Goal: Information Seeking & Learning: Learn about a topic

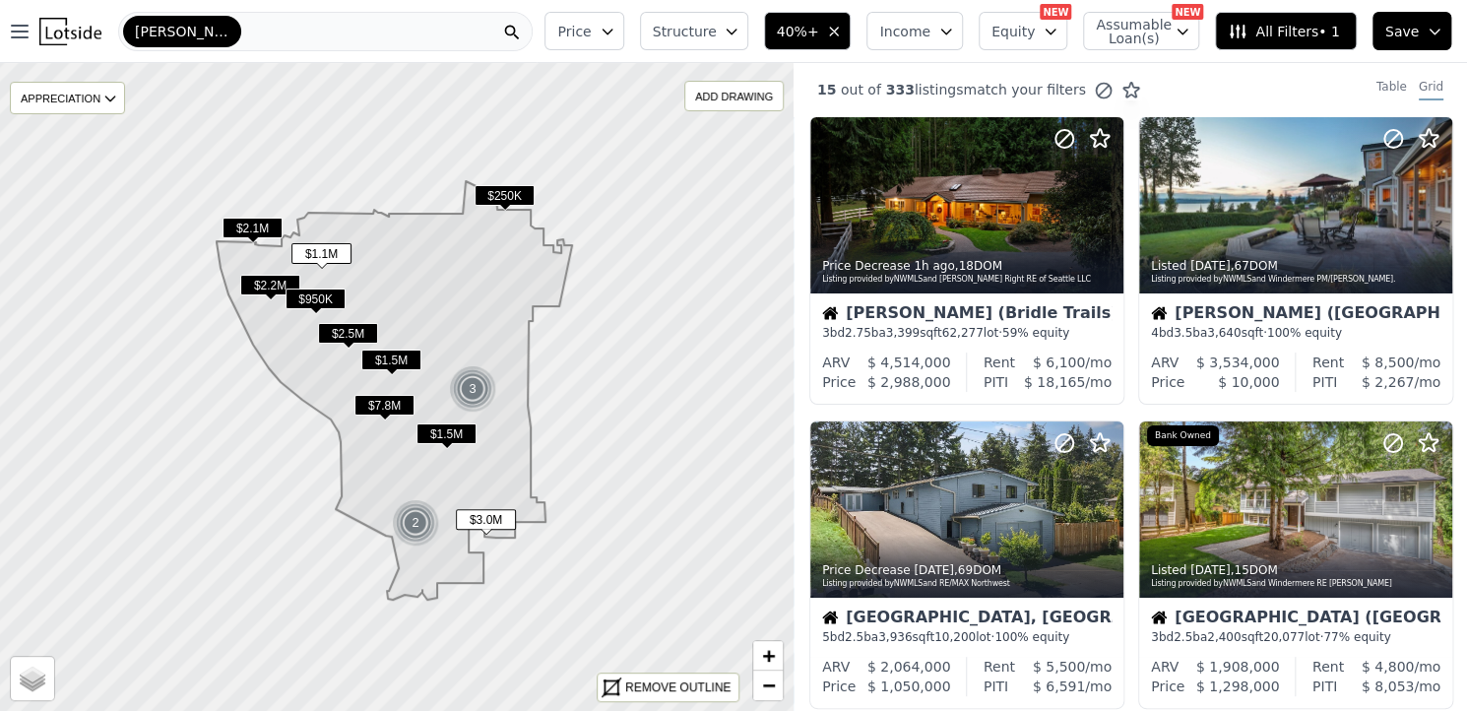
scroll to position [200, 0]
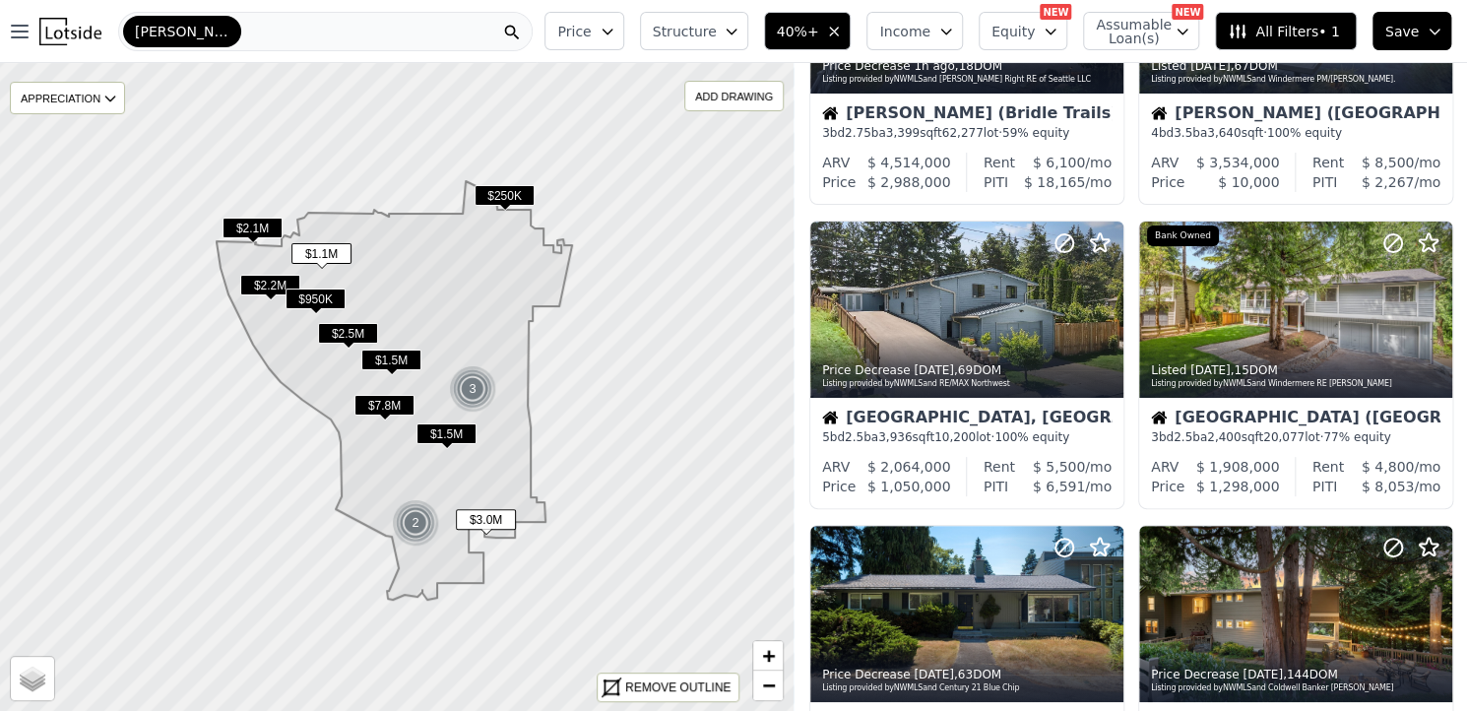
click at [418, 26] on div "[PERSON_NAME]" at bounding box center [325, 31] width 415 height 39
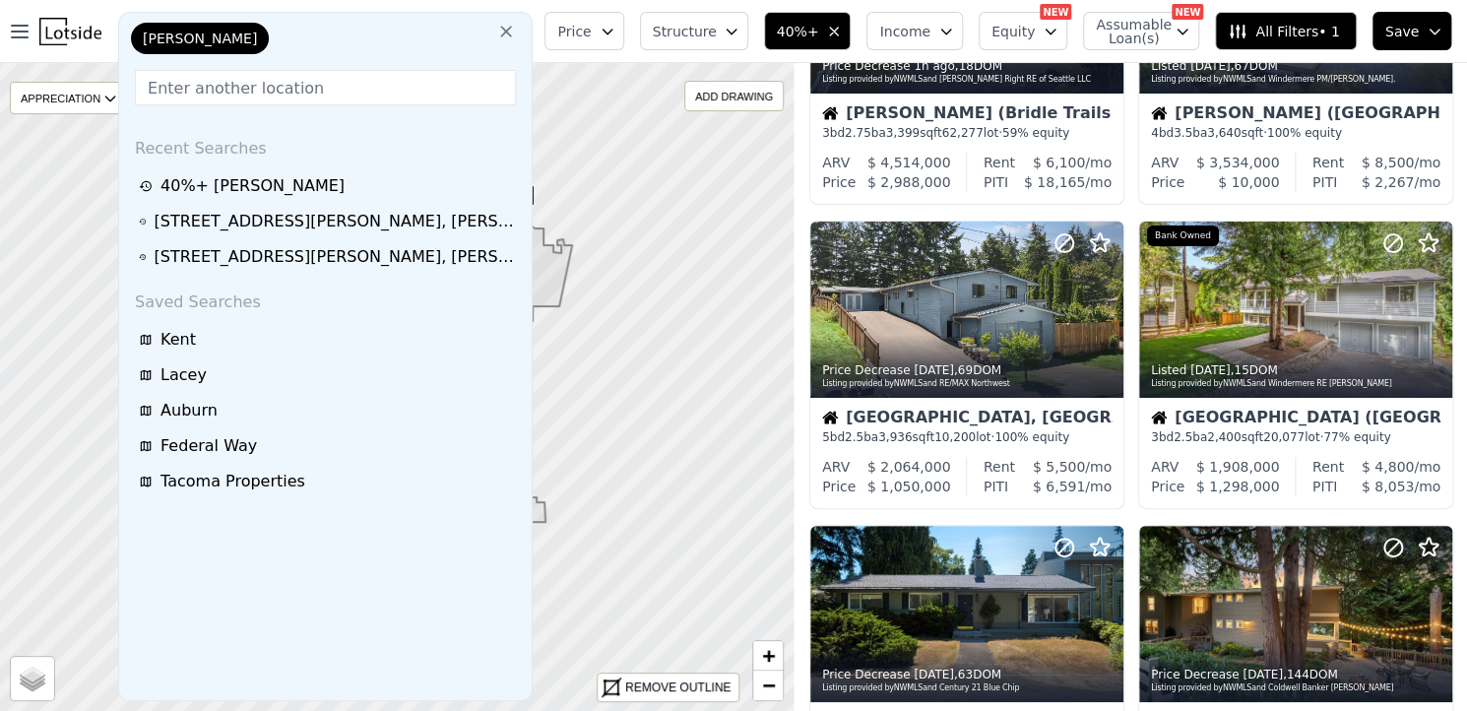
click at [513, 32] on icon at bounding box center [507, 32] width 12 height 12
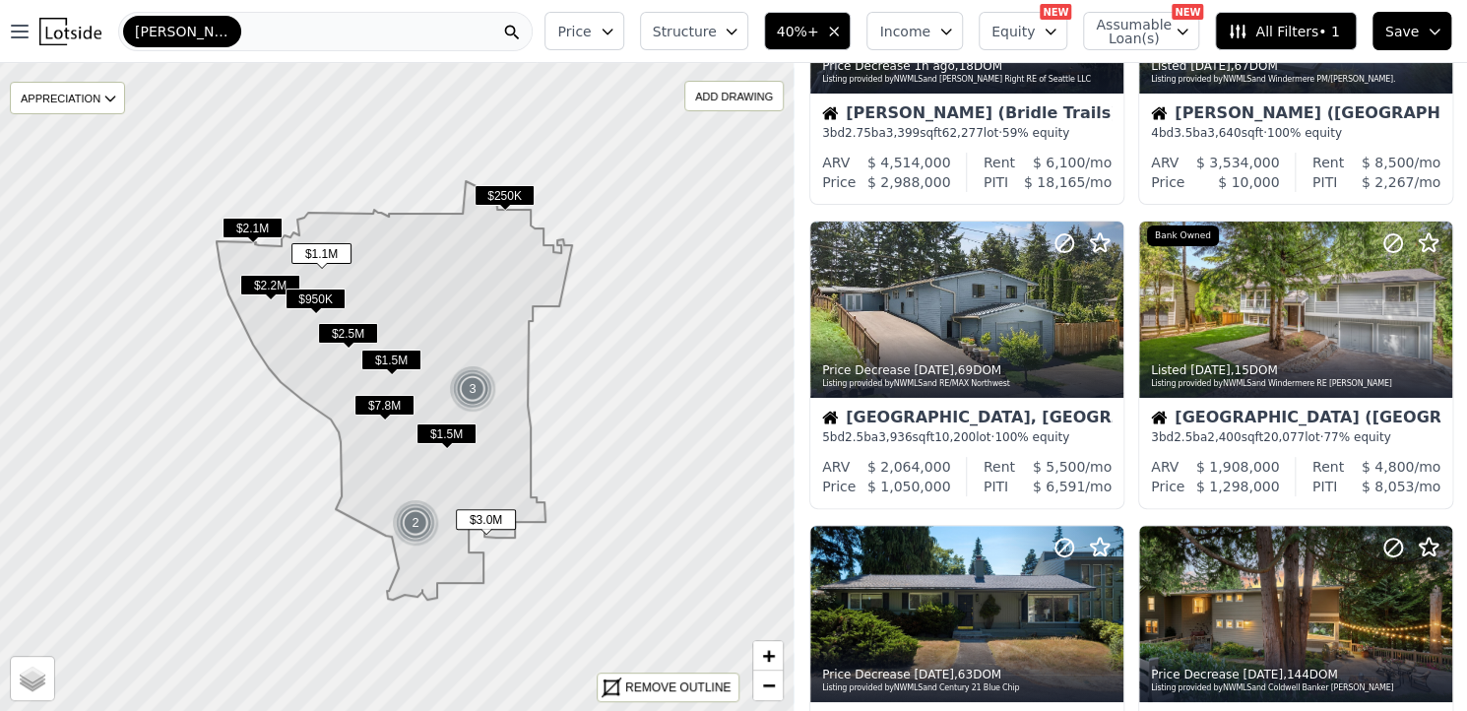
click at [158, 40] on span "Kirkland" at bounding box center [182, 32] width 95 height 20
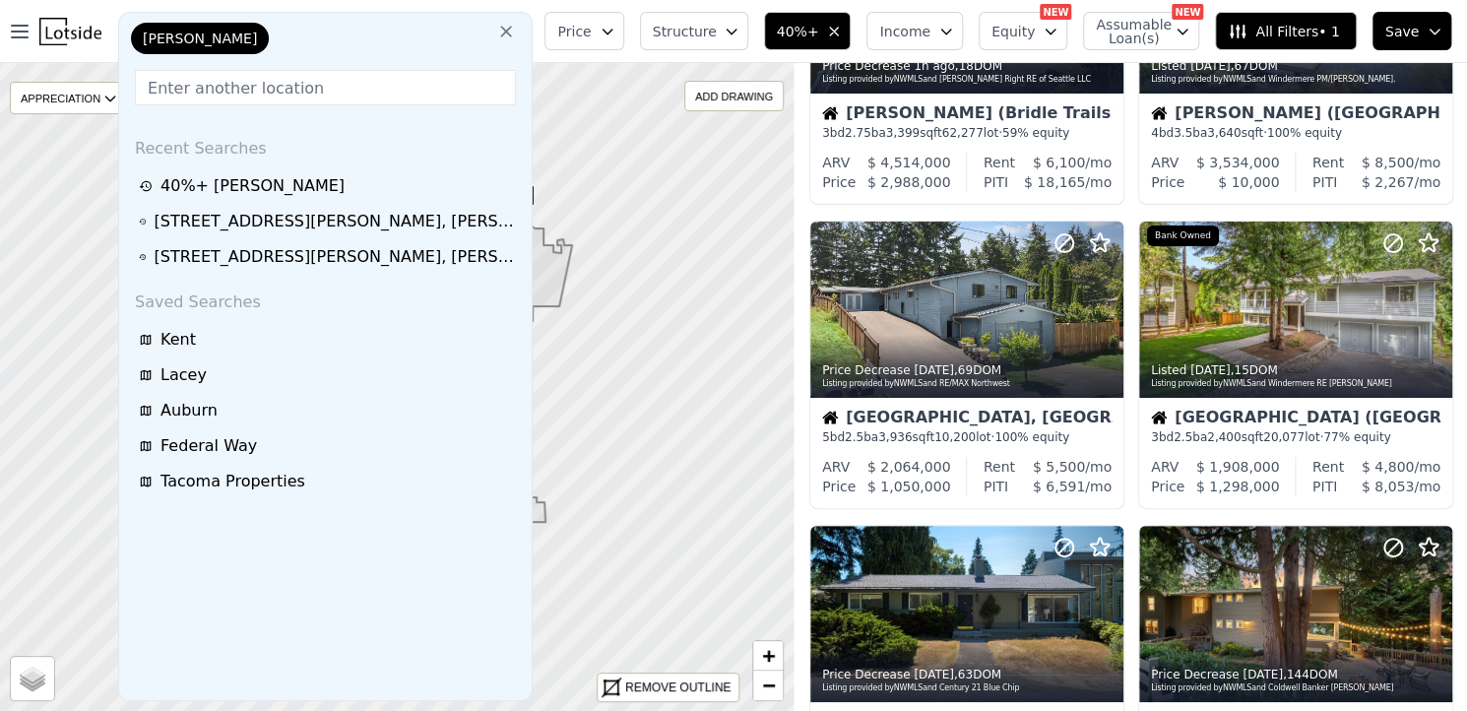
click at [248, 29] on div "Kirkland" at bounding box center [225, 42] width 197 height 39
click at [237, 83] on input "text" at bounding box center [325, 87] width 381 height 35
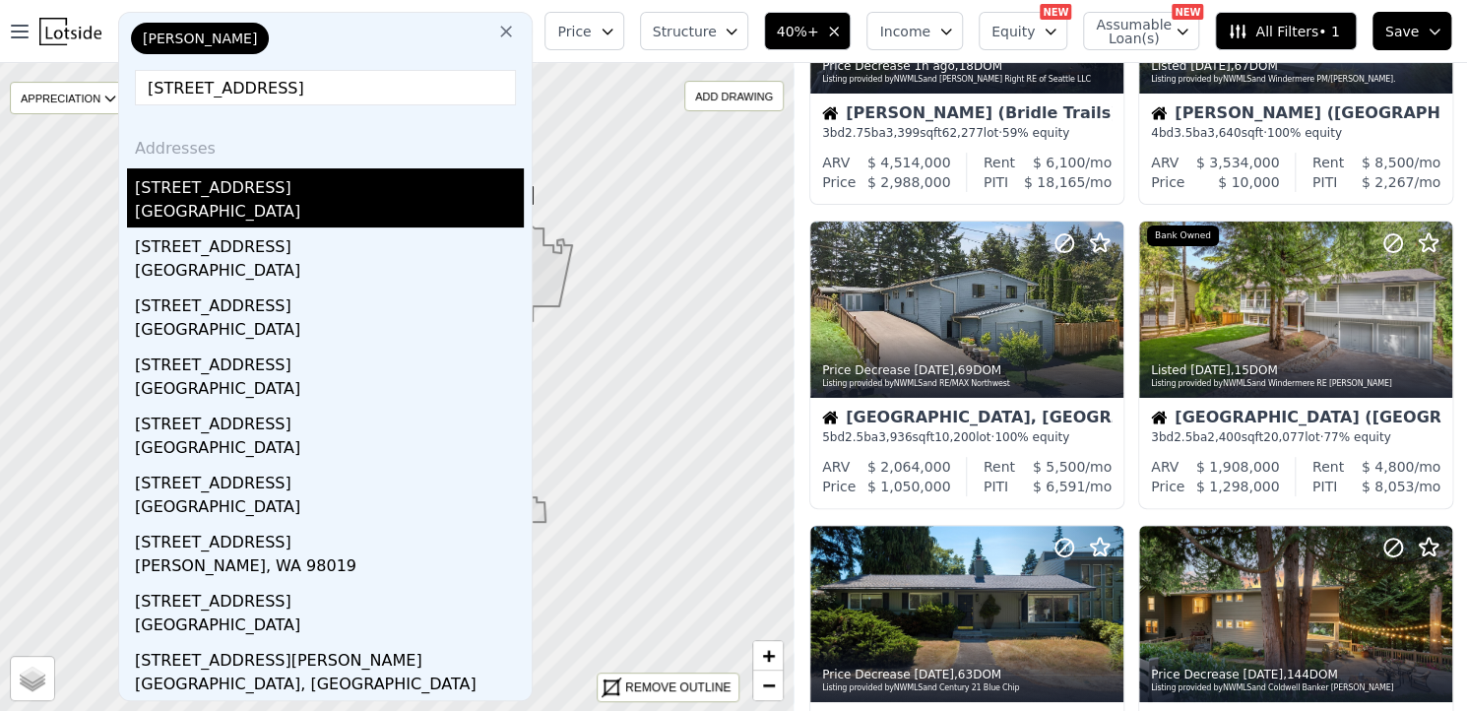
type input "15505 62nd PL NE"
click at [221, 186] on div "15505 62nd Pl NE" at bounding box center [329, 184] width 389 height 32
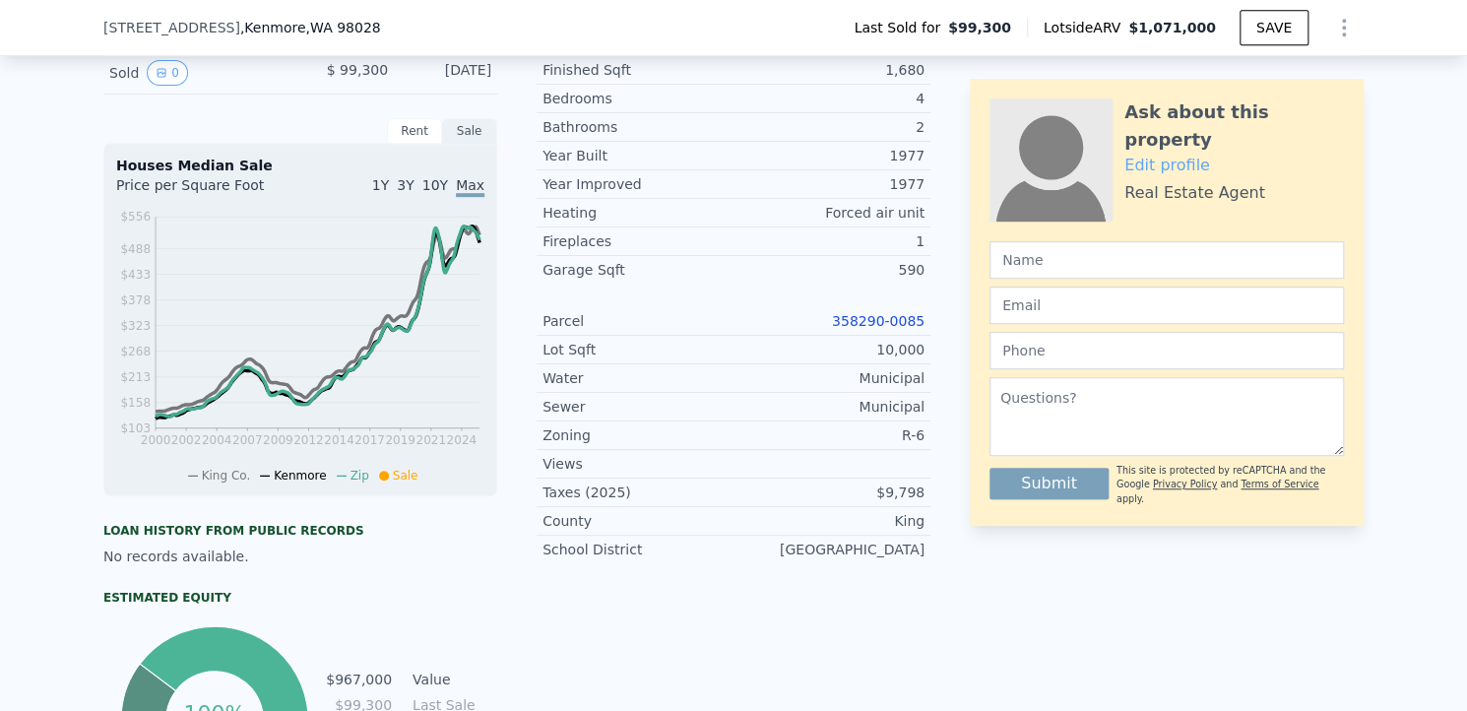
scroll to position [500, 0]
drag, startPoint x: 829, startPoint y: 332, endPoint x: 920, endPoint y: 336, distance: 90.7
click at [920, 336] on div "Parcel 358290-0085" at bounding box center [734, 321] width 394 height 29
copy link "358290-0085"
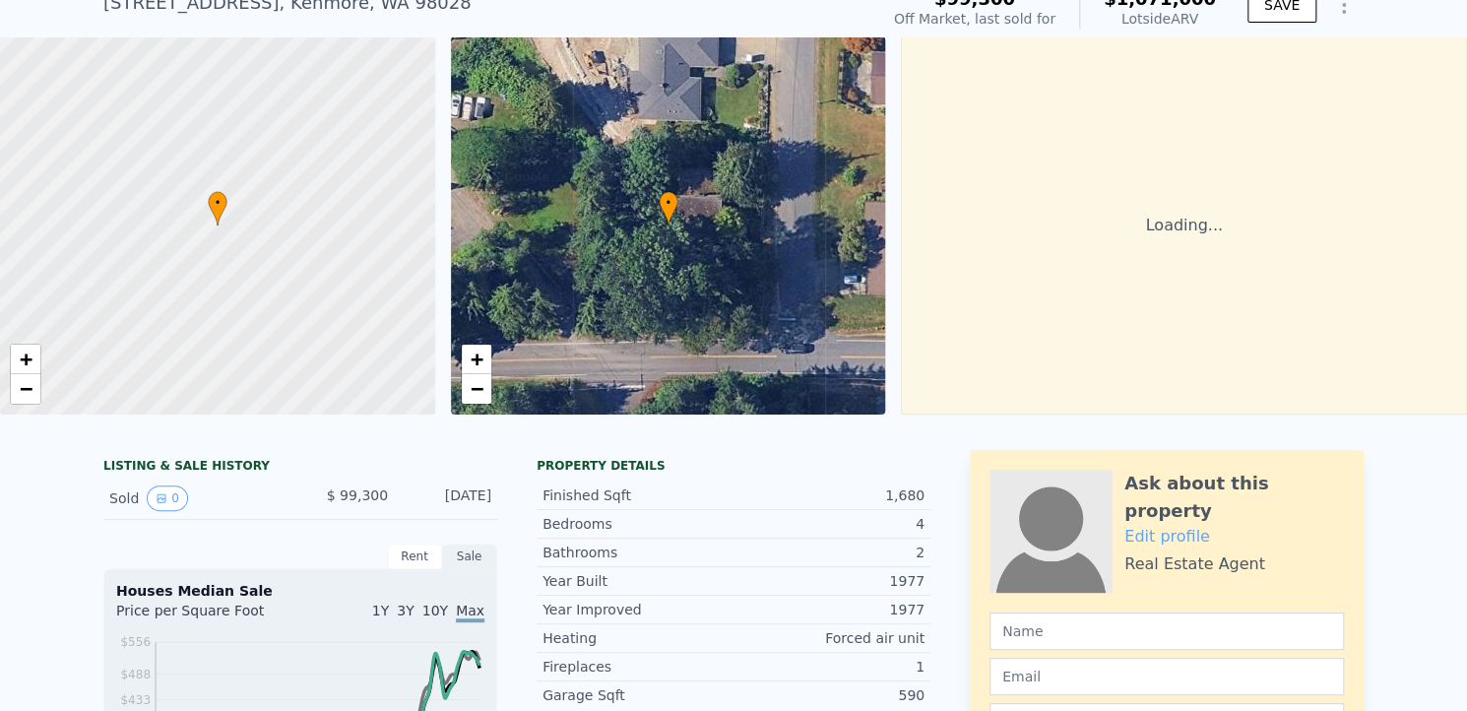
scroll to position [0, 0]
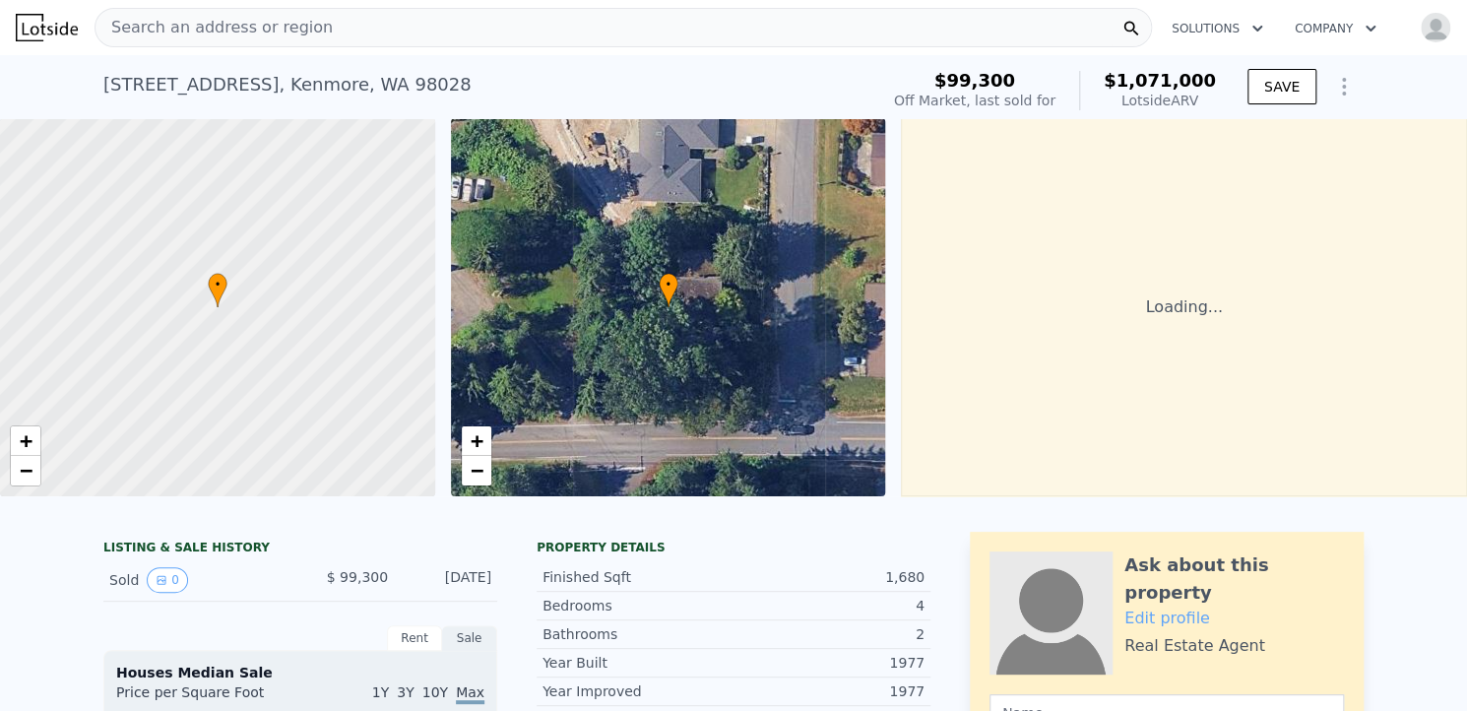
click at [234, 33] on span "Search an address or region" at bounding box center [214, 28] width 237 height 24
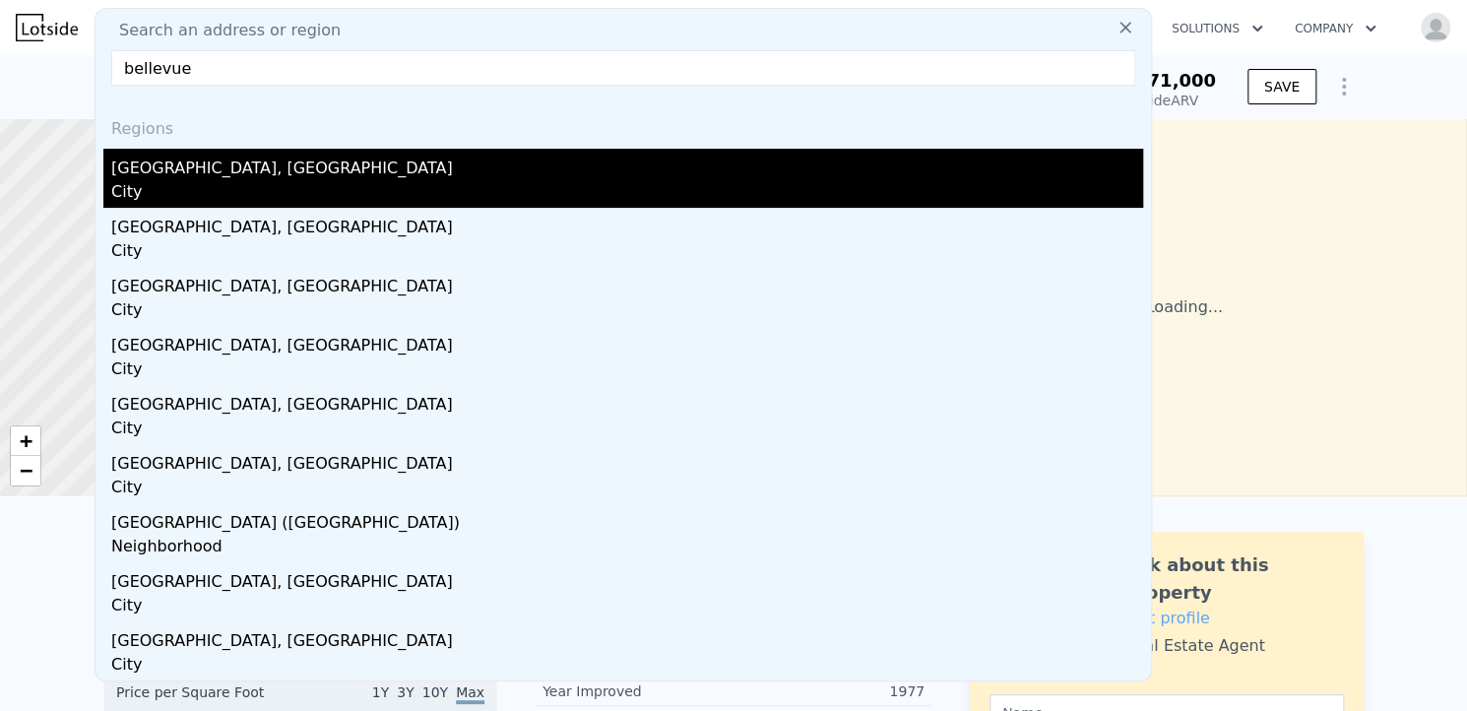
type input "bellevue"
click at [165, 200] on div "City" at bounding box center [627, 194] width 1032 height 28
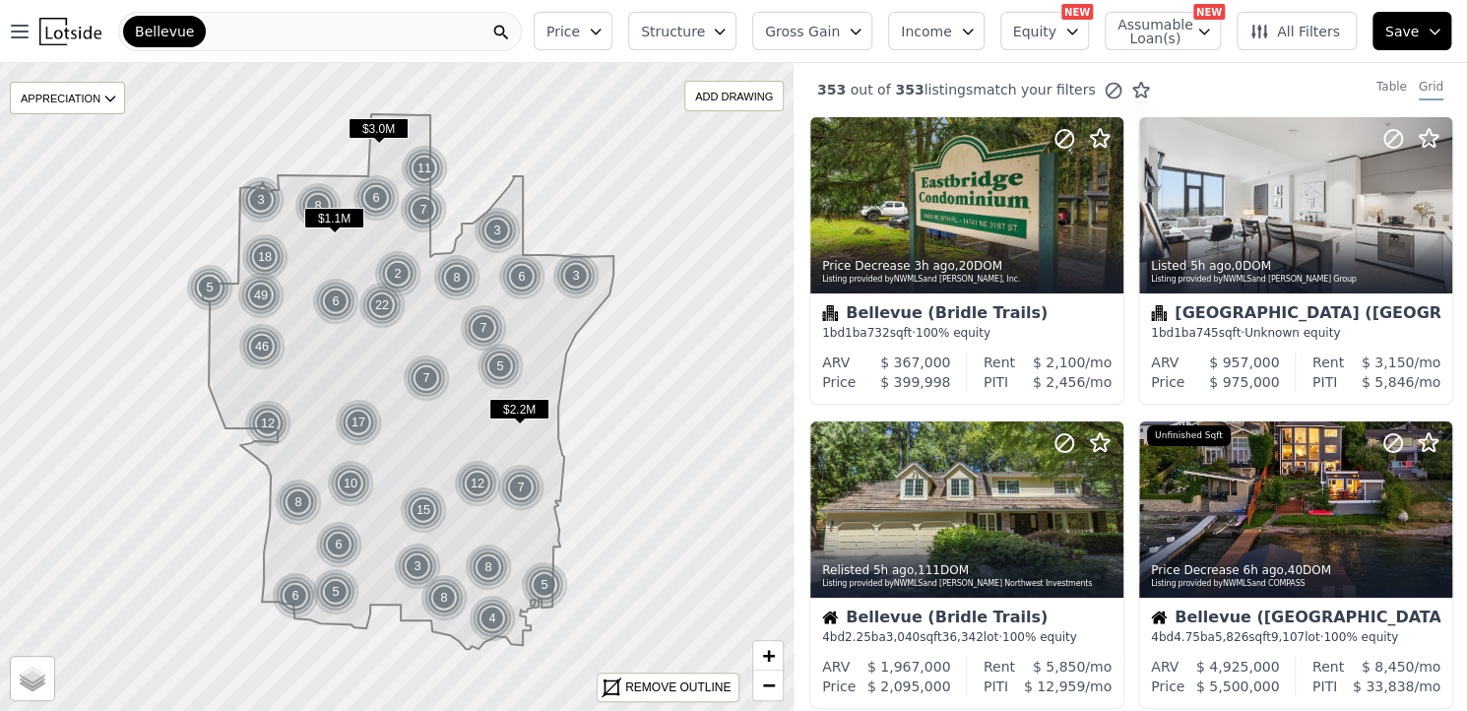
click at [864, 29] on icon "button" at bounding box center [856, 32] width 16 height 16
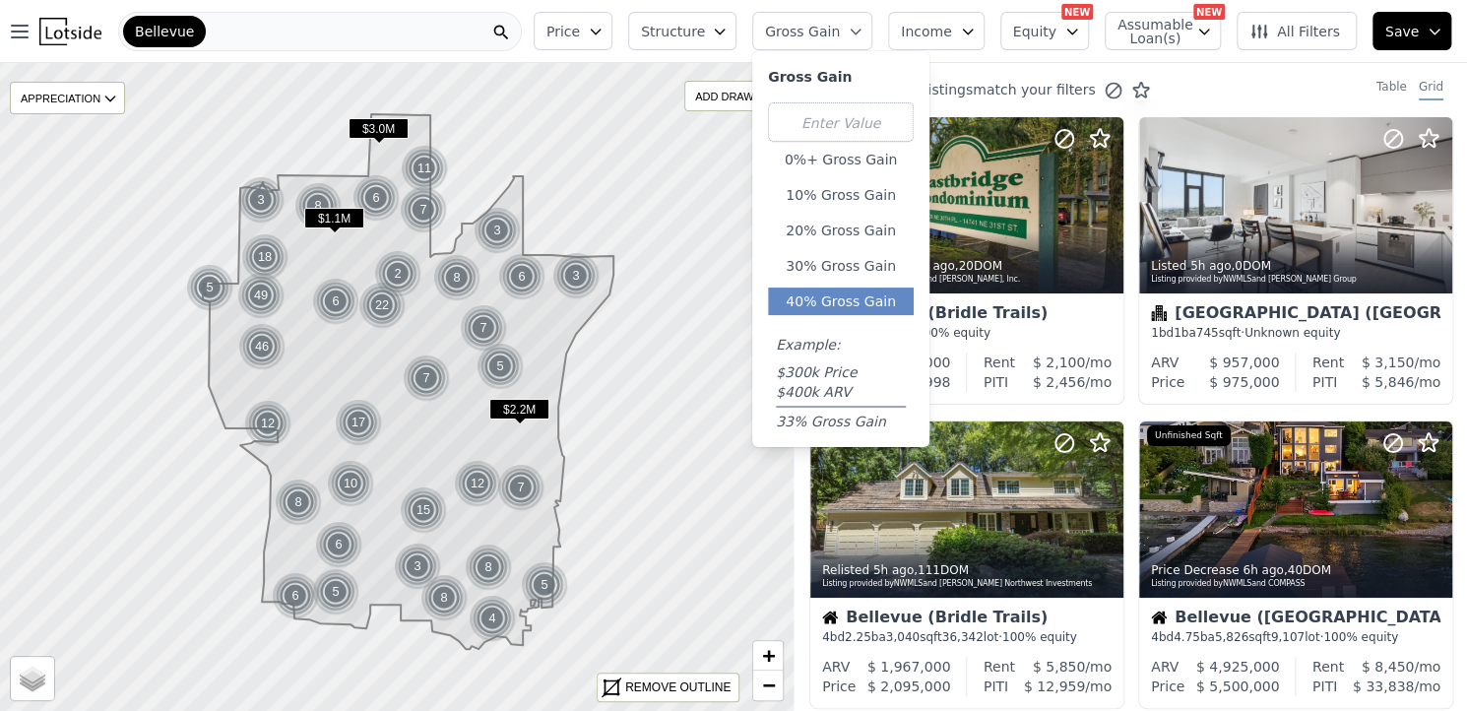
click at [874, 297] on button "40% Gross Gain" at bounding box center [841, 302] width 146 height 28
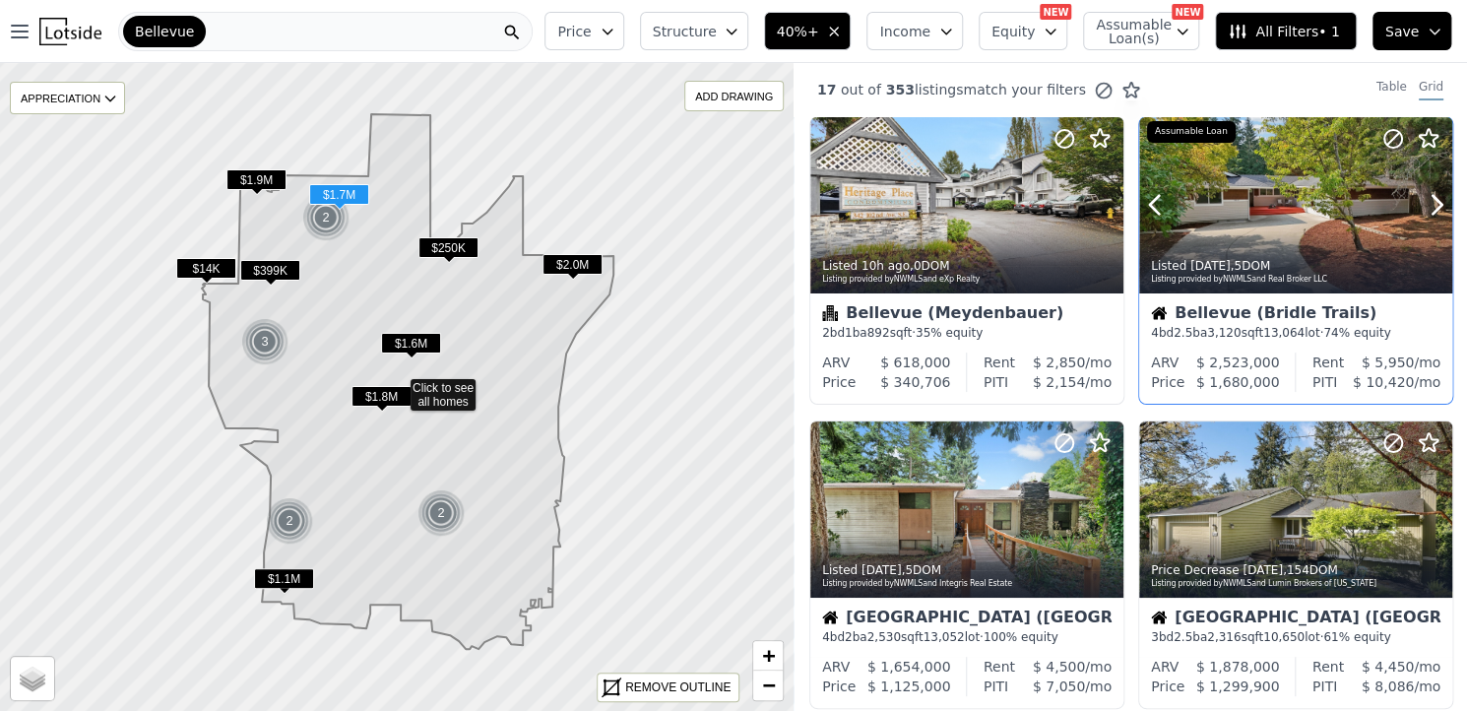
click at [1283, 207] on div at bounding box center [1295, 205] width 313 height 176
click at [1271, 473] on div at bounding box center [1295, 509] width 313 height 176
click at [1019, 523] on div at bounding box center [1061, 484] width 126 height 126
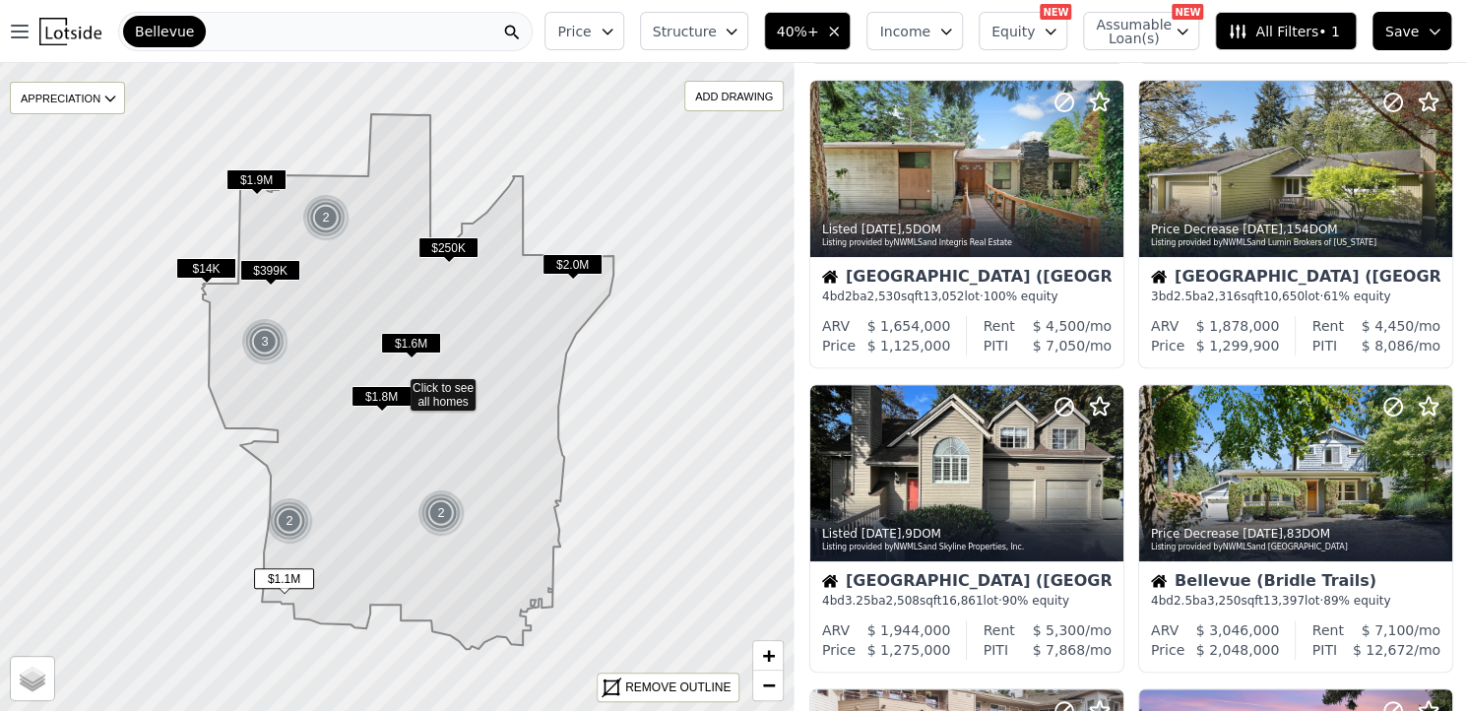
scroll to position [343, 0]
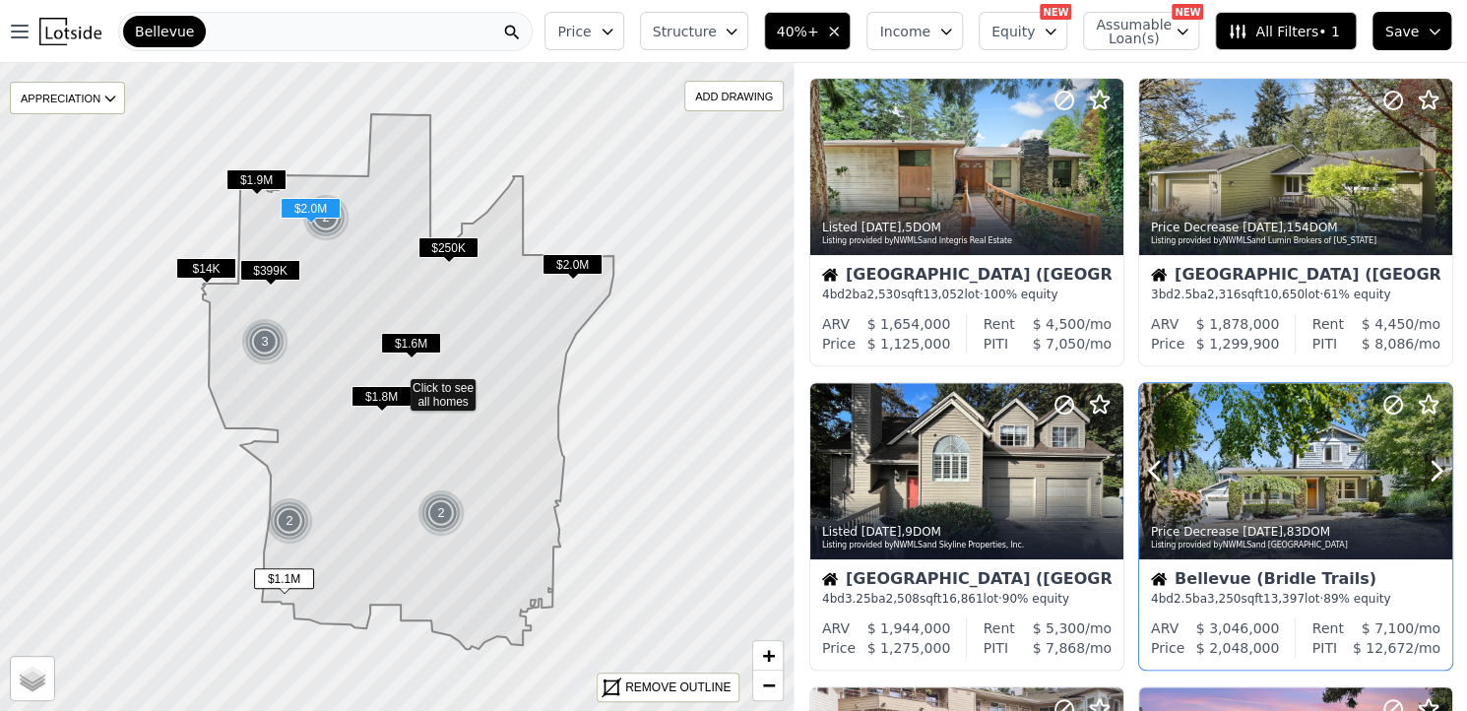
click at [1268, 488] on div at bounding box center [1295, 471] width 313 height 176
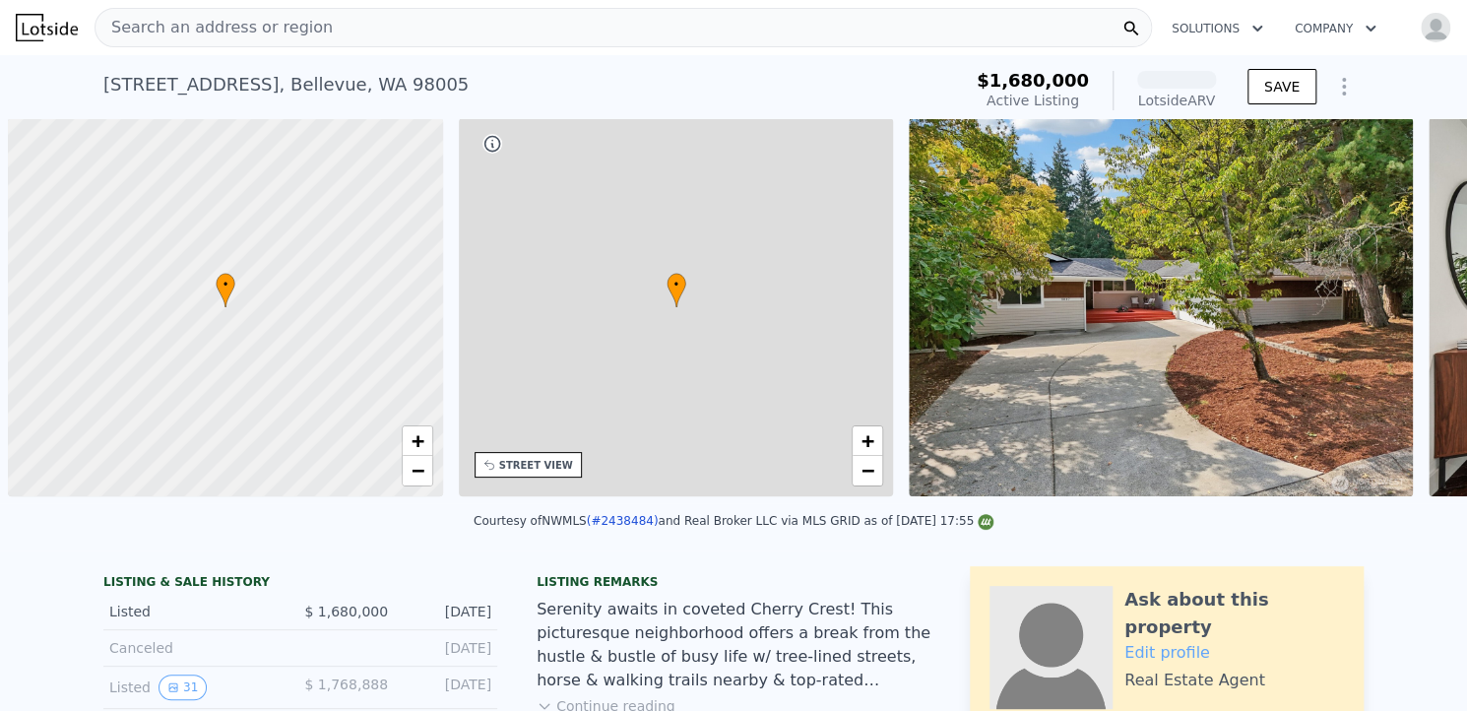
scroll to position [0, 8]
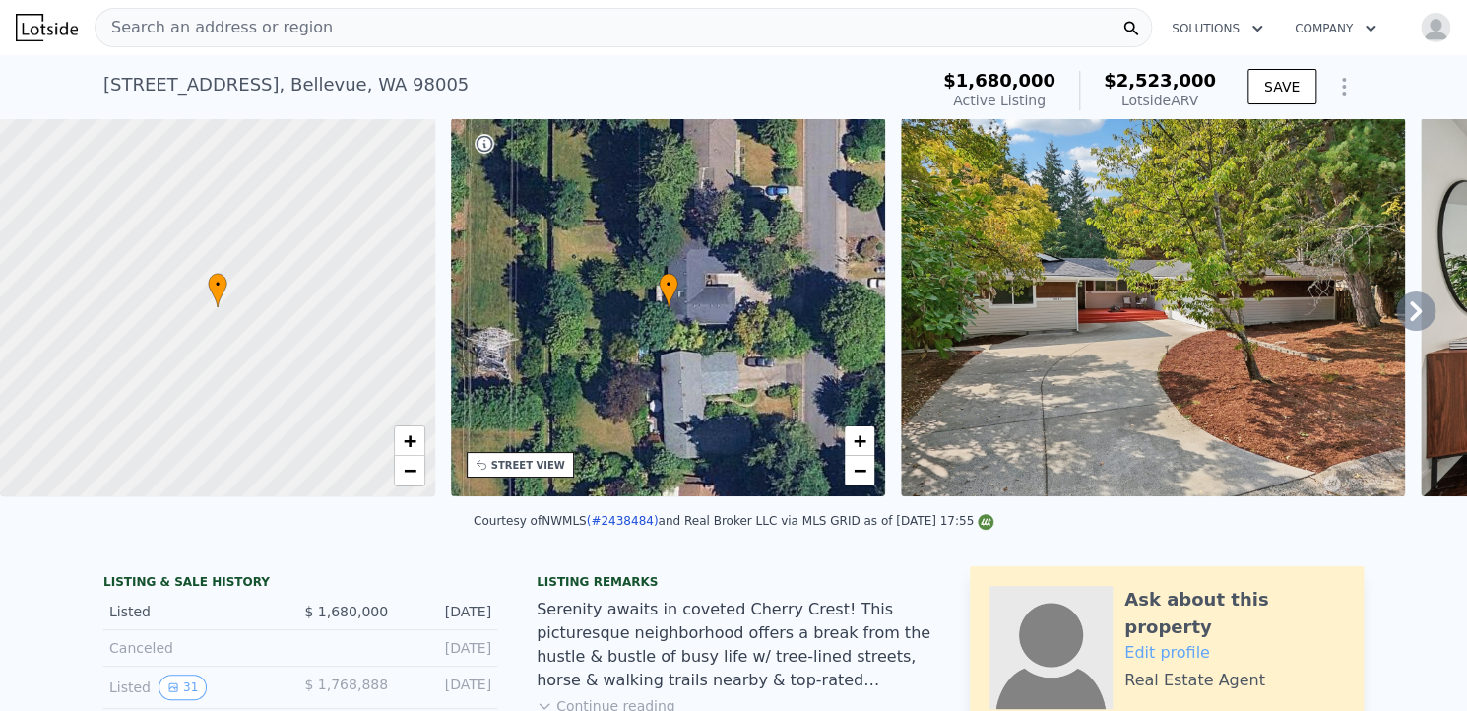
click at [1398, 308] on icon at bounding box center [1415, 310] width 39 height 39
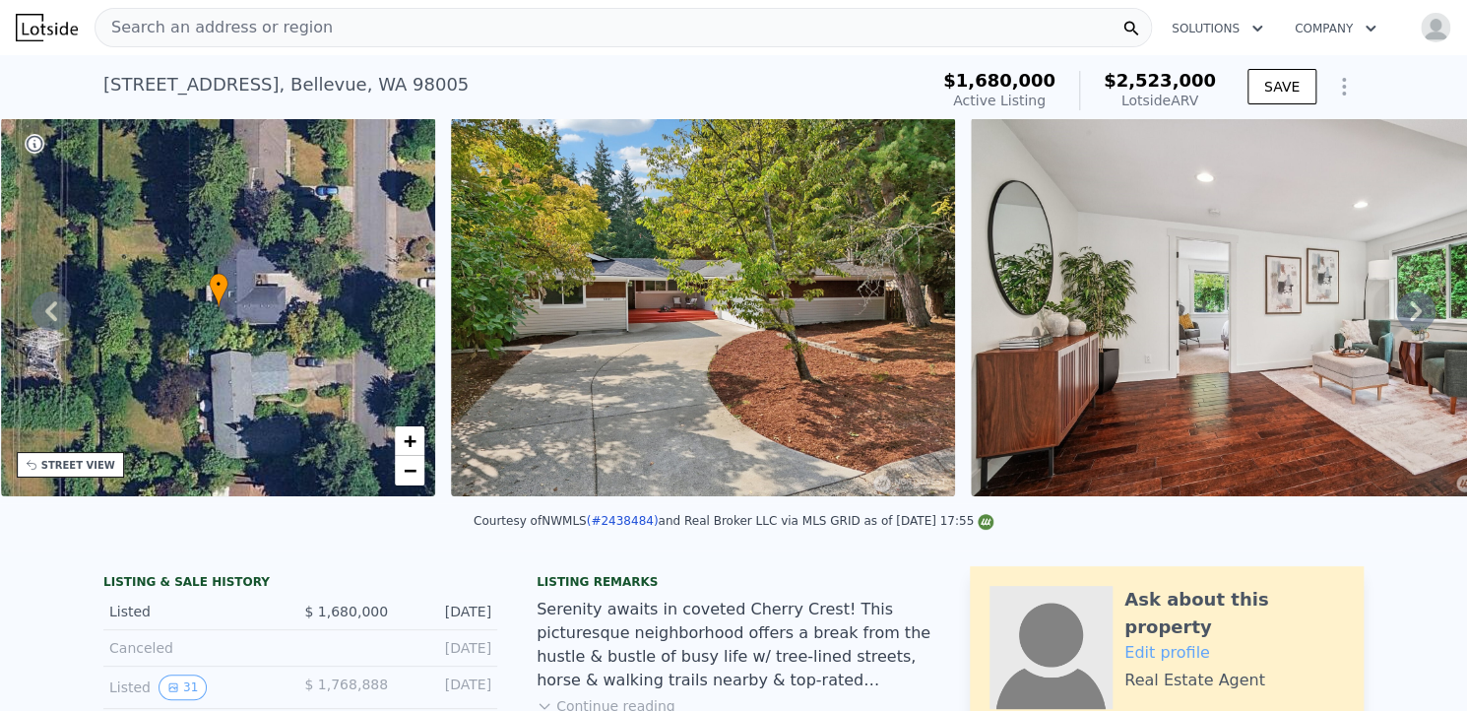
click at [1398, 308] on icon at bounding box center [1415, 310] width 39 height 39
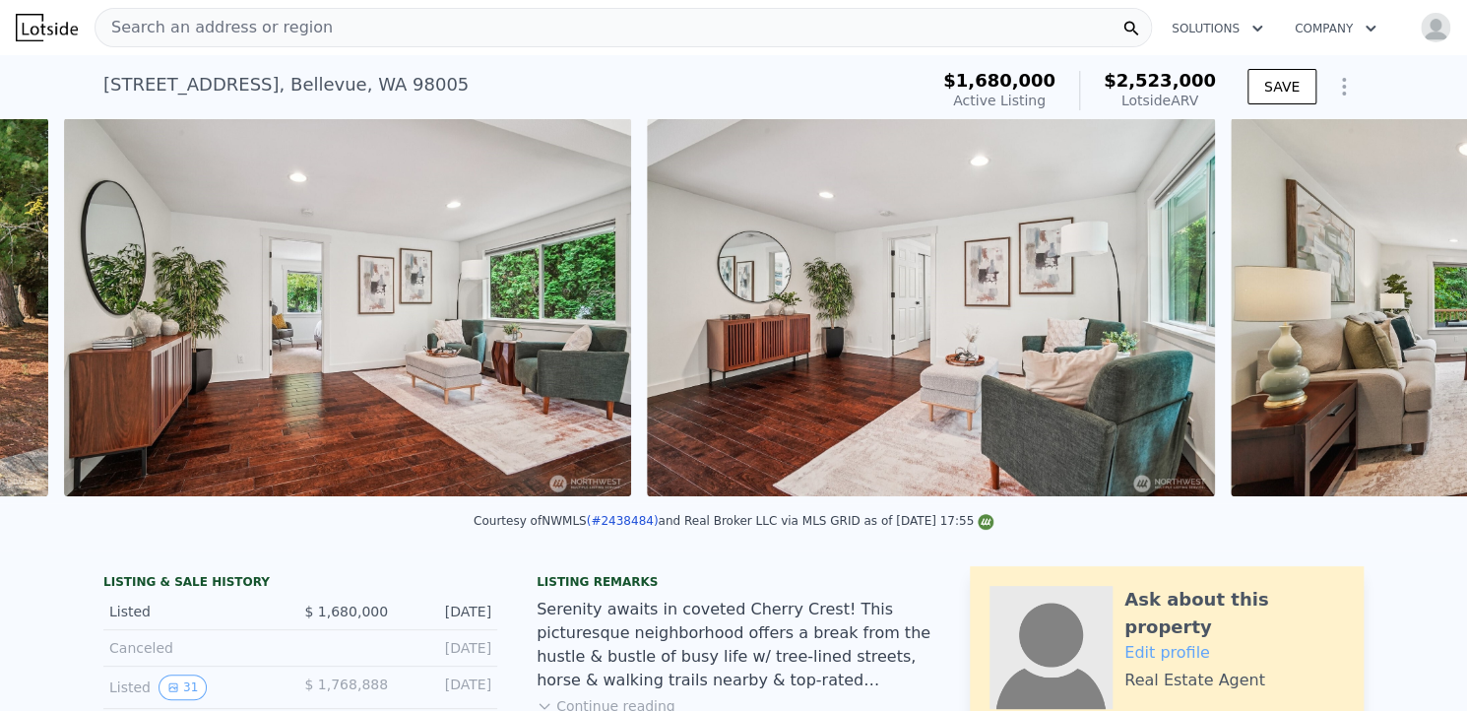
scroll to position [0, 1421]
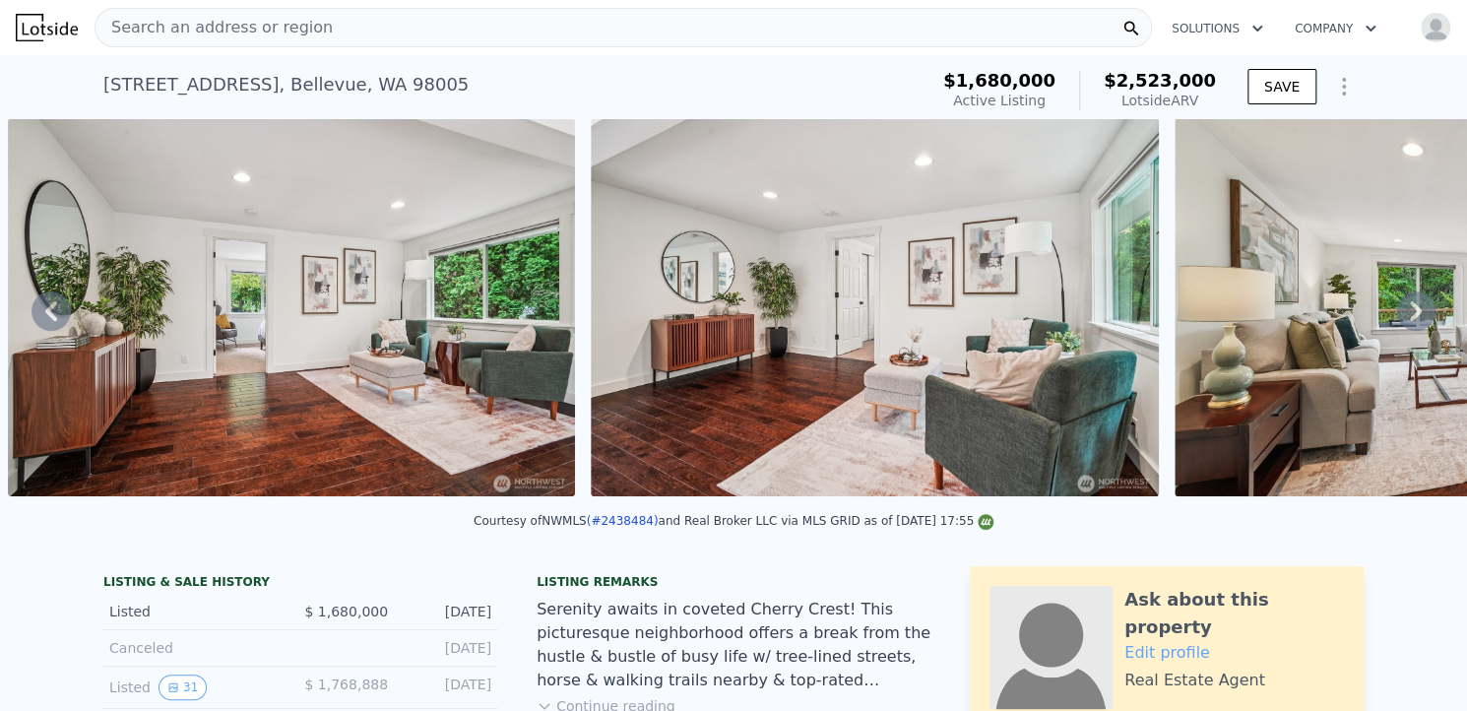
click at [1398, 308] on div "• + − • + − STREET VIEW Loading... SATELLITE VIEW" at bounding box center [733, 310] width 1467 height 385
click at [1398, 308] on icon at bounding box center [1415, 310] width 39 height 39
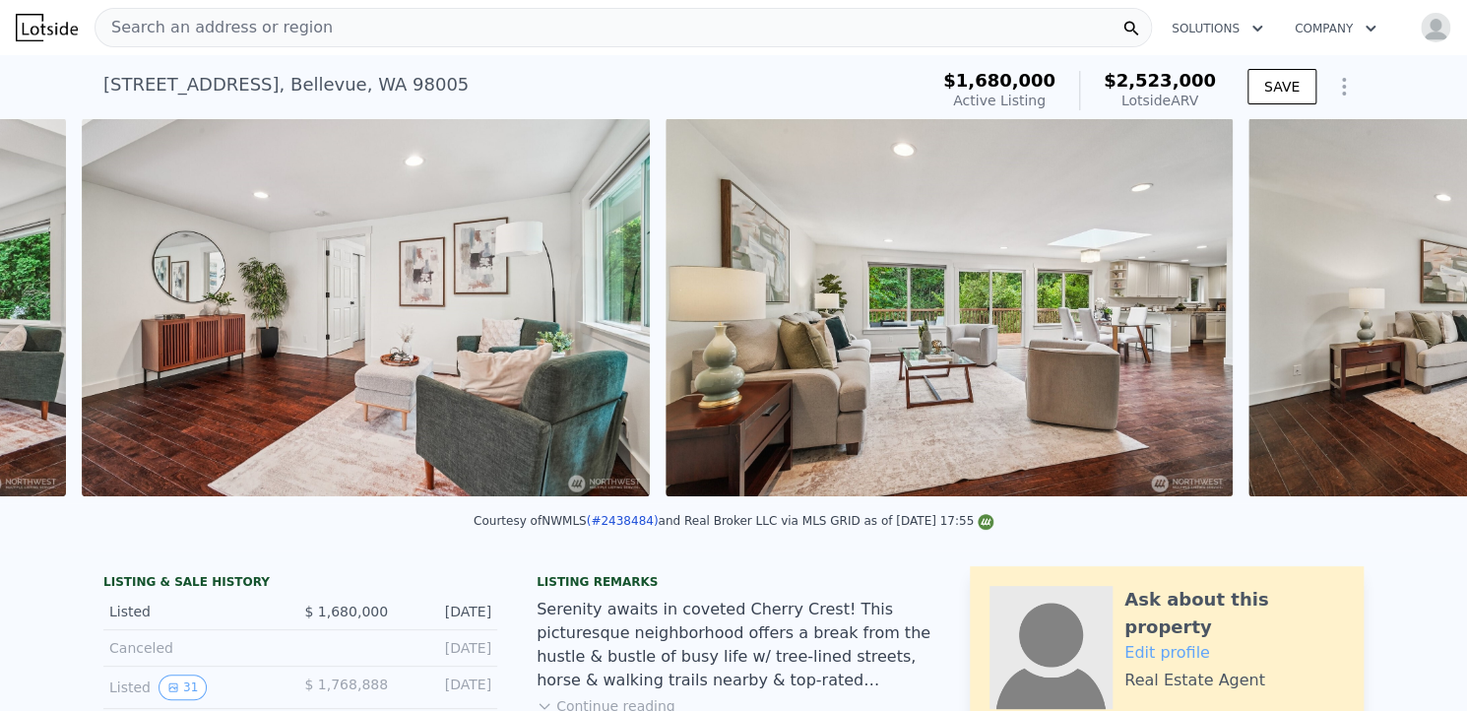
scroll to position [0, 2004]
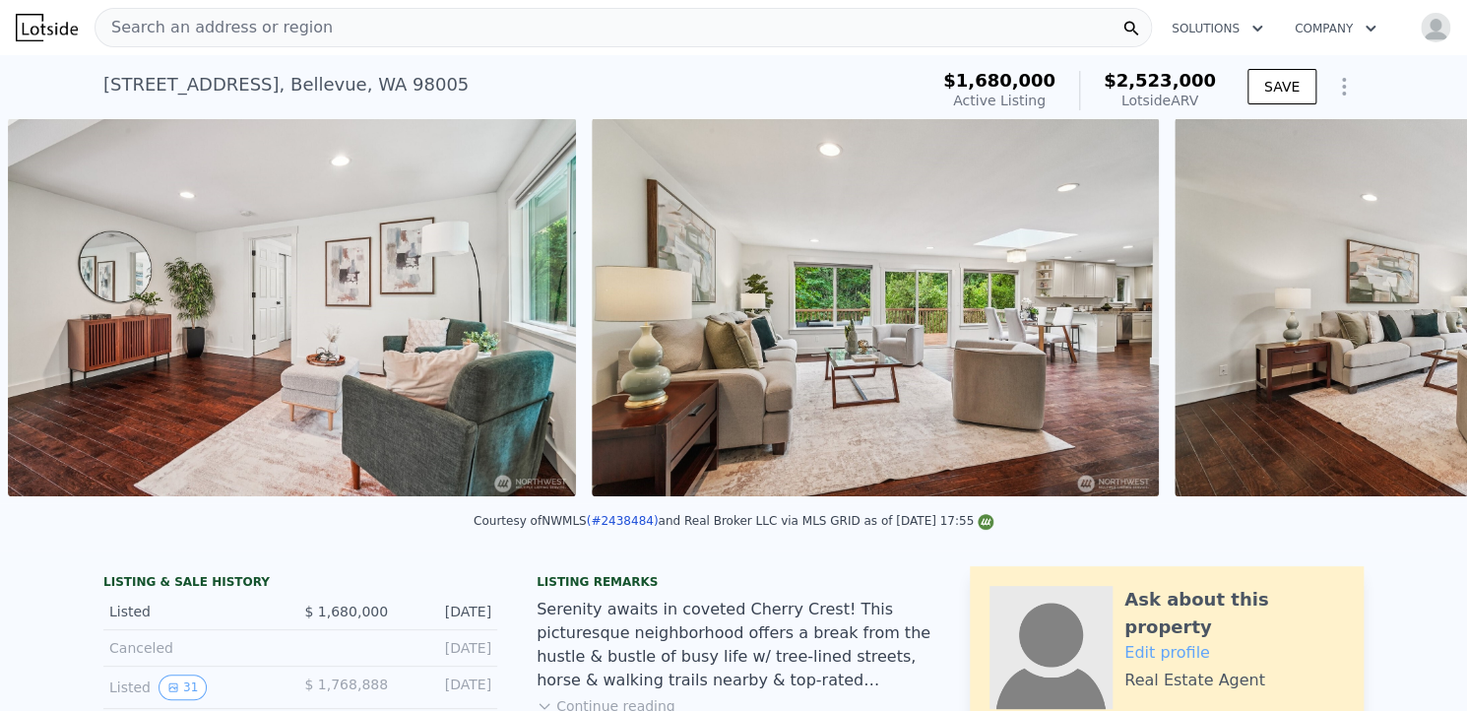
click at [1398, 308] on img at bounding box center [1458, 307] width 567 height 378
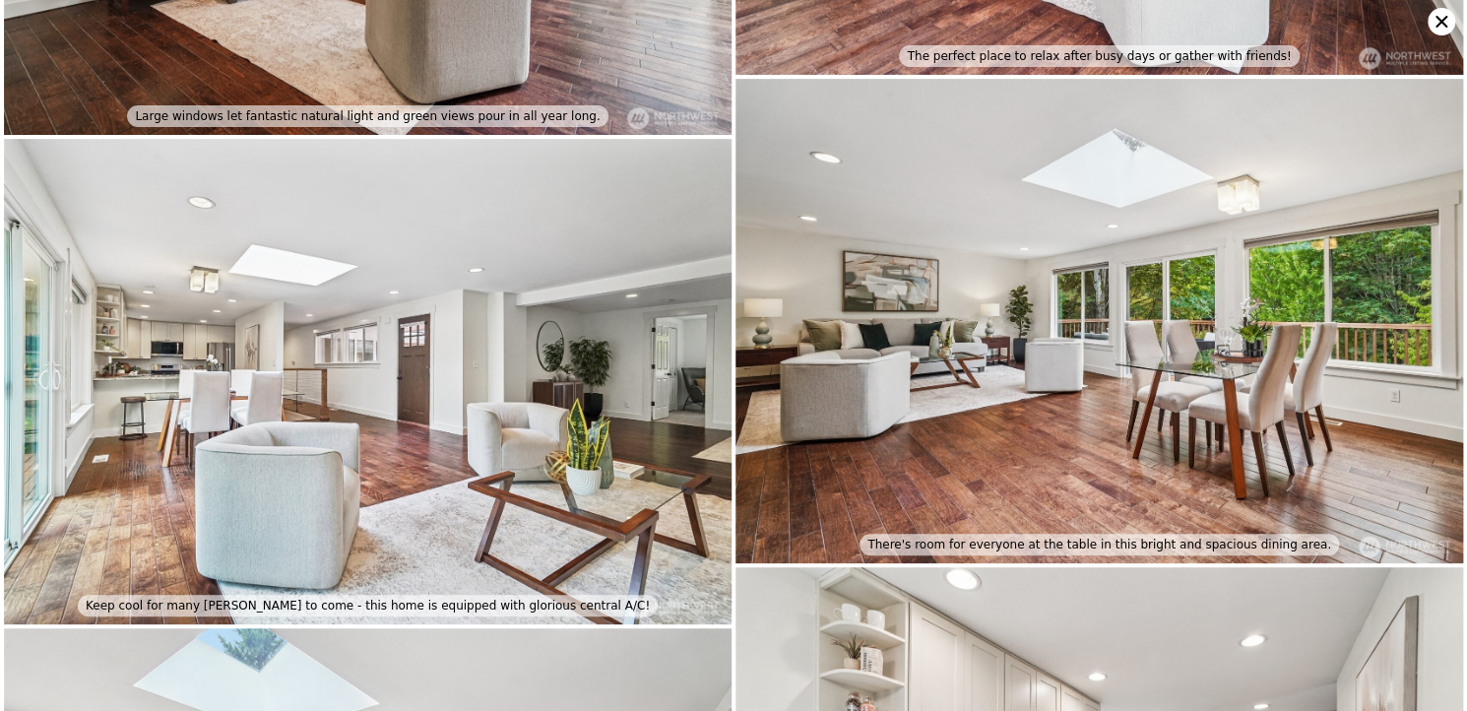
scroll to position [1451, 0]
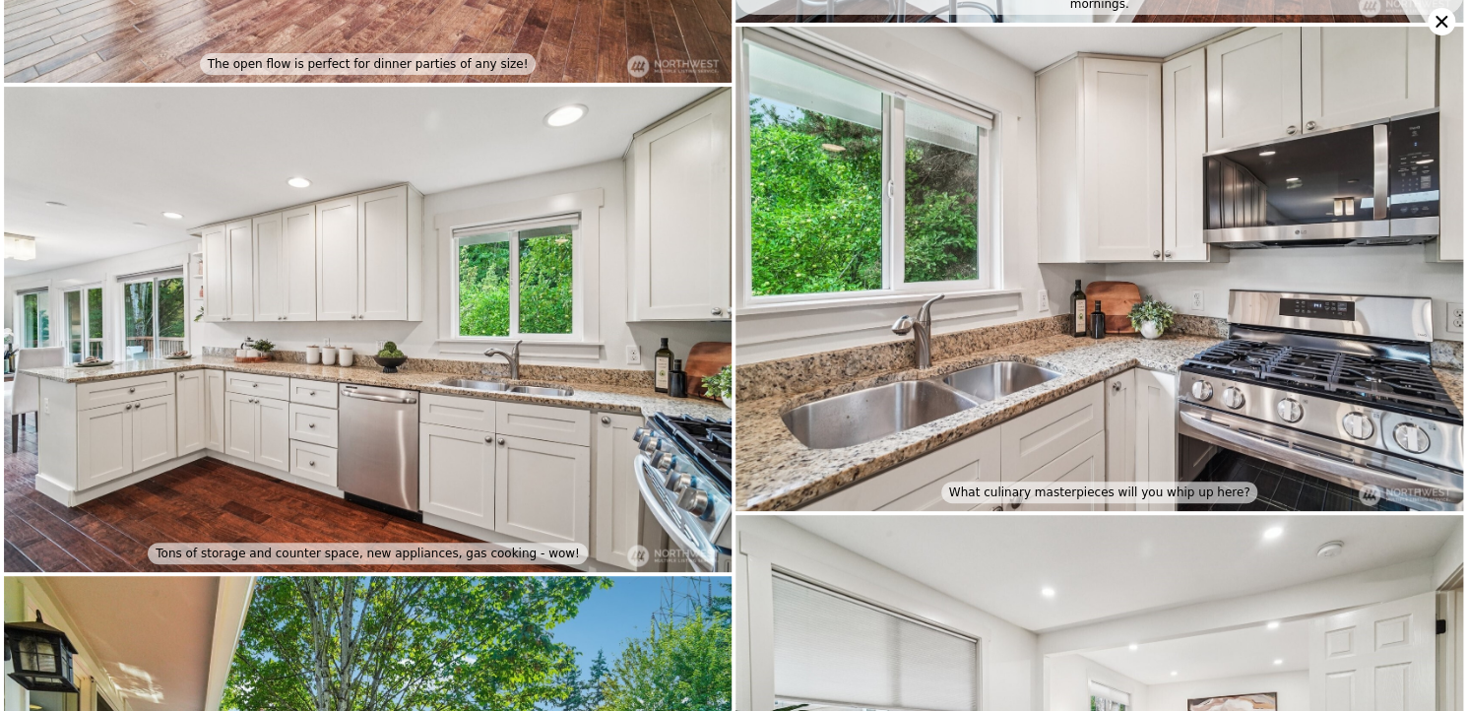
click at [1339, 364] on img at bounding box center [1100, 270] width 728 height 486
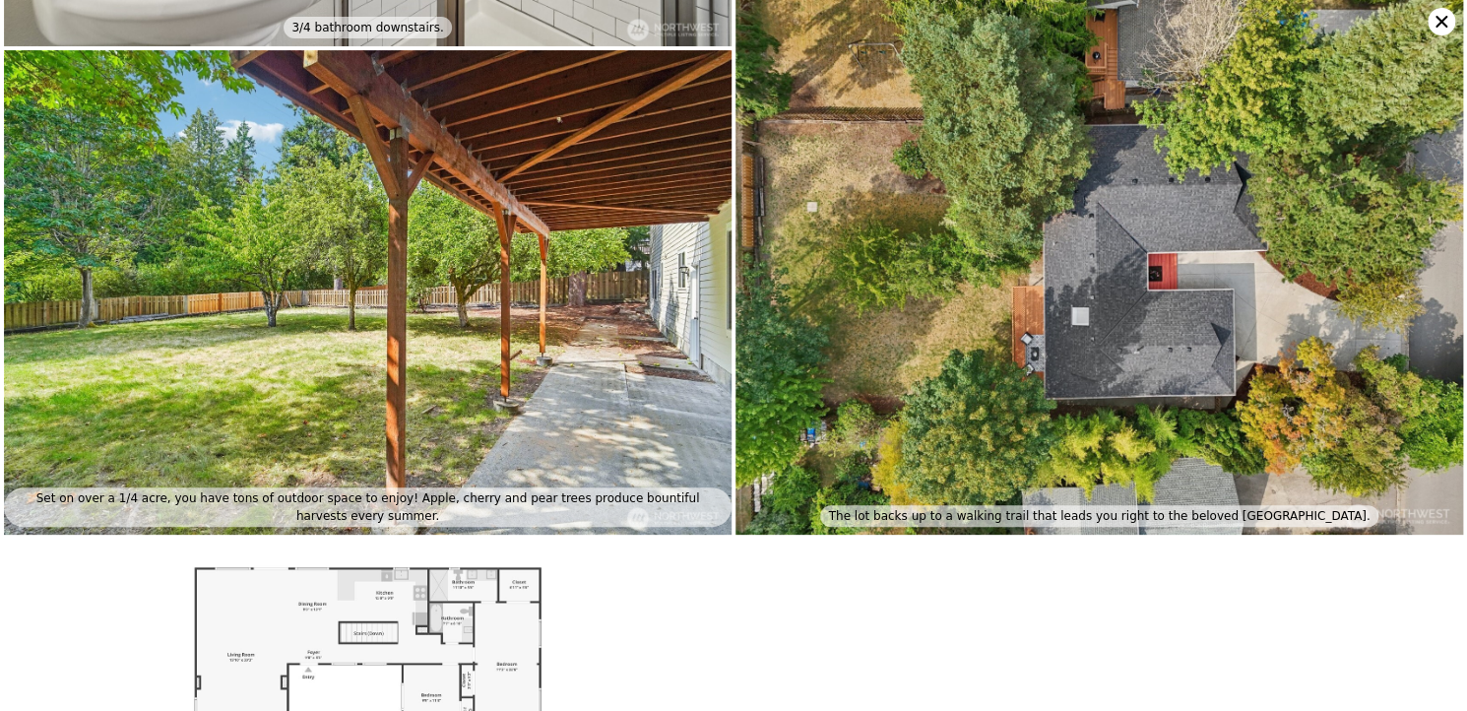
scroll to position [6833, 0]
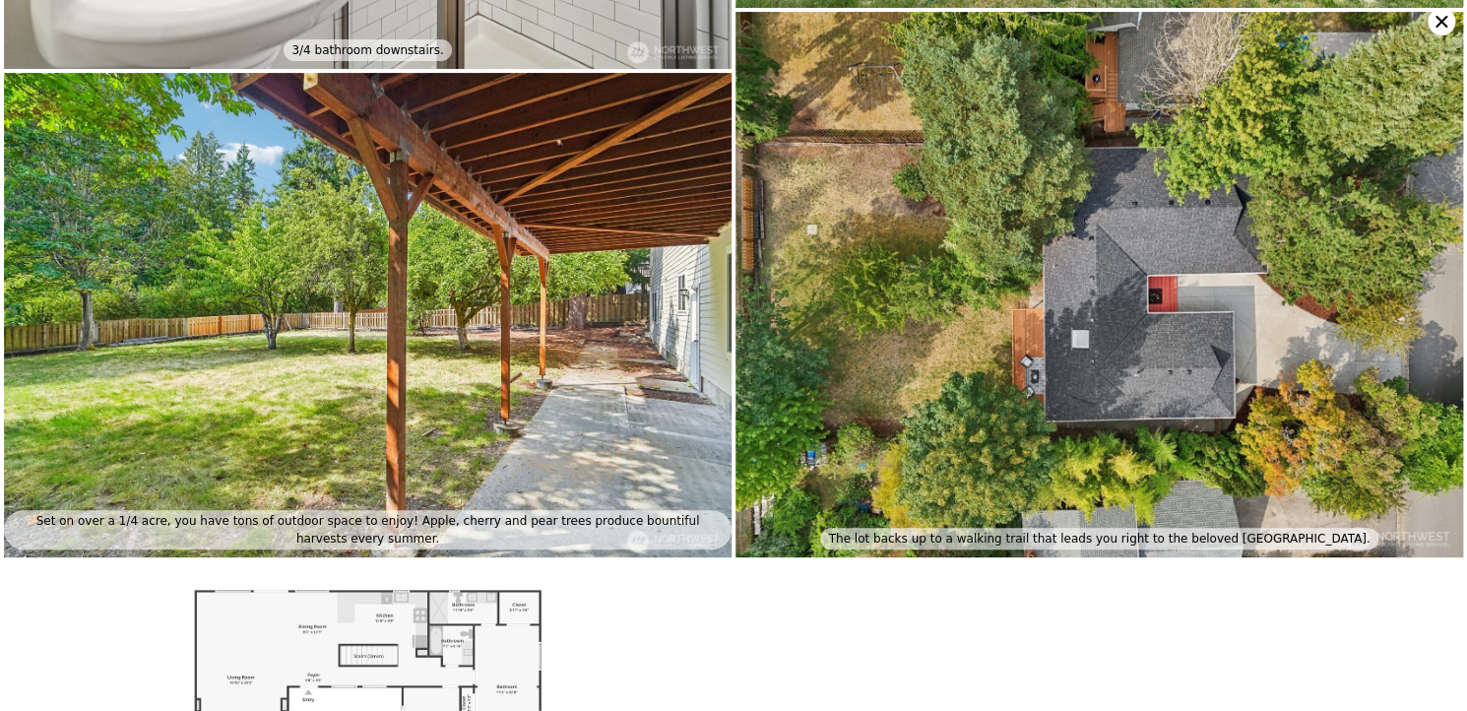
click at [1434, 21] on icon at bounding box center [1442, 22] width 28 height 28
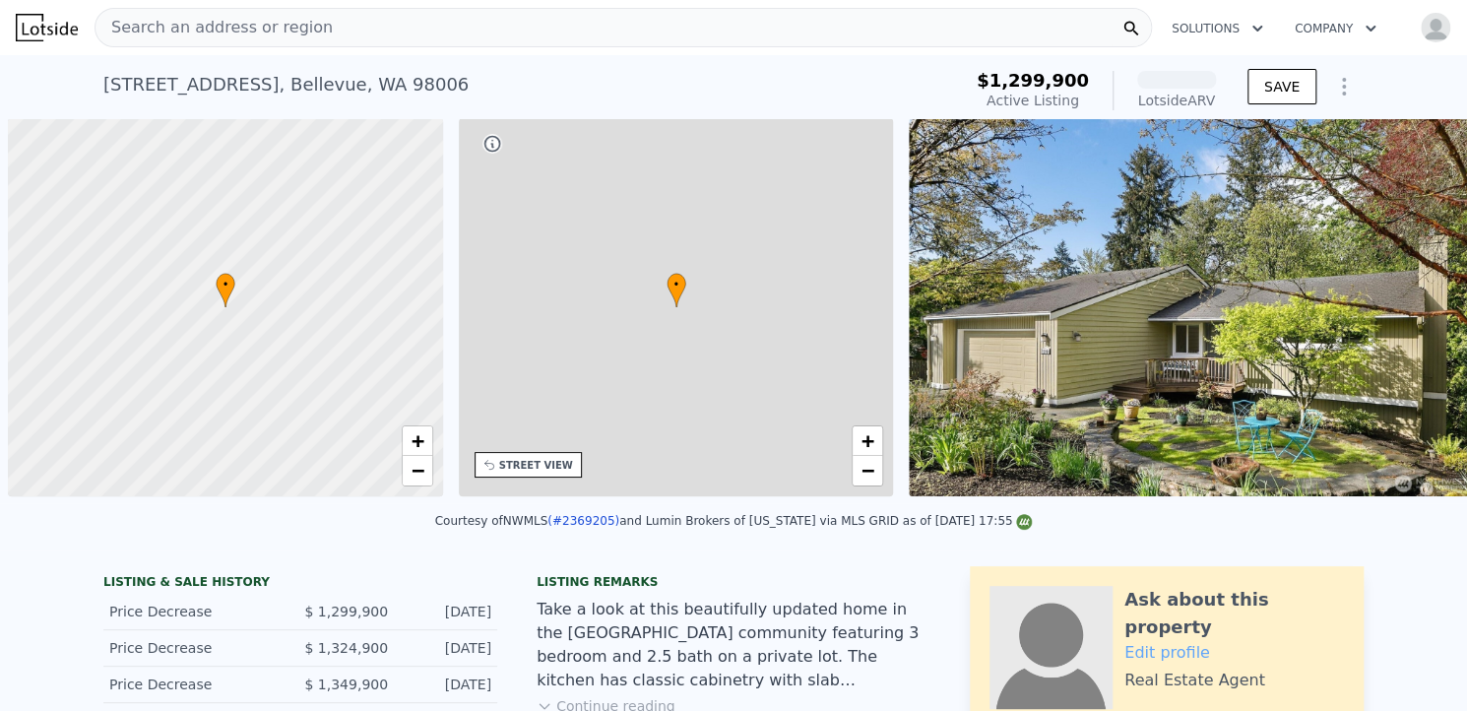
scroll to position [0, 8]
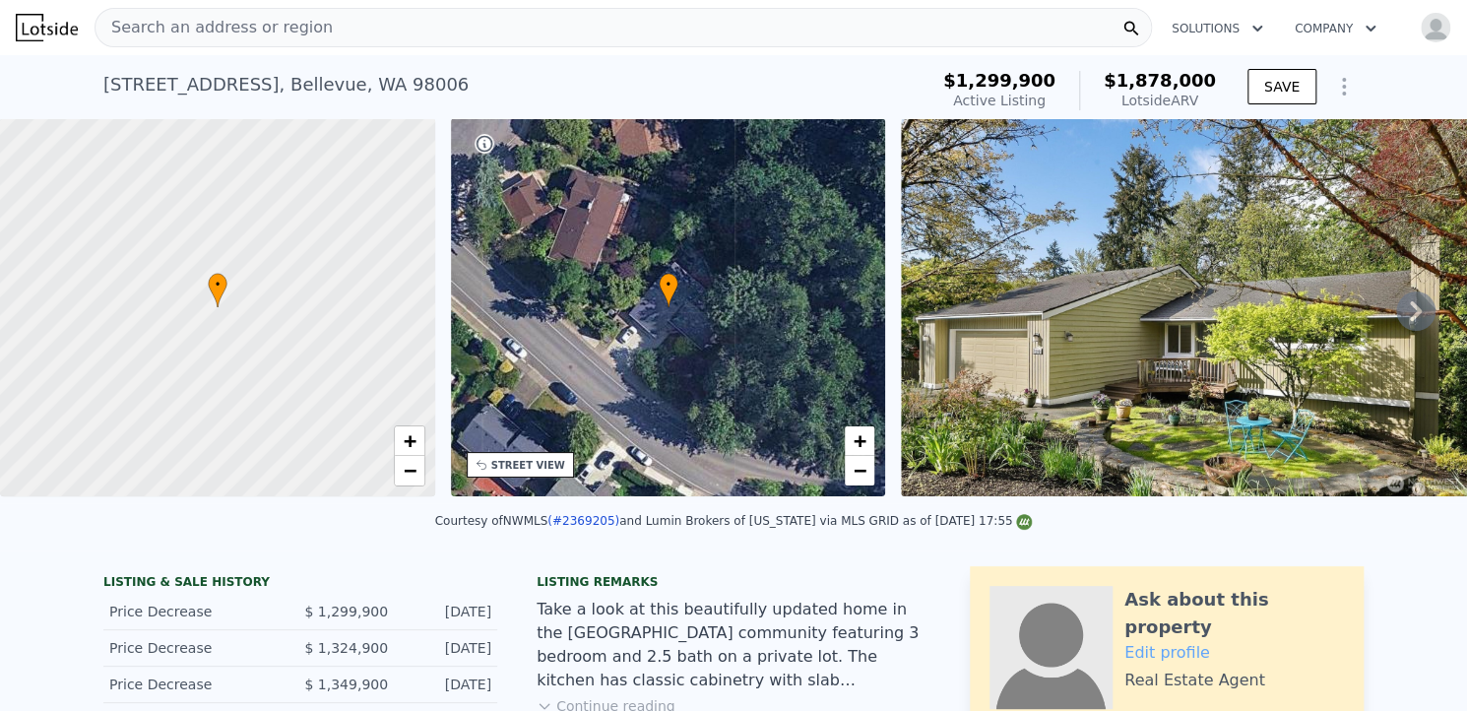
click at [1410, 313] on icon at bounding box center [1416, 311] width 12 height 20
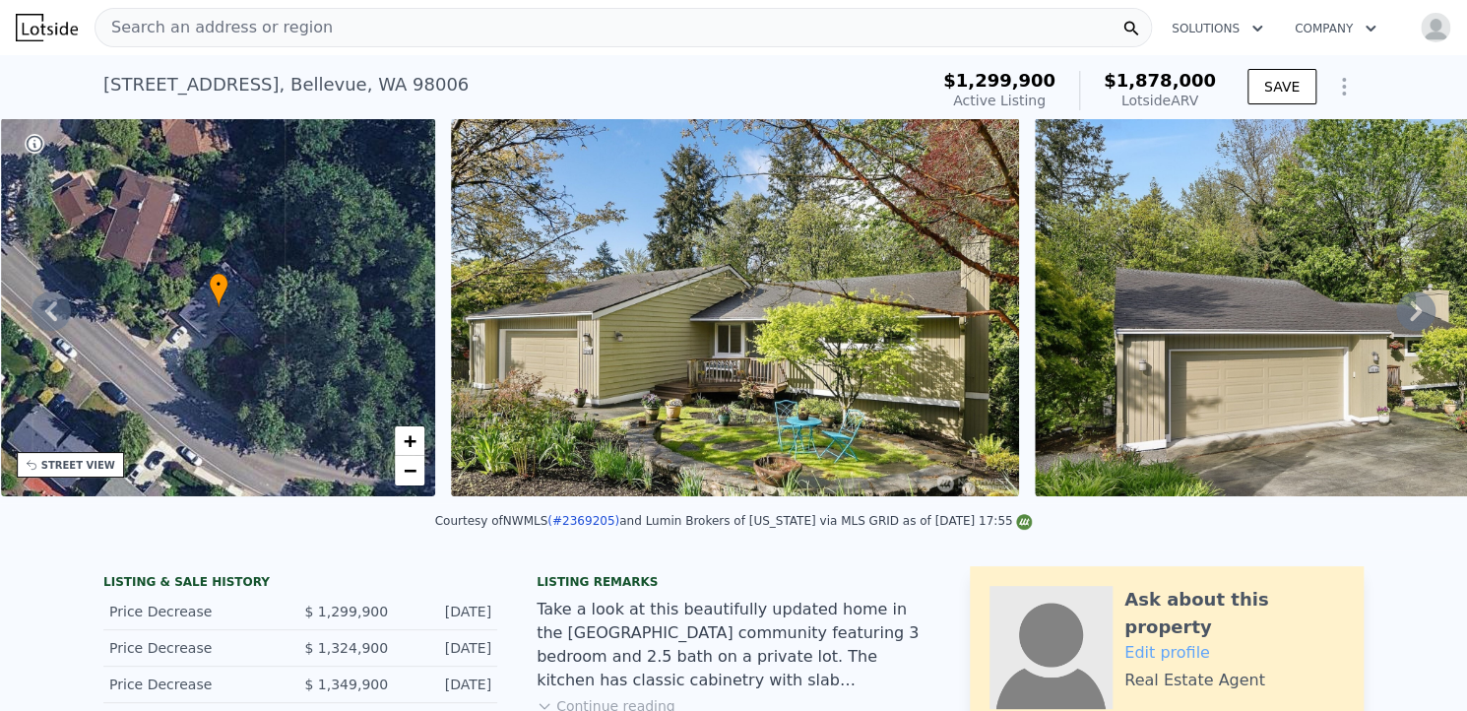
click at [1410, 313] on icon at bounding box center [1416, 311] width 12 height 20
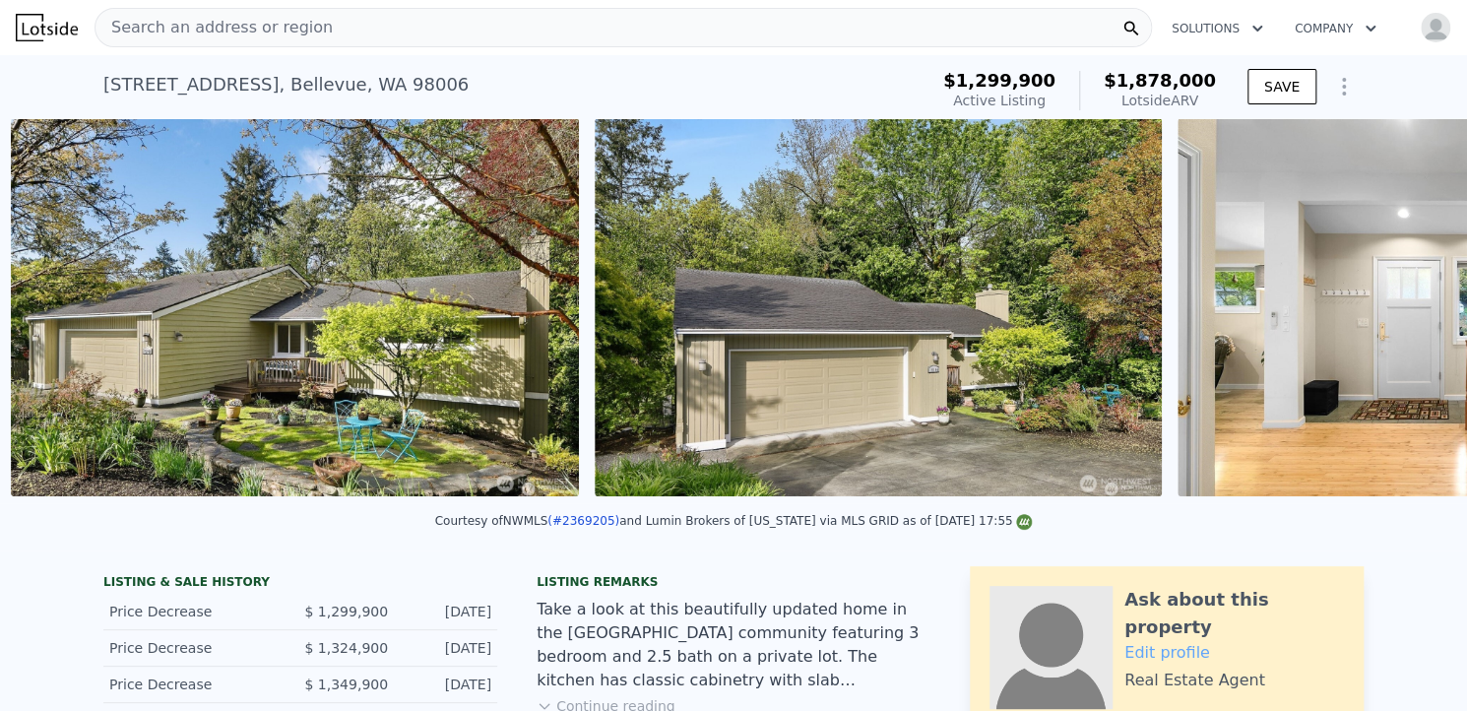
scroll to position [0, 901]
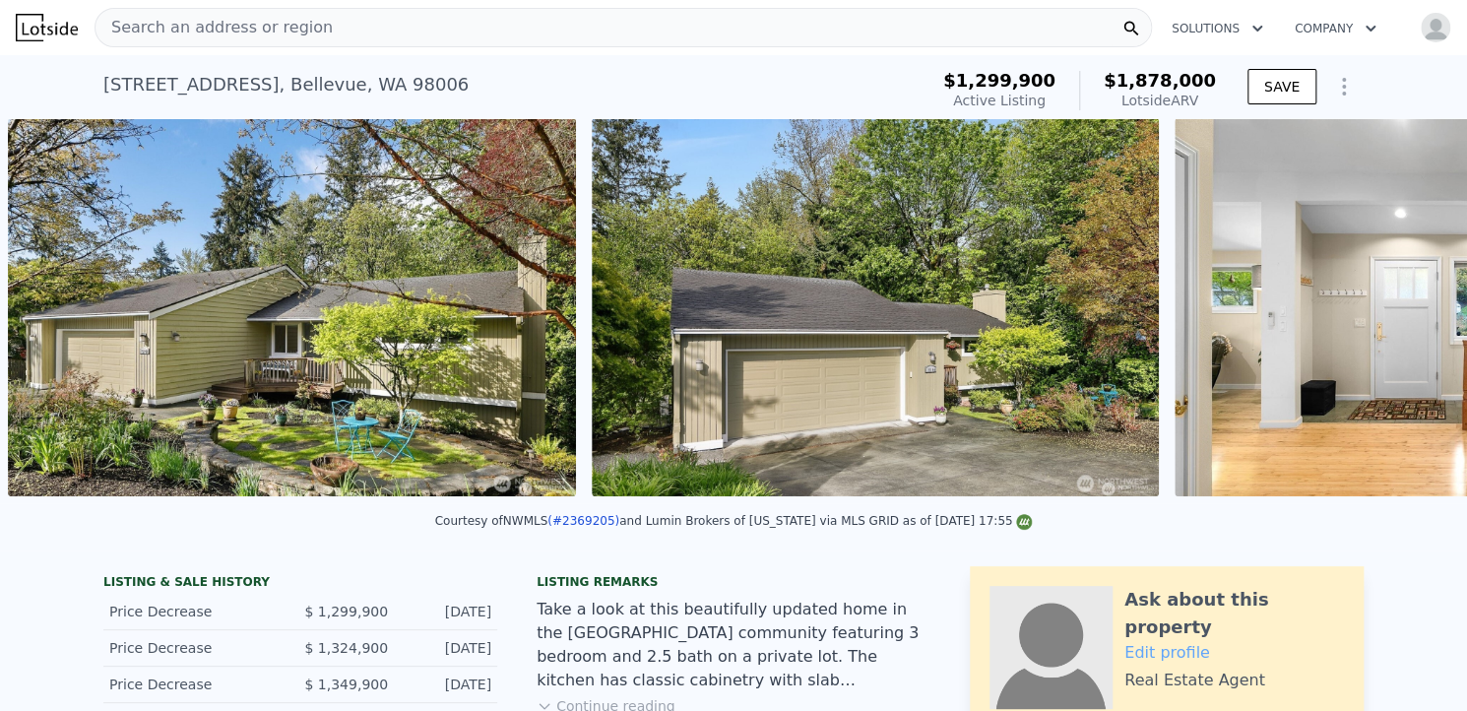
click at [1402, 313] on div "• + − • + − STREET VIEW Loading... SATELLITE VIEW" at bounding box center [733, 310] width 1467 height 385
click at [1410, 313] on icon at bounding box center [1416, 311] width 12 height 20
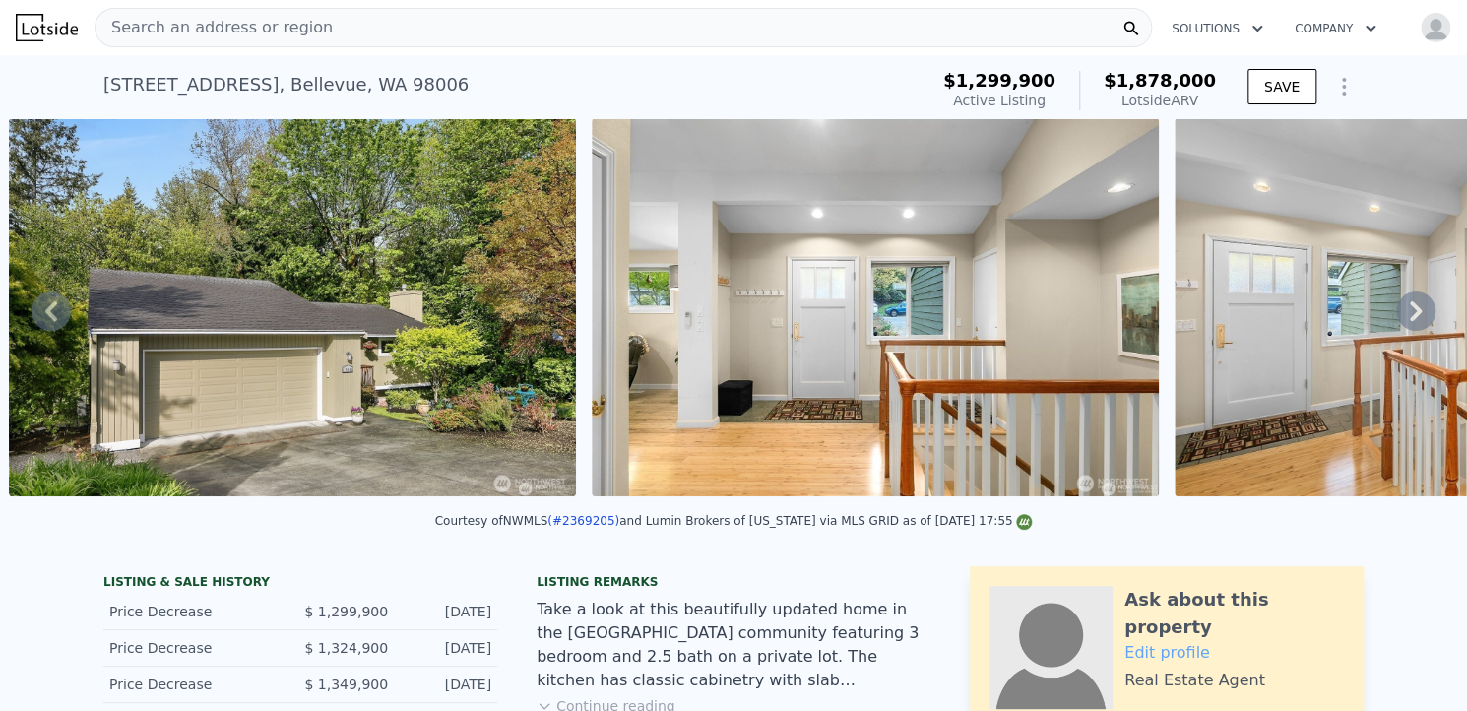
click at [1410, 313] on icon at bounding box center [1416, 311] width 12 height 20
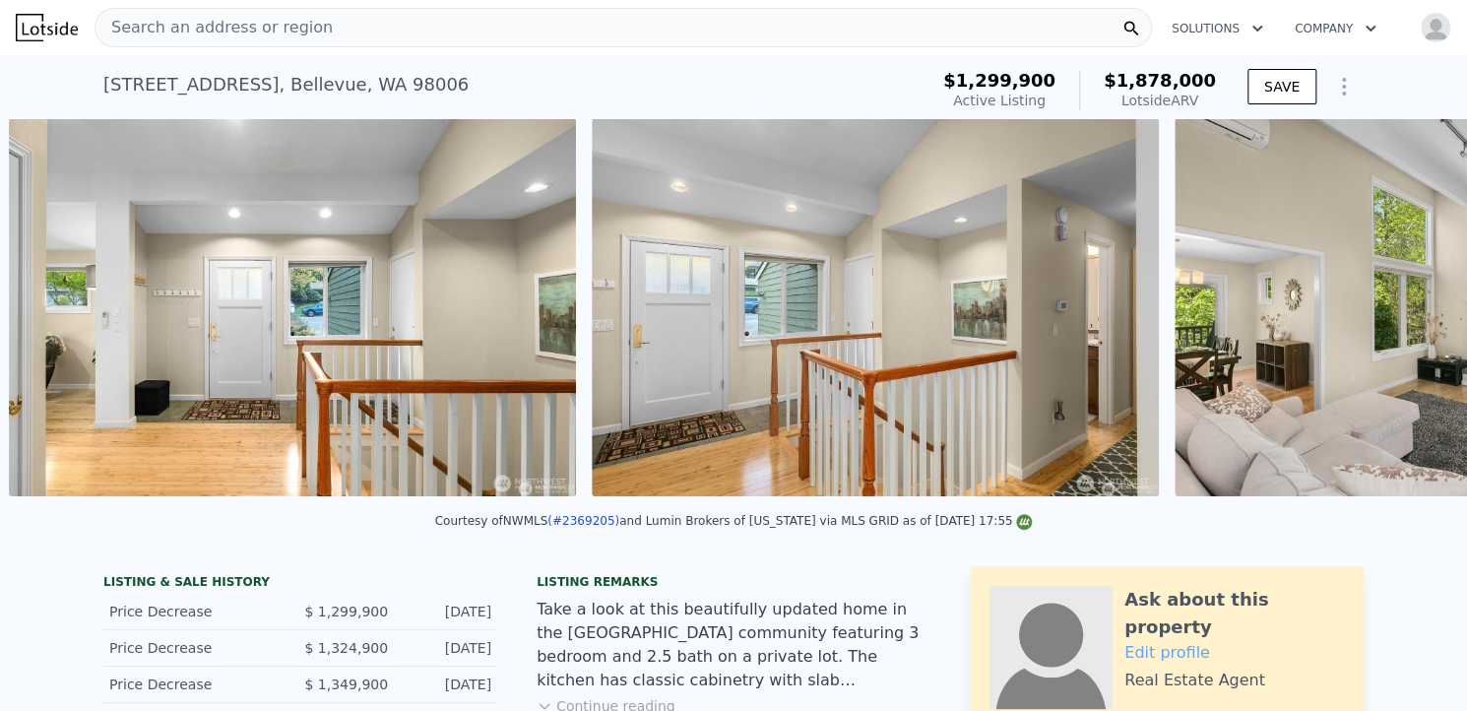
scroll to position [0, 2068]
click at [1402, 313] on div "• + − • + − STREET VIEW Loading... SATELLITE VIEW" at bounding box center [733, 310] width 1467 height 385
click at [1410, 313] on icon at bounding box center [1416, 311] width 12 height 20
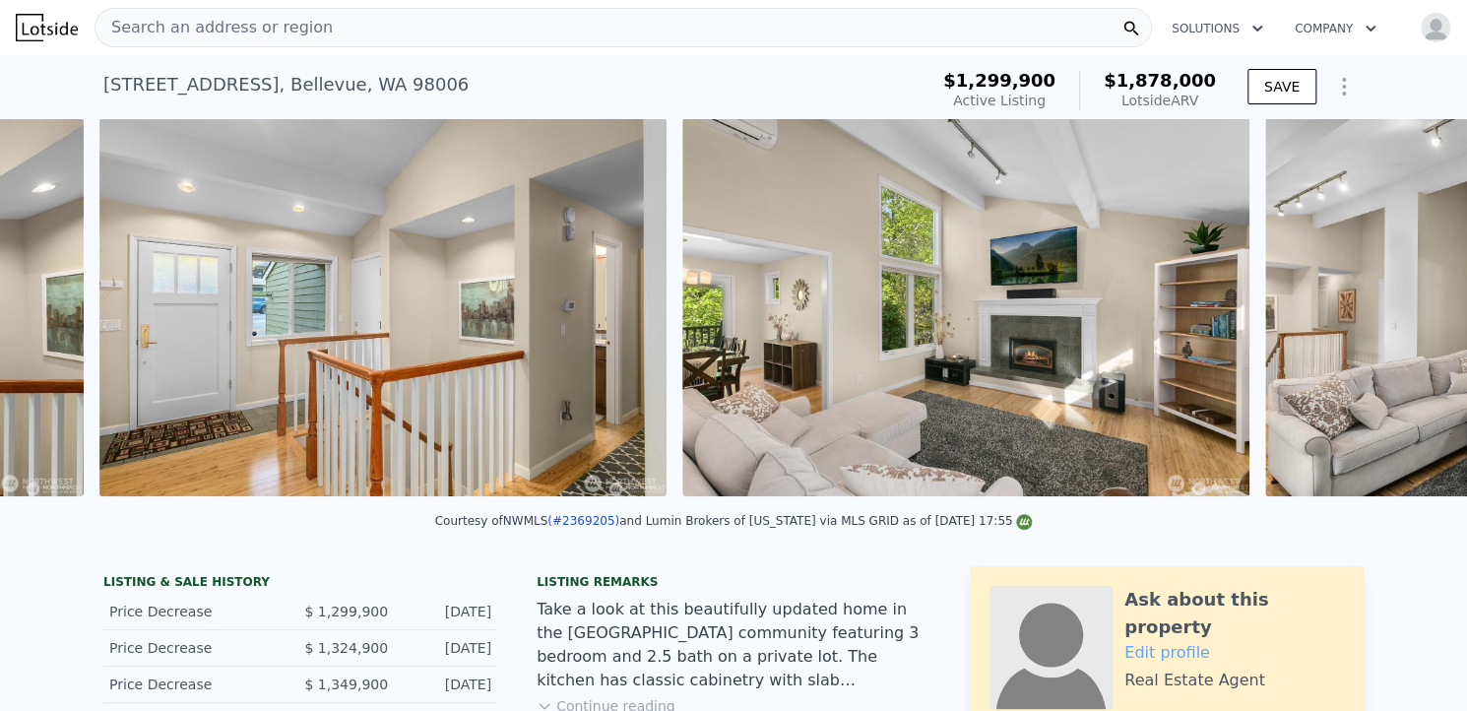
scroll to position [0, 2651]
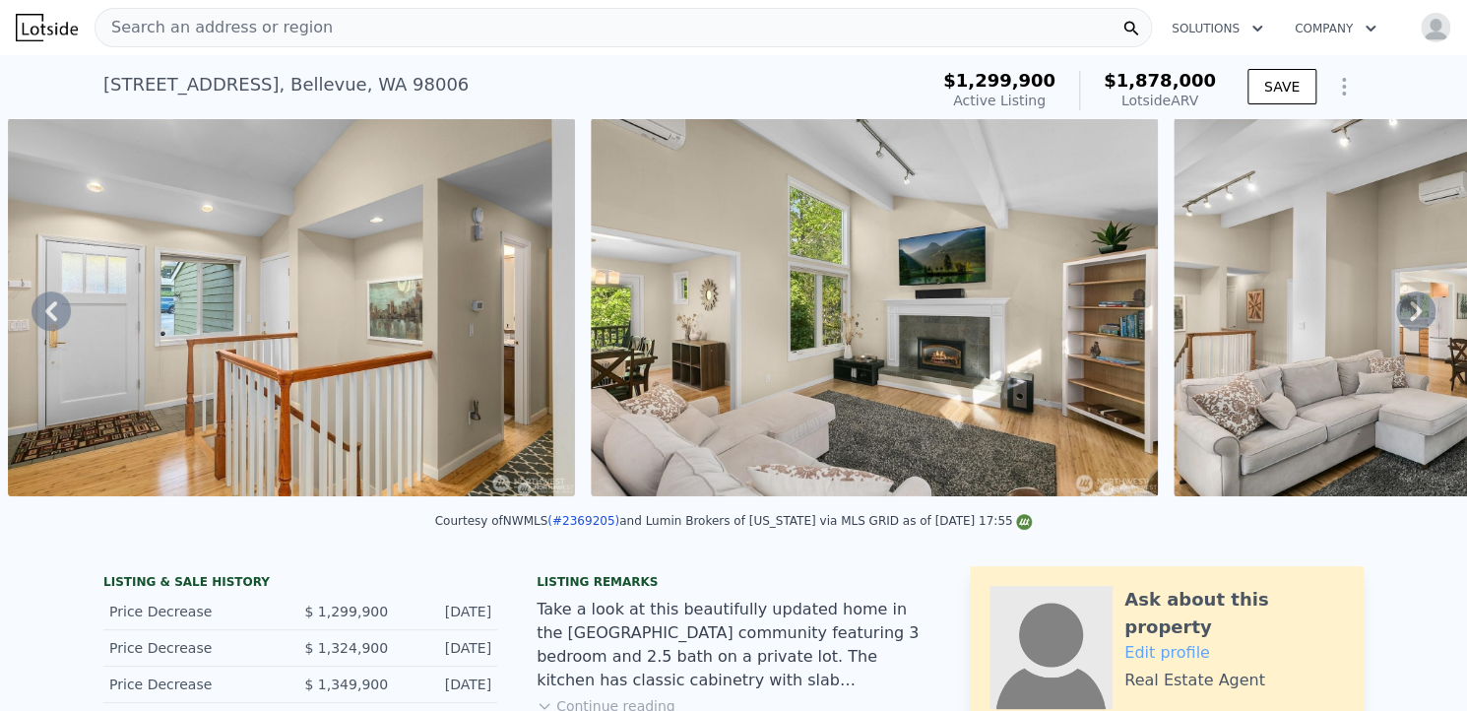
click at [1410, 313] on icon at bounding box center [1416, 311] width 12 height 20
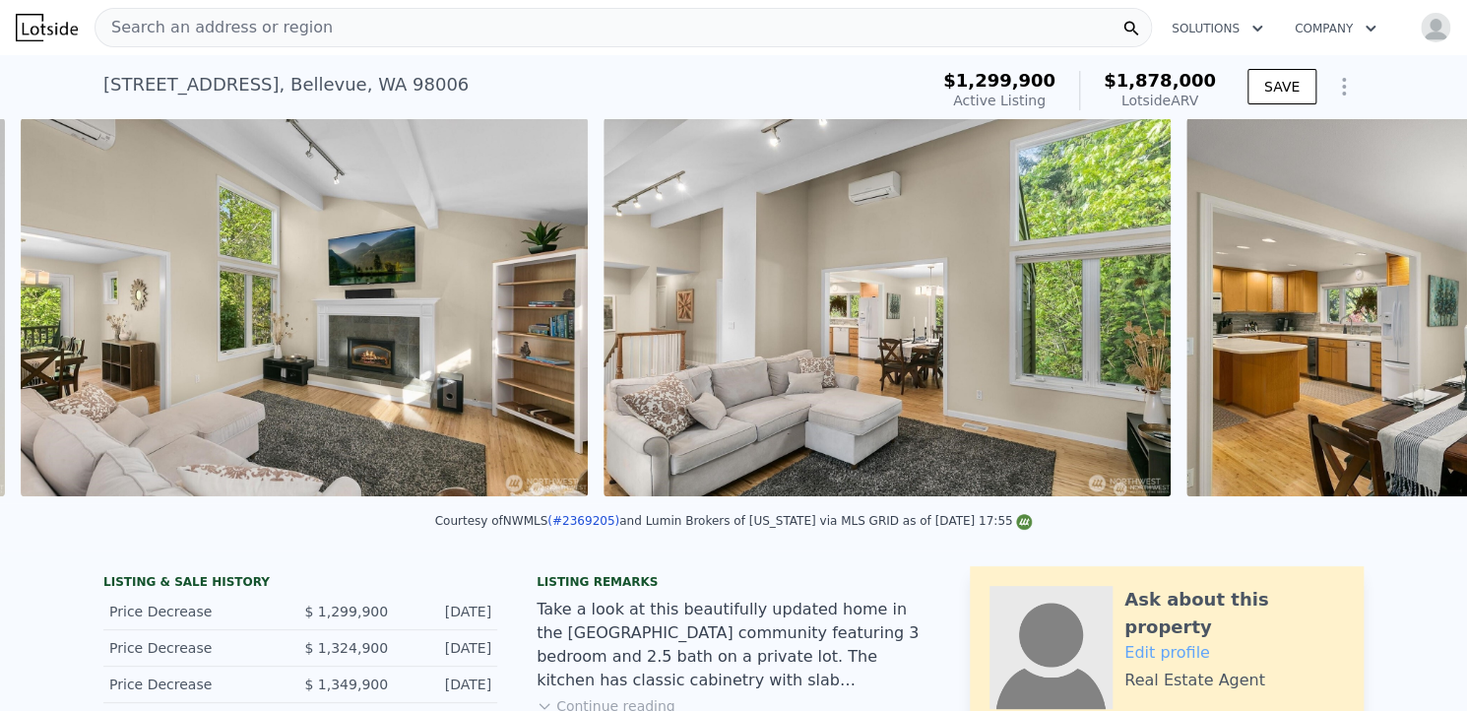
scroll to position [0, 3233]
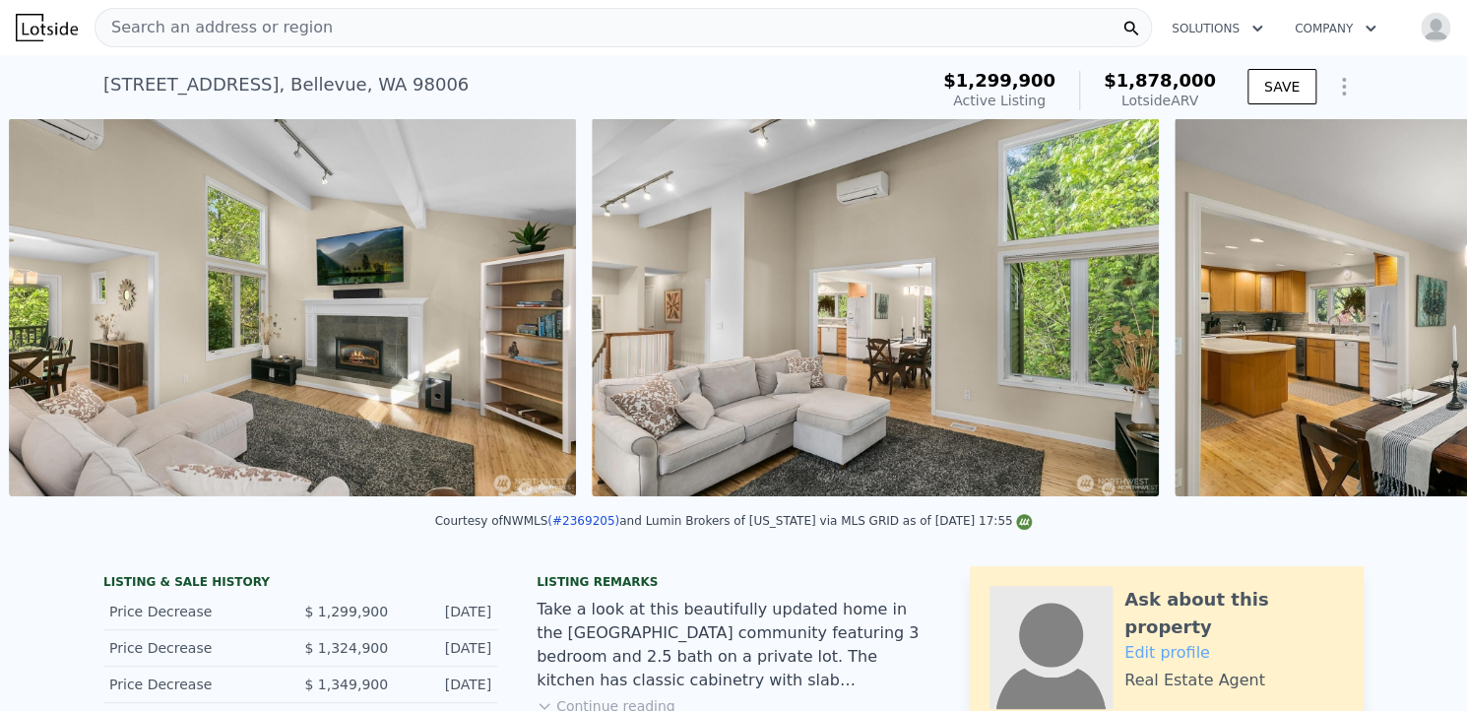
click at [1402, 313] on div "• + − • + − STREET VIEW Loading... SATELLITE VIEW" at bounding box center [733, 310] width 1467 height 385
click at [1410, 313] on icon at bounding box center [1416, 311] width 12 height 20
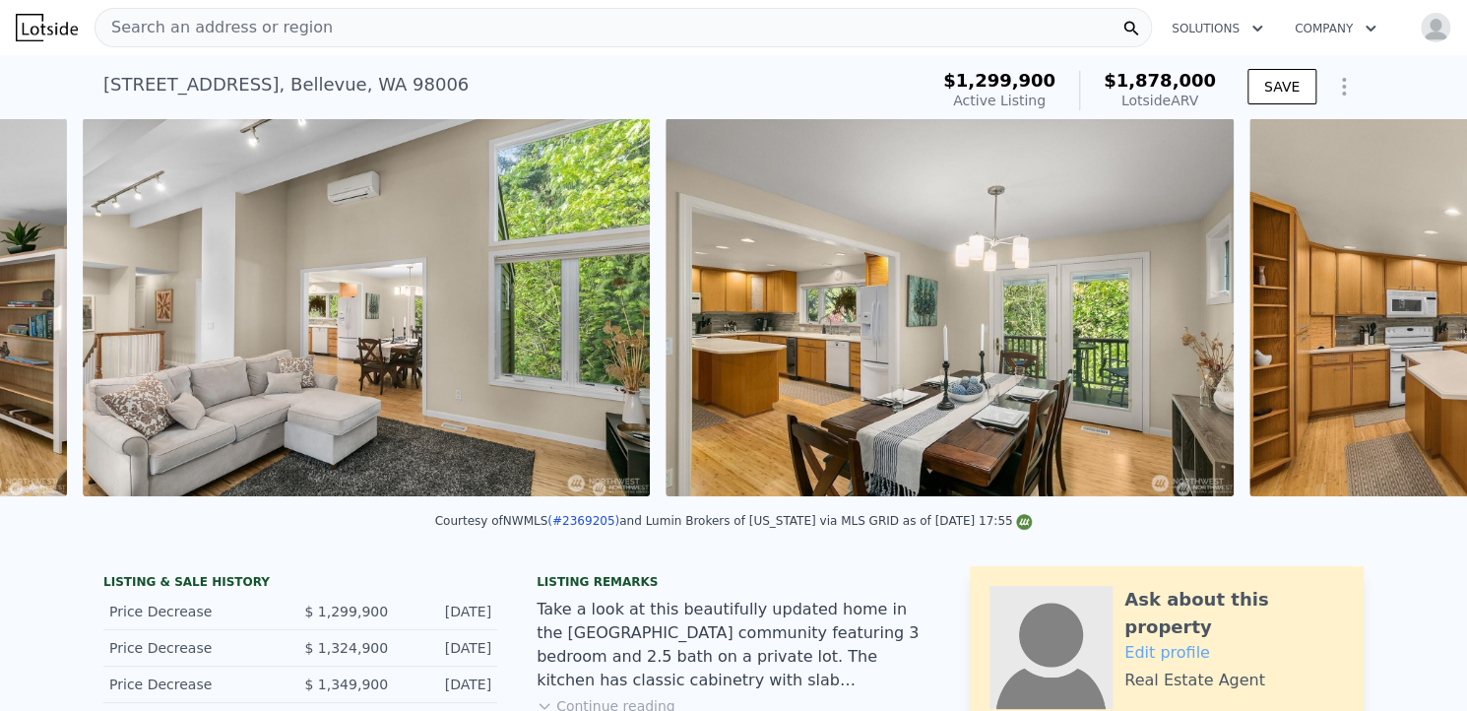
scroll to position [0, 3817]
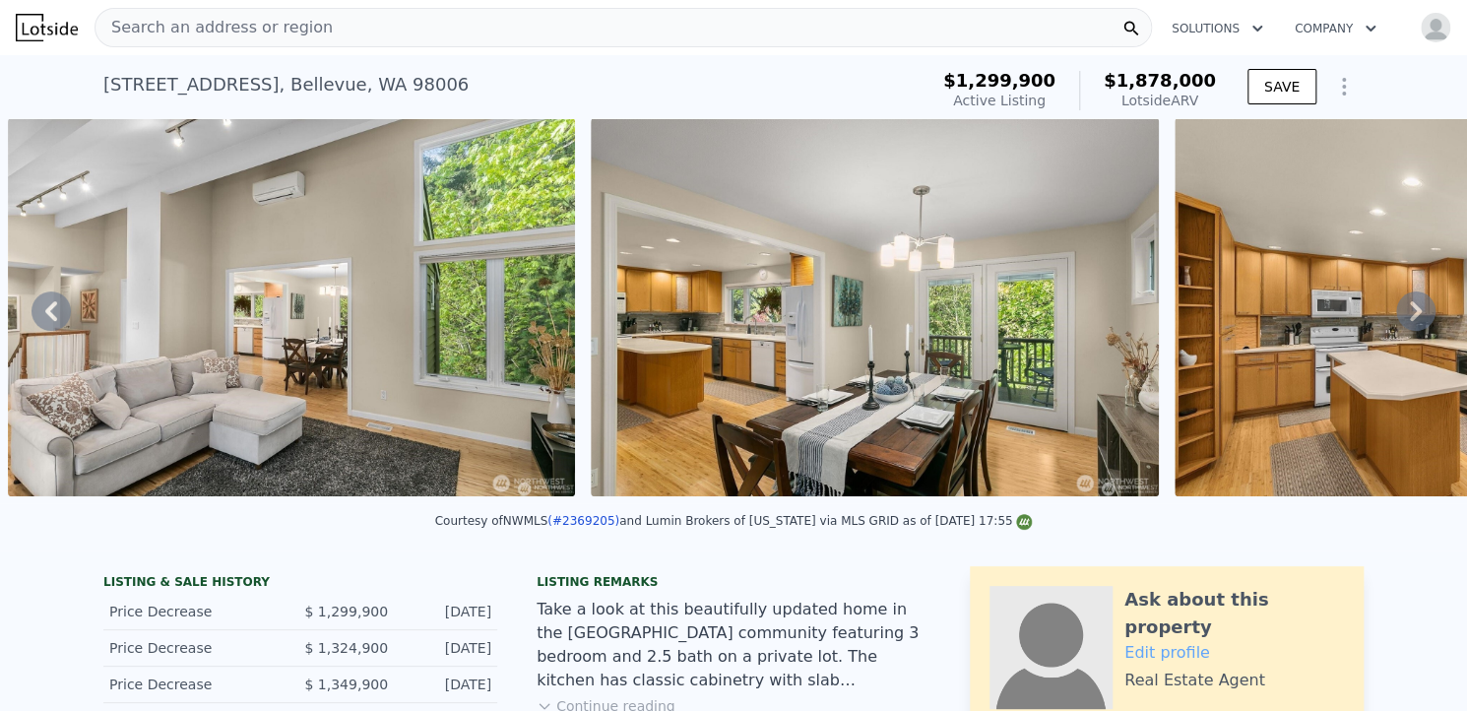
click at [1410, 313] on icon at bounding box center [1416, 311] width 12 height 20
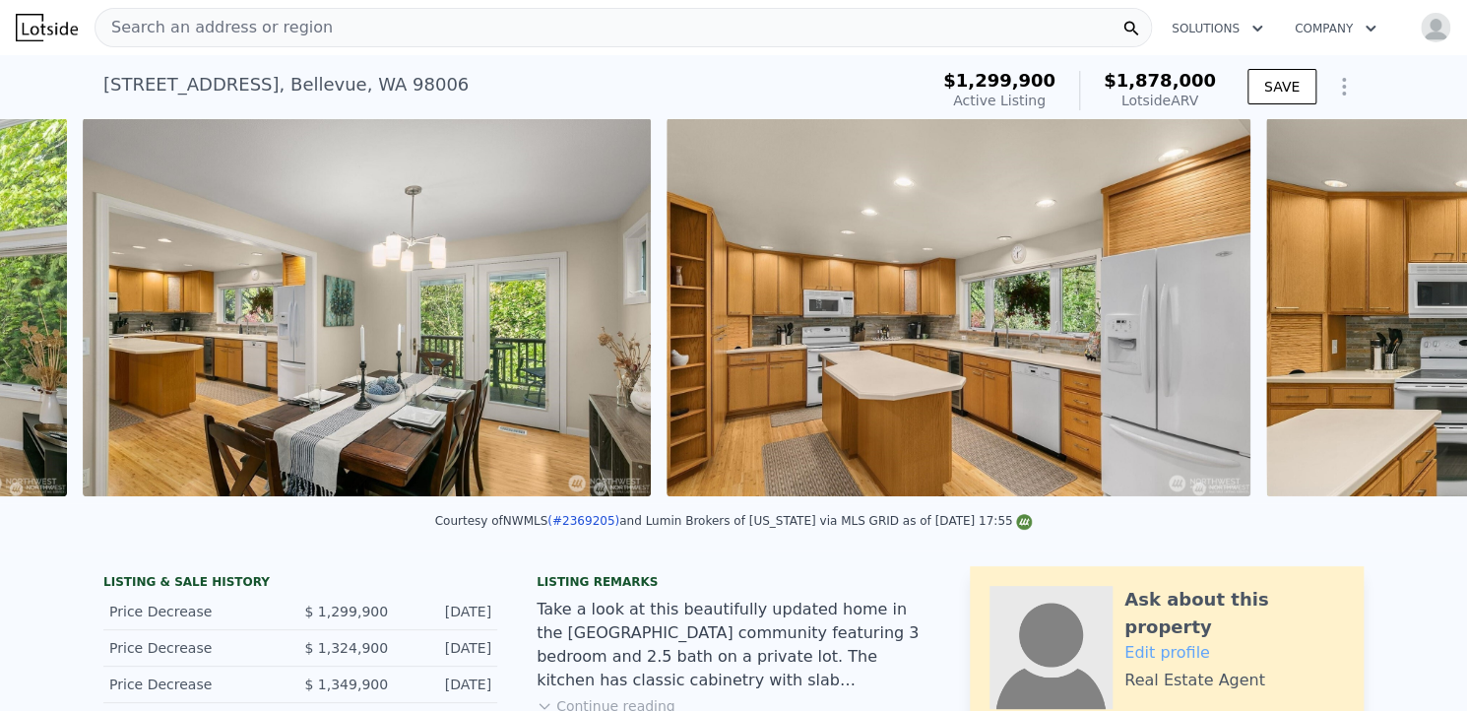
scroll to position [0, 4400]
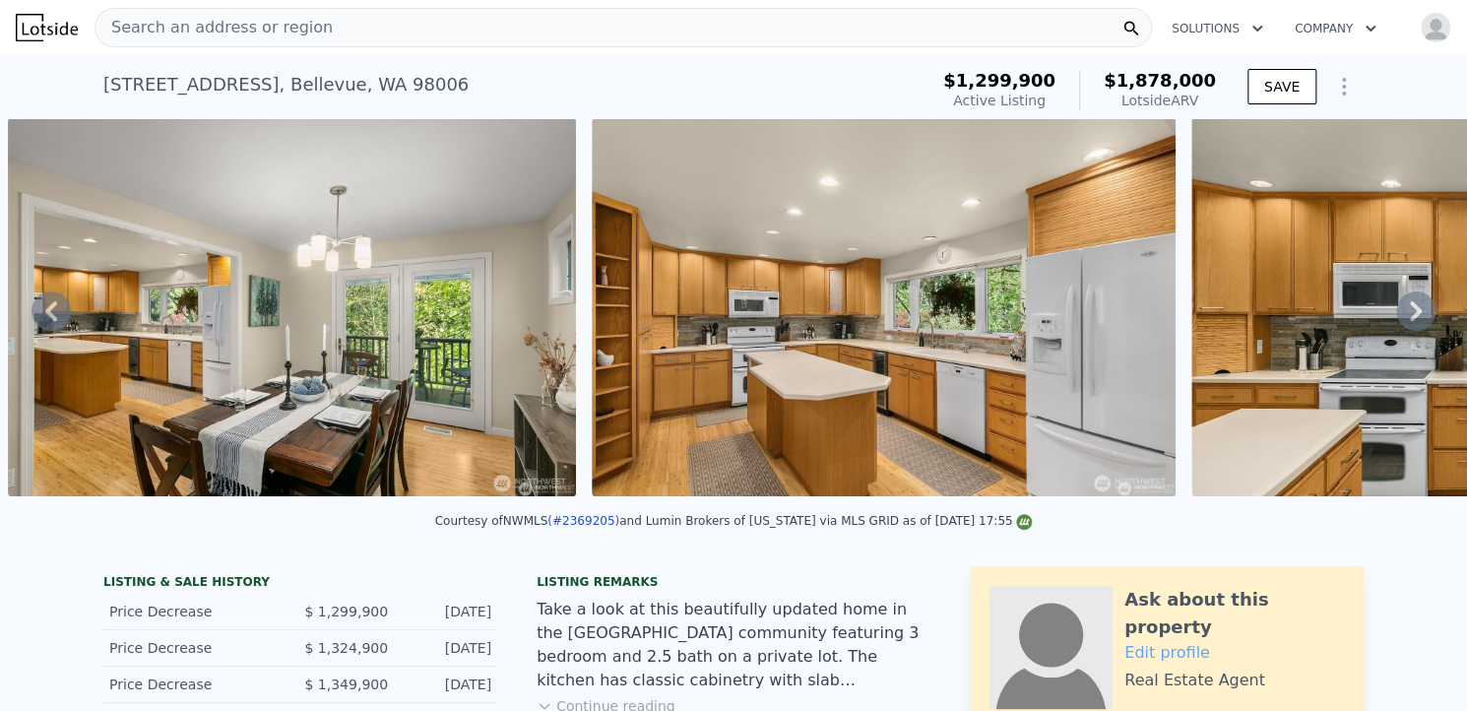
click at [1410, 313] on icon at bounding box center [1416, 311] width 12 height 20
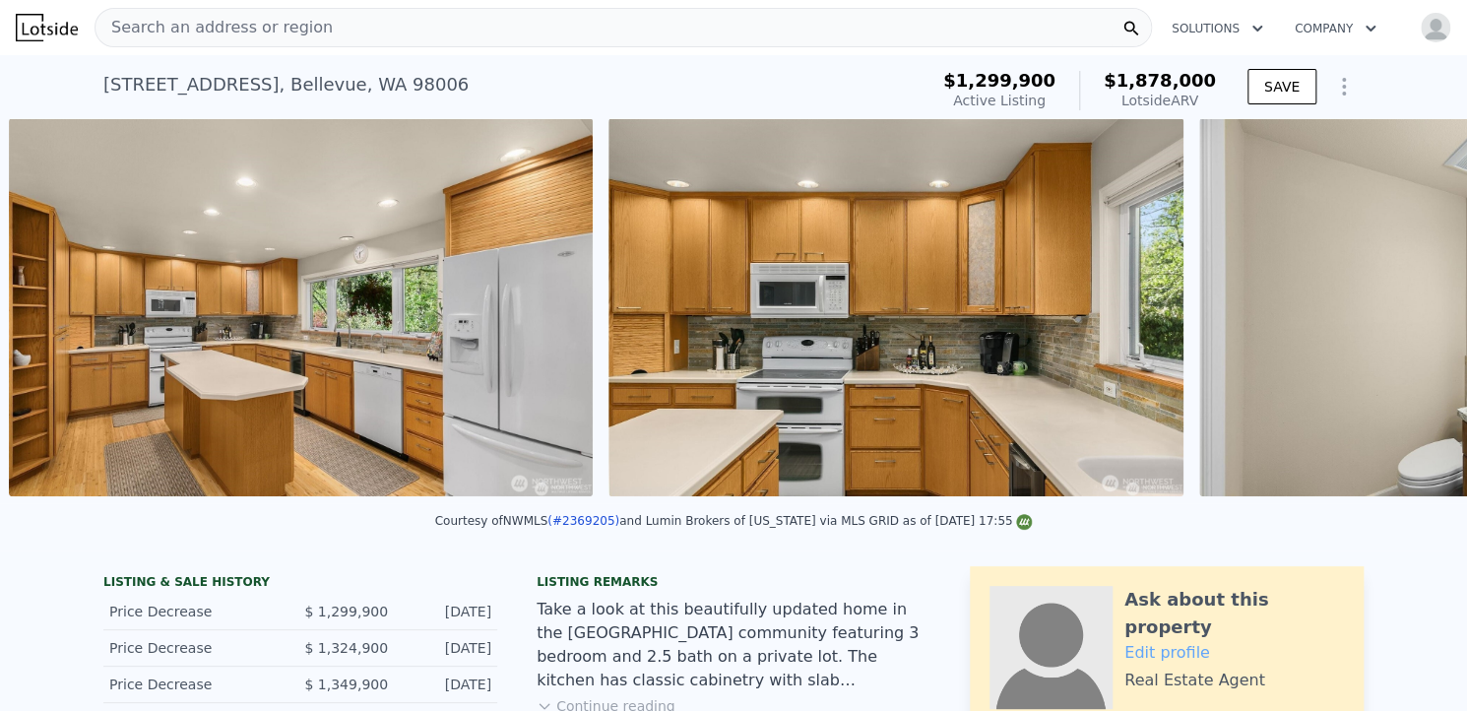
scroll to position [0, 4983]
click at [1410, 313] on icon at bounding box center [1416, 311] width 12 height 20
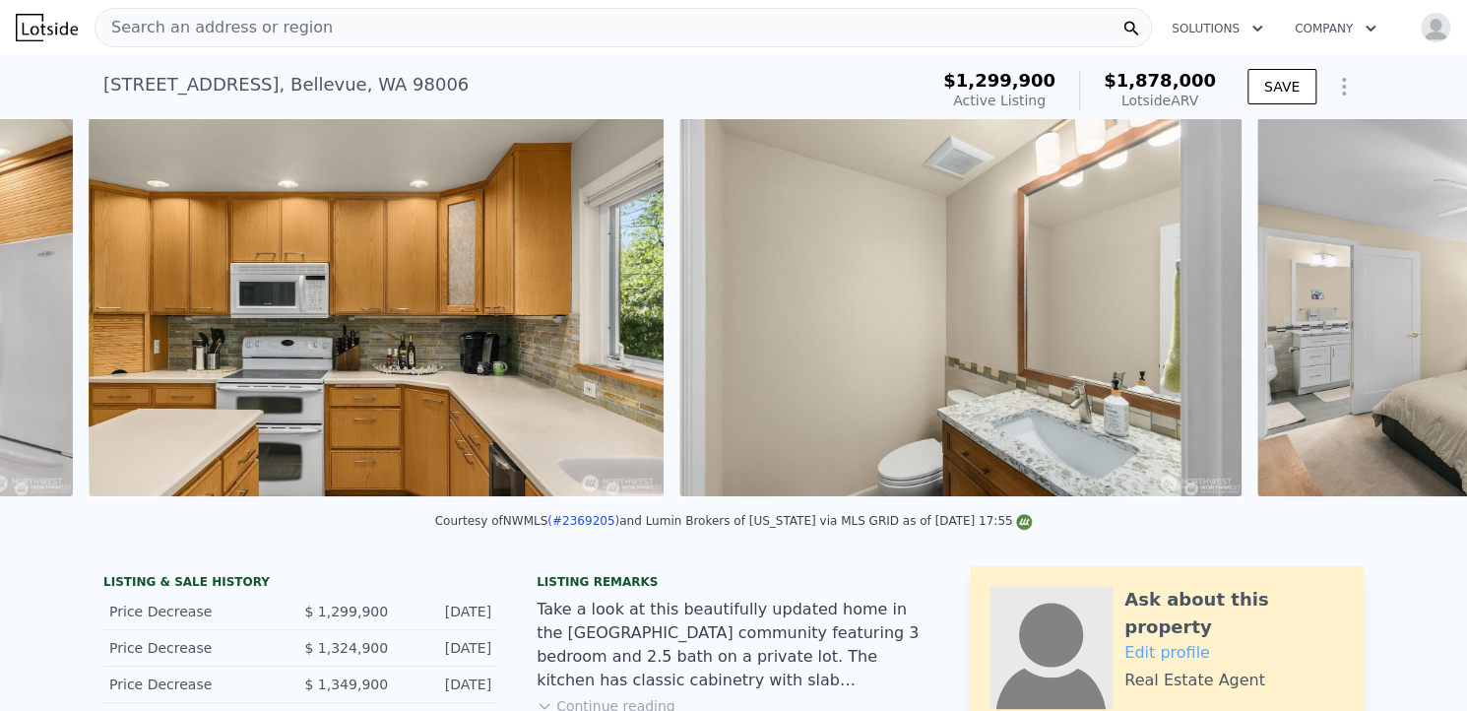
scroll to position [0, 5583]
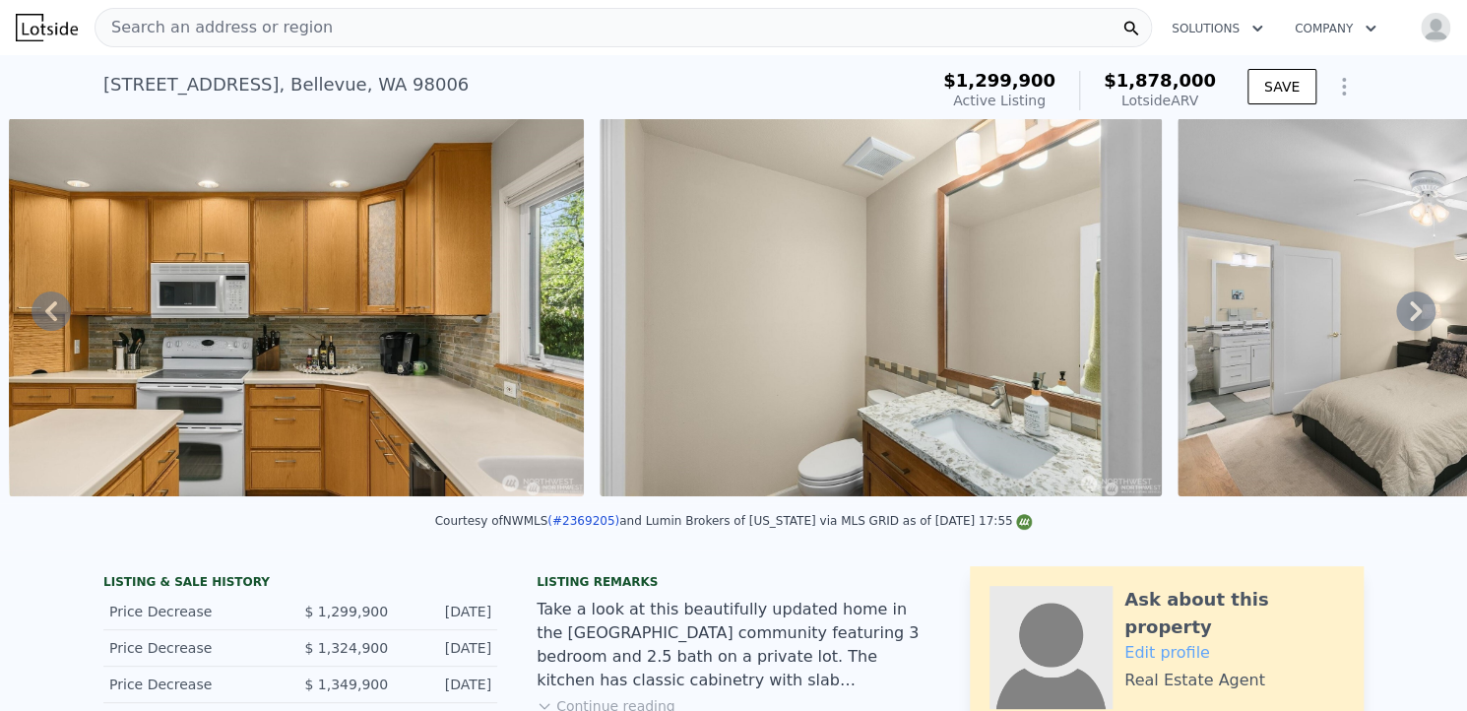
click at [1410, 313] on icon at bounding box center [1416, 311] width 12 height 20
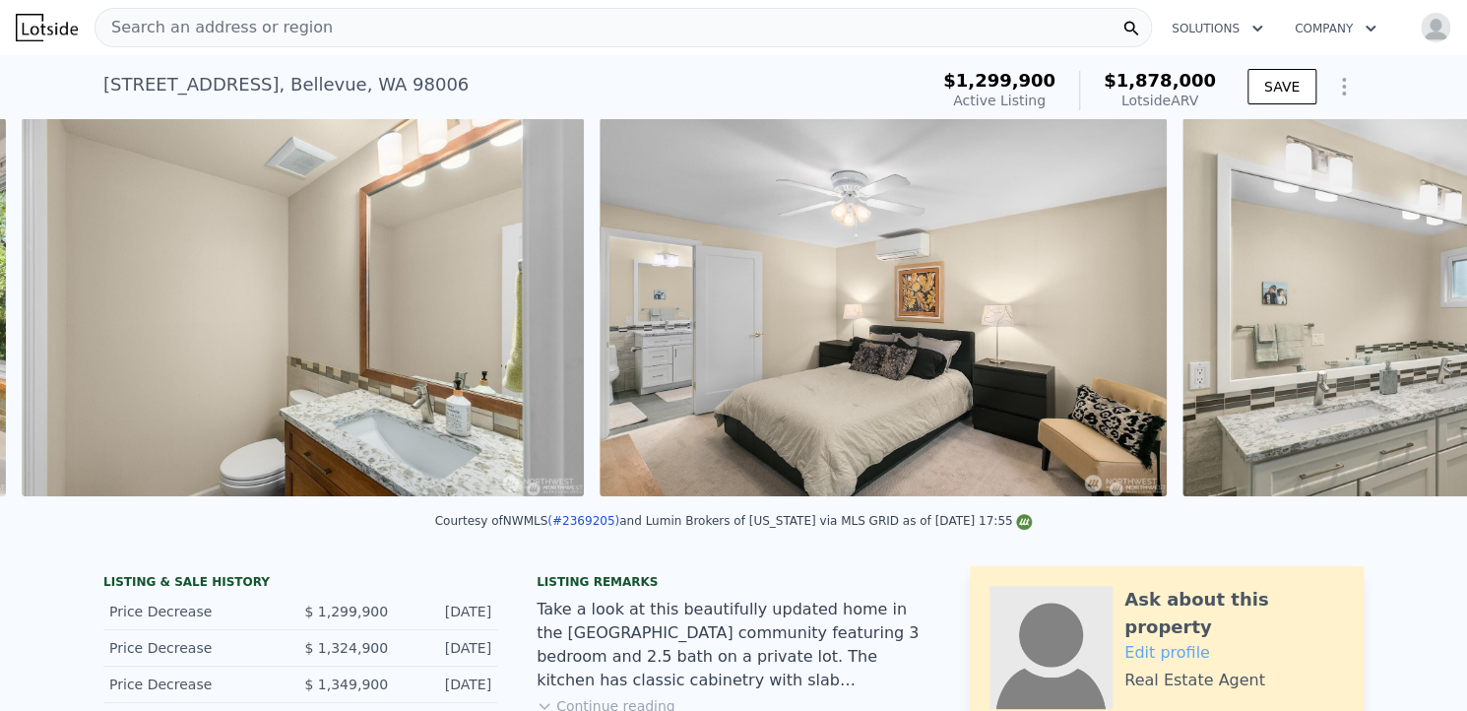
scroll to position [0, 6175]
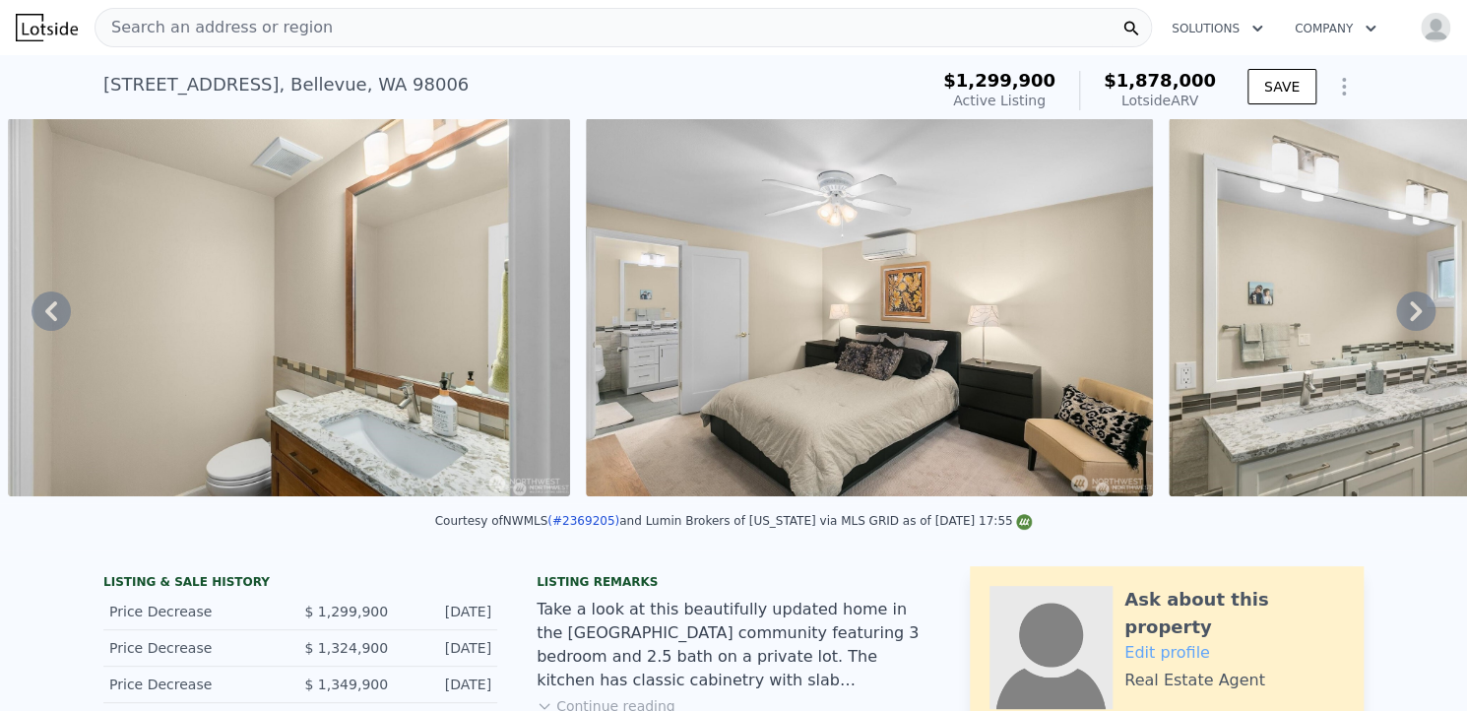
click at [55, 310] on icon at bounding box center [51, 311] width 12 height 20
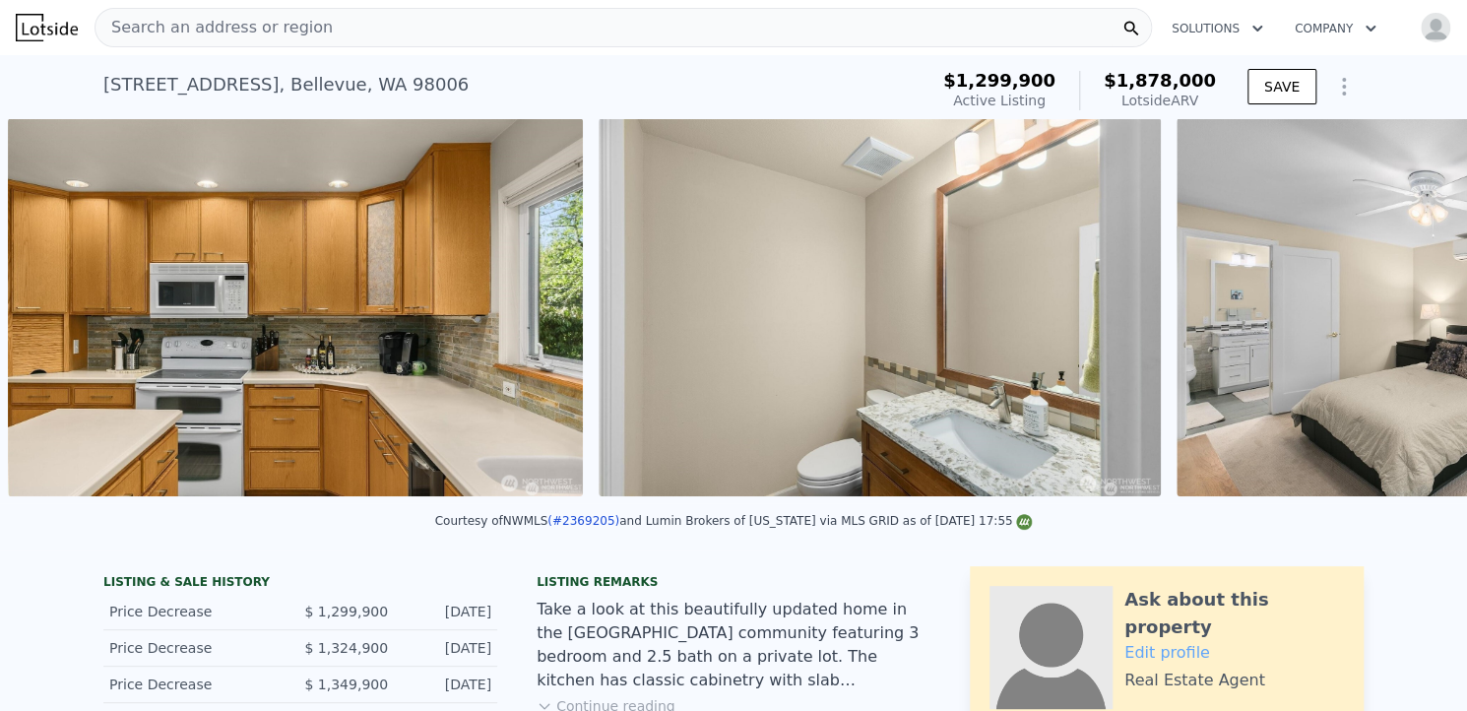
scroll to position [0, 5583]
click at [55, 310] on img at bounding box center [297, 307] width 576 height 378
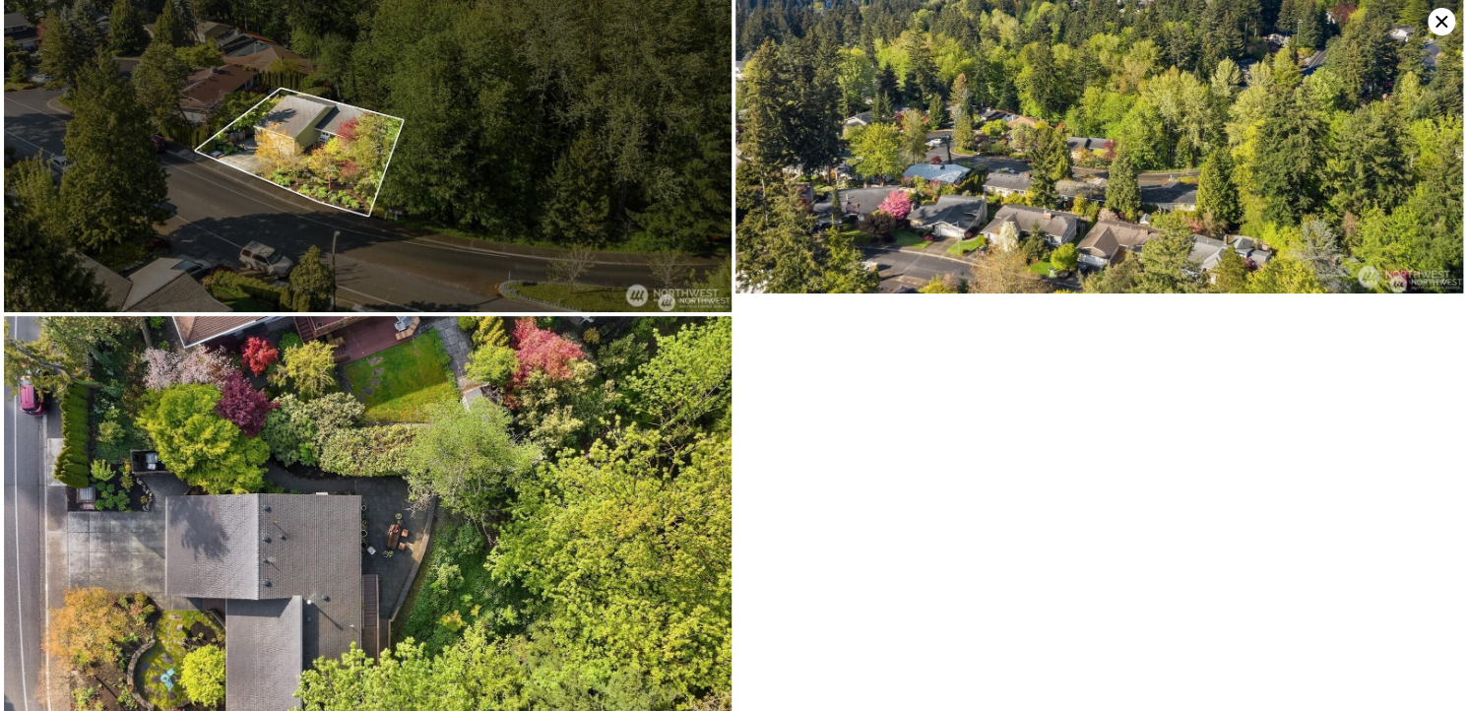
scroll to position [5549, 0]
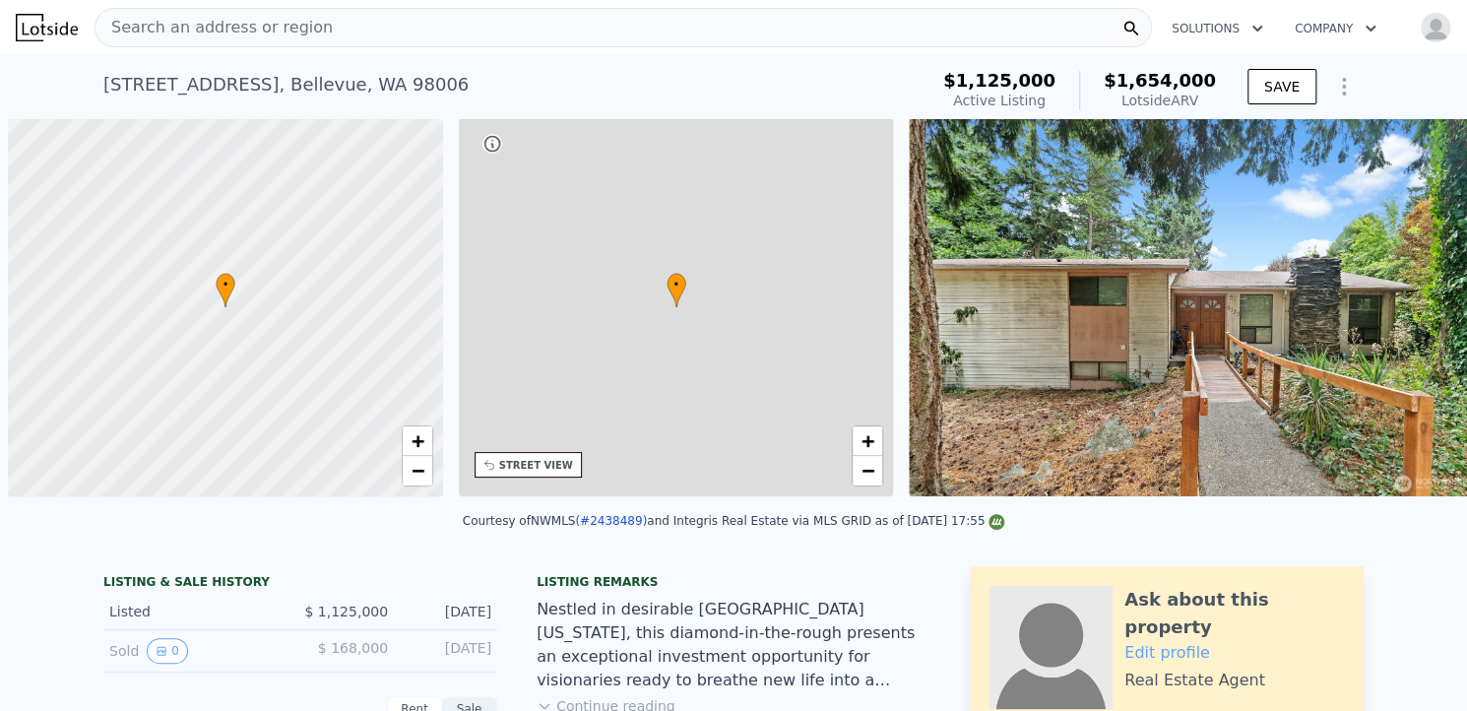
scroll to position [0, 8]
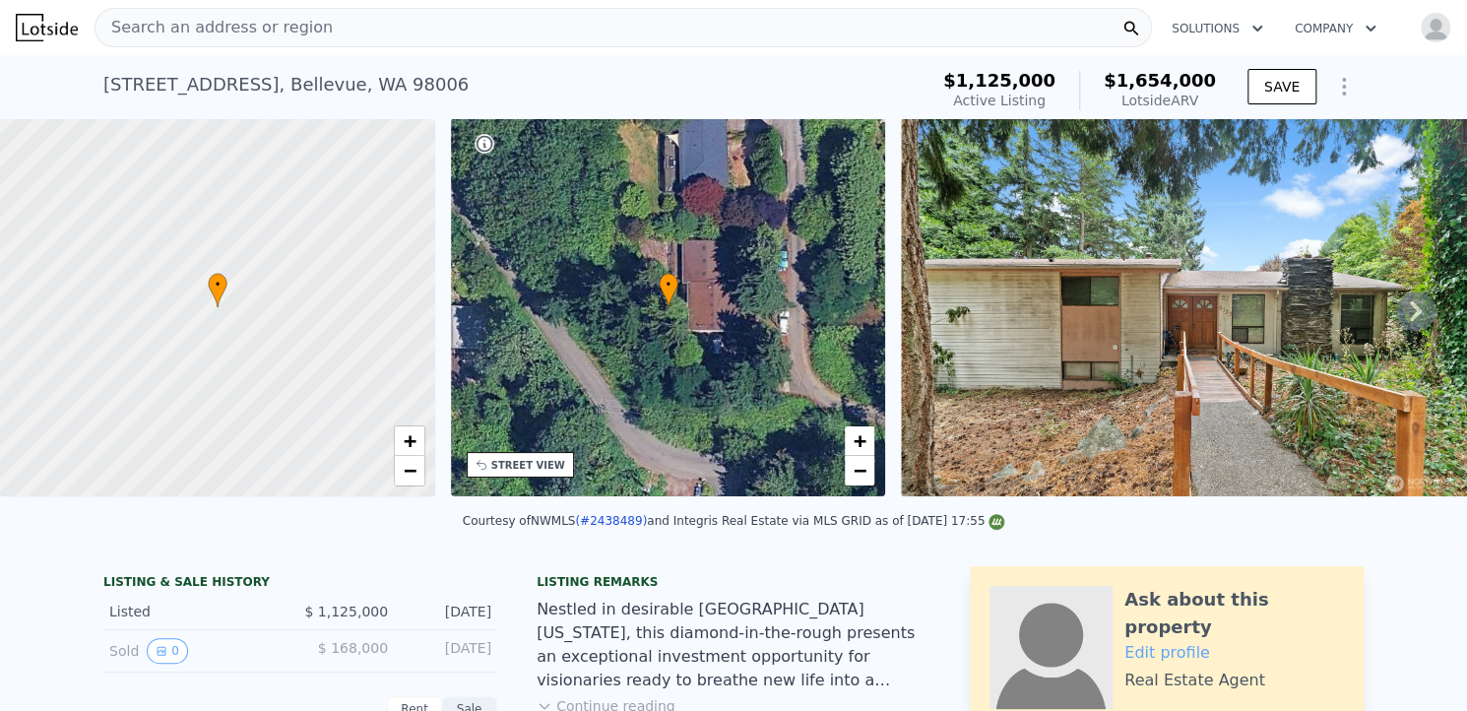
click at [1397, 321] on icon at bounding box center [1415, 310] width 39 height 39
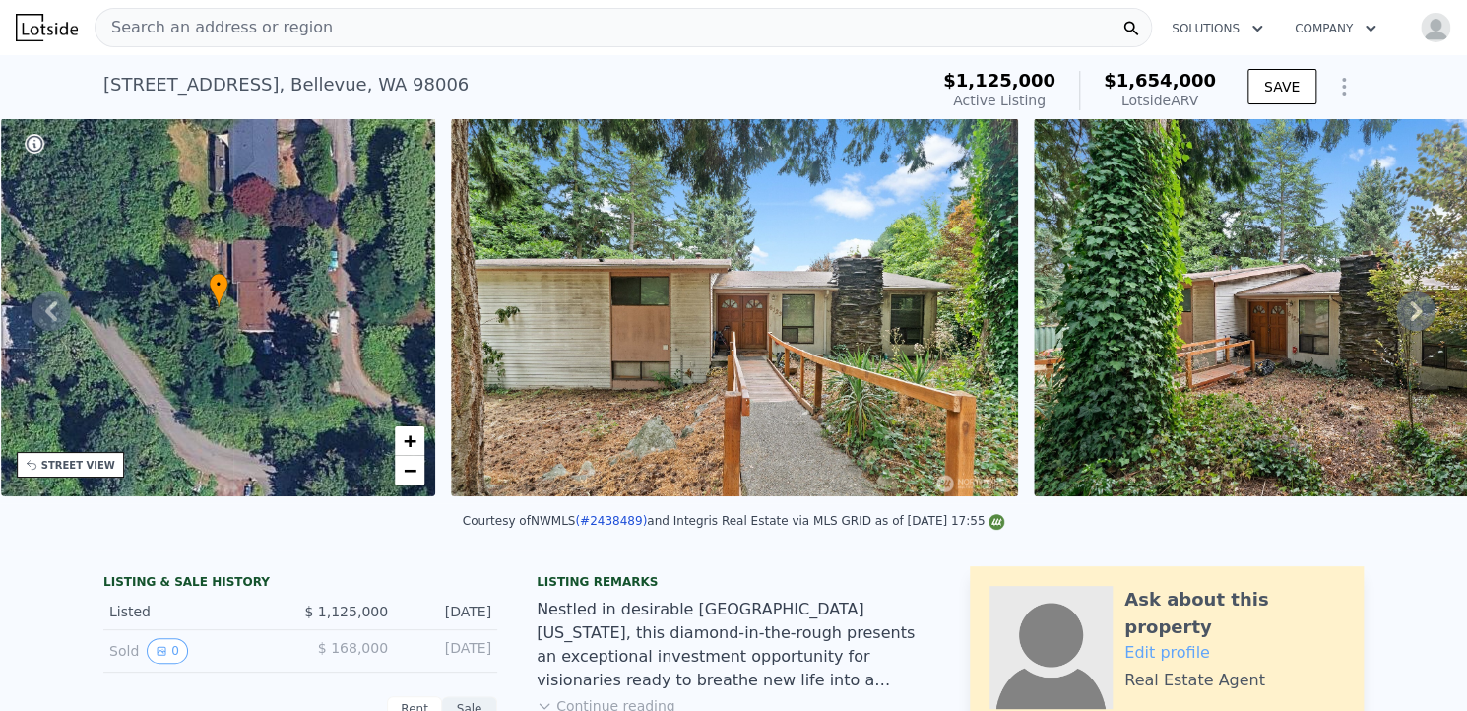
click at [1397, 321] on icon at bounding box center [1415, 310] width 39 height 39
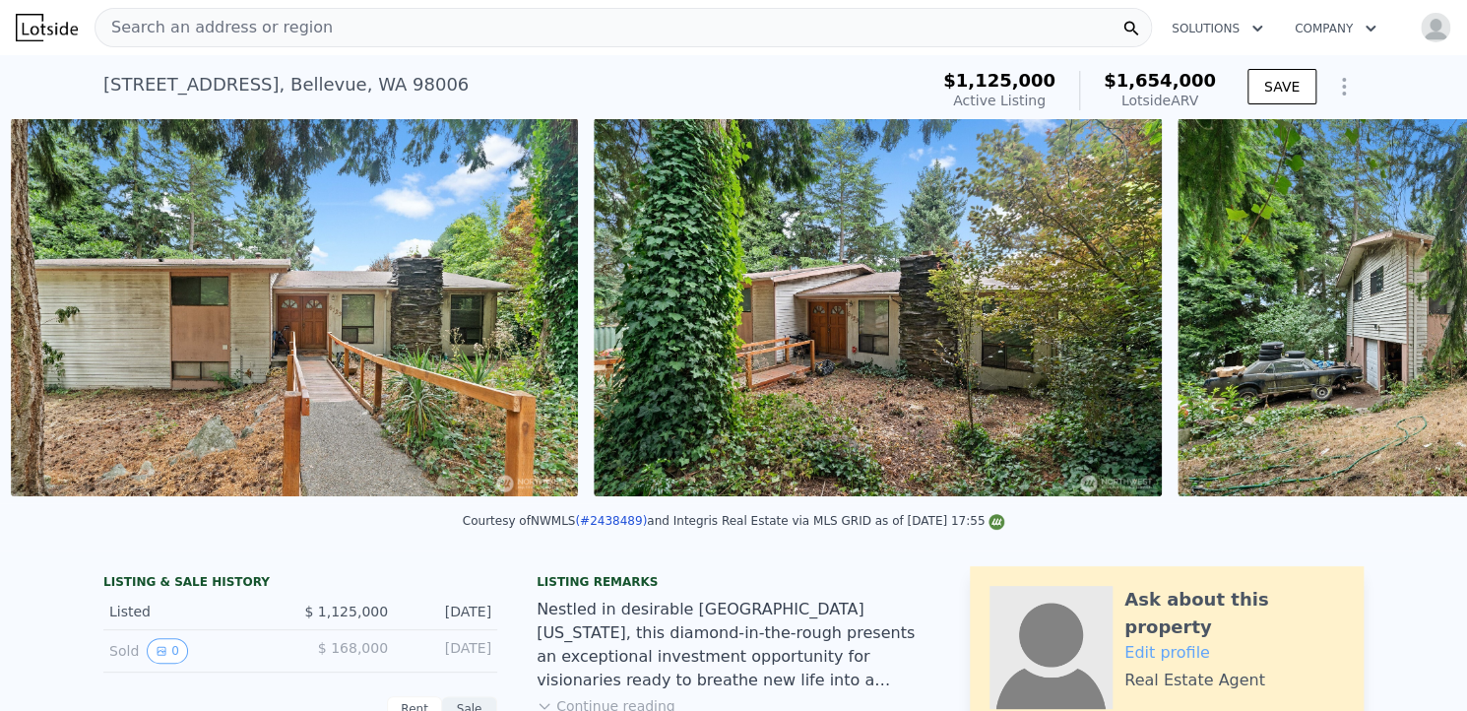
scroll to position [0, 901]
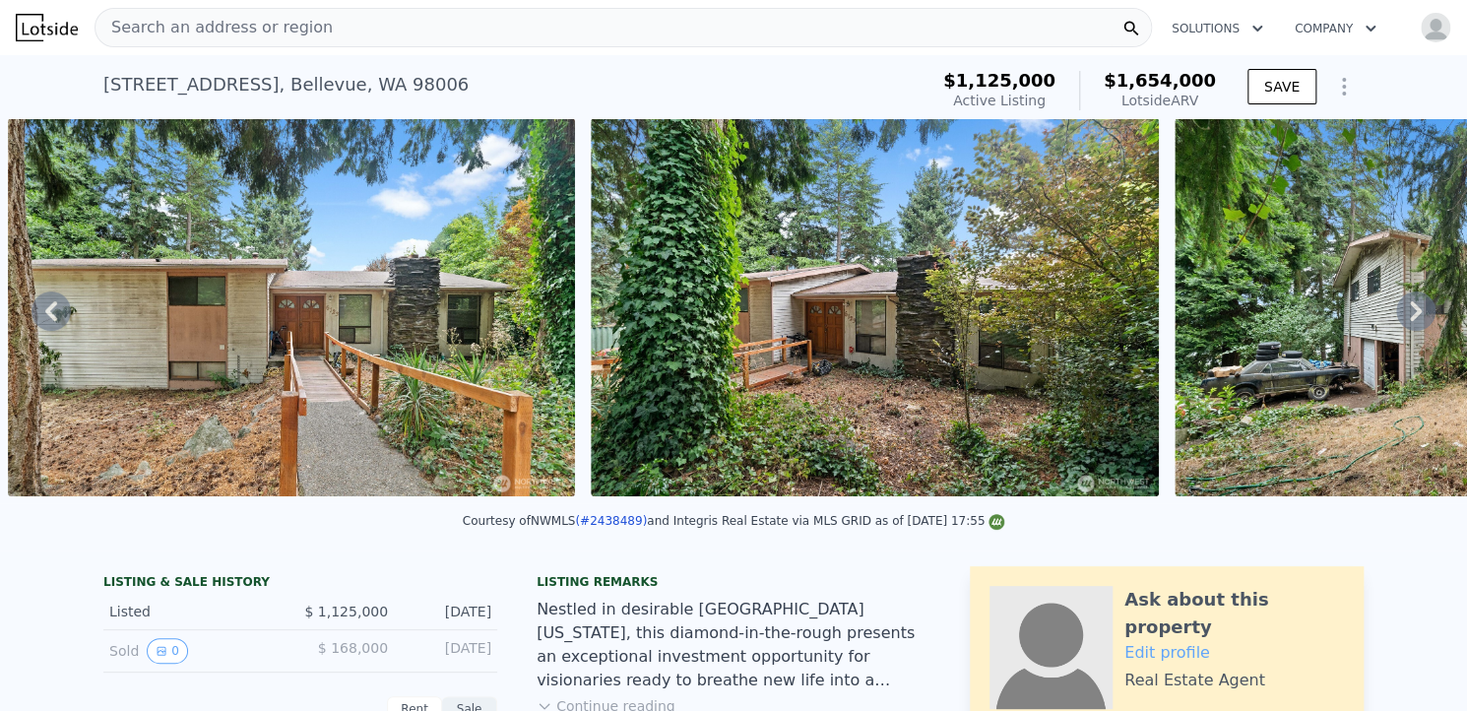
click at [1397, 321] on icon at bounding box center [1415, 310] width 39 height 39
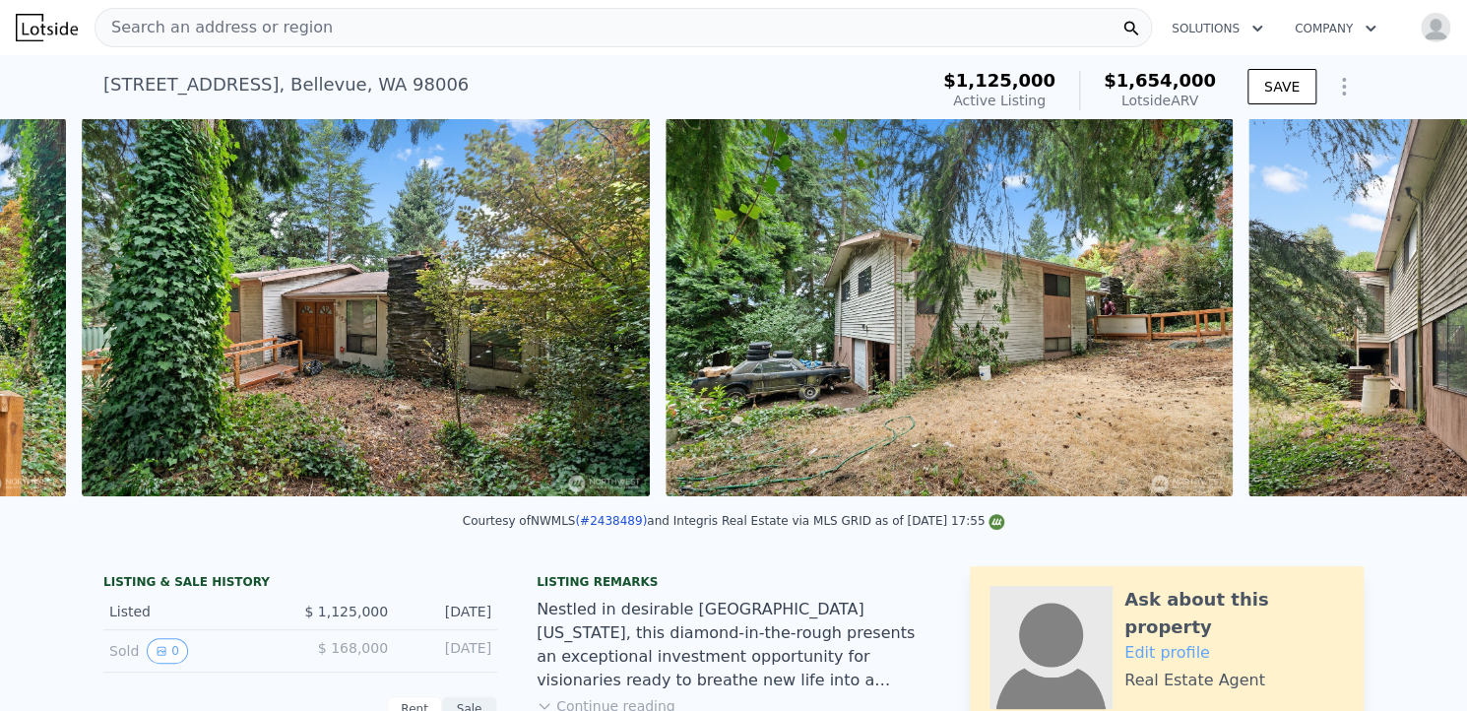
scroll to position [0, 1484]
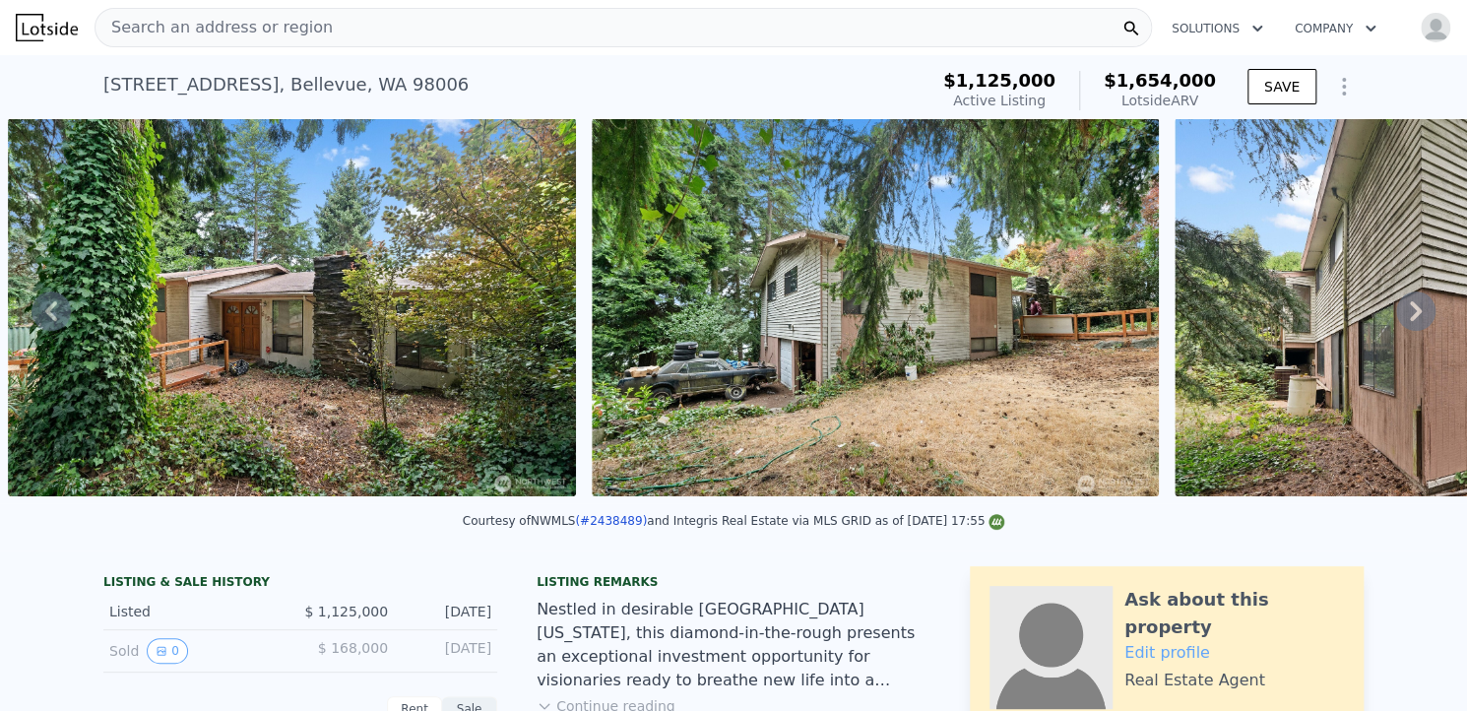
click at [1397, 321] on icon at bounding box center [1415, 310] width 39 height 39
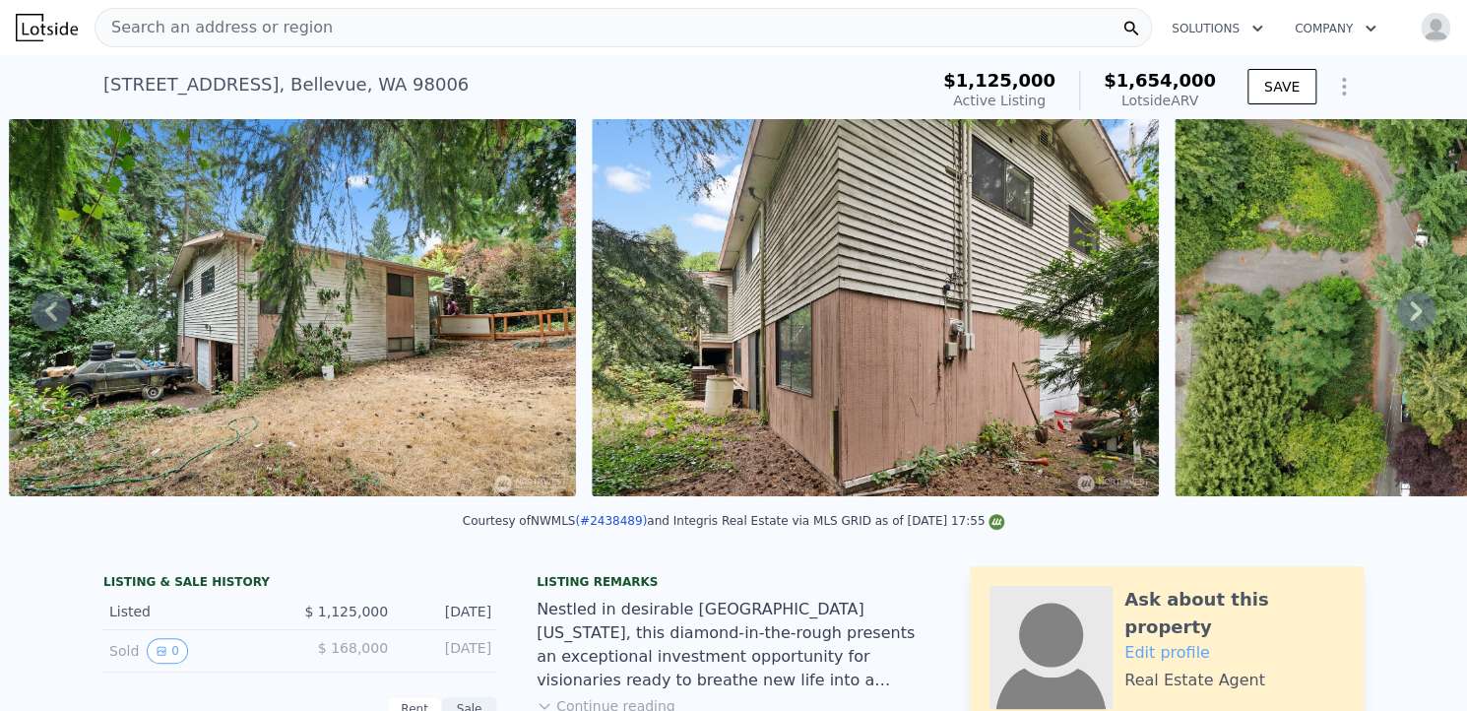
click at [1397, 321] on icon at bounding box center [1415, 310] width 39 height 39
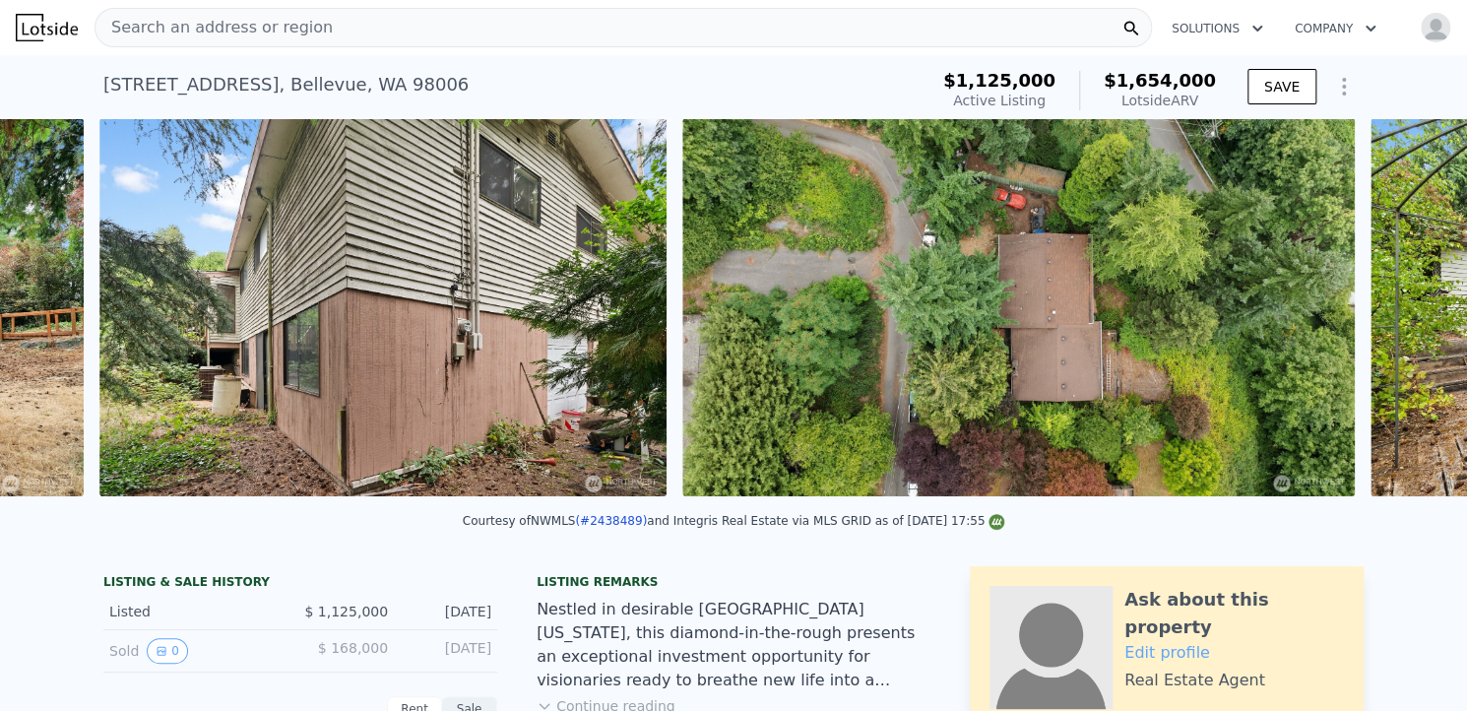
scroll to position [0, 2651]
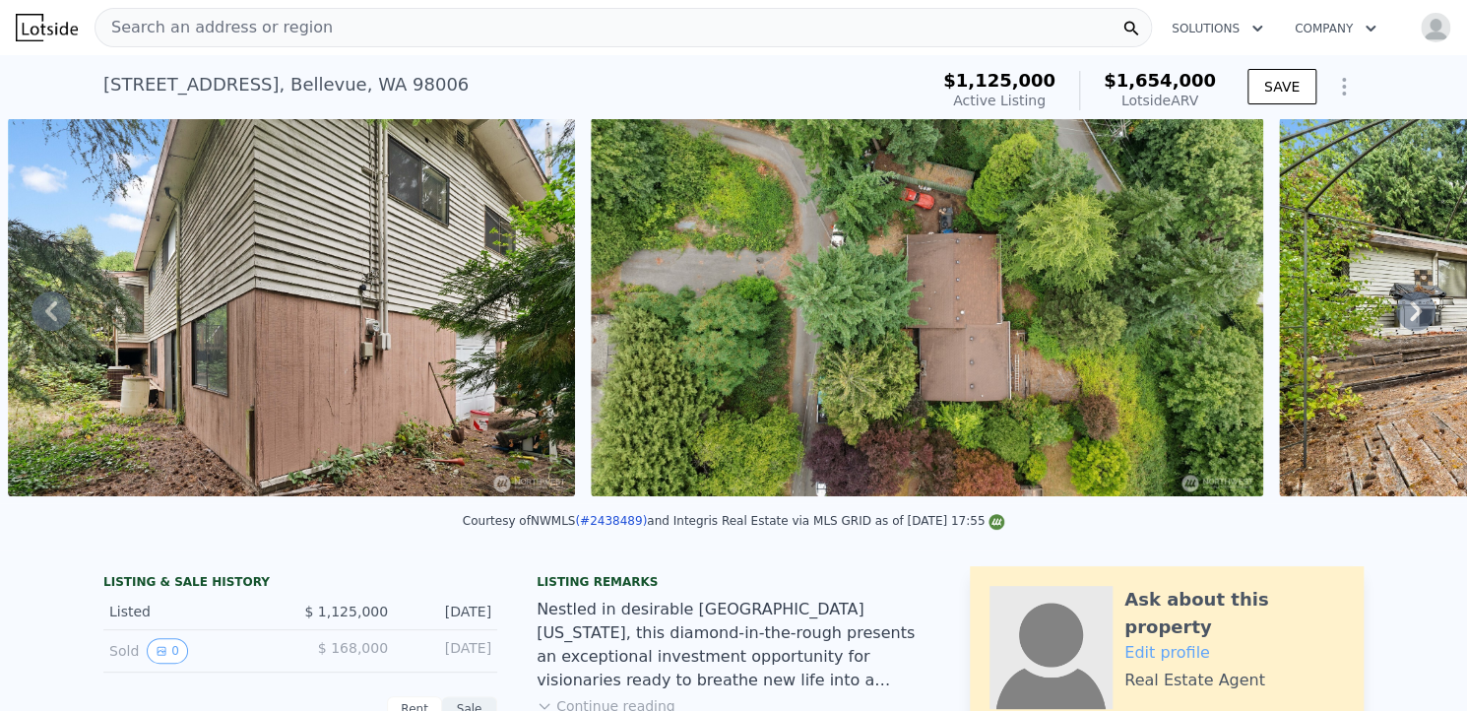
click at [1397, 321] on icon at bounding box center [1415, 310] width 39 height 39
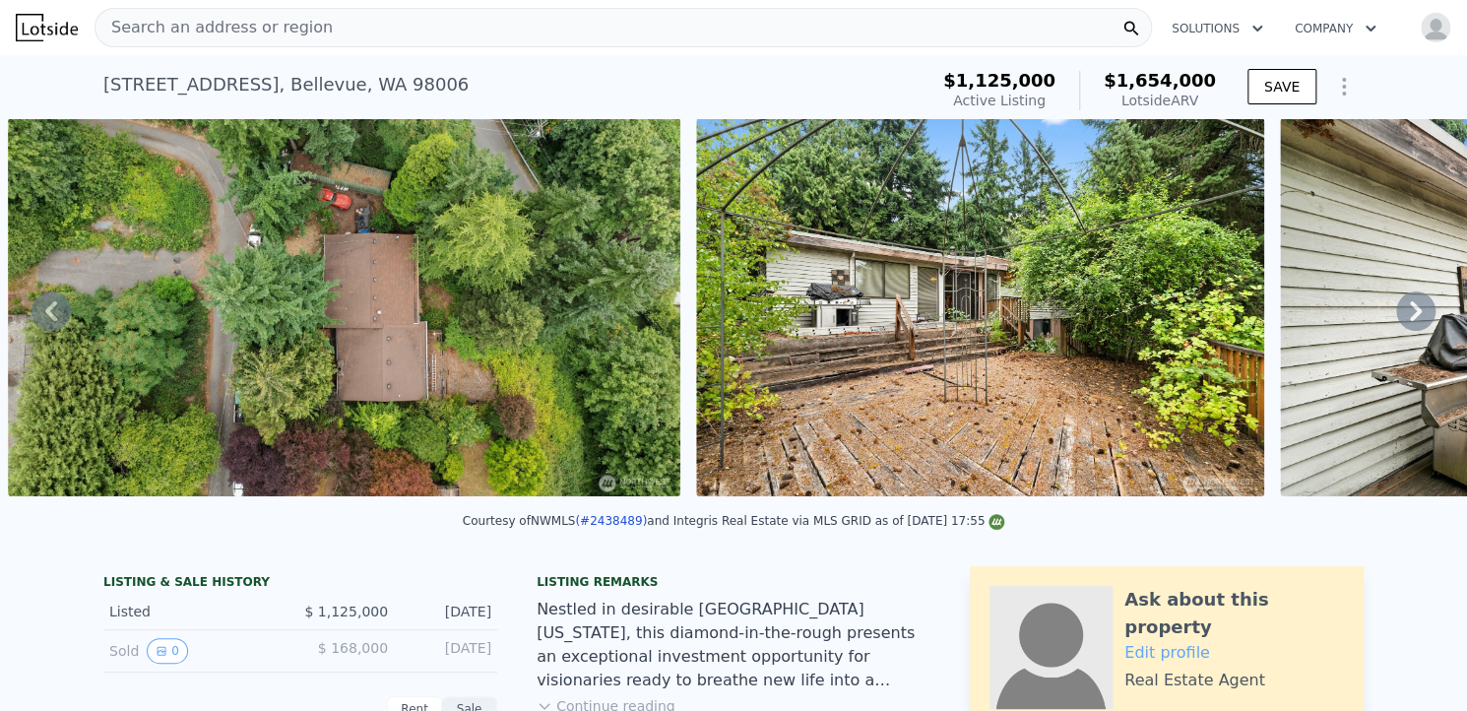
click at [1397, 321] on icon at bounding box center [1415, 310] width 39 height 39
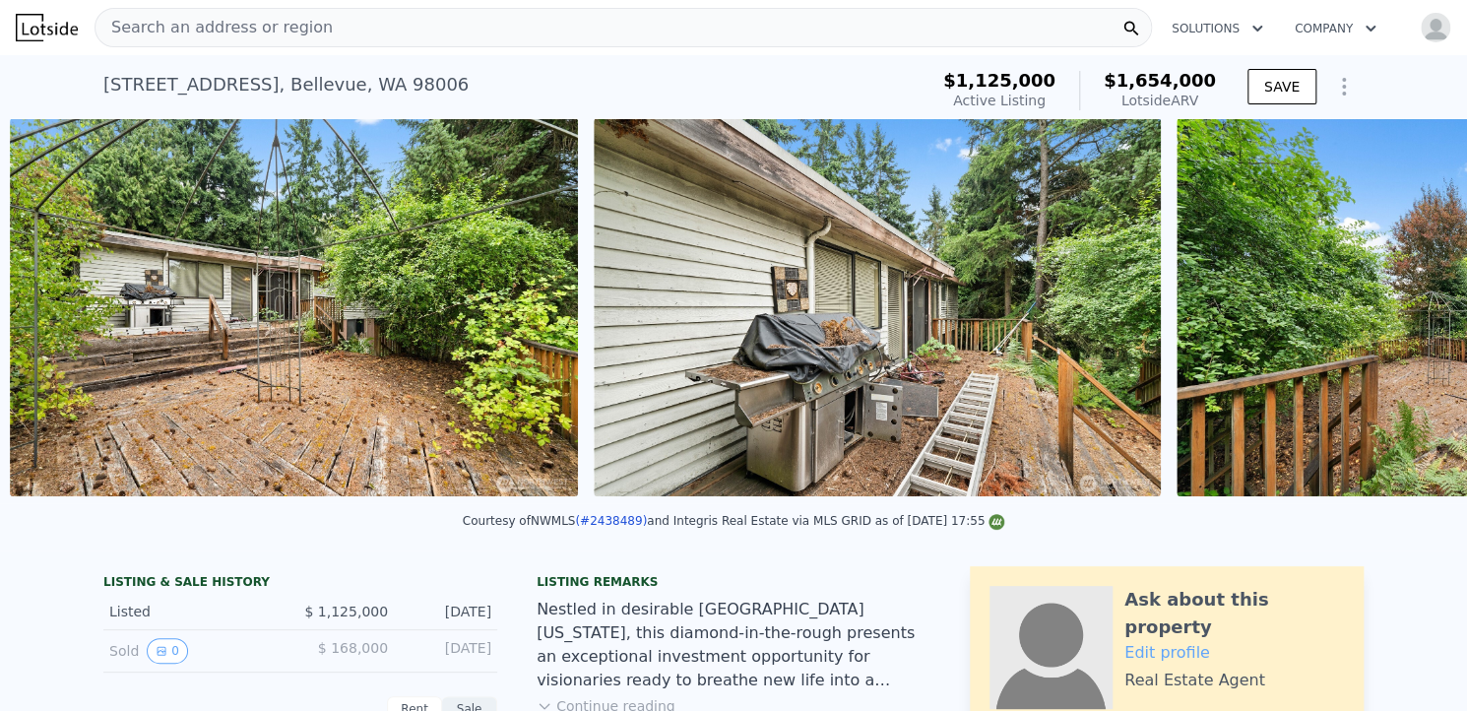
scroll to position [0, 3922]
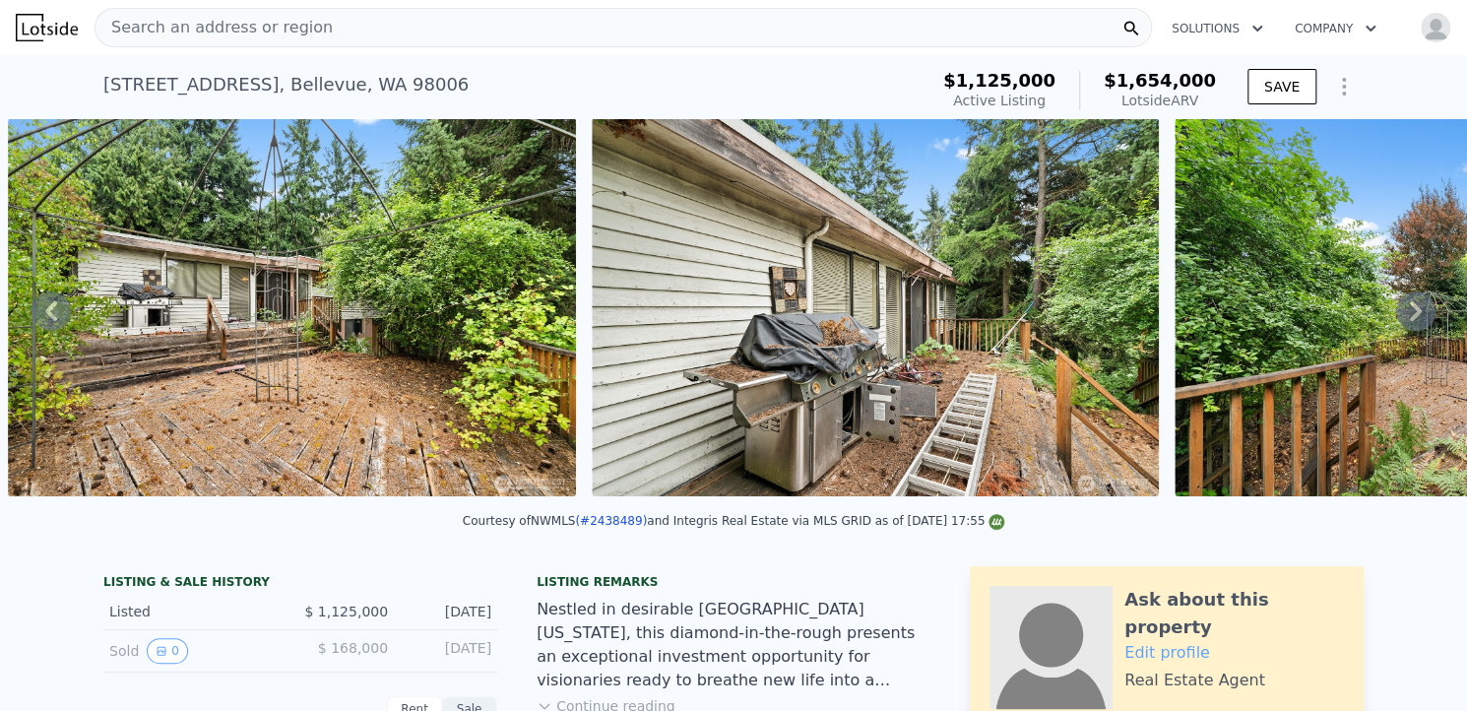
click at [1397, 321] on icon at bounding box center [1415, 310] width 39 height 39
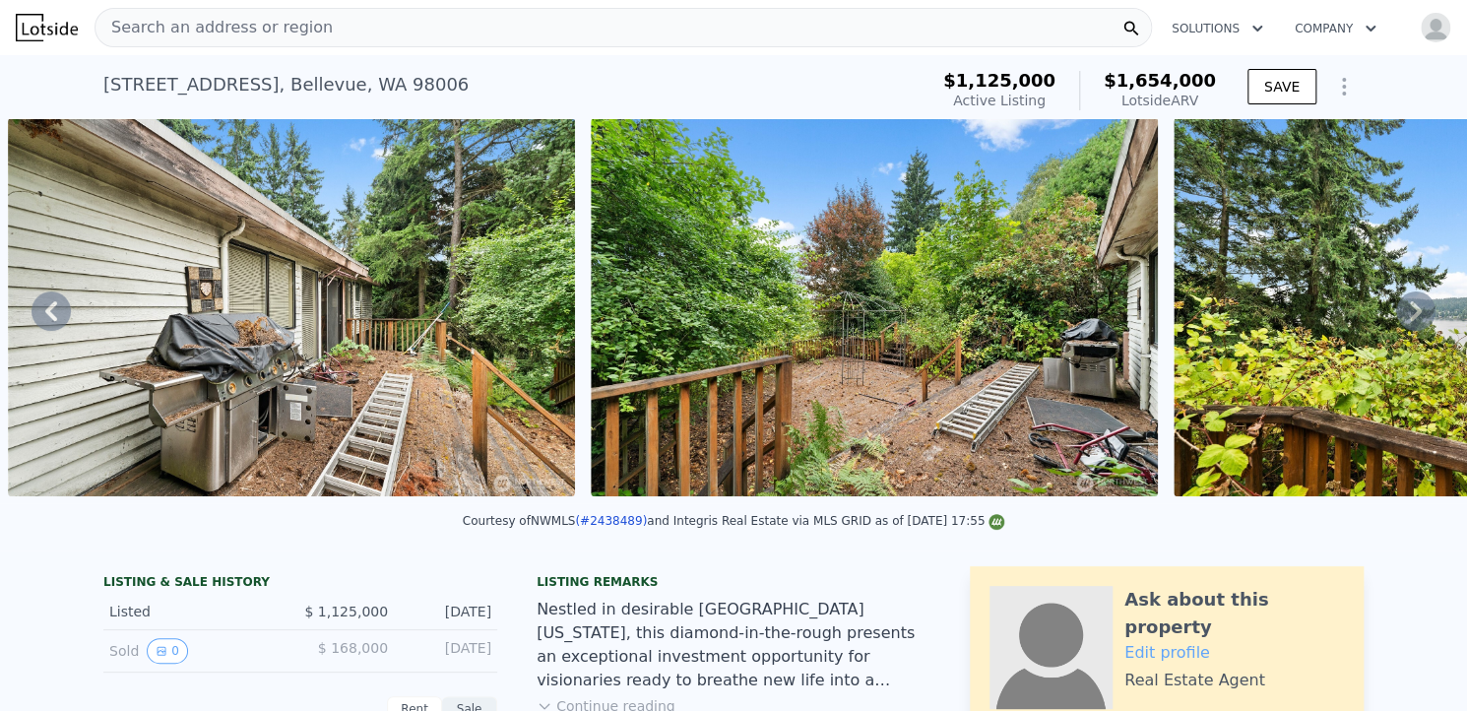
click at [1397, 321] on icon at bounding box center [1415, 310] width 39 height 39
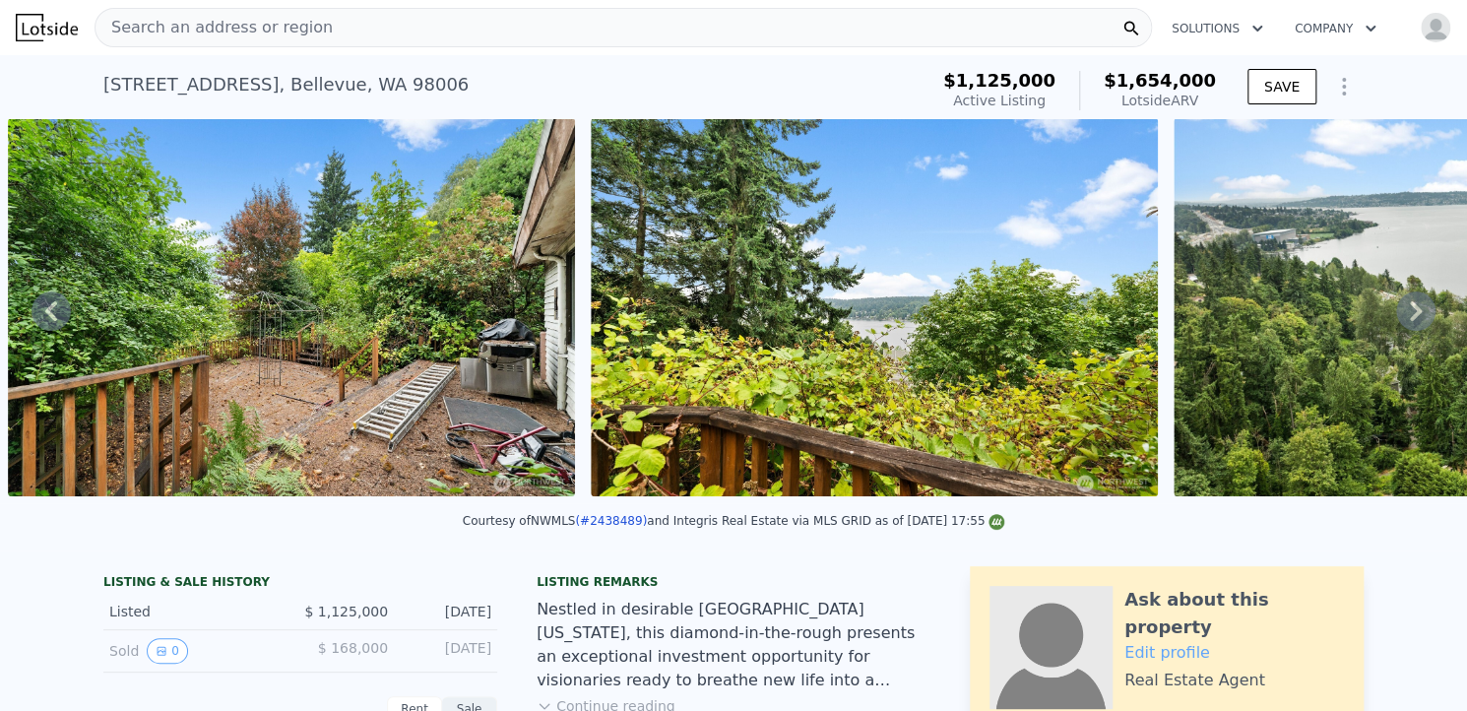
click at [1397, 321] on icon at bounding box center [1415, 310] width 39 height 39
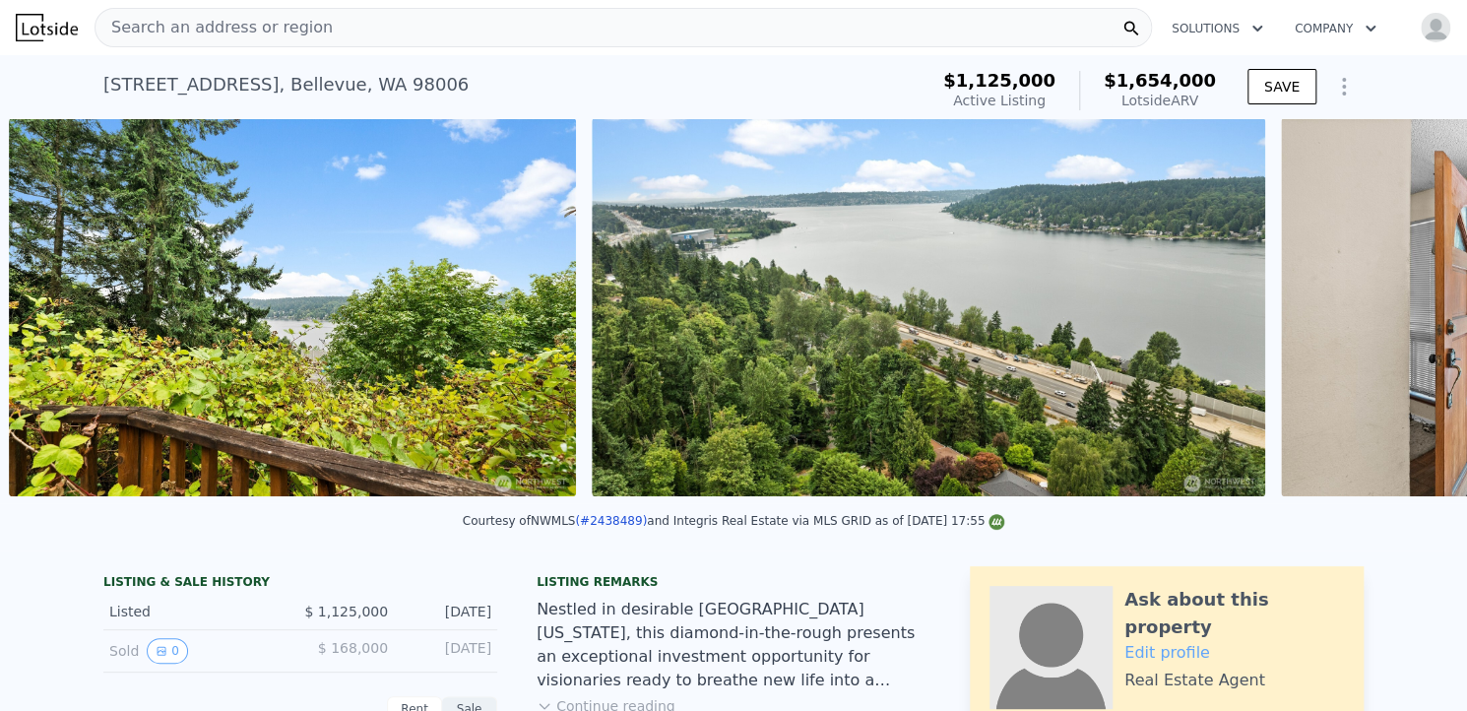
scroll to position [0, 5672]
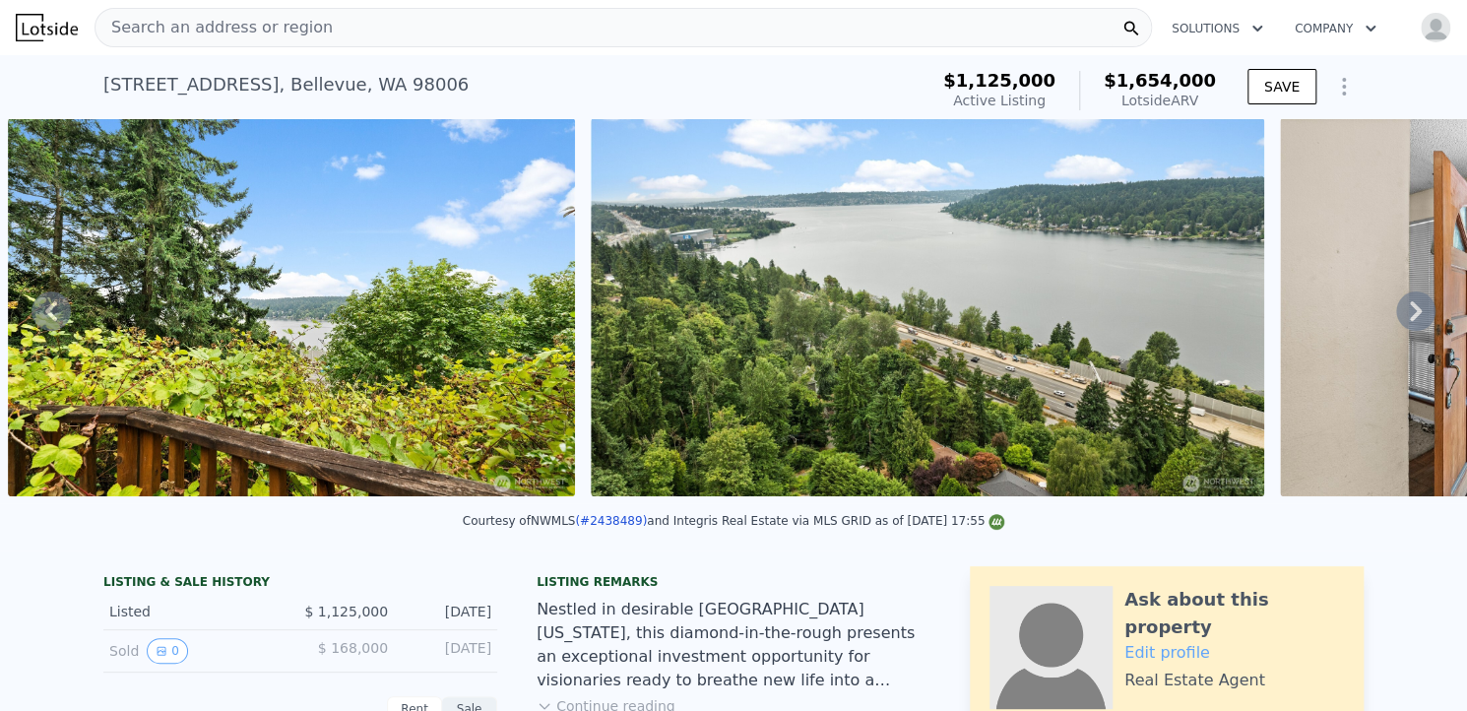
click at [1397, 321] on icon at bounding box center [1415, 310] width 39 height 39
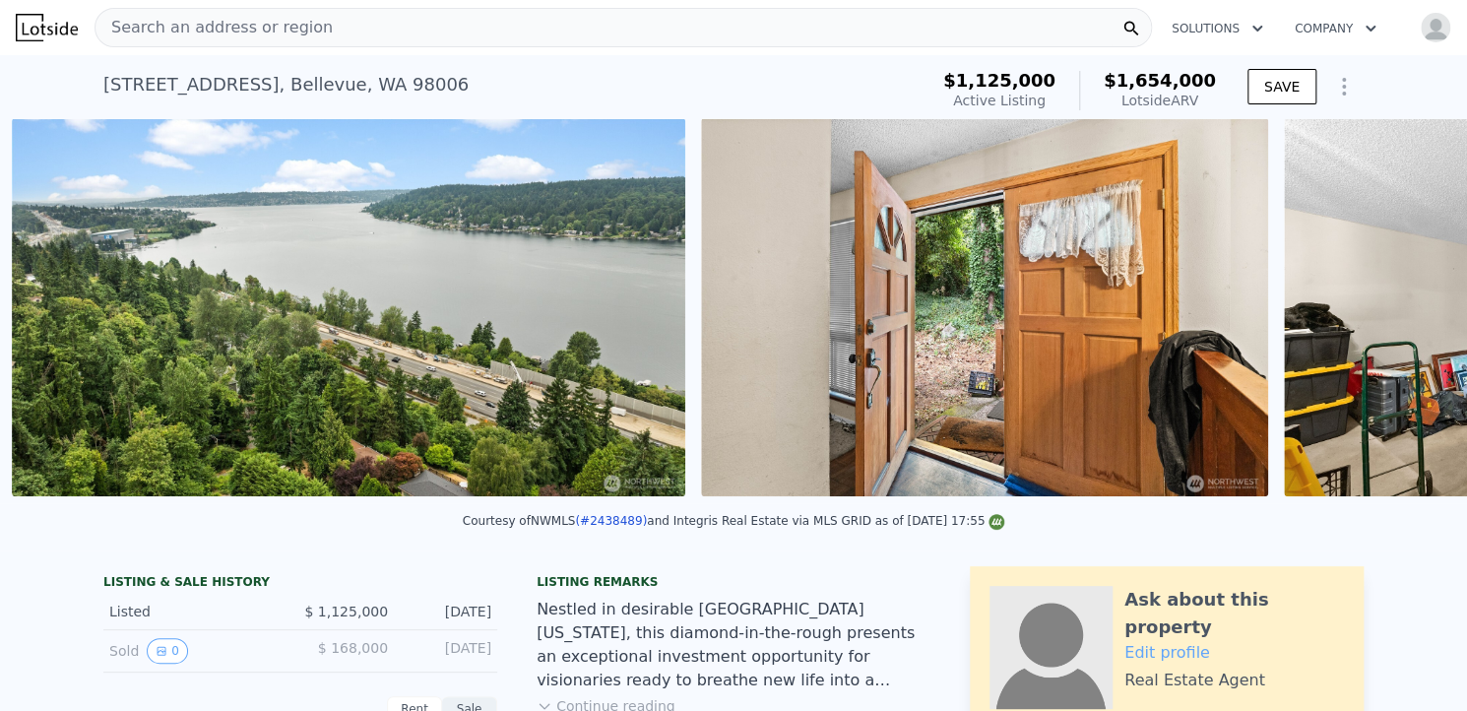
scroll to position [0, 6255]
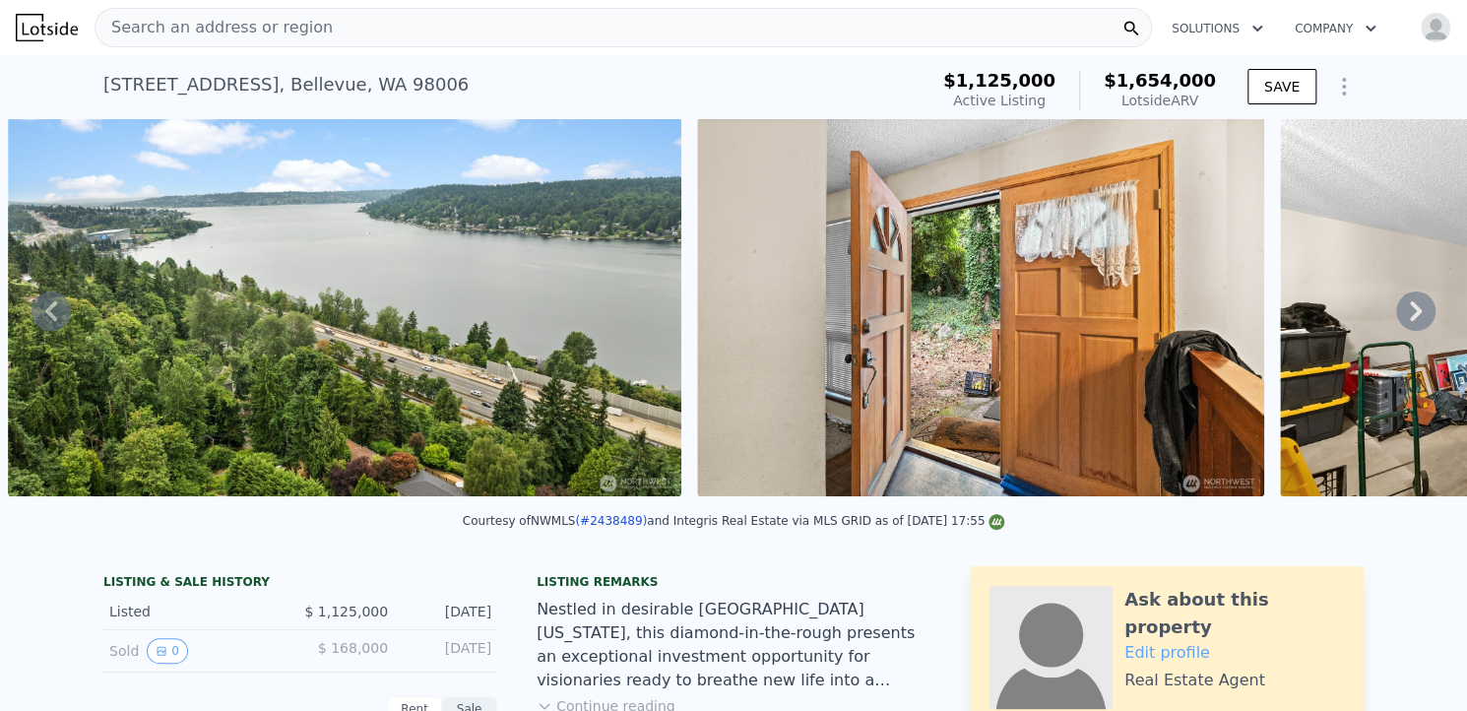
click at [1397, 321] on icon at bounding box center [1415, 310] width 39 height 39
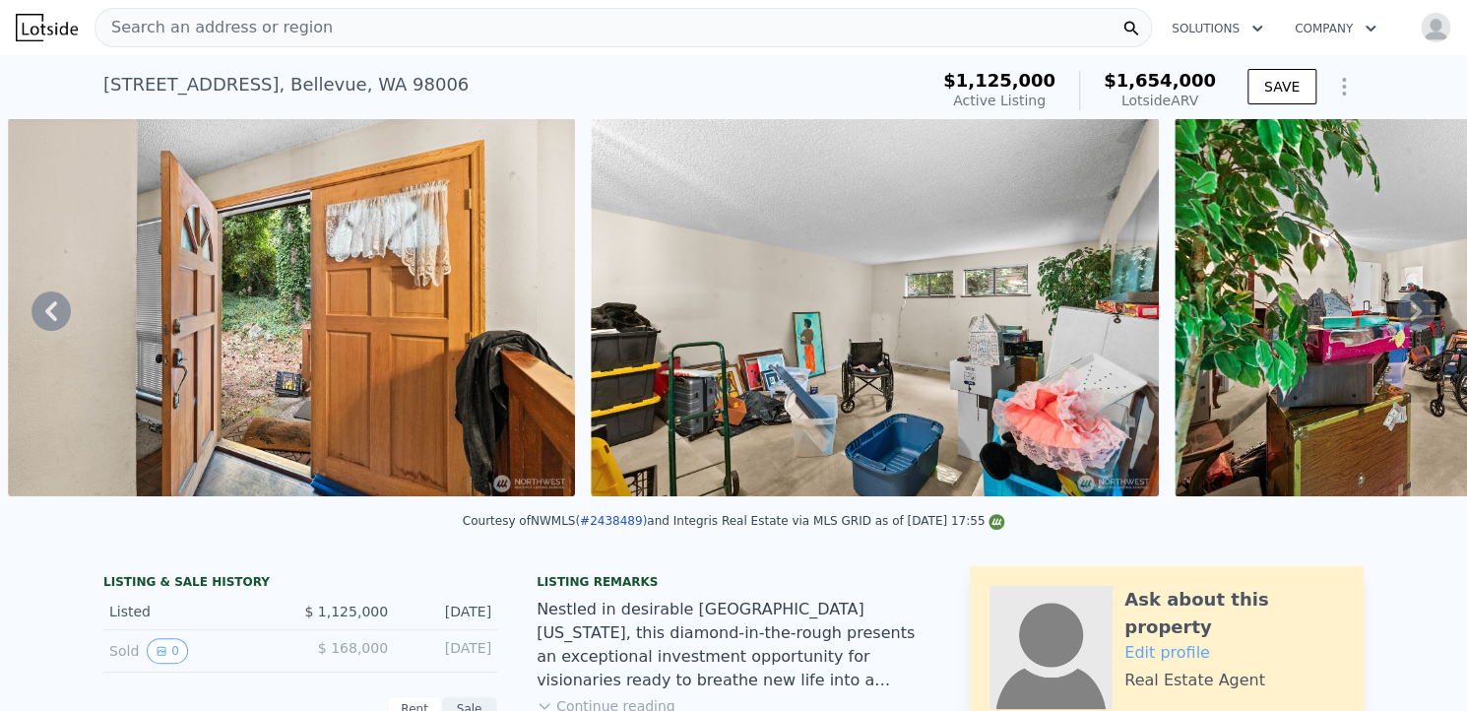
click at [1397, 321] on icon at bounding box center [1415, 310] width 39 height 39
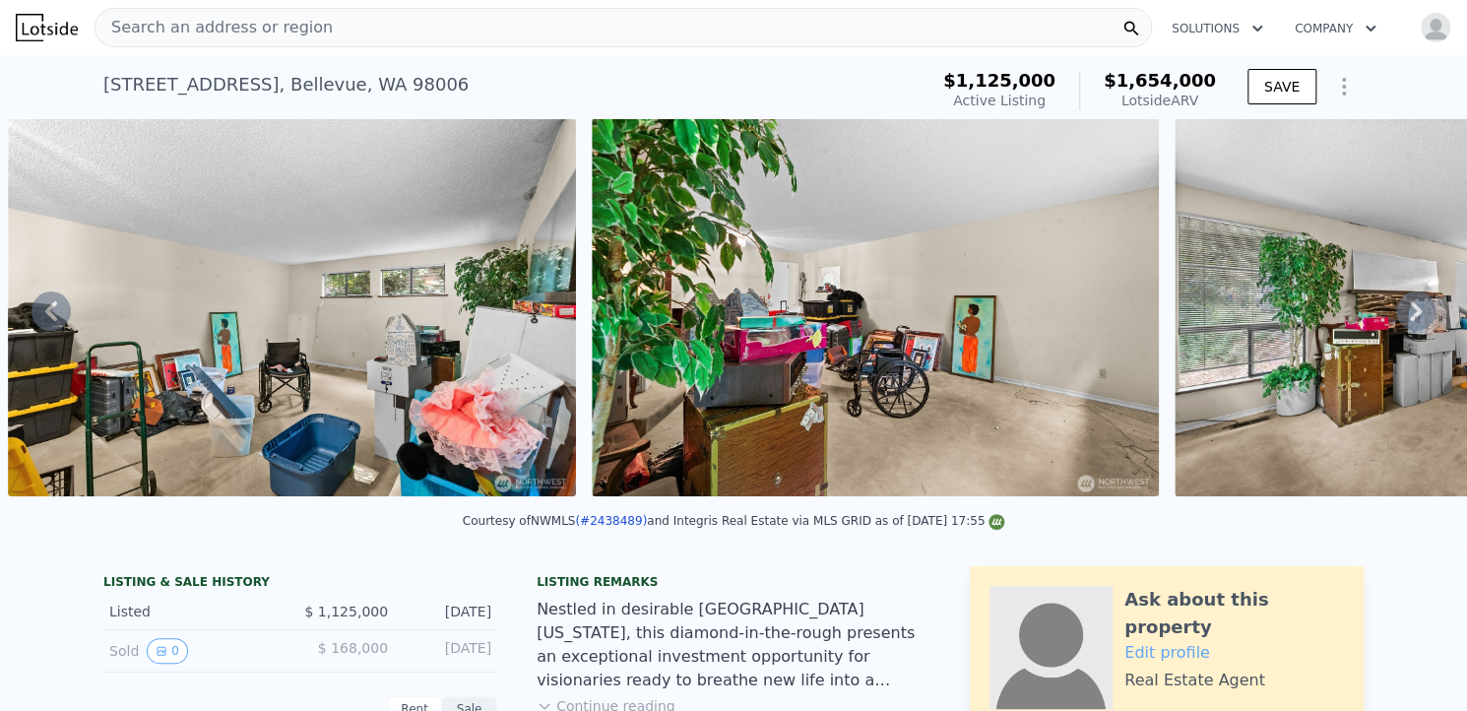
click at [1397, 321] on icon at bounding box center [1415, 310] width 39 height 39
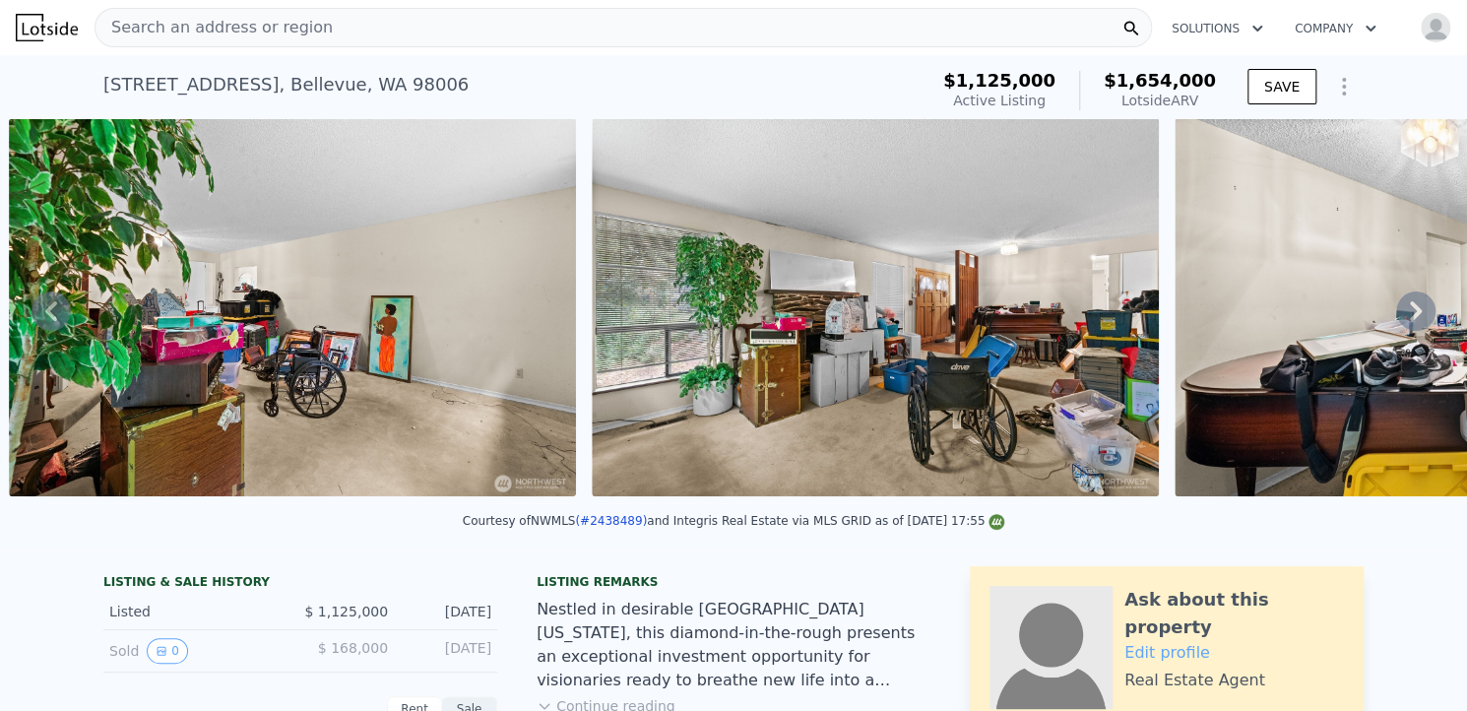
click at [1397, 321] on icon at bounding box center [1415, 310] width 39 height 39
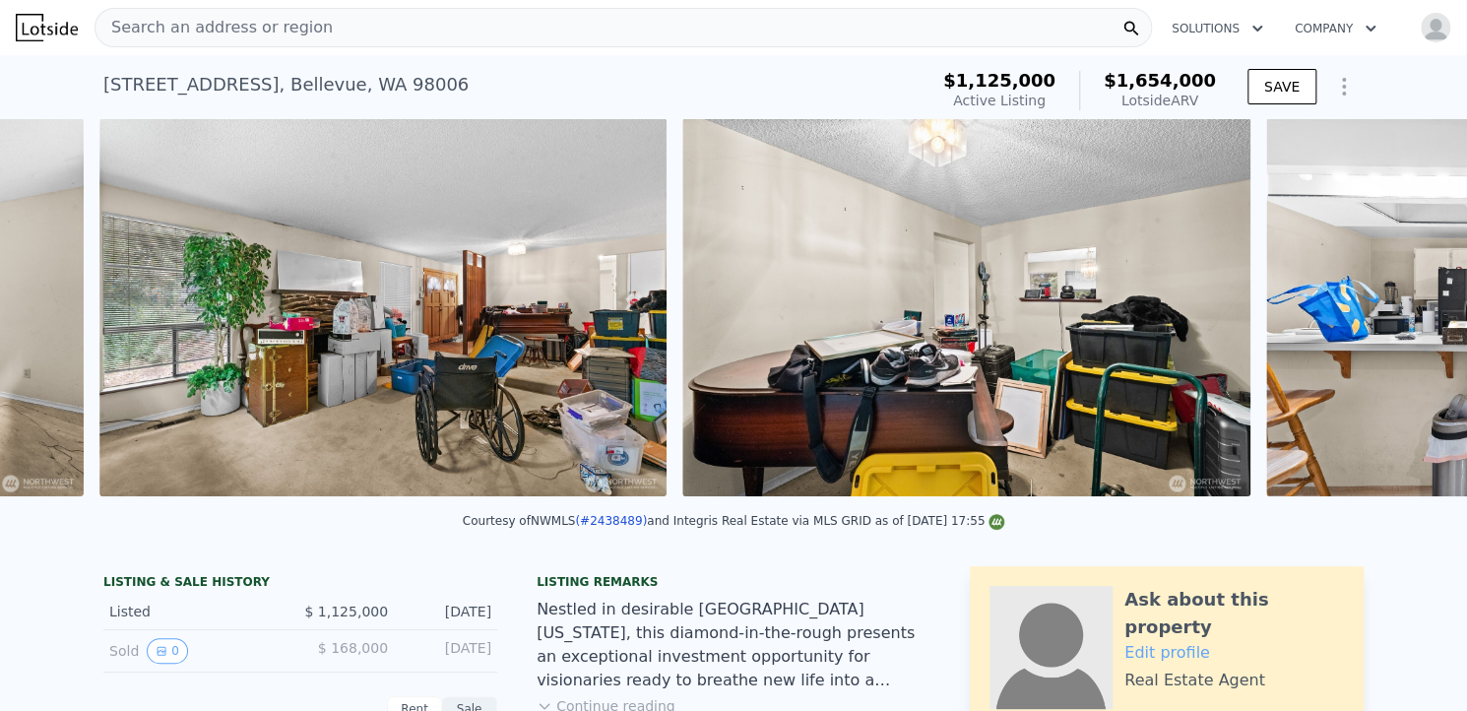
scroll to position [0, 8694]
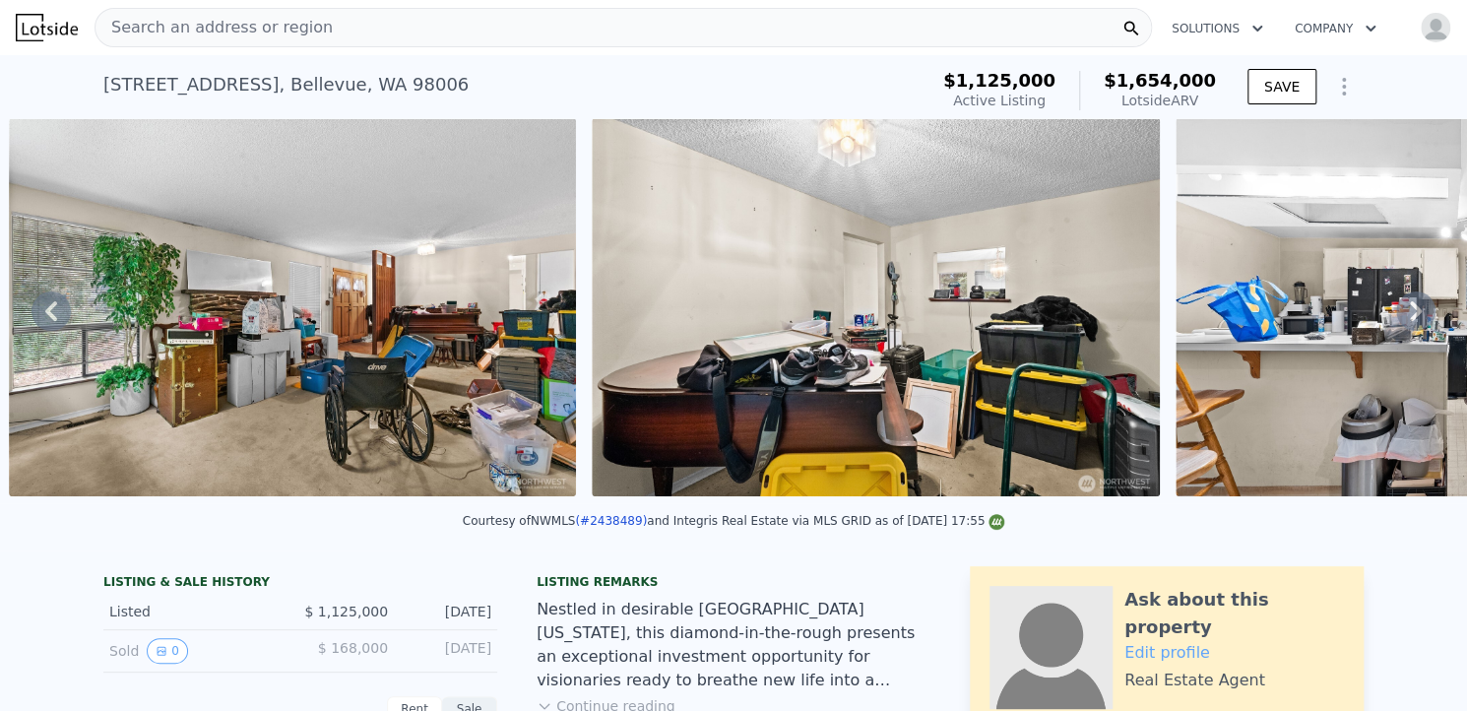
click at [1397, 321] on icon at bounding box center [1415, 310] width 39 height 39
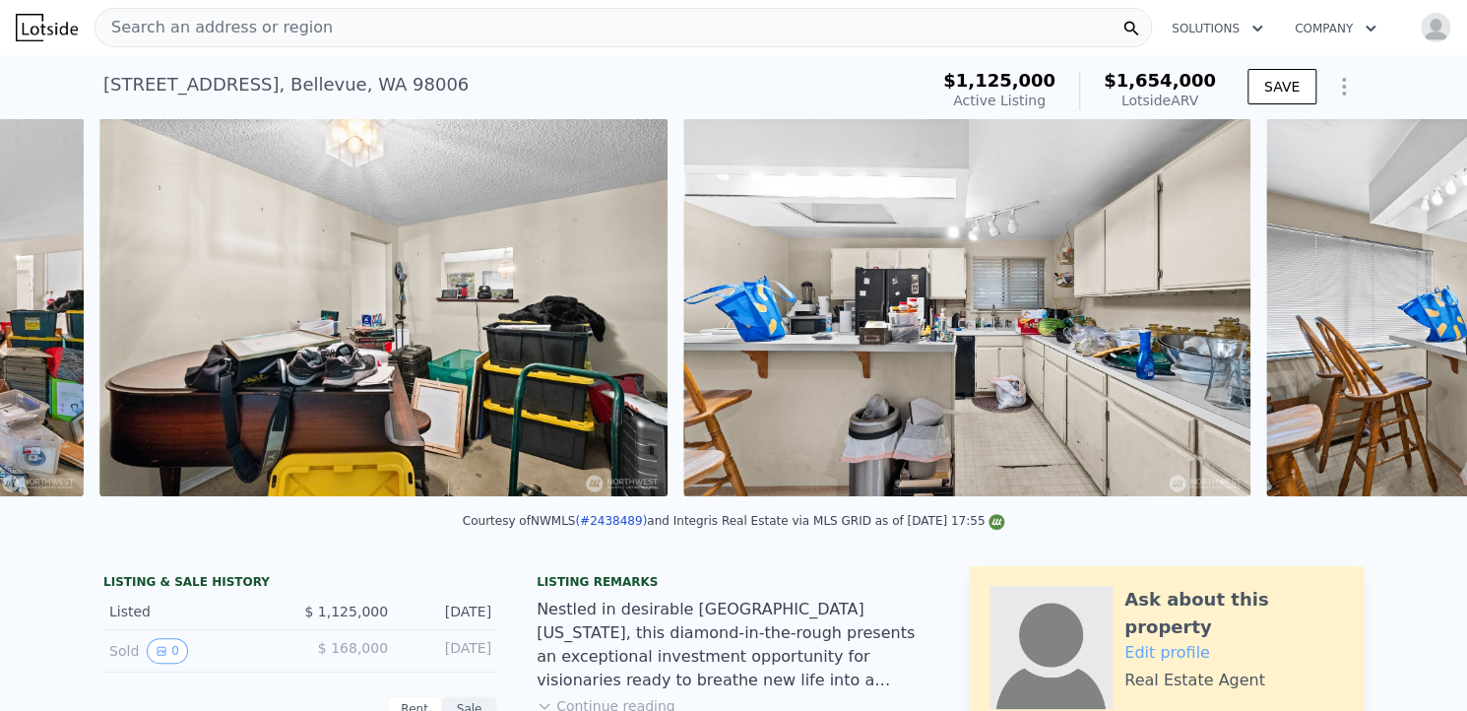
scroll to position [0, 9278]
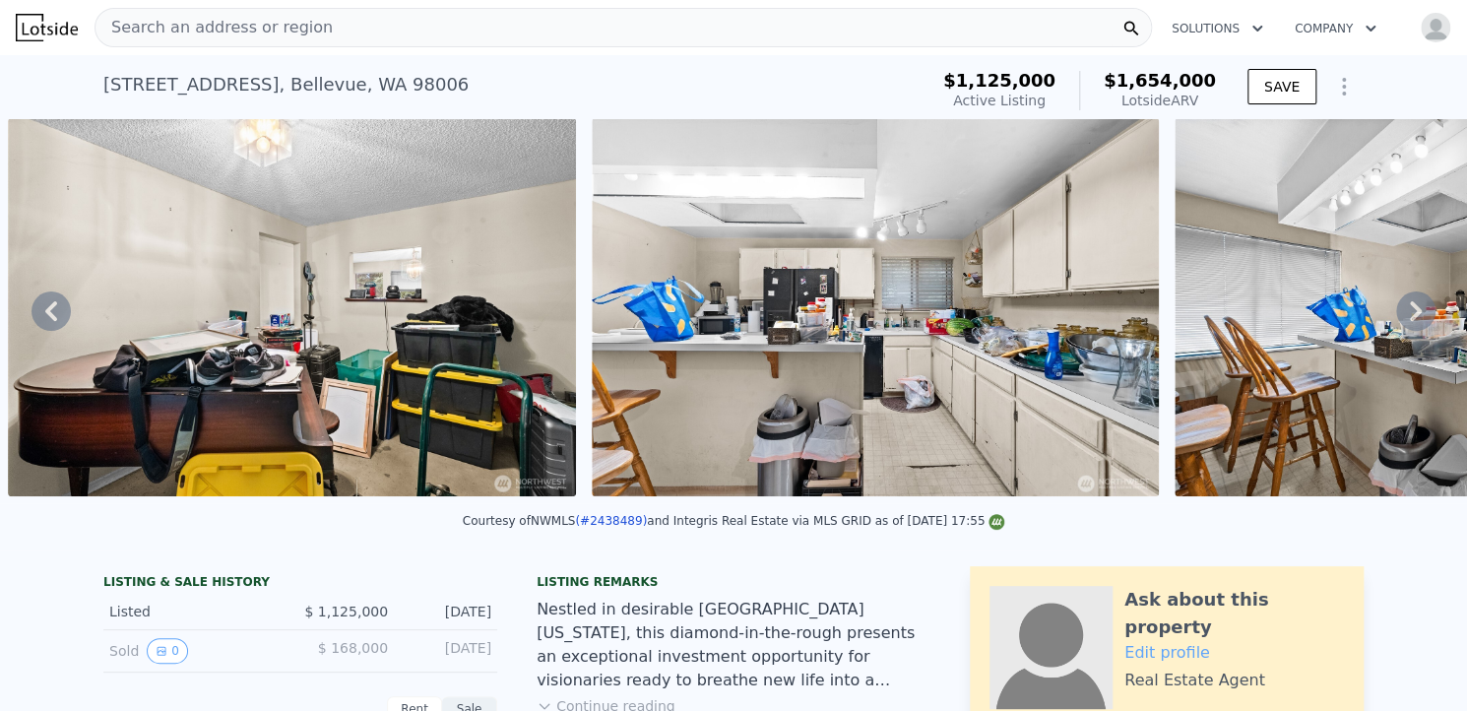
click at [1397, 321] on icon at bounding box center [1415, 310] width 39 height 39
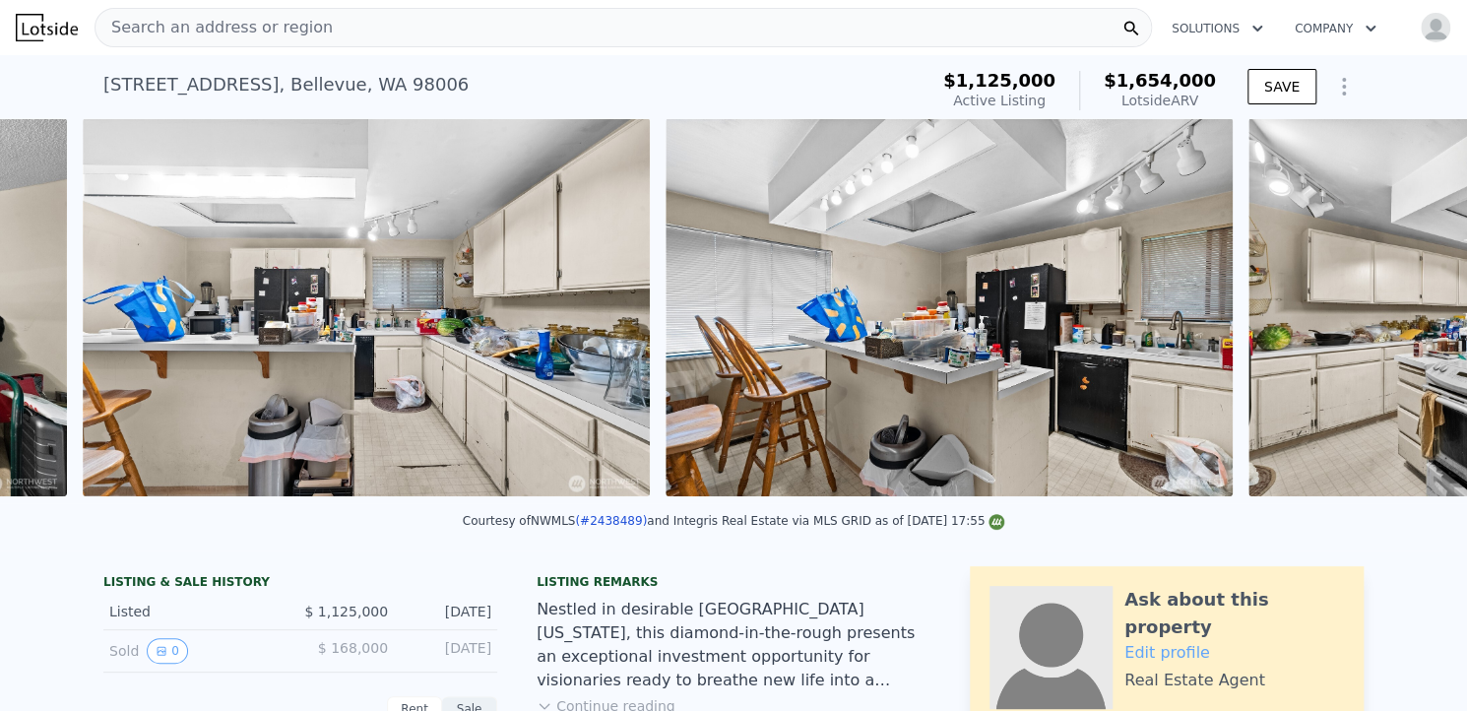
scroll to position [0, 9861]
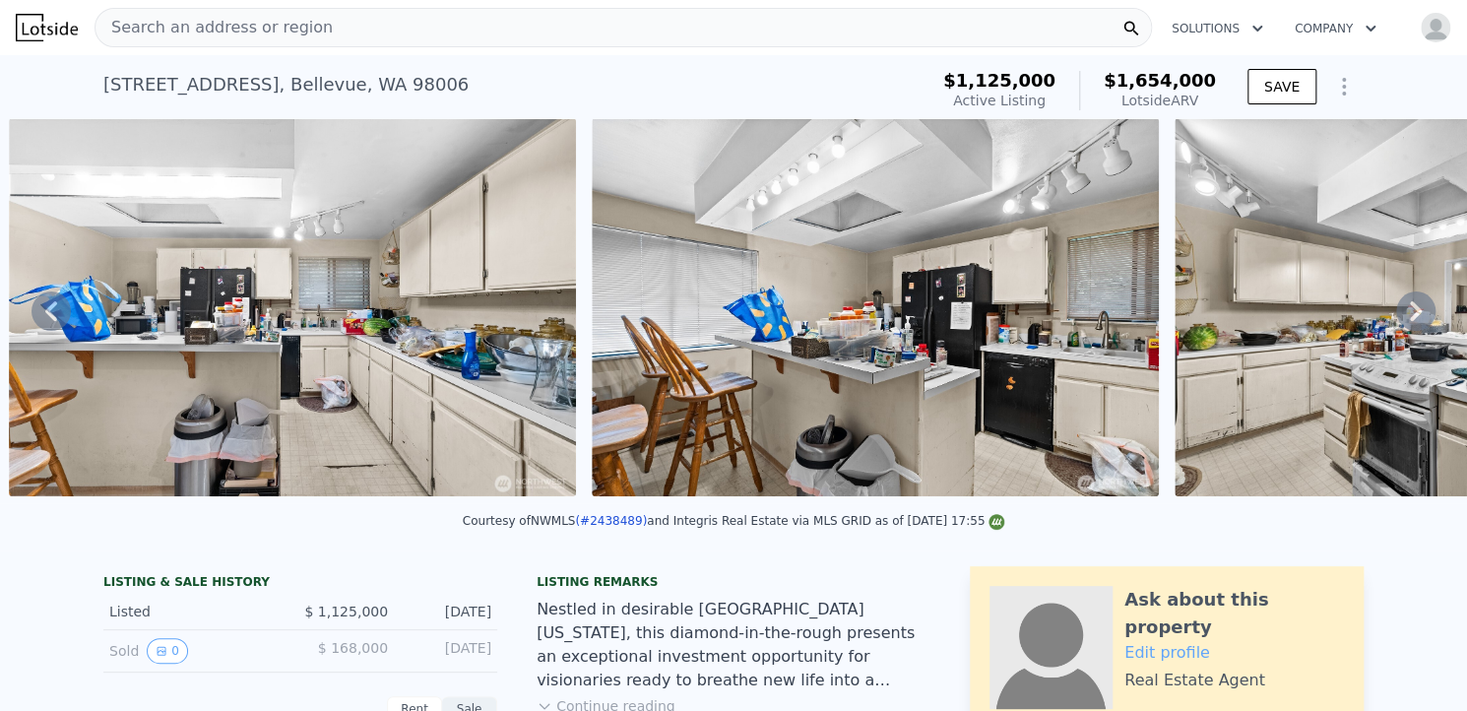
click at [1397, 321] on icon at bounding box center [1415, 310] width 39 height 39
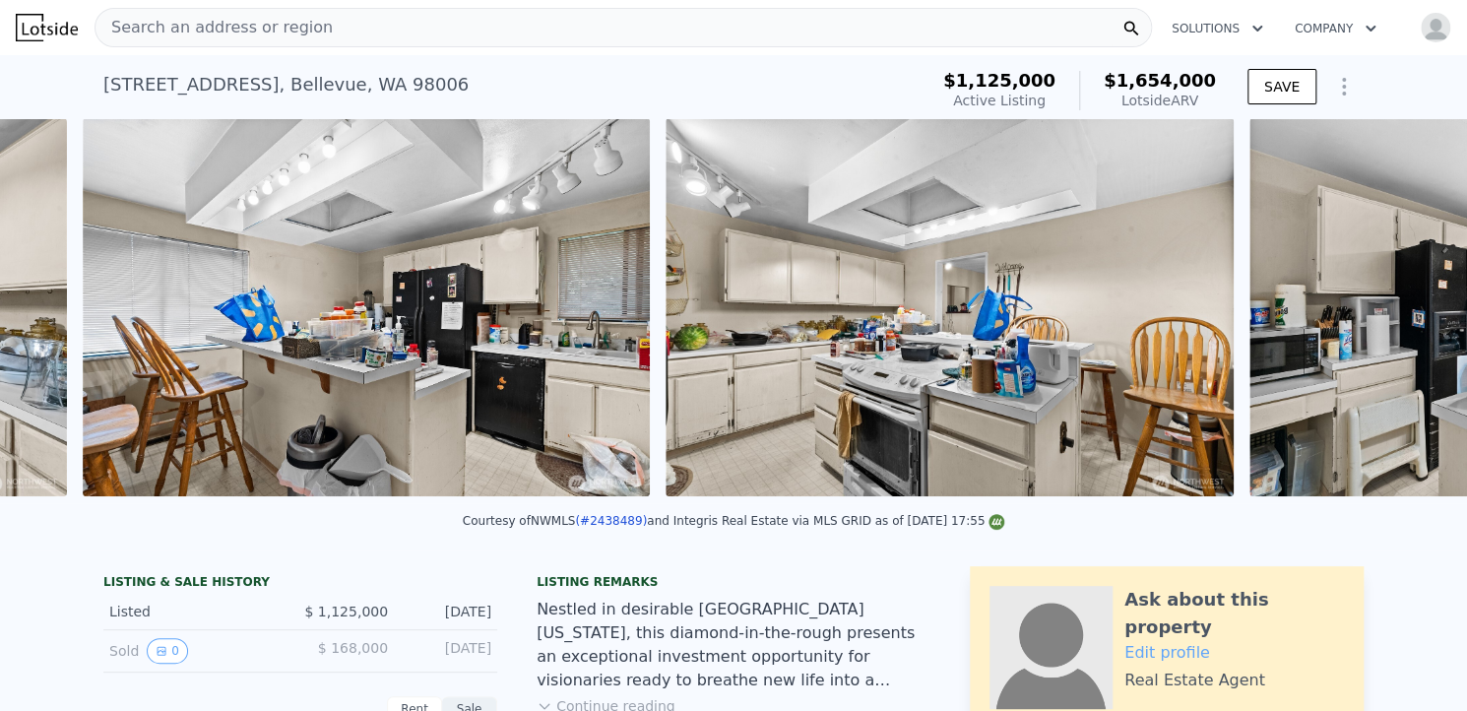
scroll to position [0, 10444]
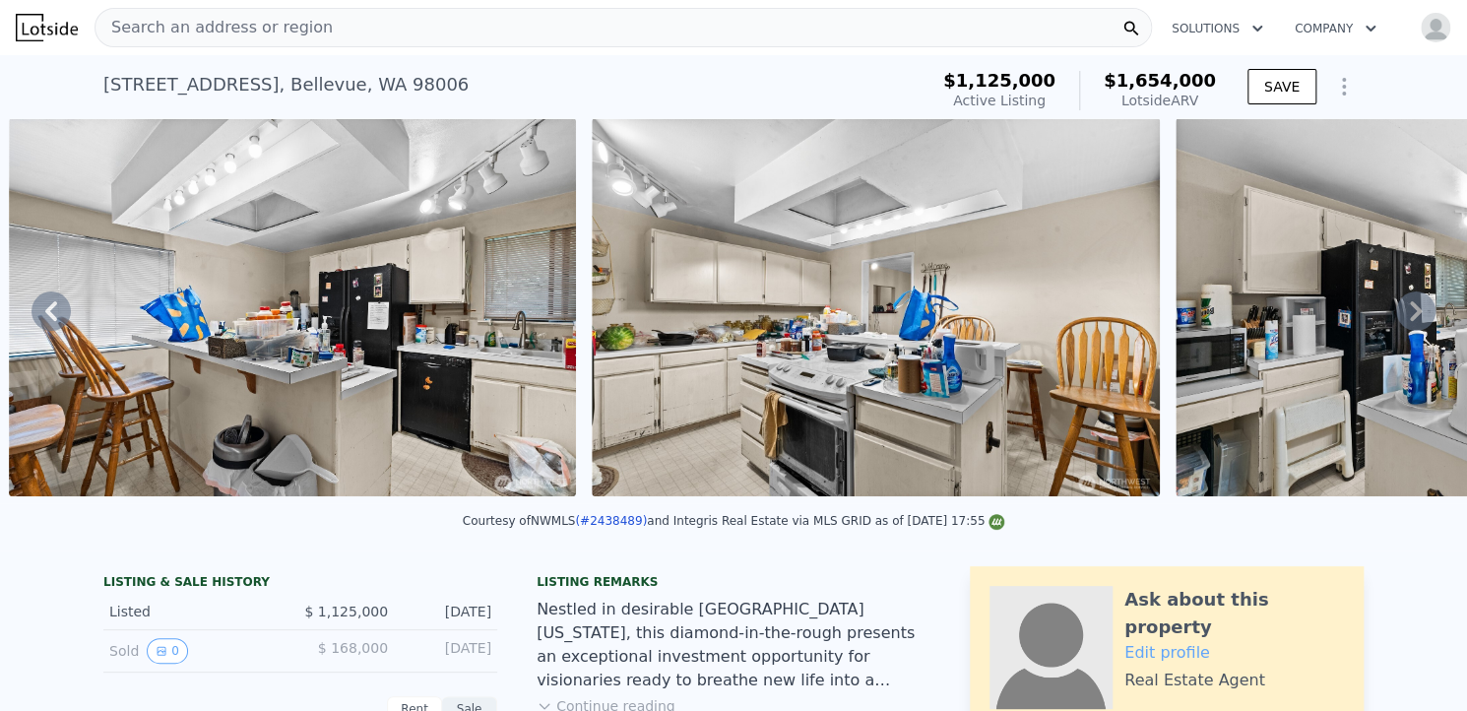
click at [1397, 321] on icon at bounding box center [1415, 310] width 39 height 39
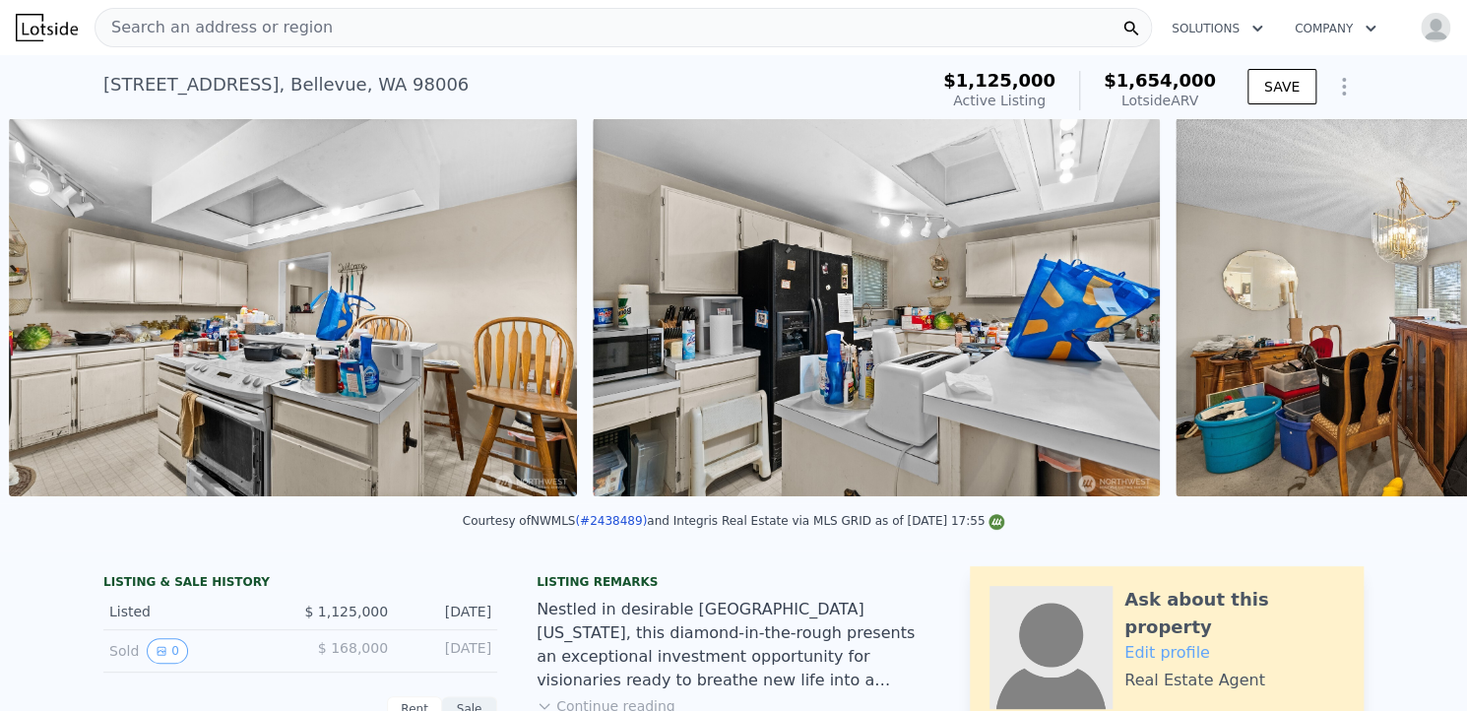
scroll to position [0, 11028]
click at [1397, 321] on icon at bounding box center [1415, 310] width 39 height 39
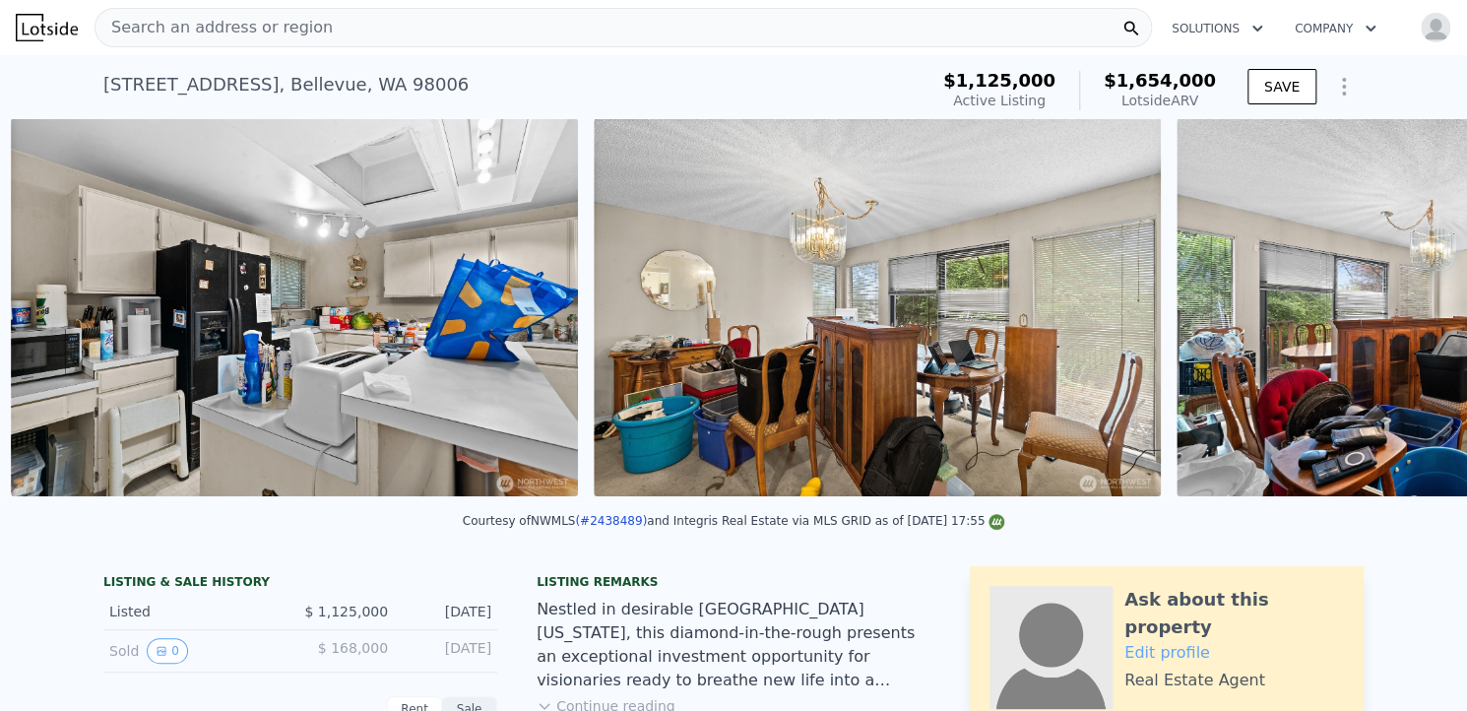
scroll to position [0, 11612]
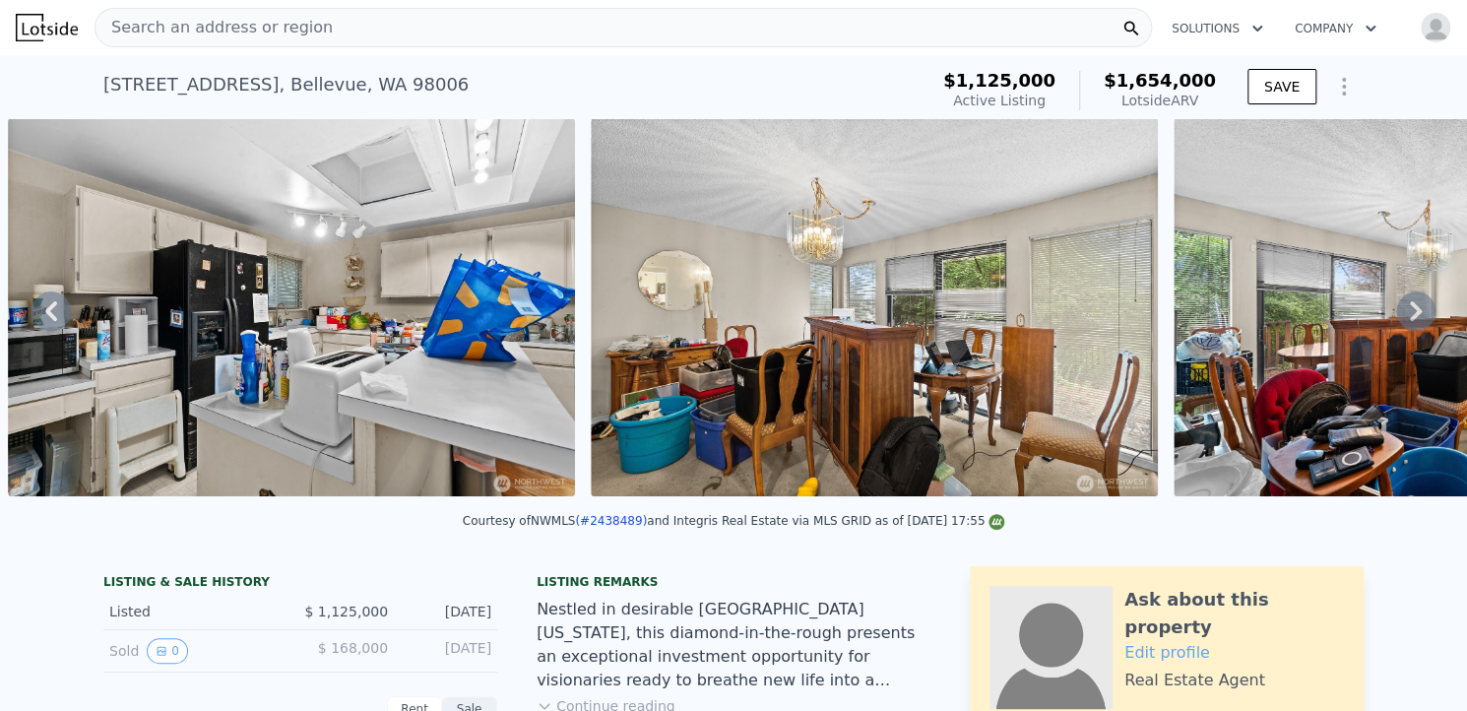
click at [1397, 321] on icon at bounding box center [1415, 310] width 39 height 39
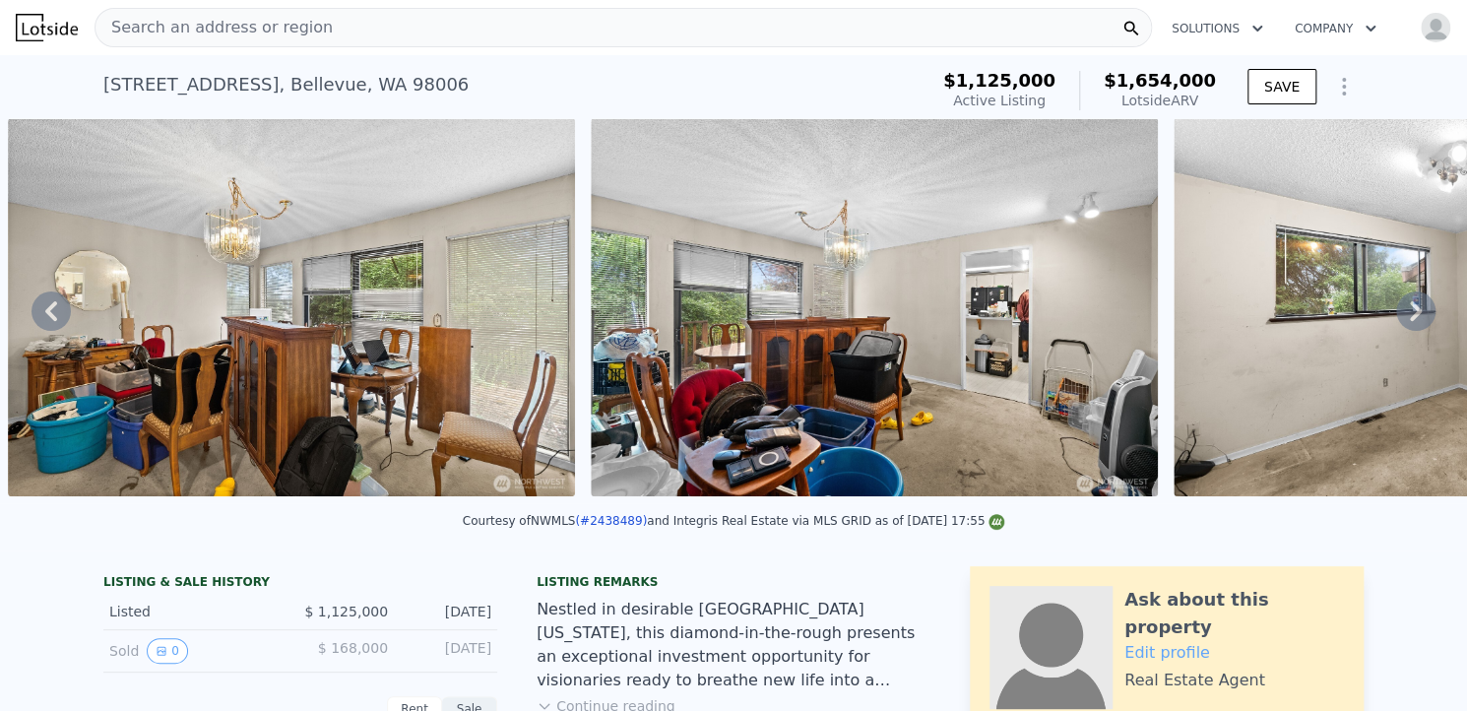
click at [1397, 321] on icon at bounding box center [1415, 310] width 39 height 39
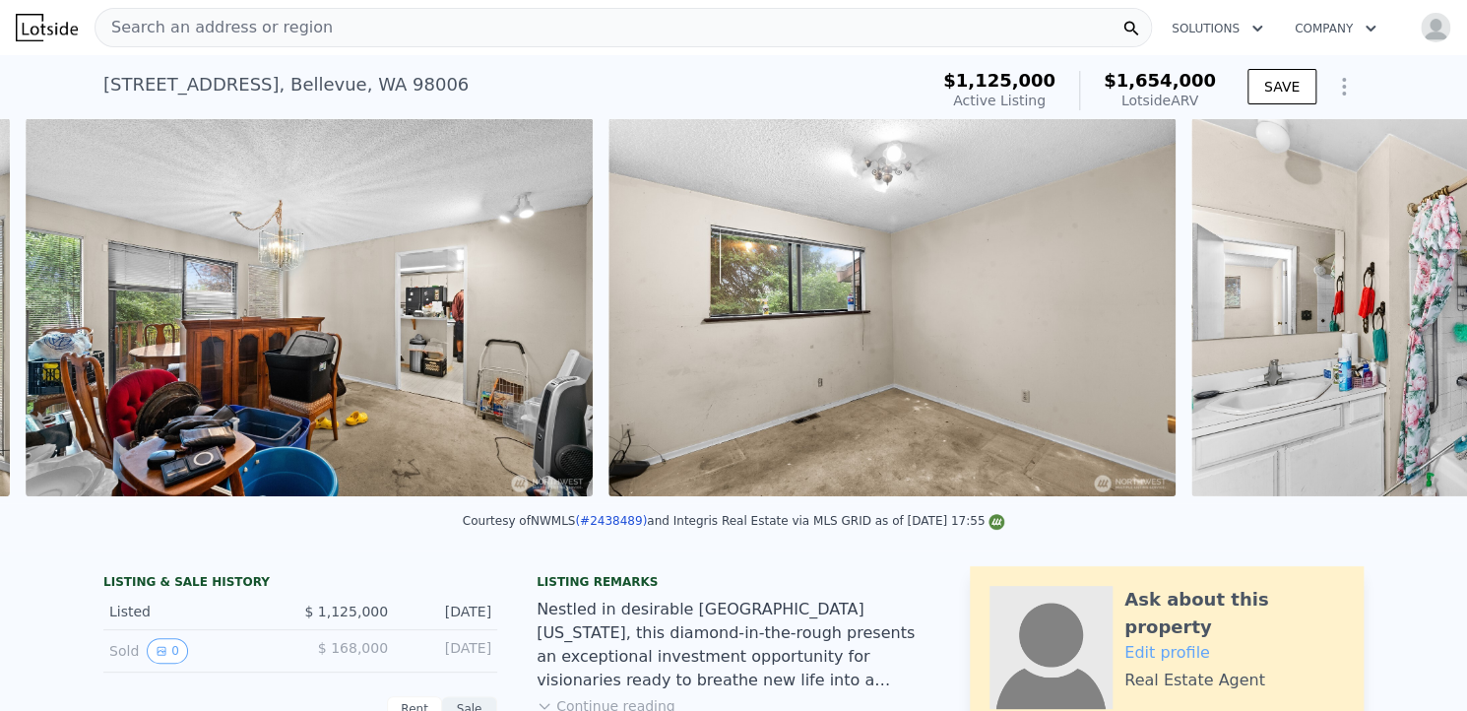
scroll to position [0, 12778]
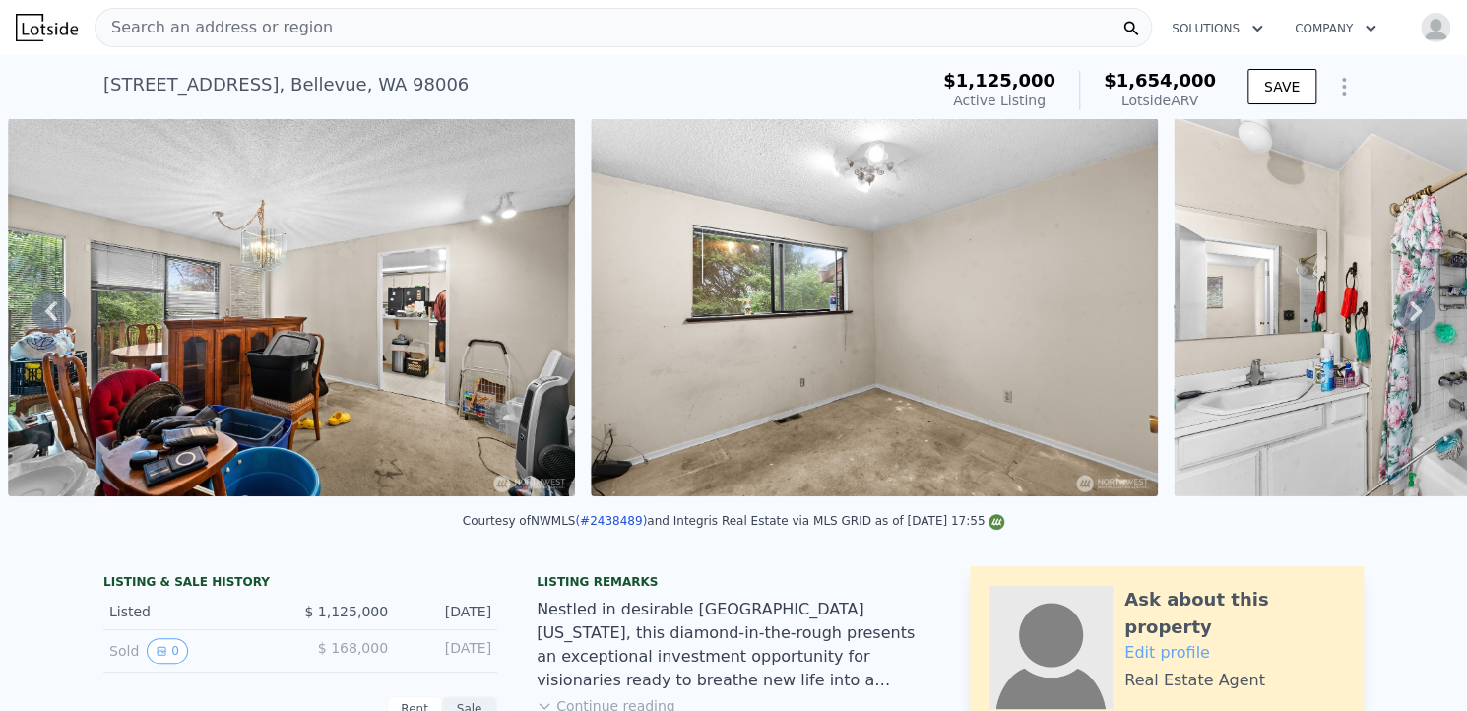
click at [1397, 321] on icon at bounding box center [1415, 310] width 39 height 39
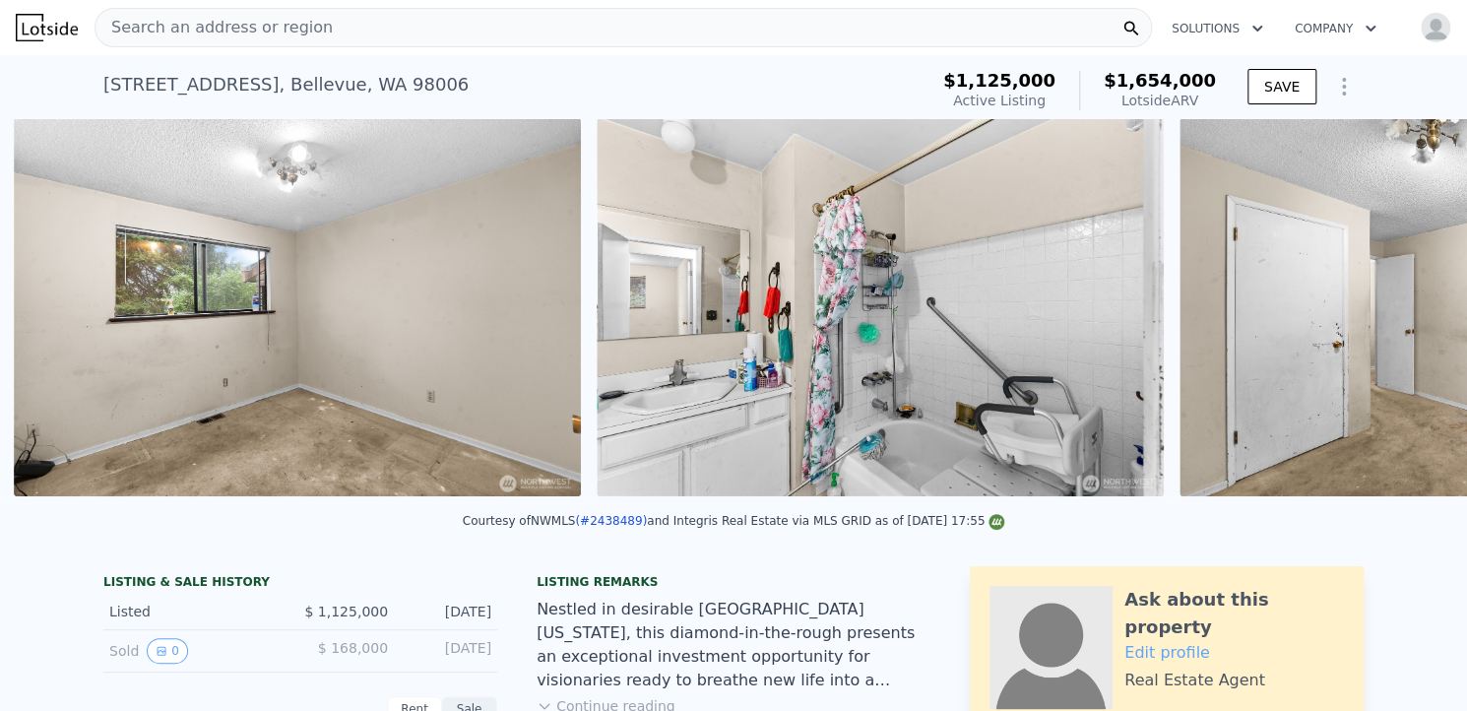
scroll to position [0, 13361]
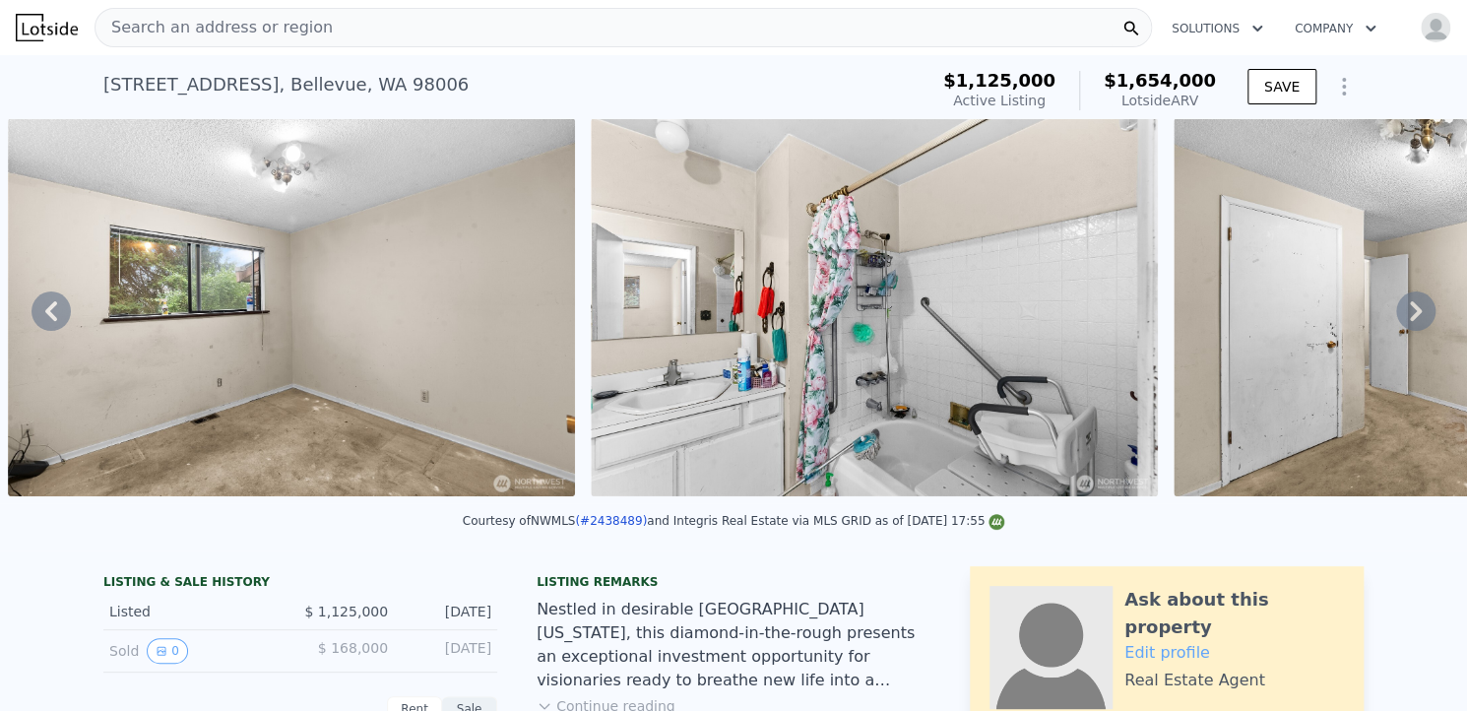
click at [1397, 321] on icon at bounding box center [1415, 310] width 39 height 39
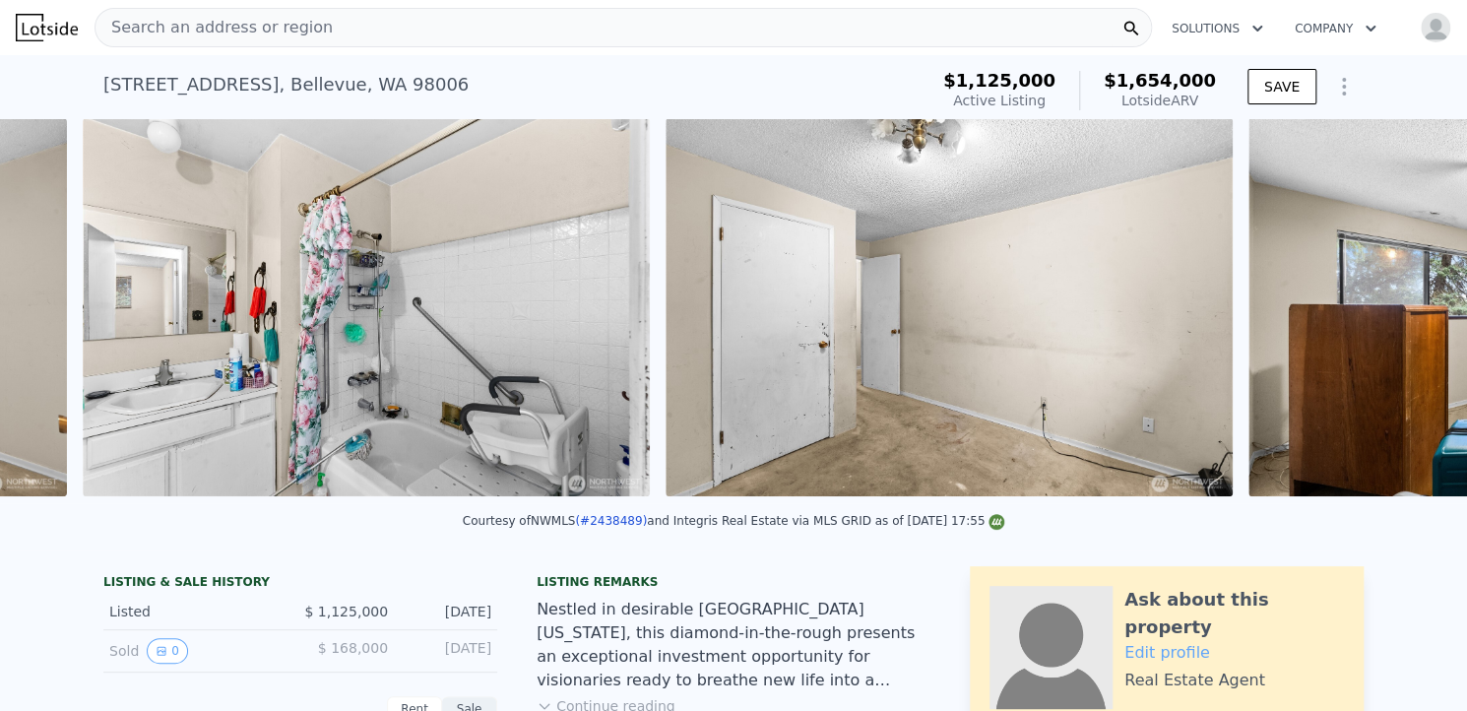
scroll to position [0, 13943]
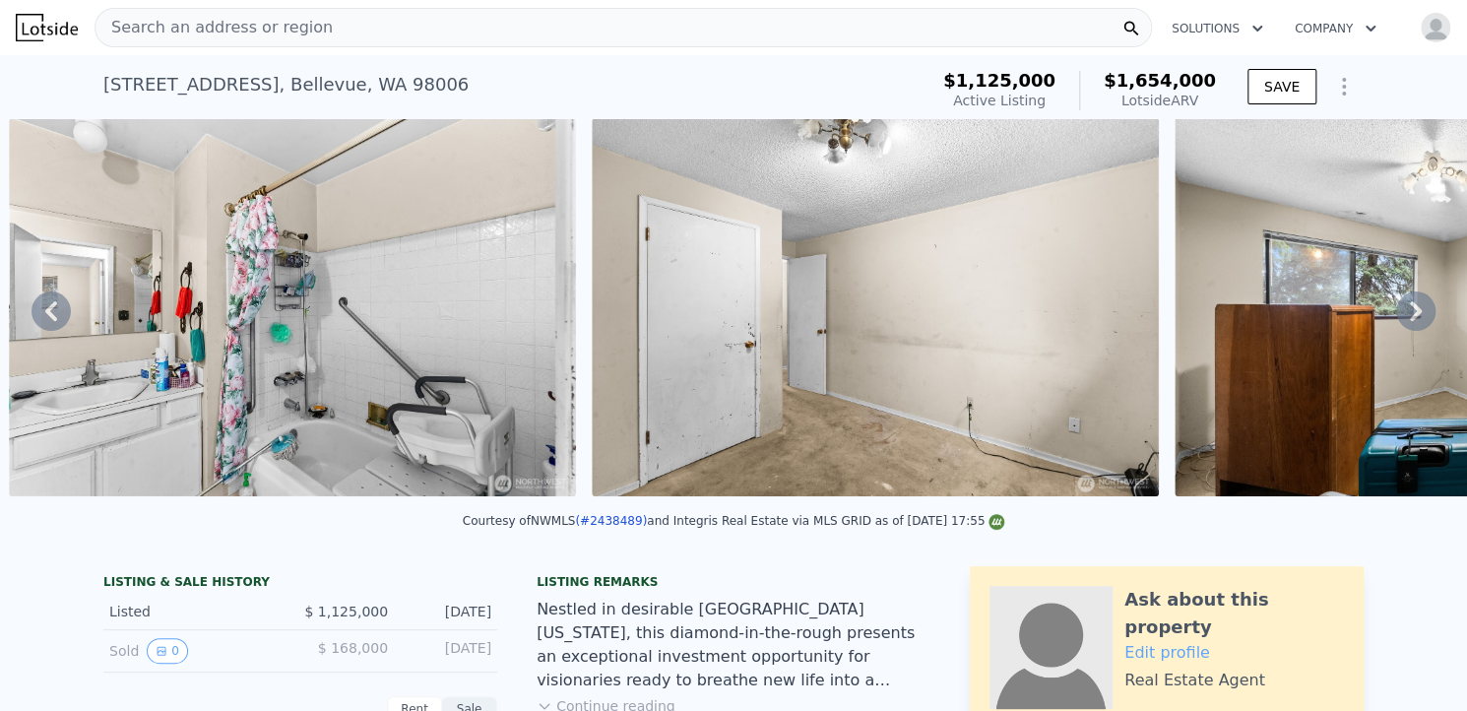
click at [1397, 321] on icon at bounding box center [1415, 310] width 39 height 39
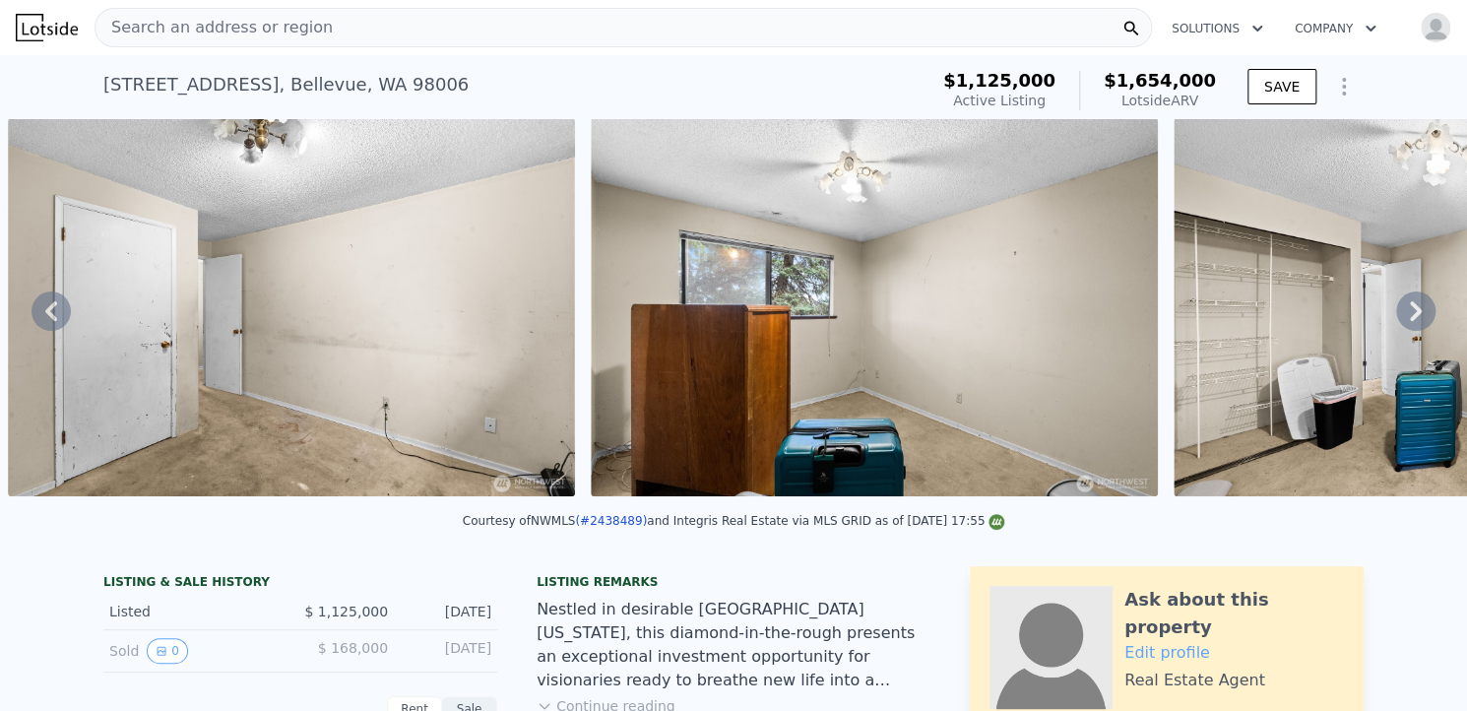
click at [1397, 321] on icon at bounding box center [1415, 310] width 39 height 39
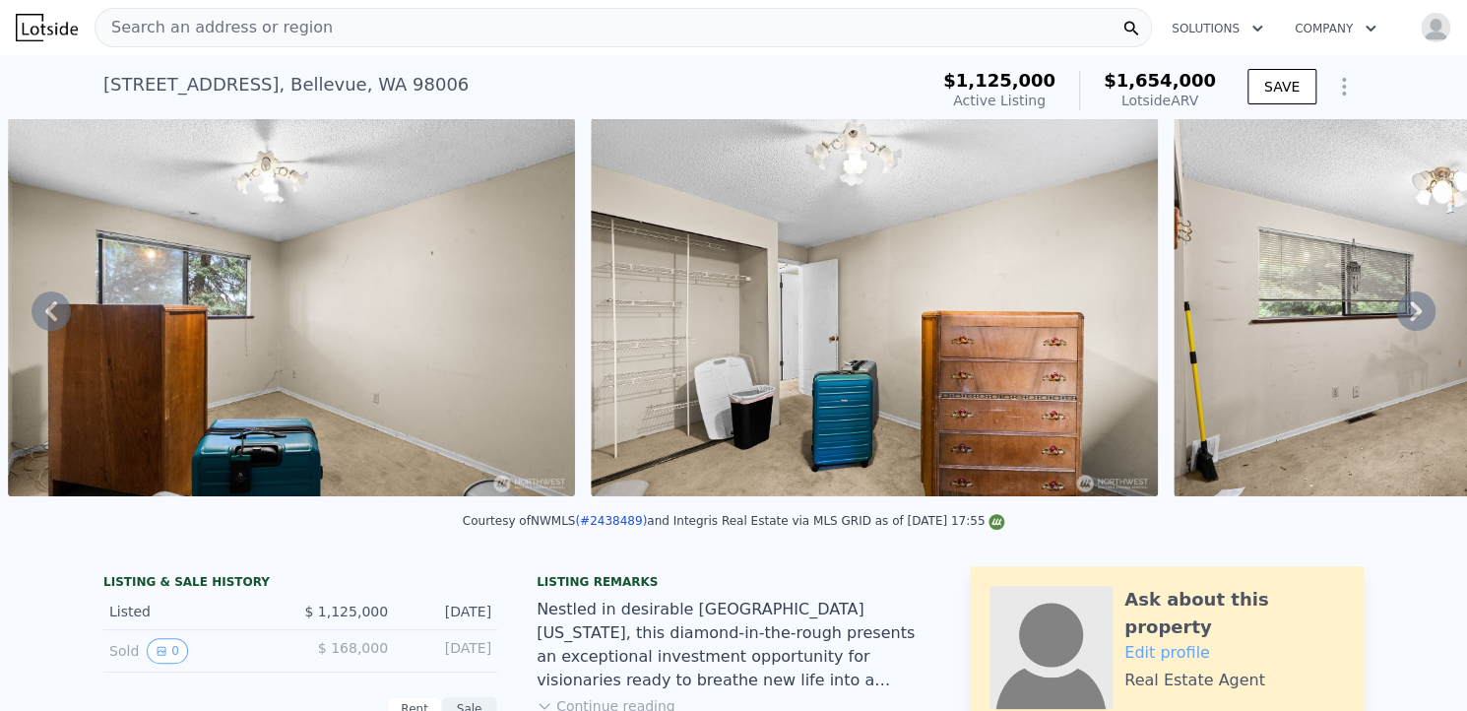
click at [1397, 321] on icon at bounding box center [1415, 310] width 39 height 39
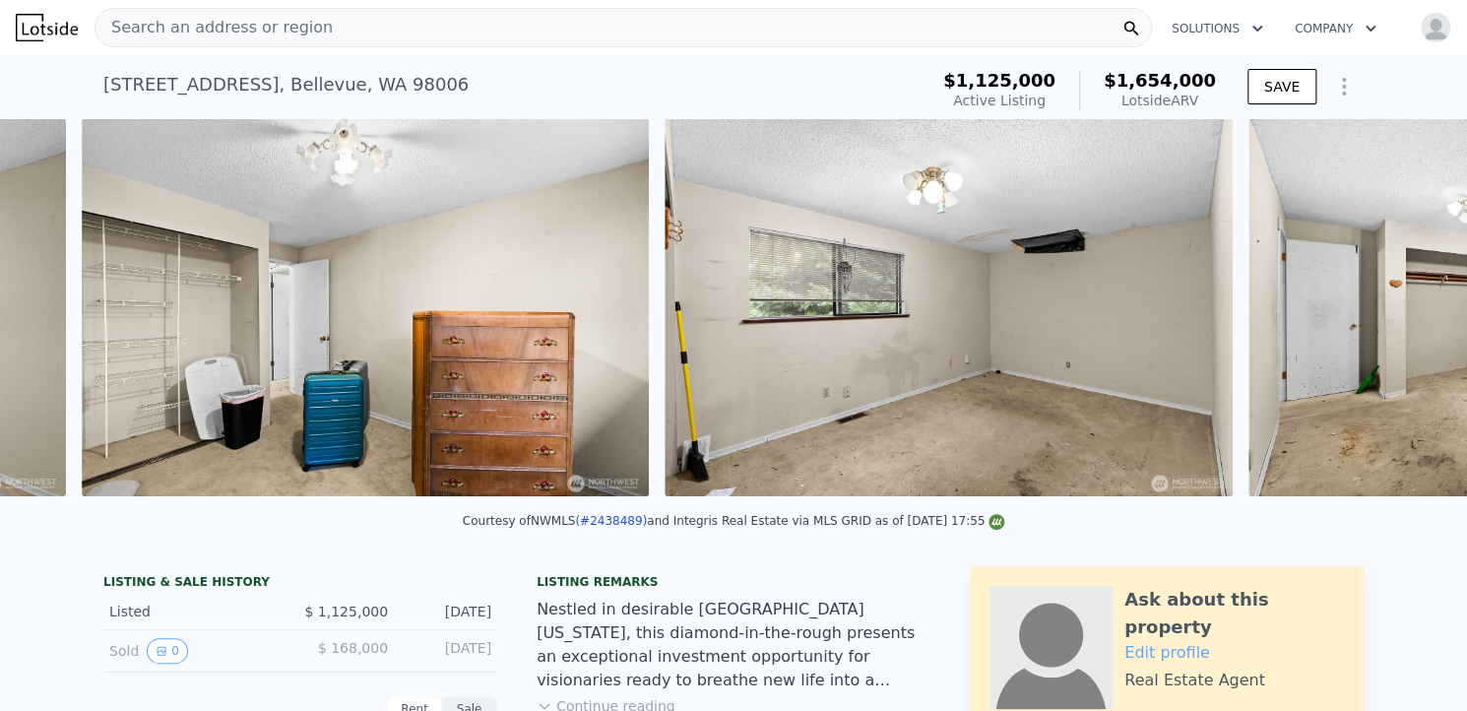
scroll to position [0, 15693]
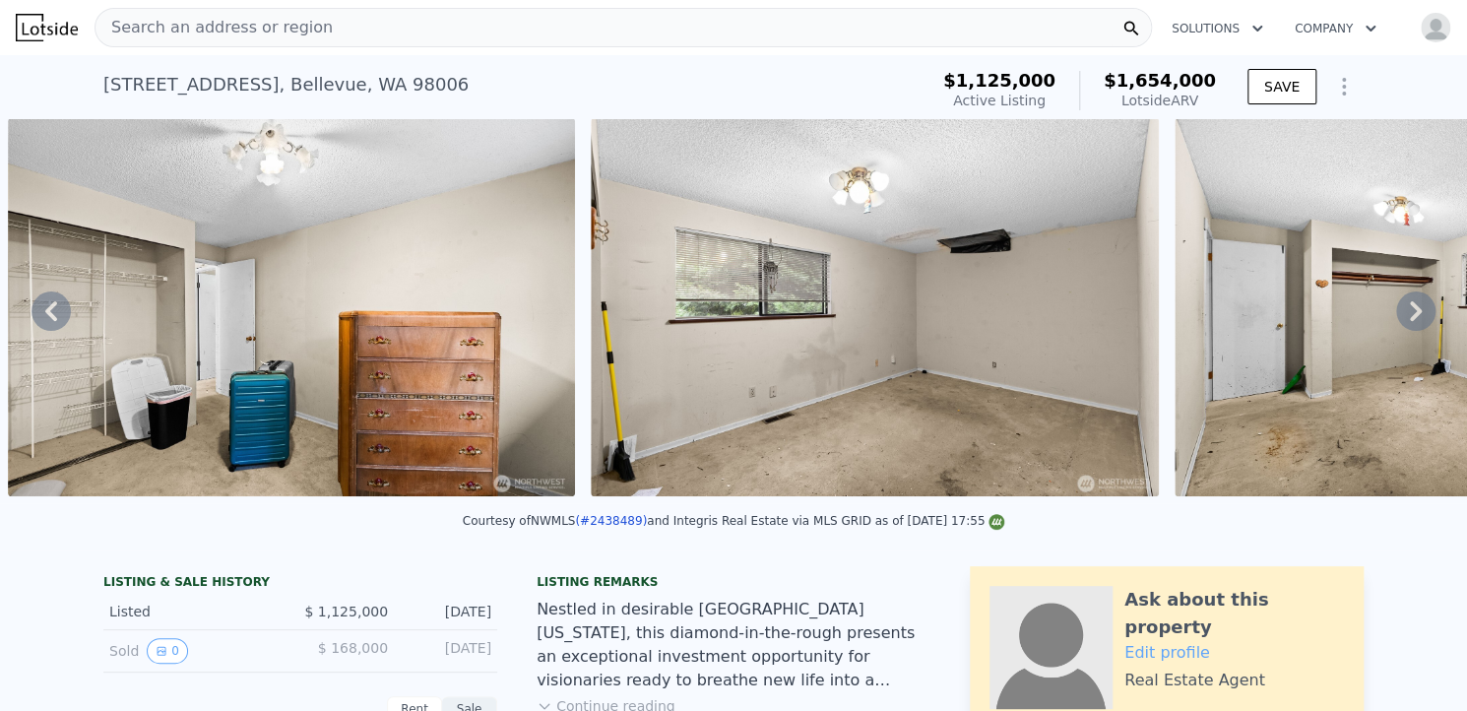
click at [1397, 321] on icon at bounding box center [1415, 310] width 39 height 39
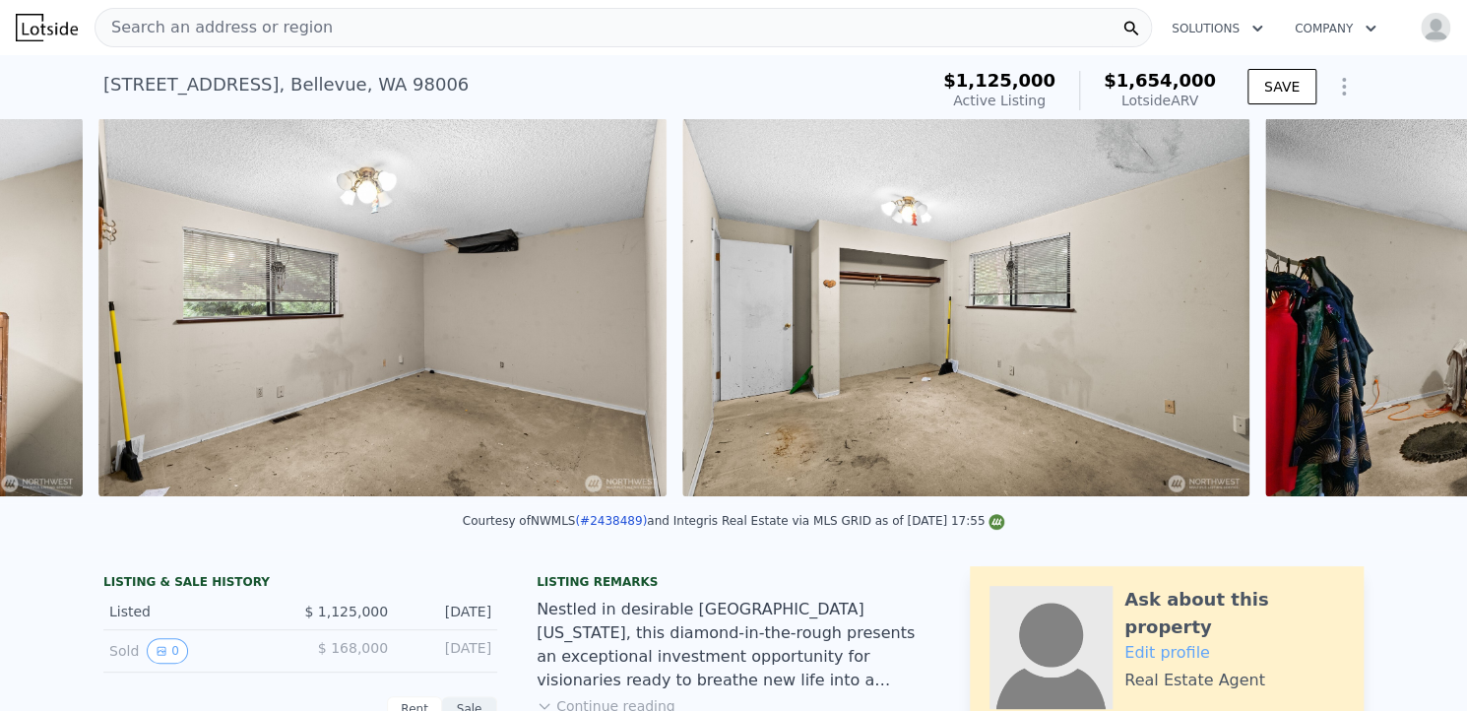
scroll to position [0, 16277]
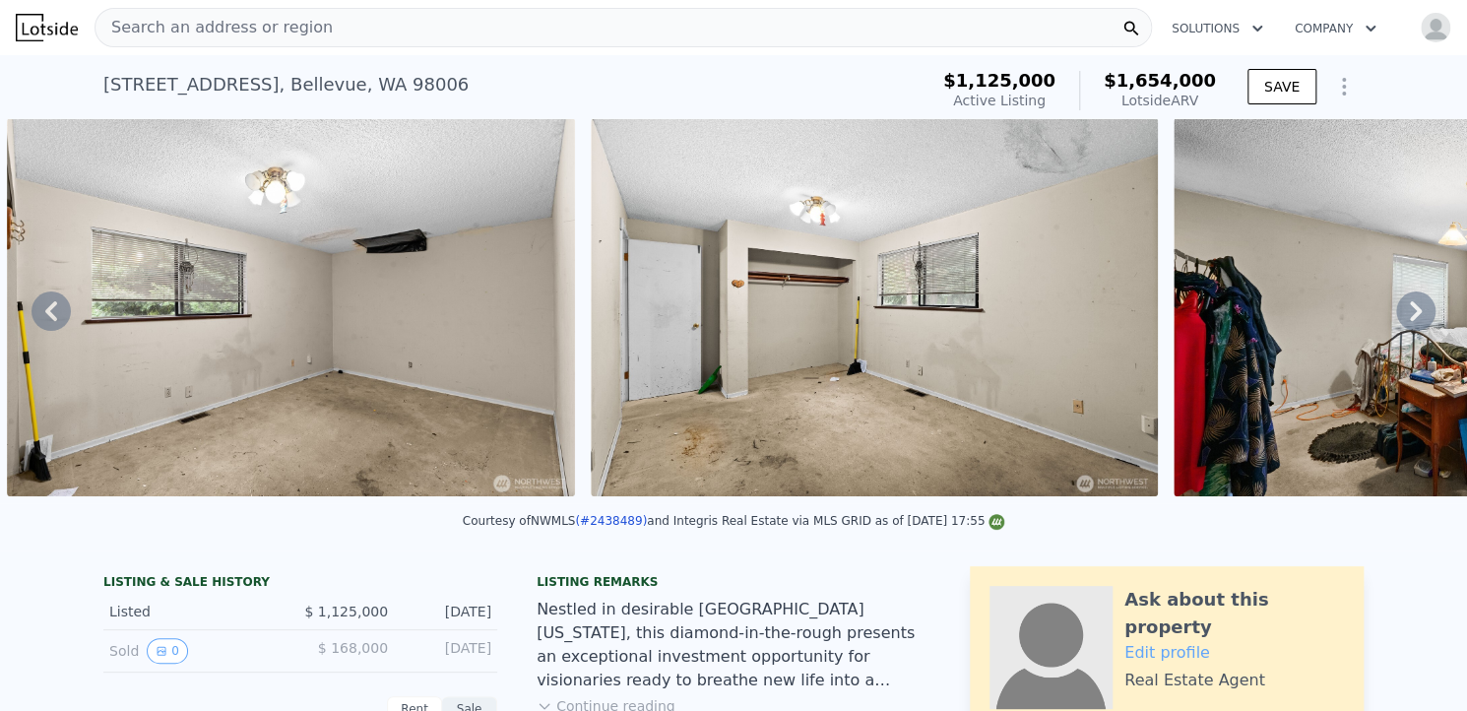
click at [1400, 309] on icon at bounding box center [1415, 310] width 39 height 39
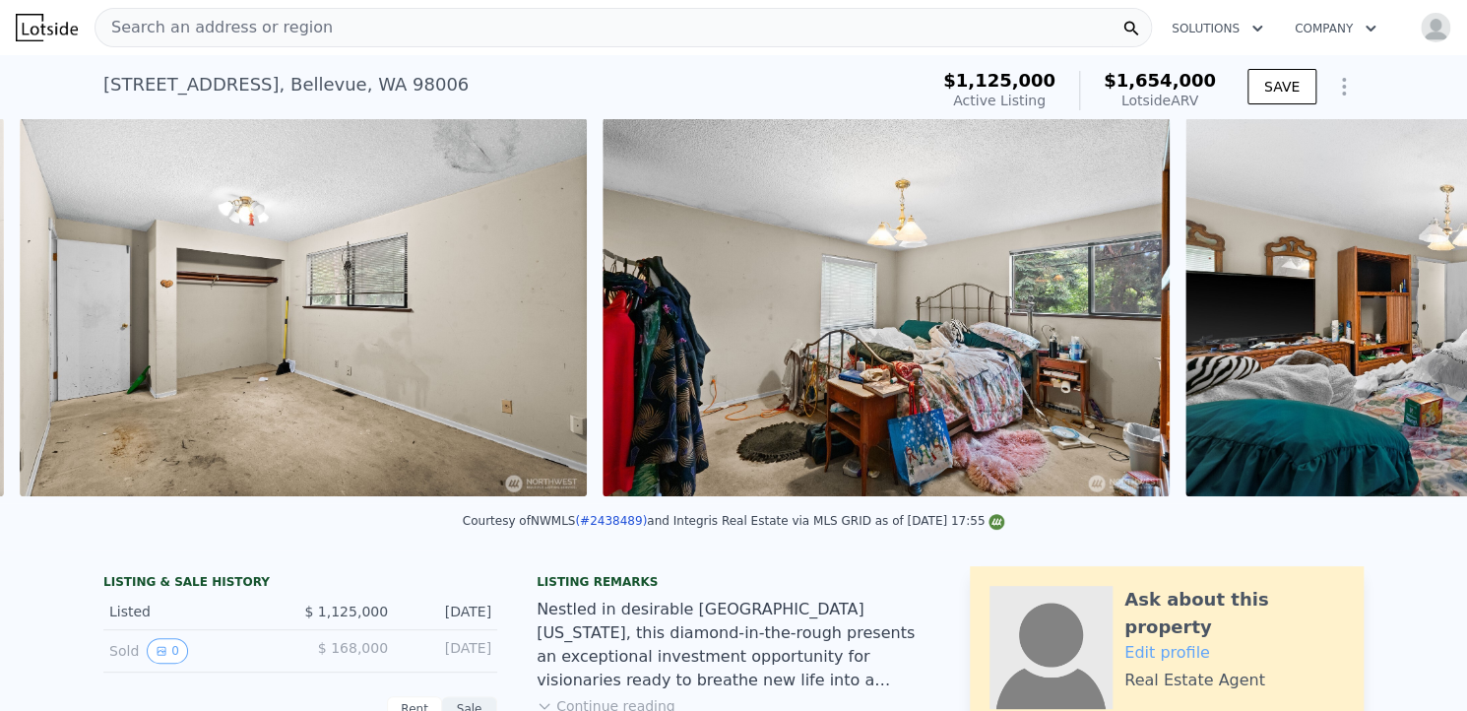
scroll to position [0, 16860]
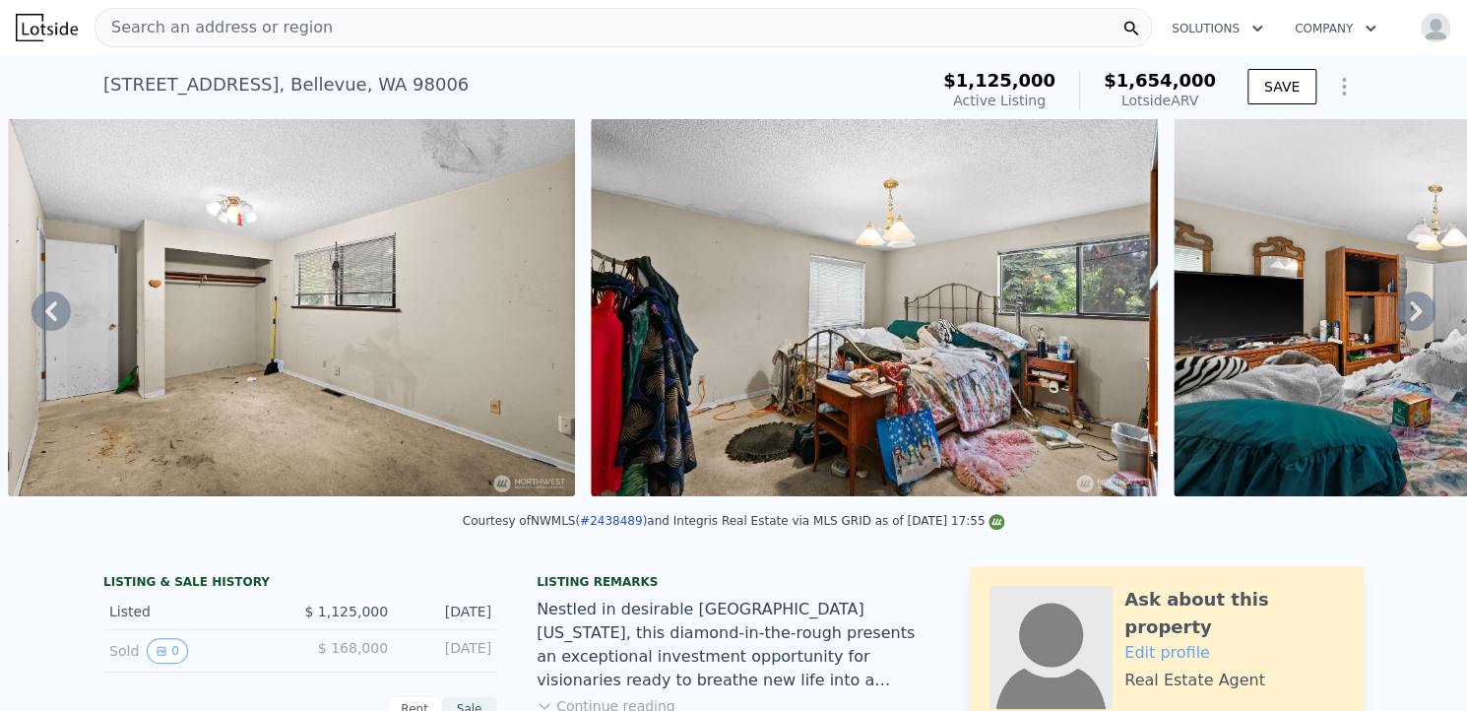
click at [1400, 309] on icon at bounding box center [1415, 310] width 39 height 39
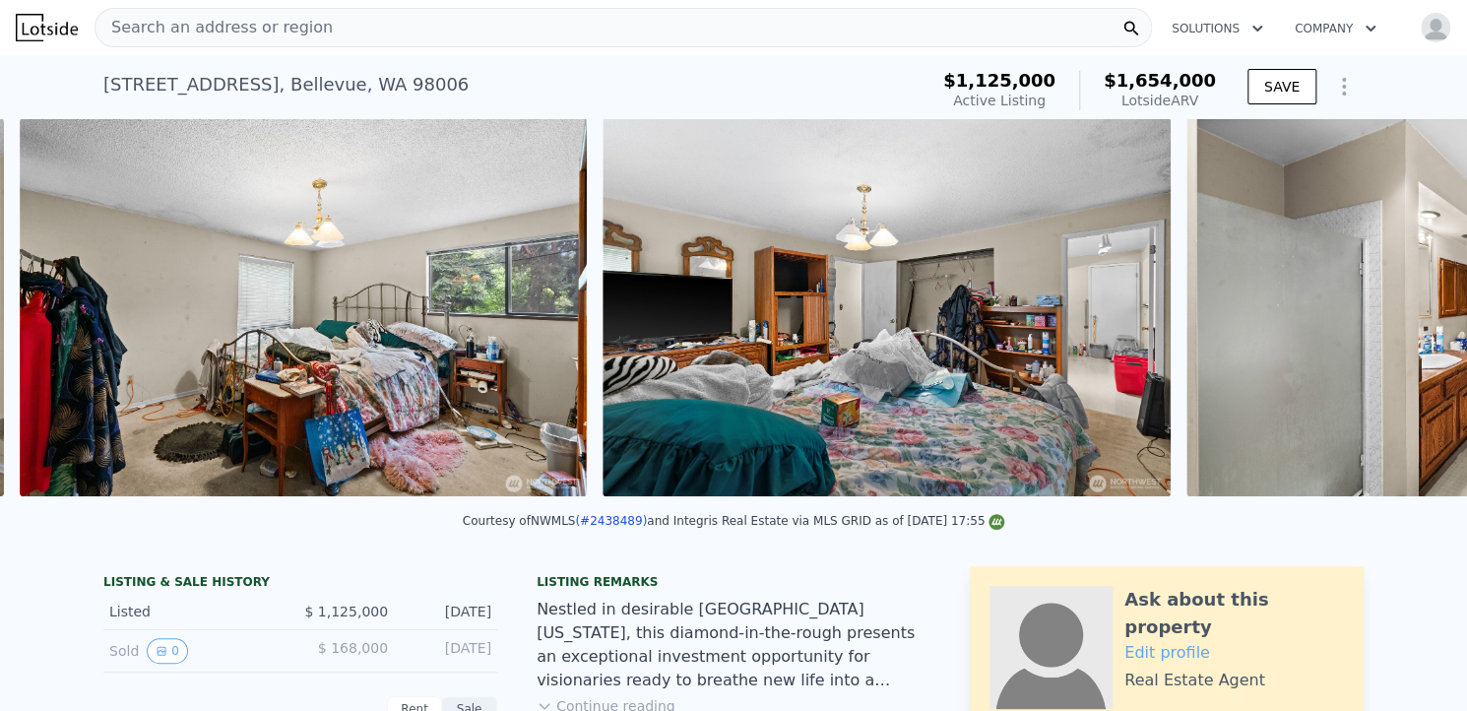
scroll to position [0, 17443]
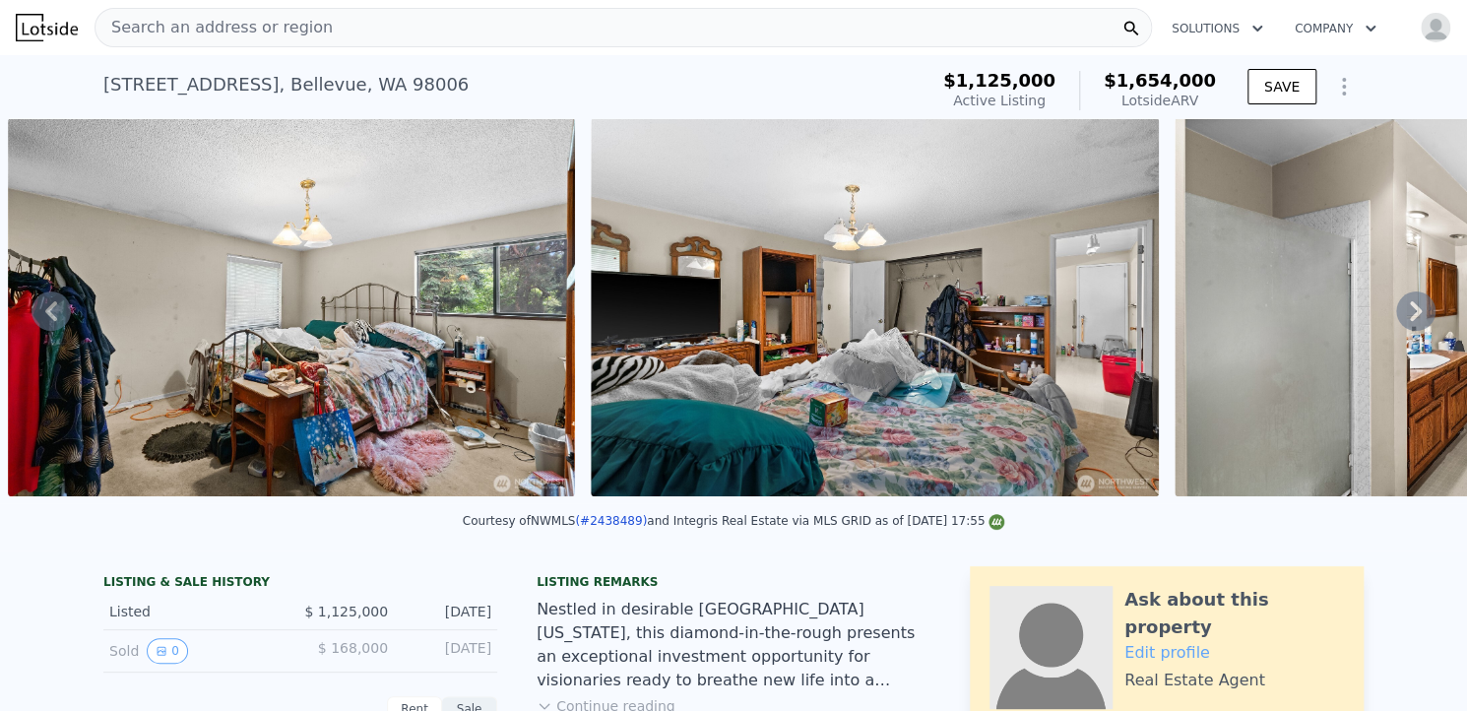
click at [1400, 309] on icon at bounding box center [1415, 310] width 39 height 39
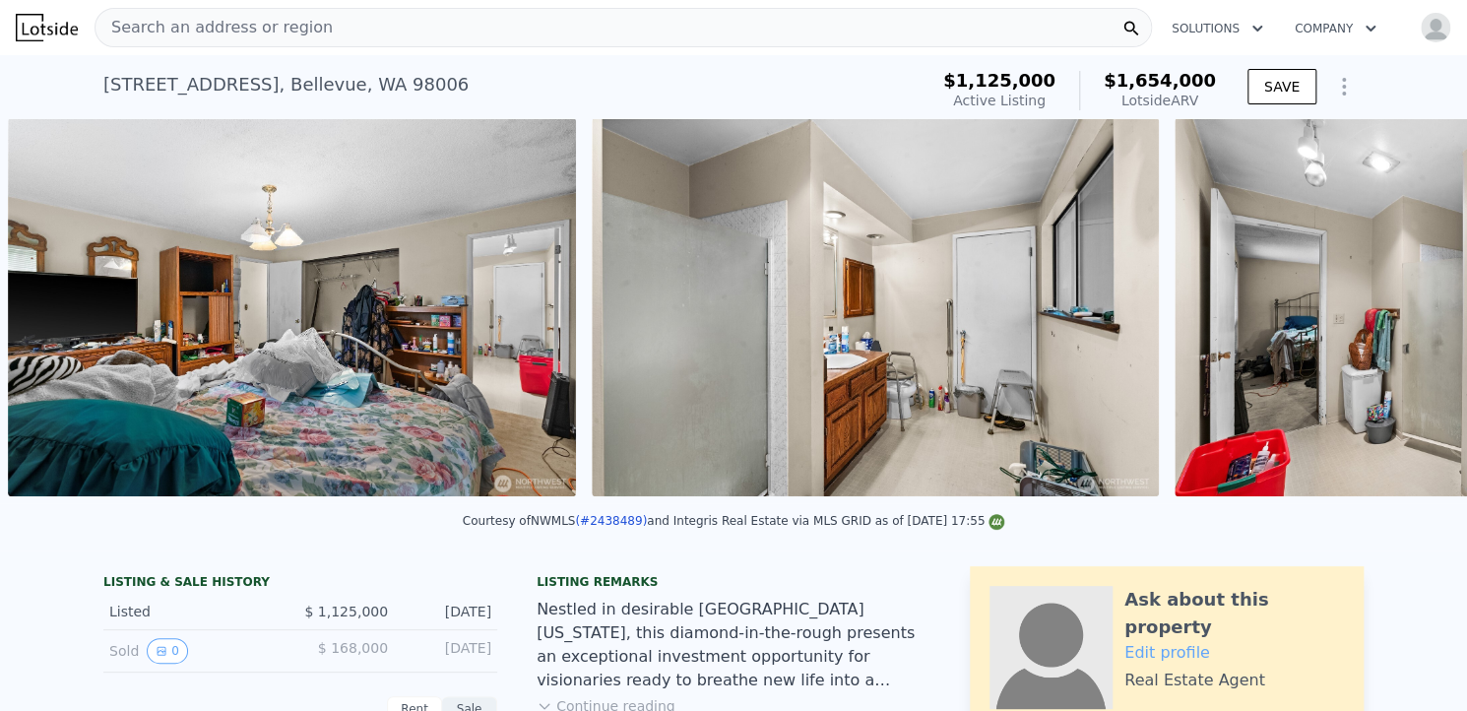
scroll to position [0, 18026]
click at [1400, 309] on icon at bounding box center [1415, 310] width 39 height 39
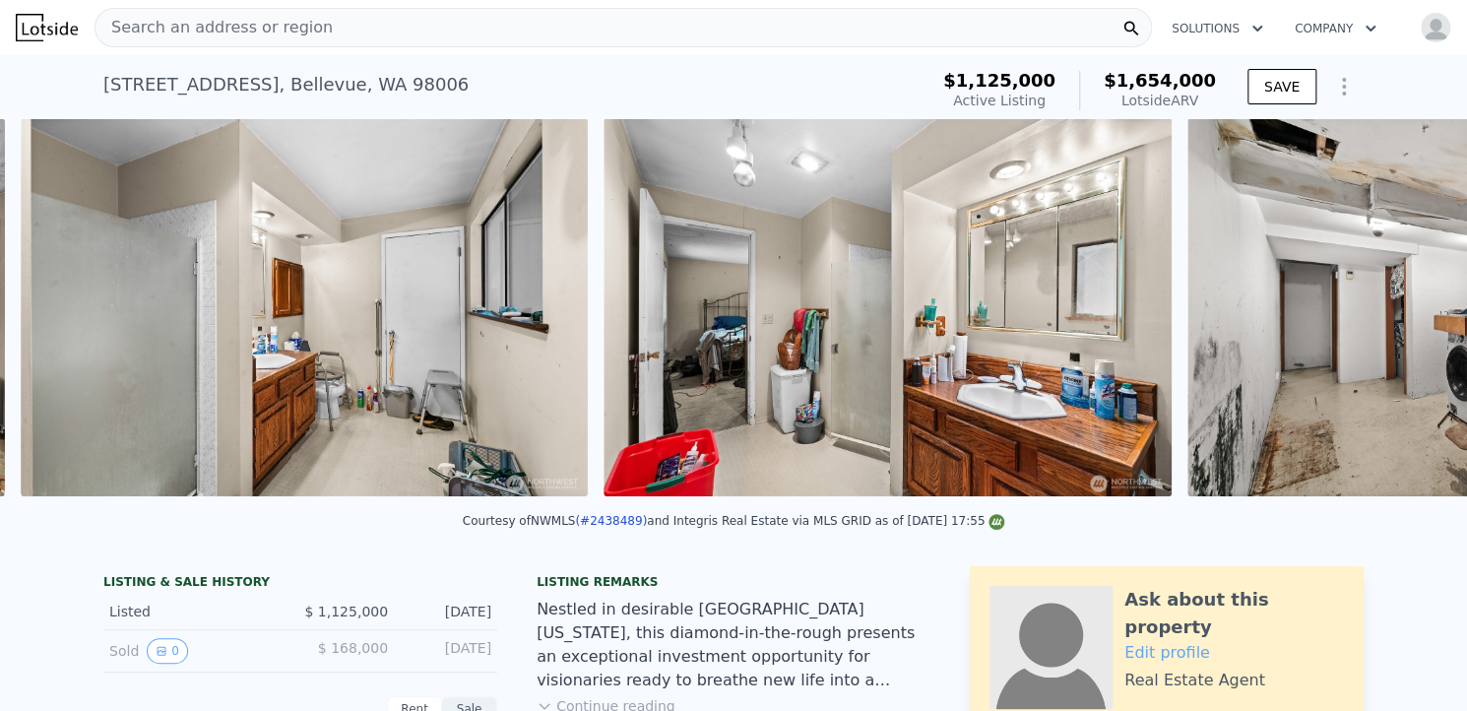
scroll to position [0, 18609]
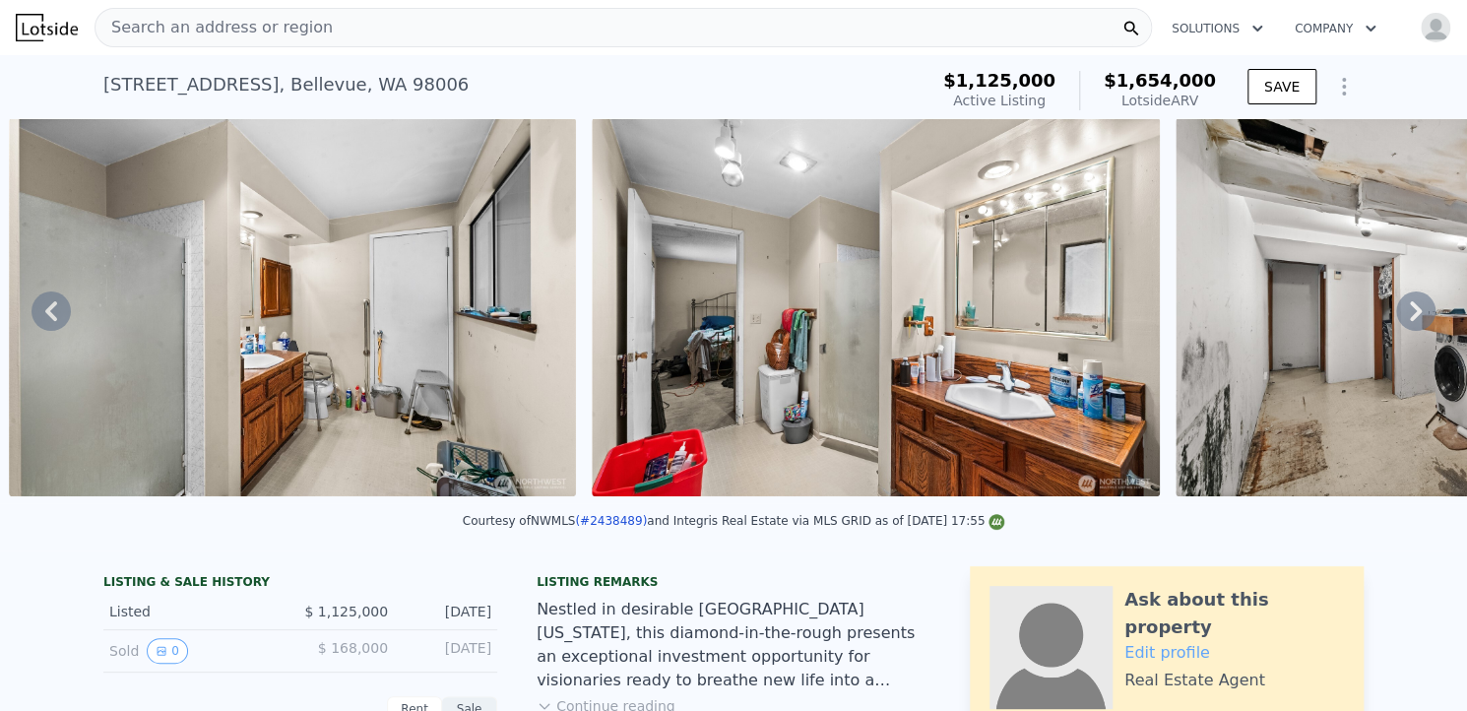
click at [1400, 309] on icon at bounding box center [1415, 310] width 39 height 39
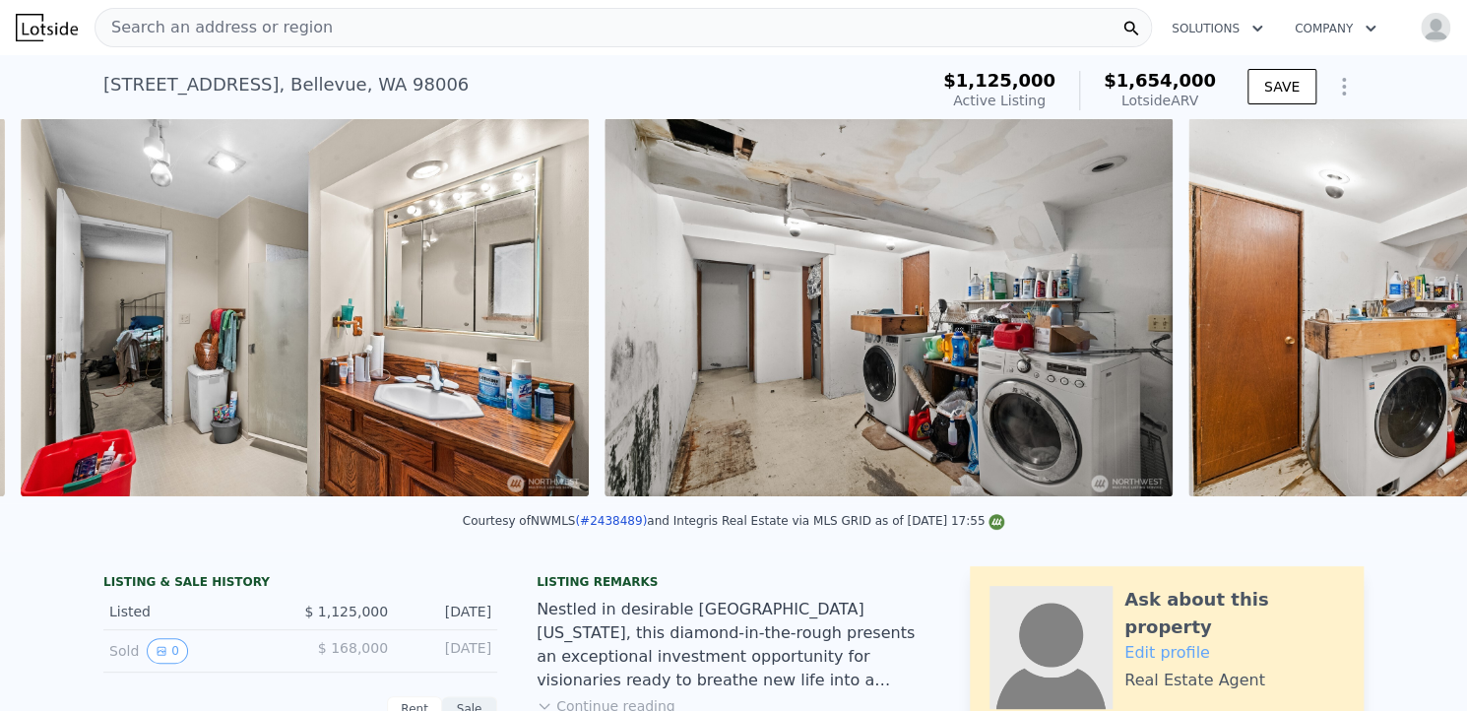
scroll to position [0, 19193]
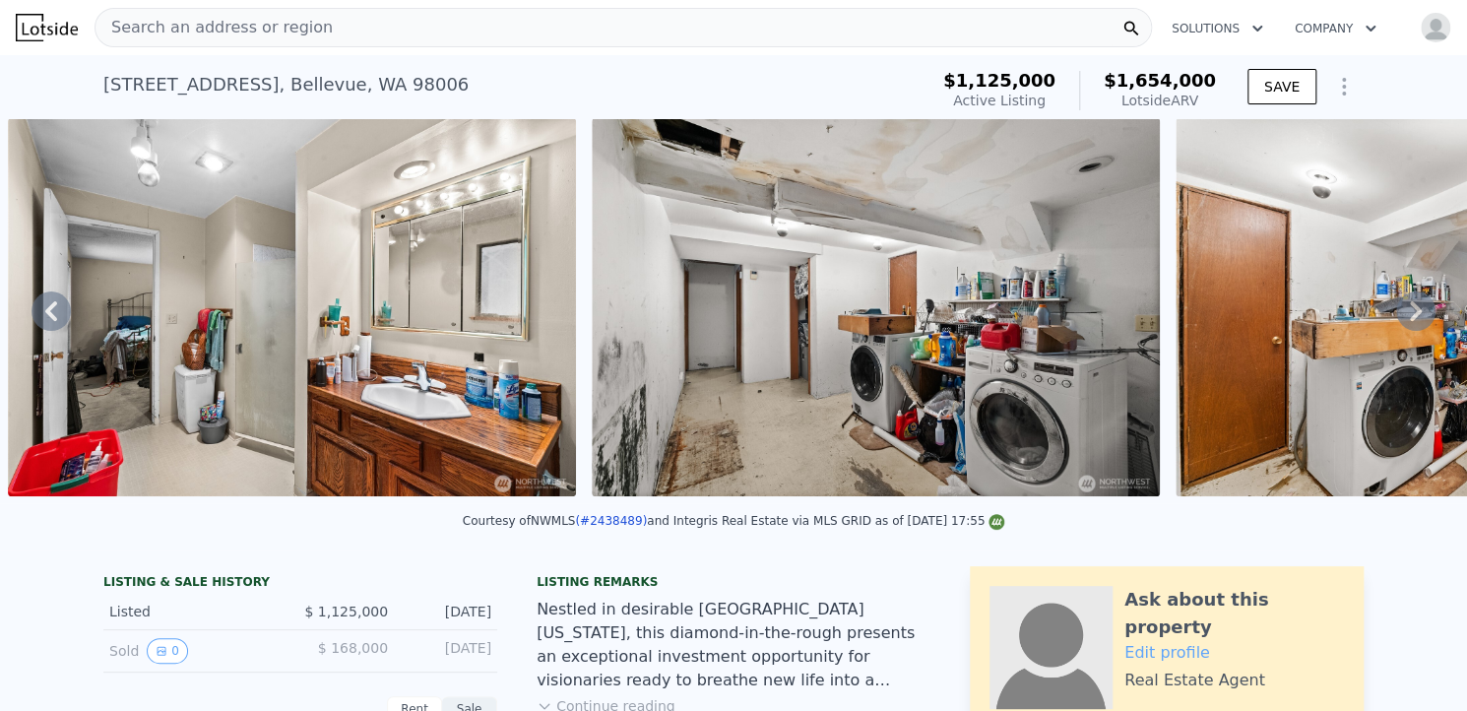
click at [1403, 309] on icon at bounding box center [1415, 310] width 39 height 39
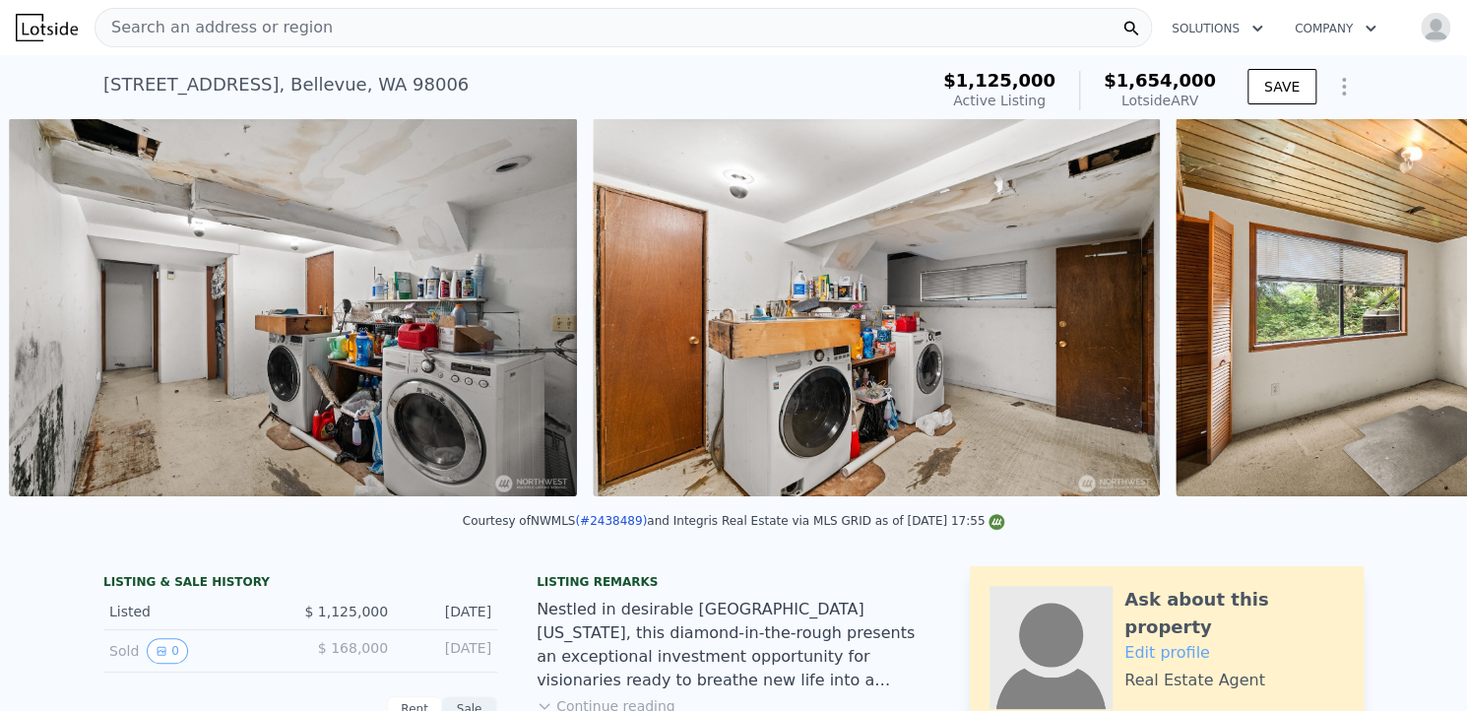
scroll to position [0, 19777]
click at [1403, 309] on icon at bounding box center [1415, 310] width 39 height 39
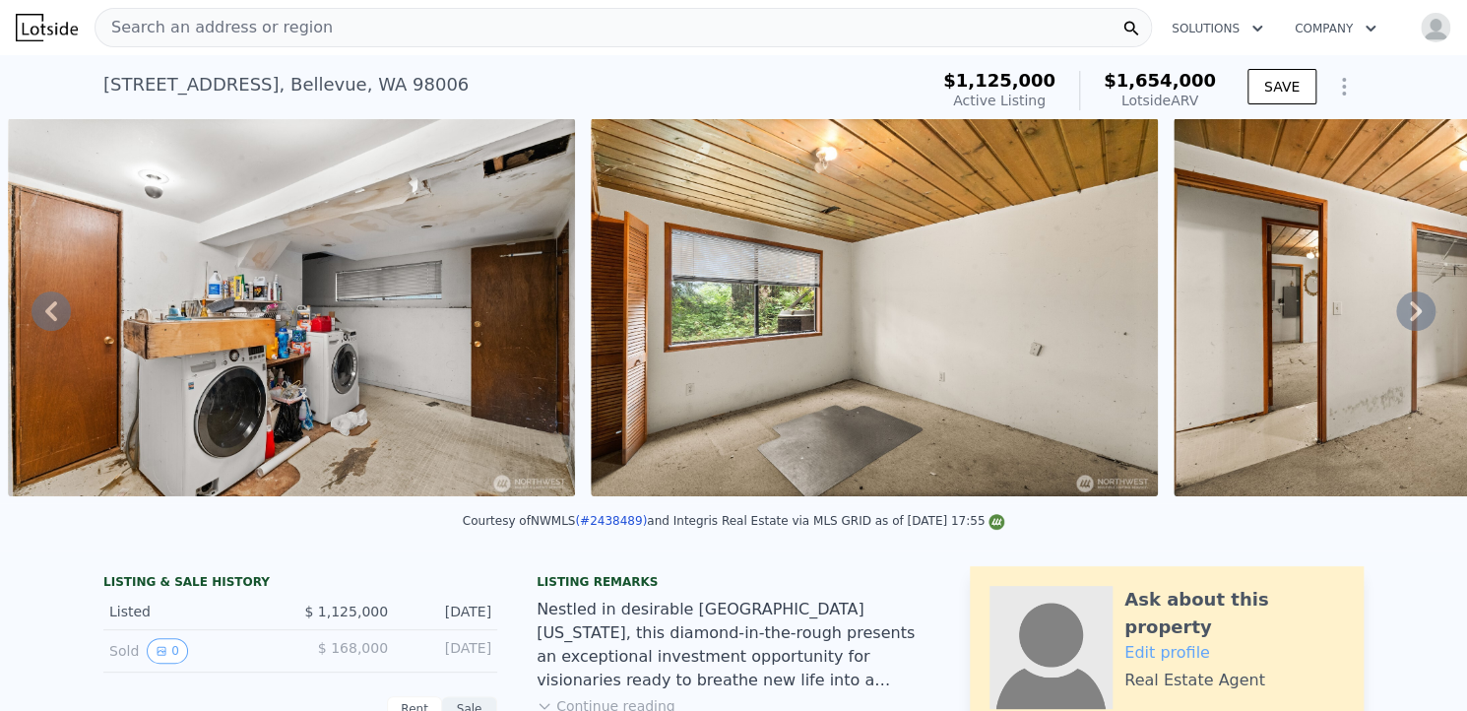
click at [1403, 309] on icon at bounding box center [1415, 310] width 39 height 39
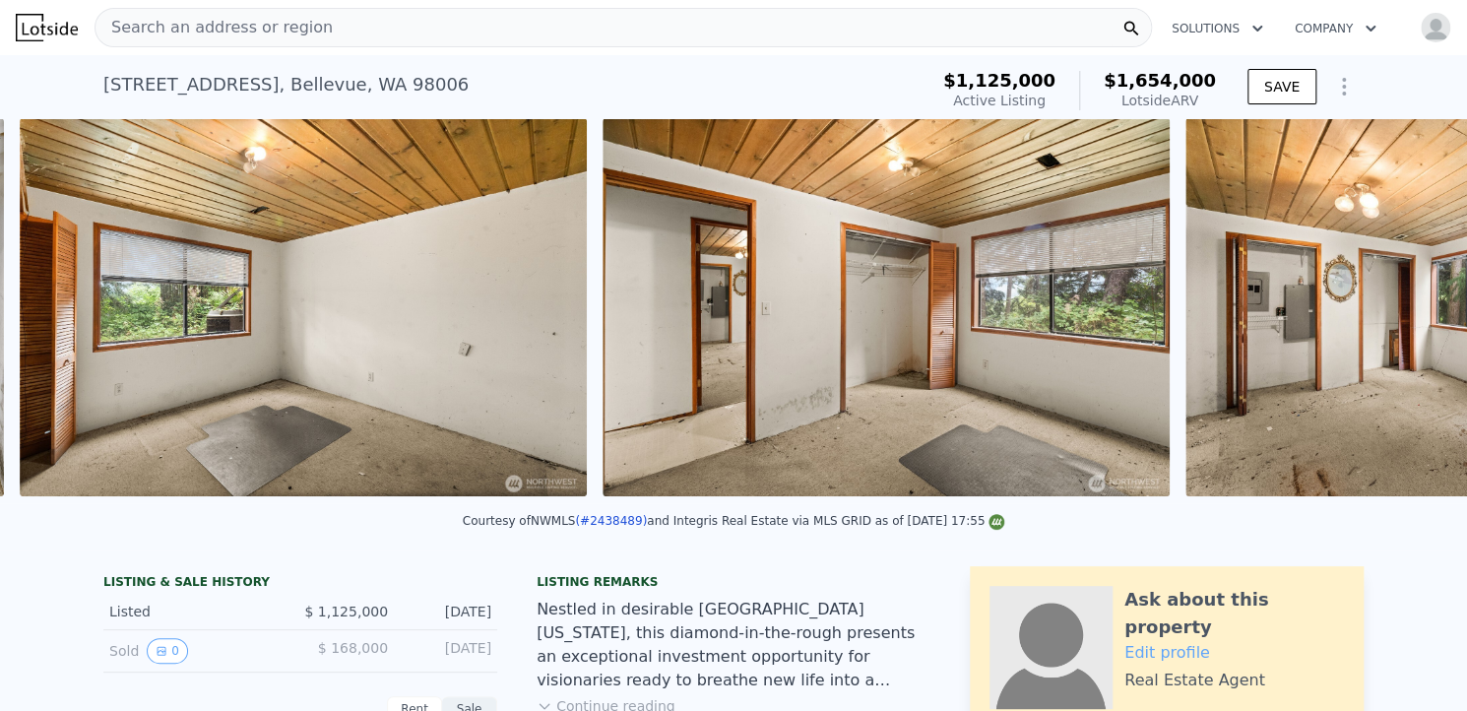
scroll to position [0, 20944]
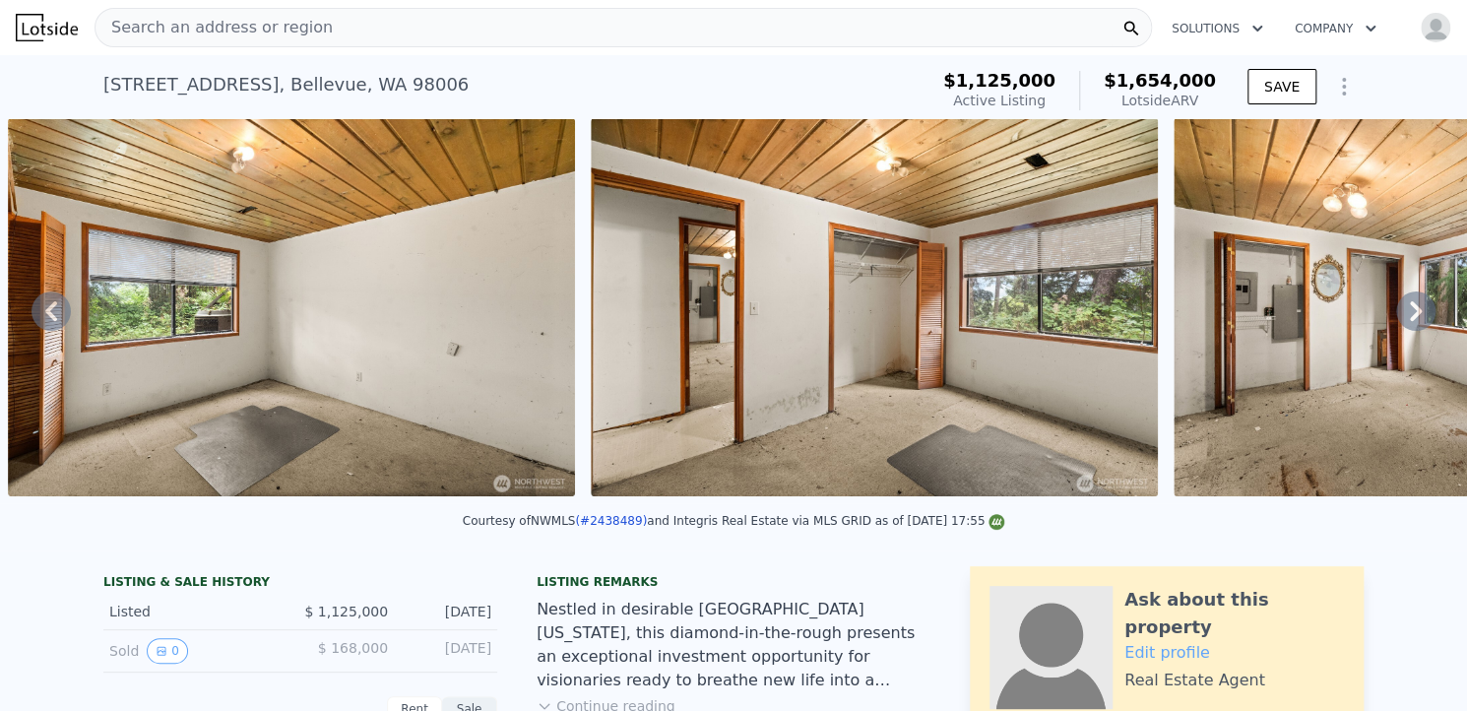
click at [1403, 309] on icon at bounding box center [1415, 310] width 39 height 39
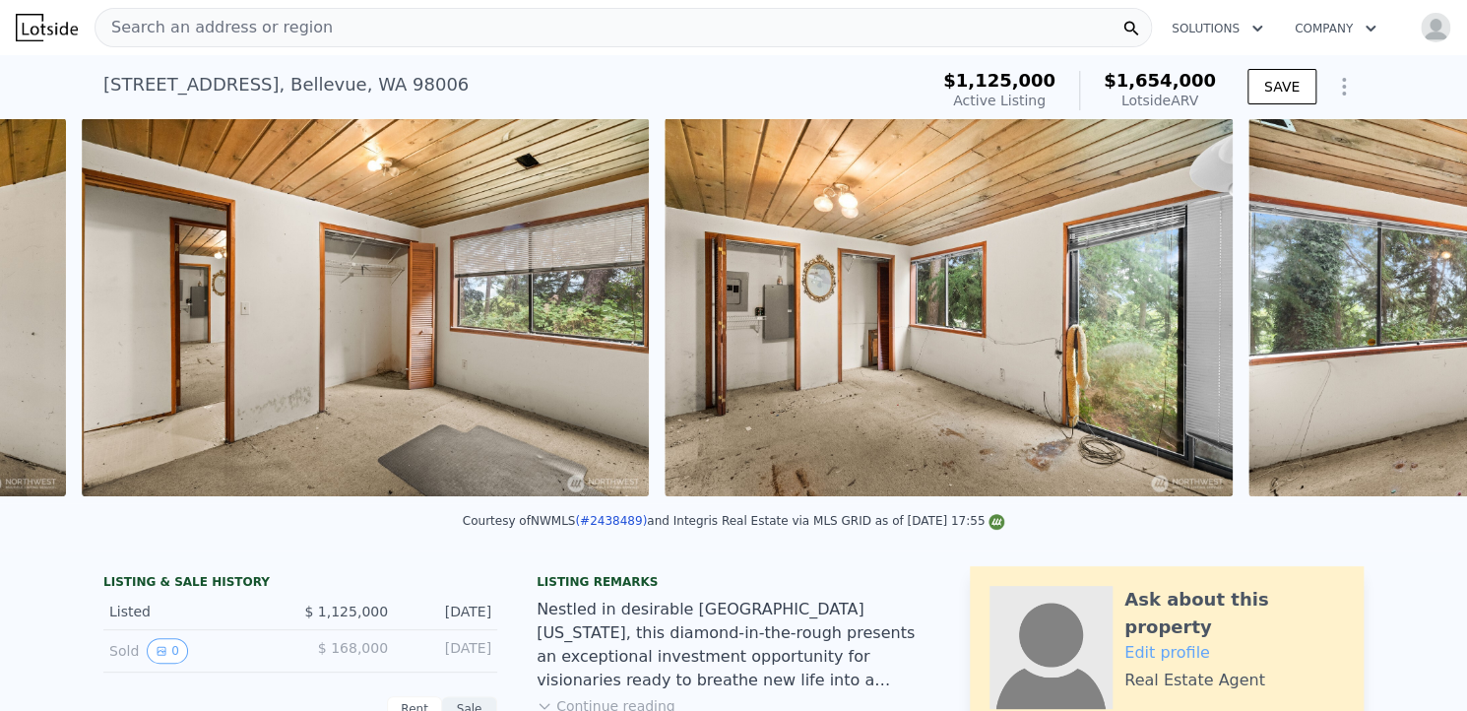
scroll to position [0, 21527]
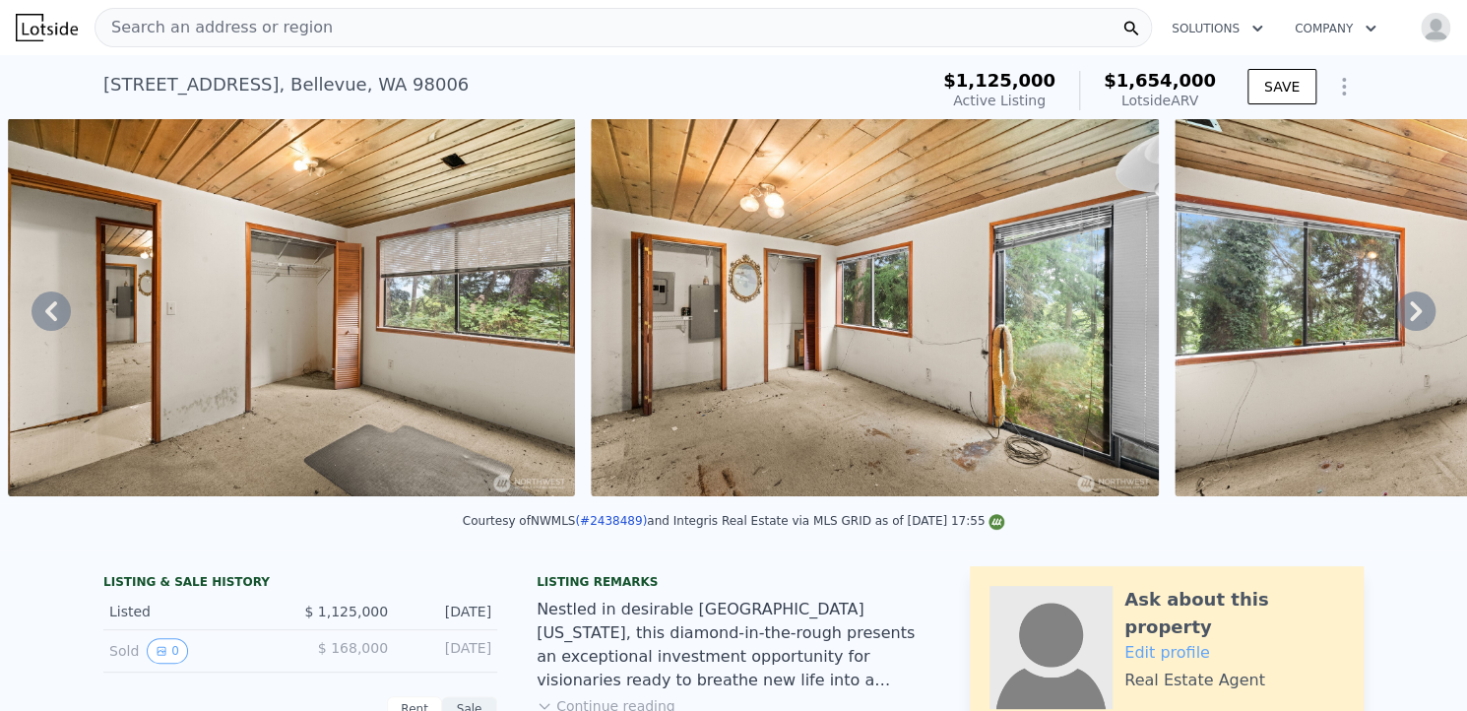
click at [1403, 309] on icon at bounding box center [1415, 310] width 39 height 39
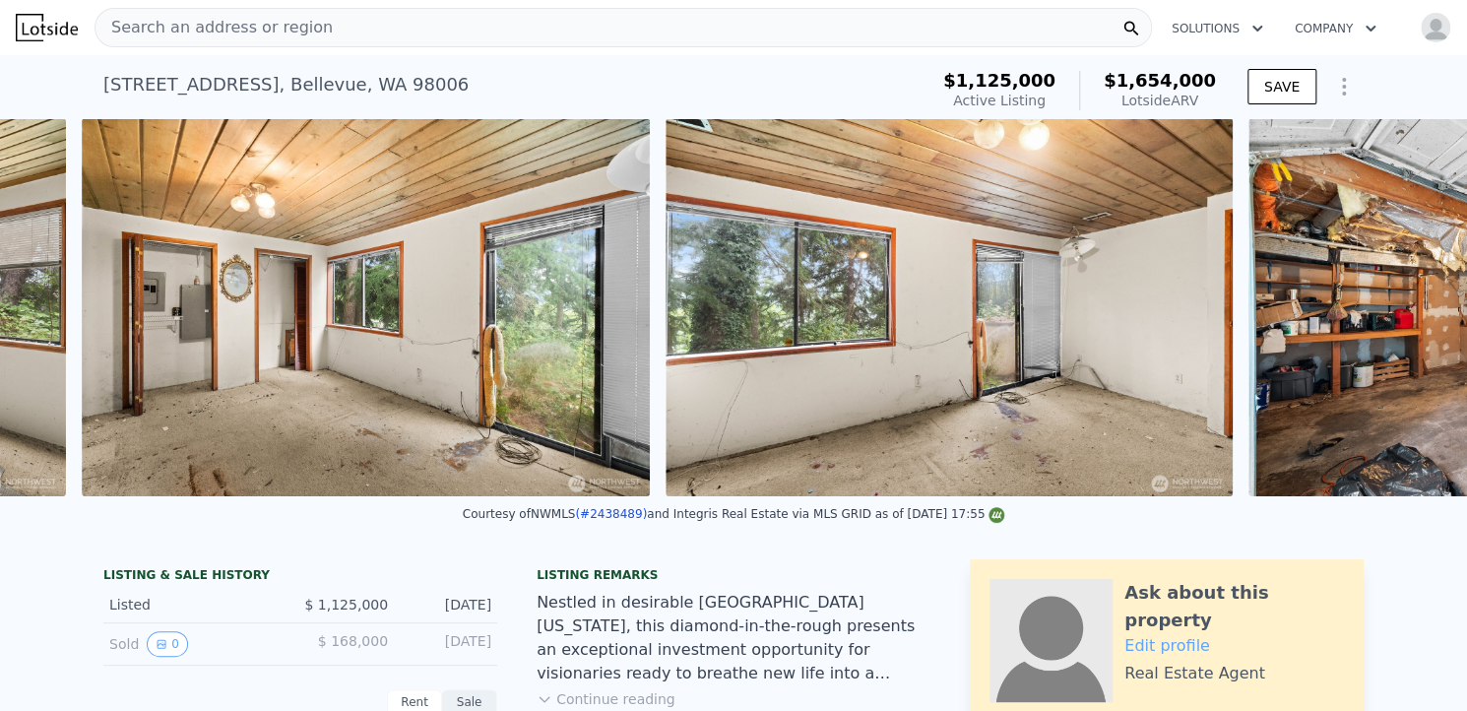
scroll to position [0, 22111]
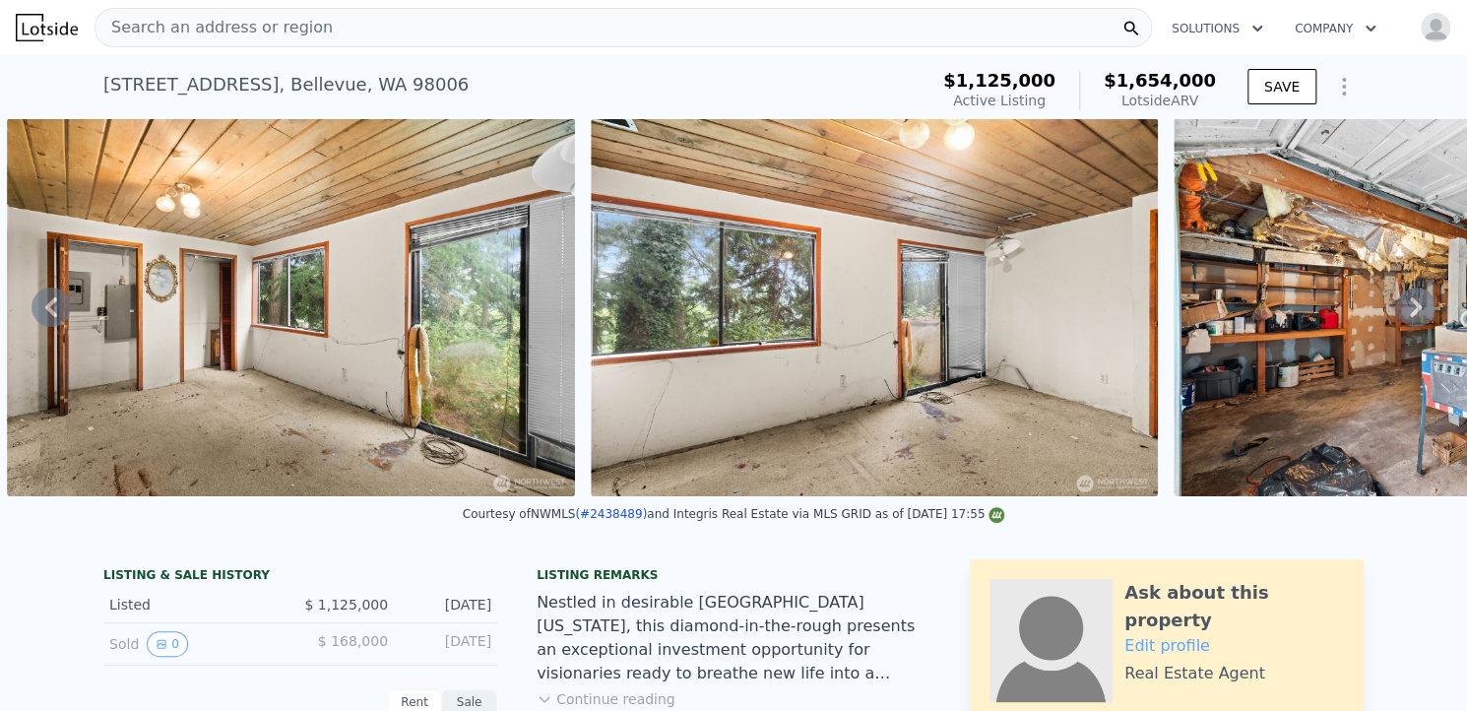
click at [1403, 309] on icon at bounding box center [1415, 307] width 39 height 39
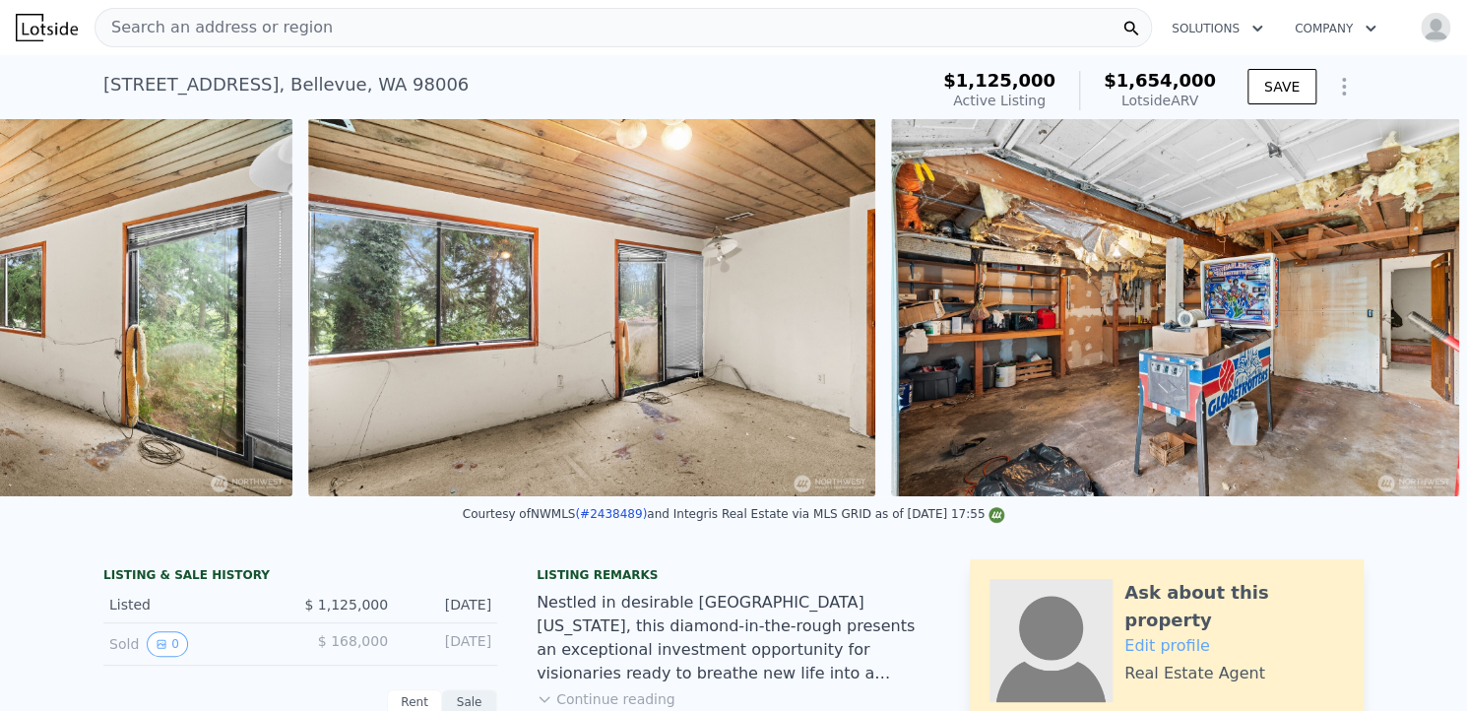
scroll to position [0, 22409]
click at [1403, 309] on img at bounding box center [1175, 307] width 568 height 378
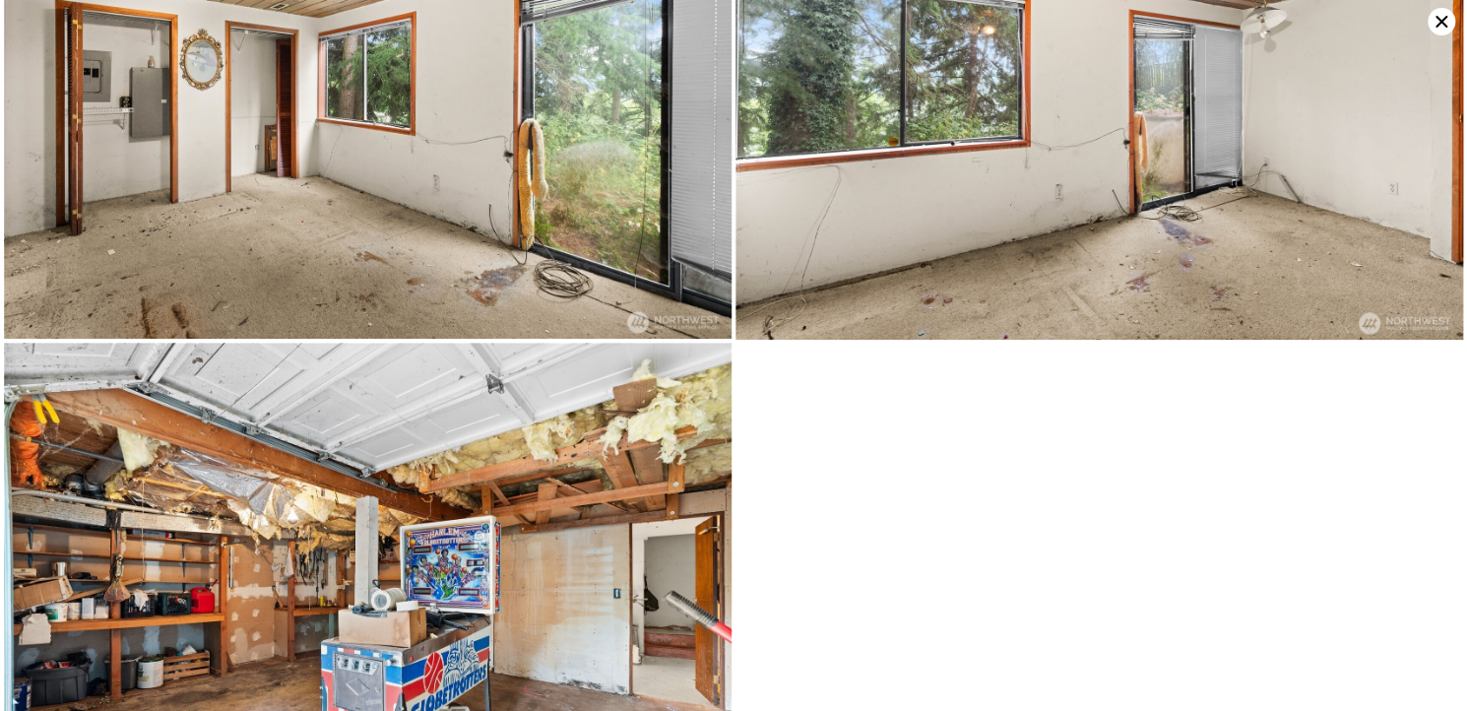
scroll to position [8883, 0]
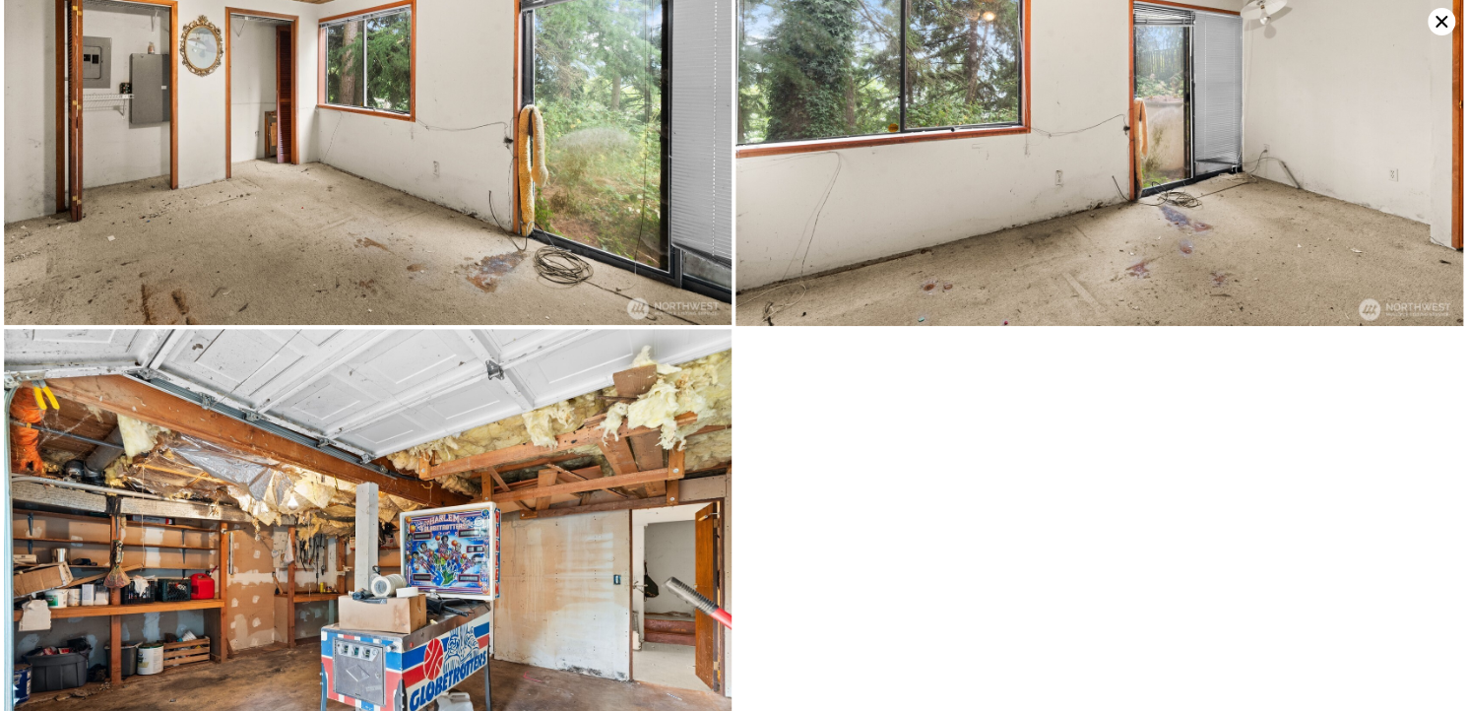
click at [1437, 20] on icon at bounding box center [1442, 22] width 28 height 28
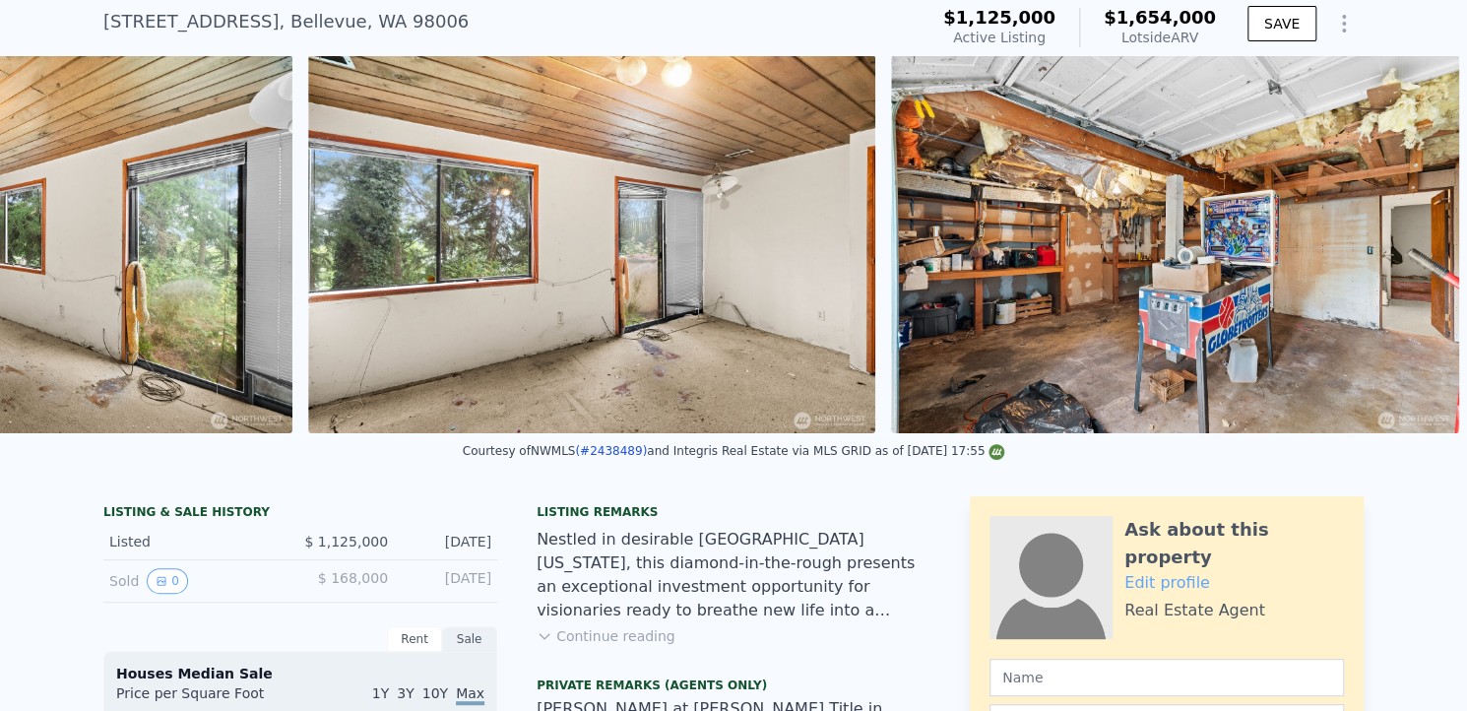
scroll to position [0, 22409]
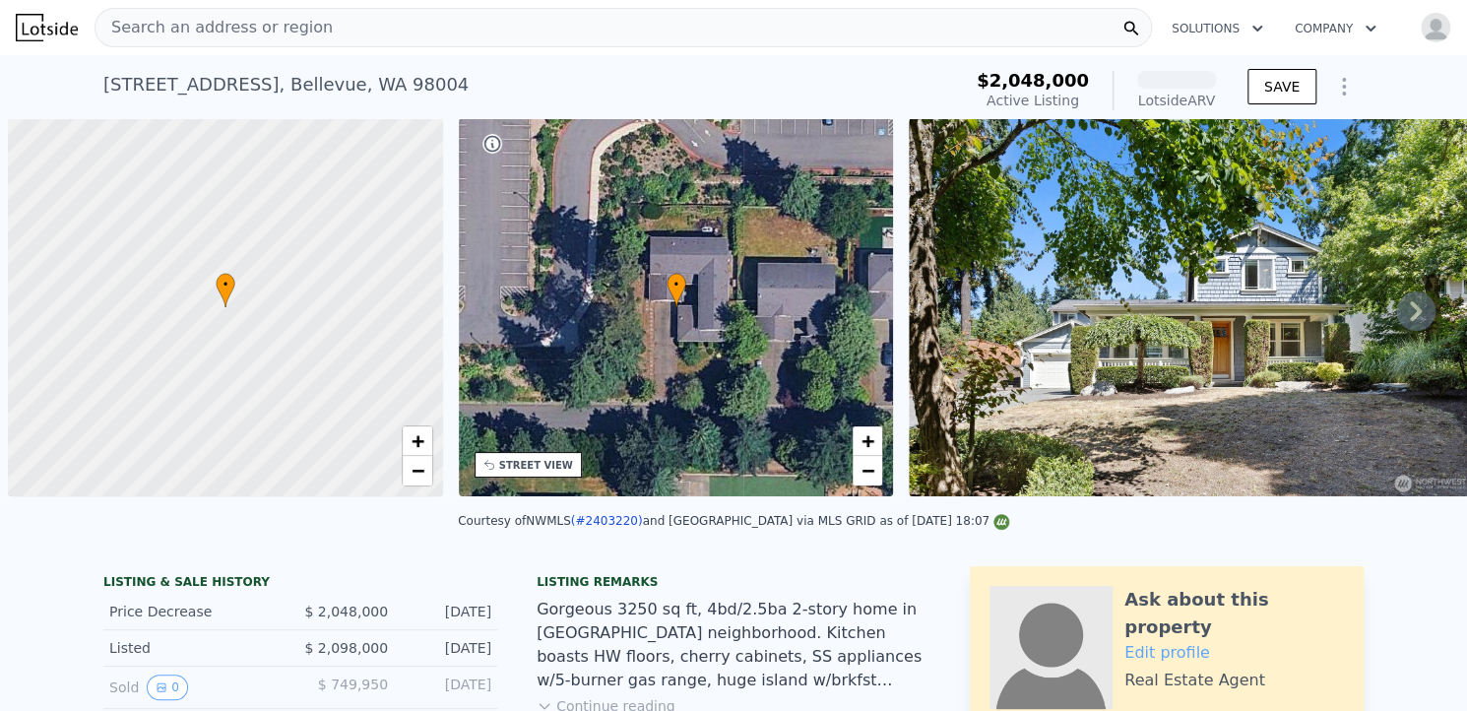
scroll to position [0, 8]
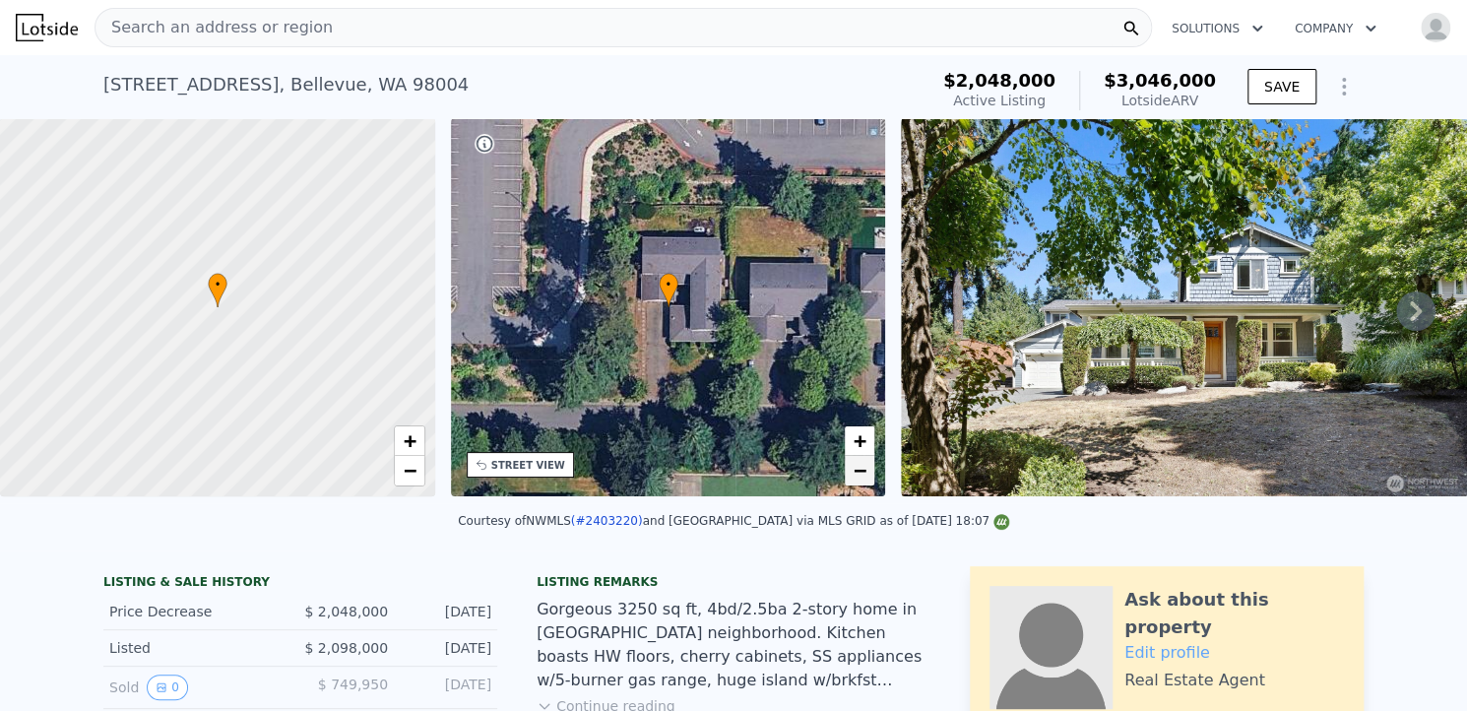
click at [860, 469] on span "−" at bounding box center [860, 470] width 13 height 25
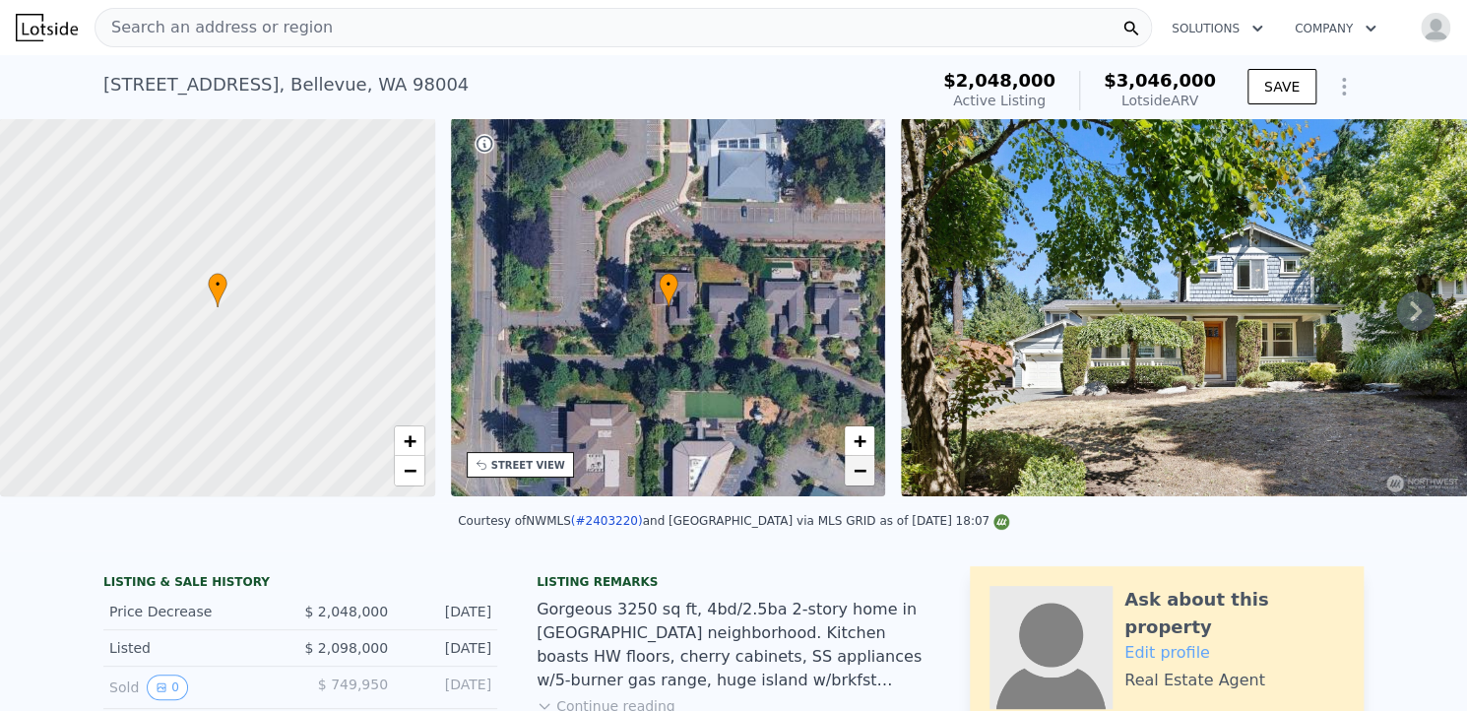
click at [860, 469] on span "−" at bounding box center [860, 470] width 13 height 25
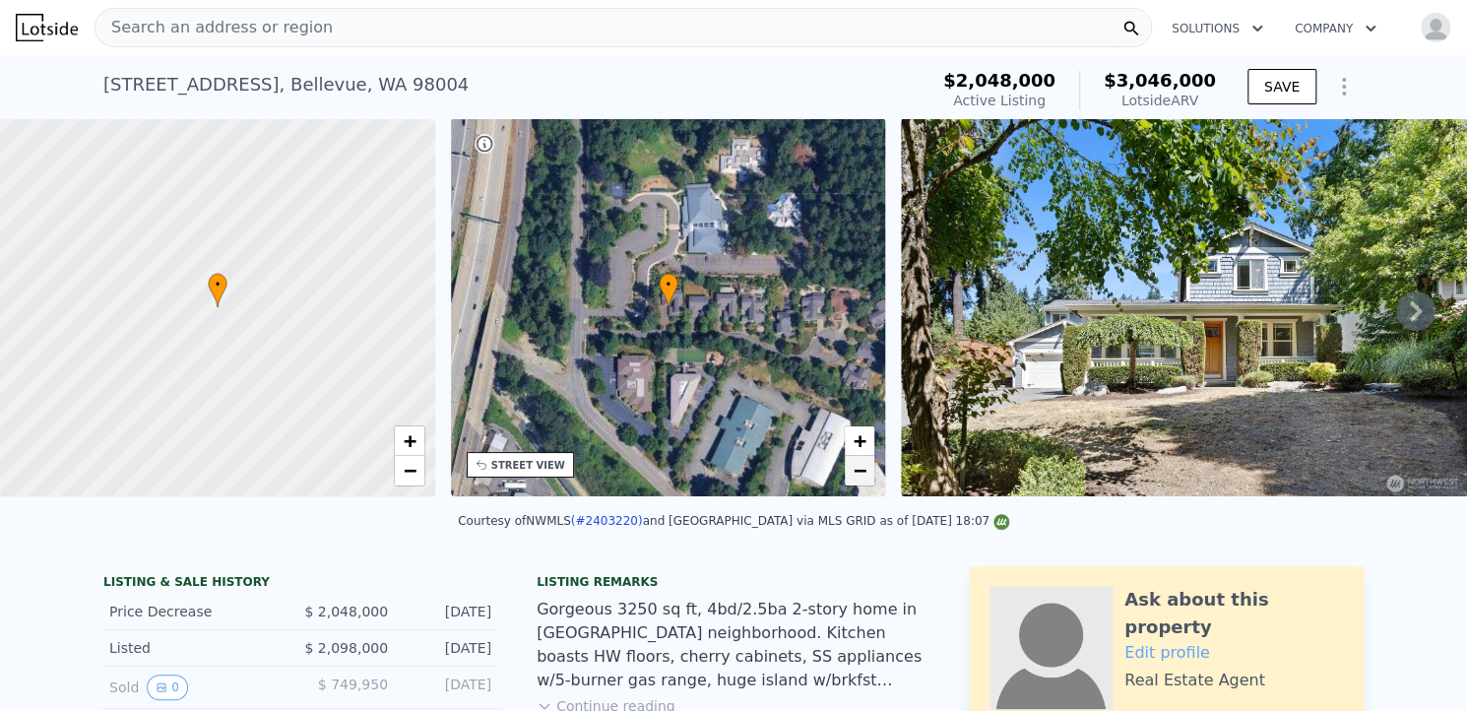
click at [860, 469] on span "−" at bounding box center [860, 470] width 13 height 25
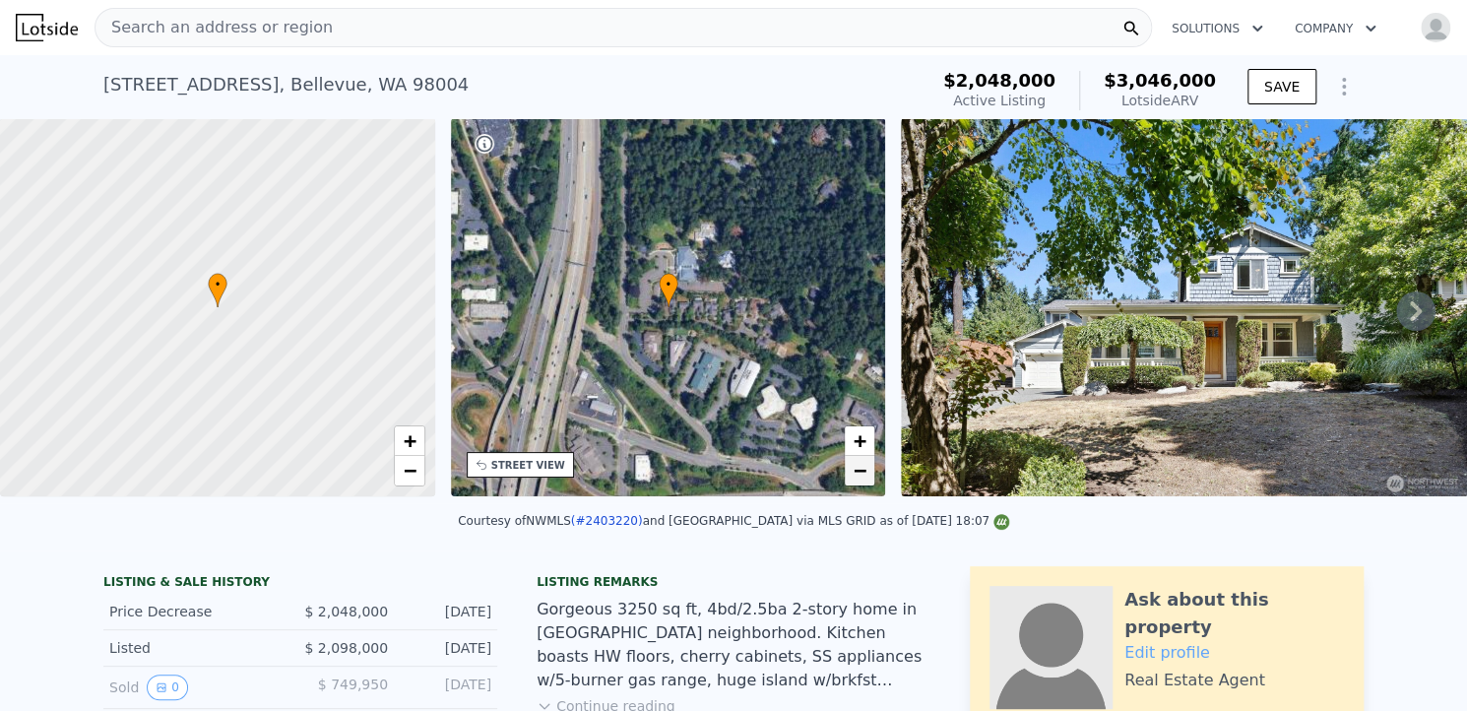
click at [860, 469] on span "−" at bounding box center [860, 470] width 13 height 25
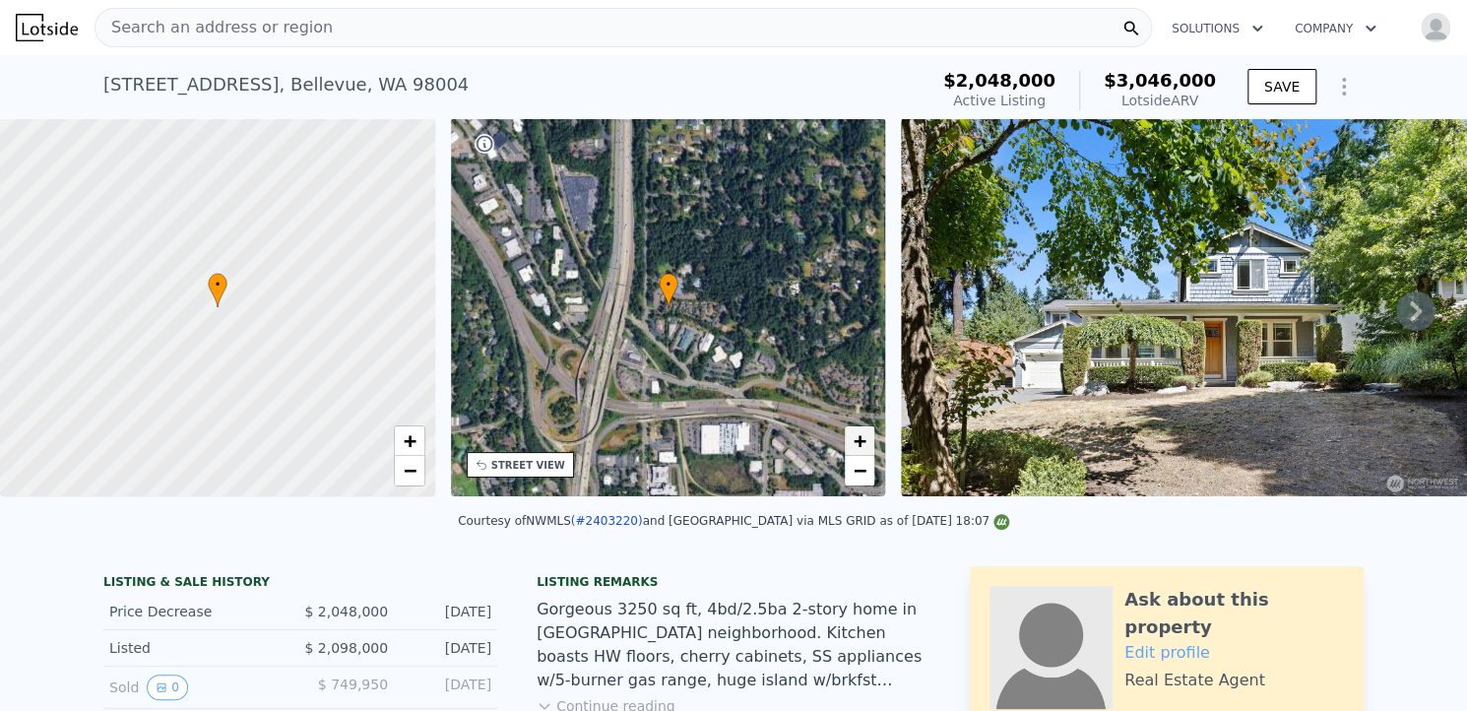
click at [857, 441] on span "+" at bounding box center [860, 440] width 13 height 25
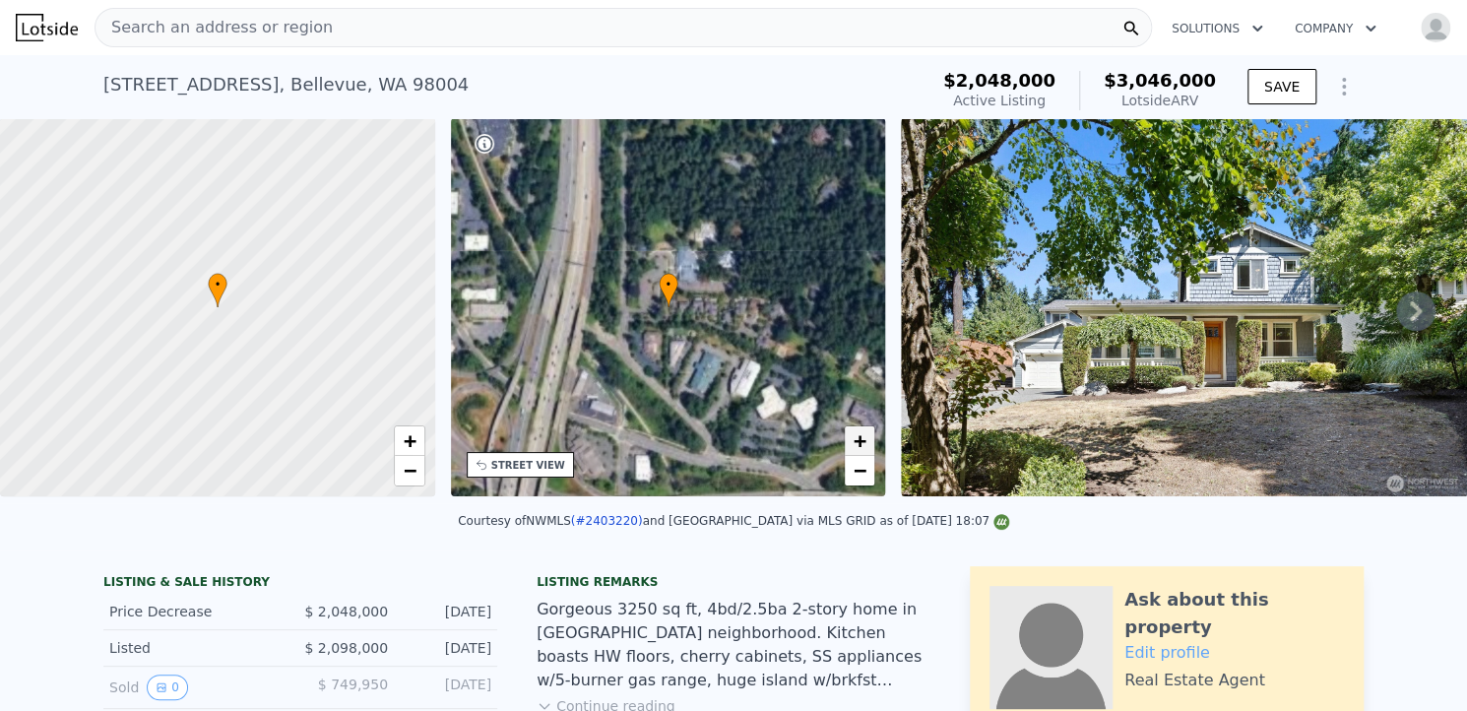
click at [857, 441] on span "+" at bounding box center [860, 440] width 13 height 25
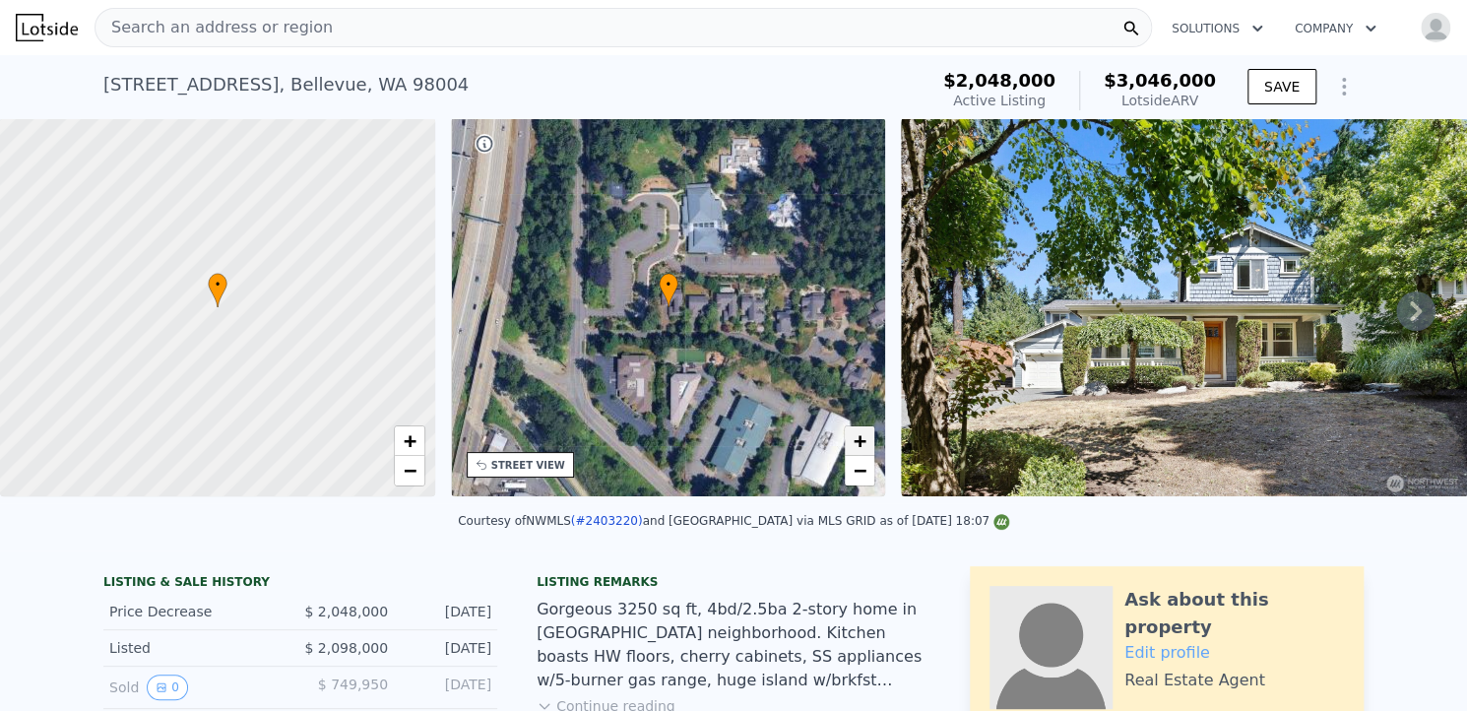
click at [857, 441] on span "+" at bounding box center [860, 440] width 13 height 25
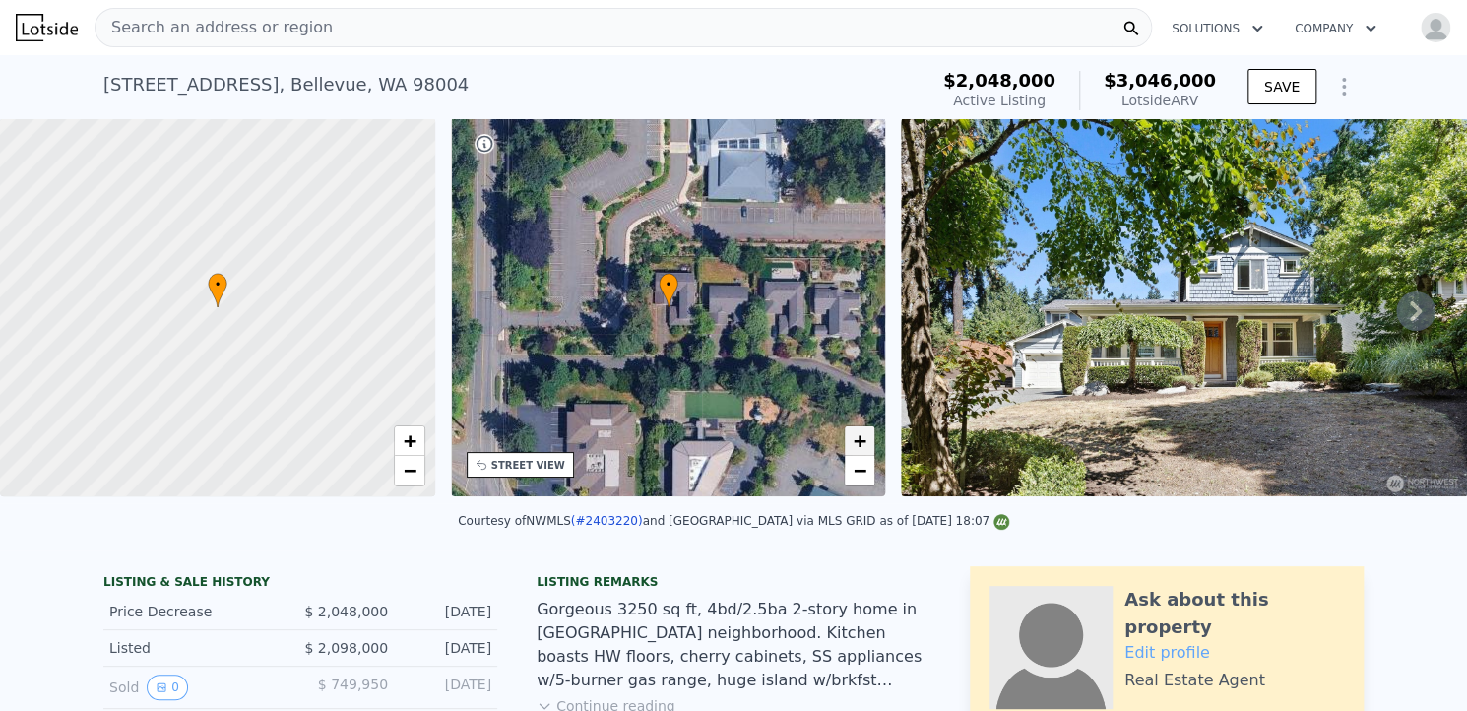
click at [857, 441] on span "+" at bounding box center [860, 440] width 13 height 25
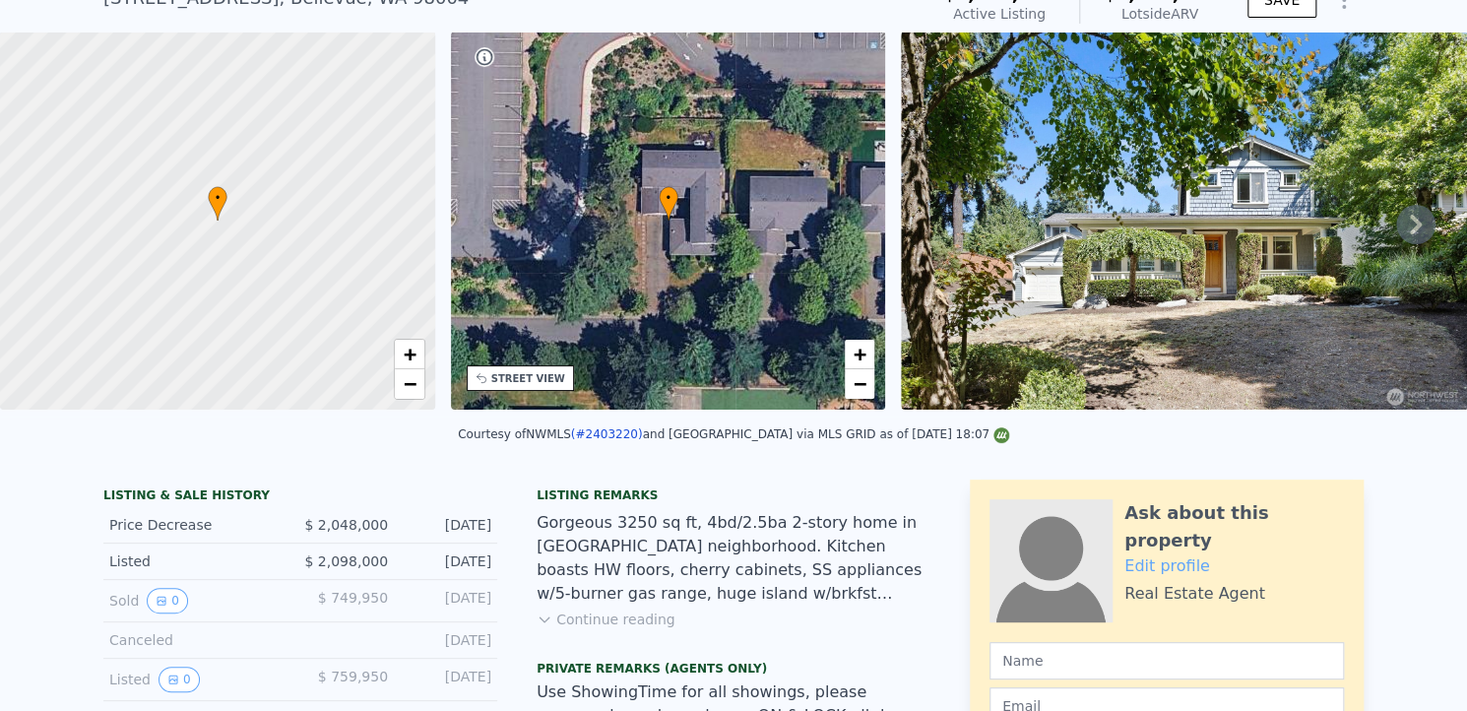
scroll to position [87, 0]
click at [1410, 229] on icon at bounding box center [1416, 225] width 12 height 20
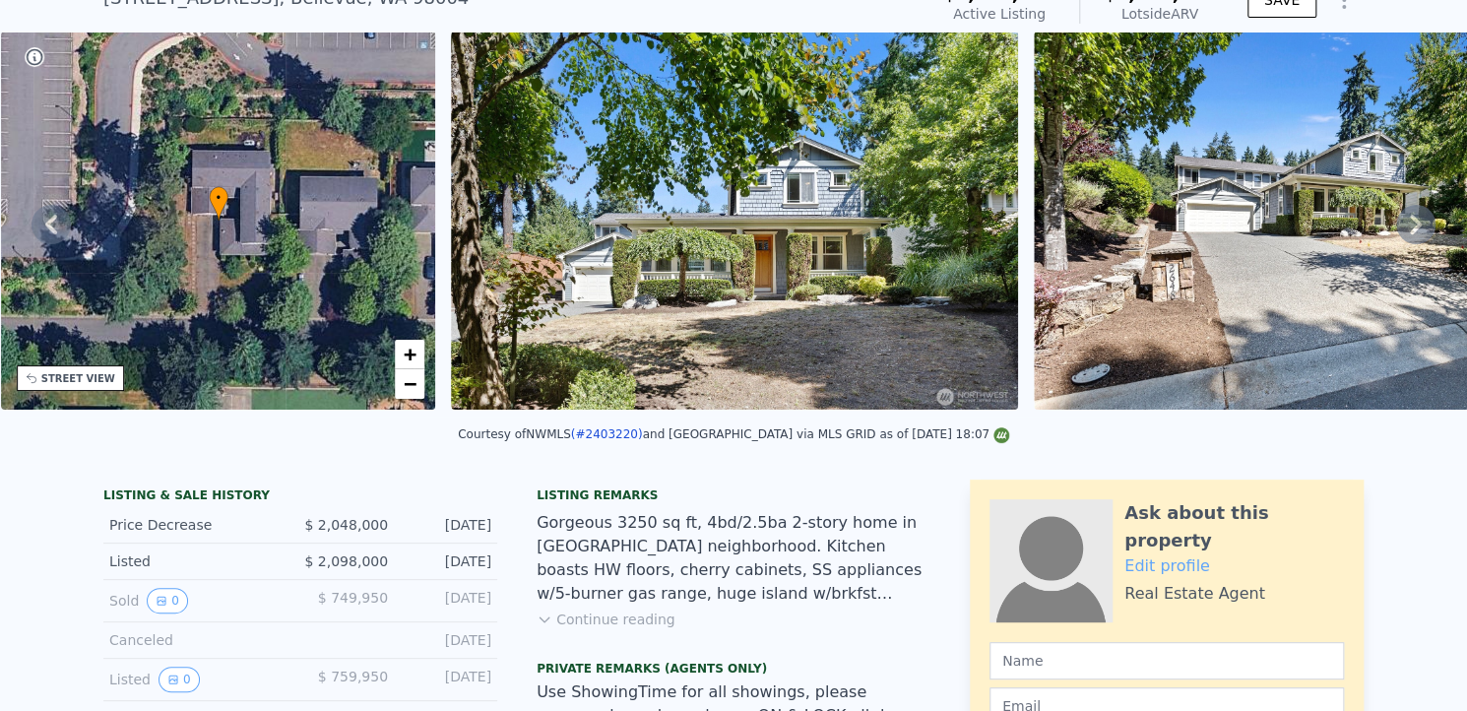
click at [1410, 229] on icon at bounding box center [1416, 225] width 12 height 20
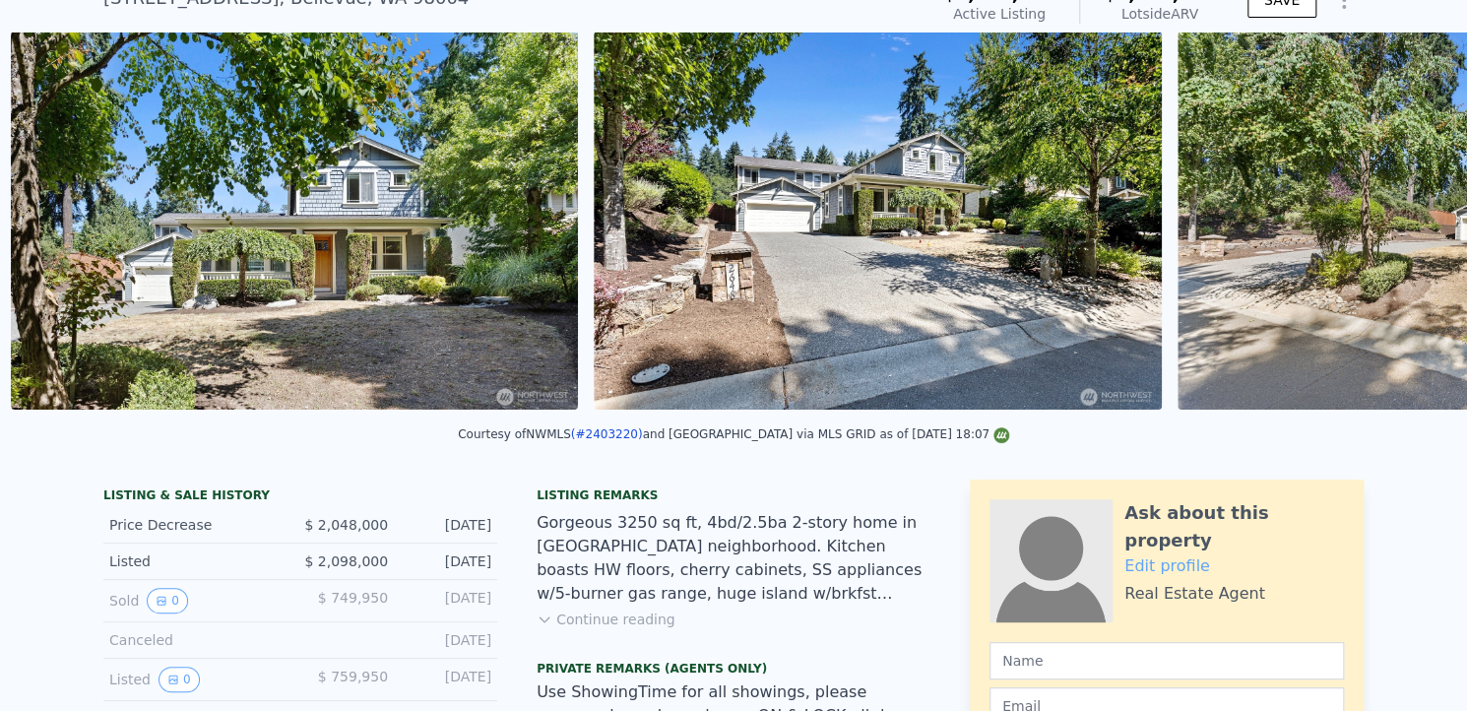
scroll to position [0, 901]
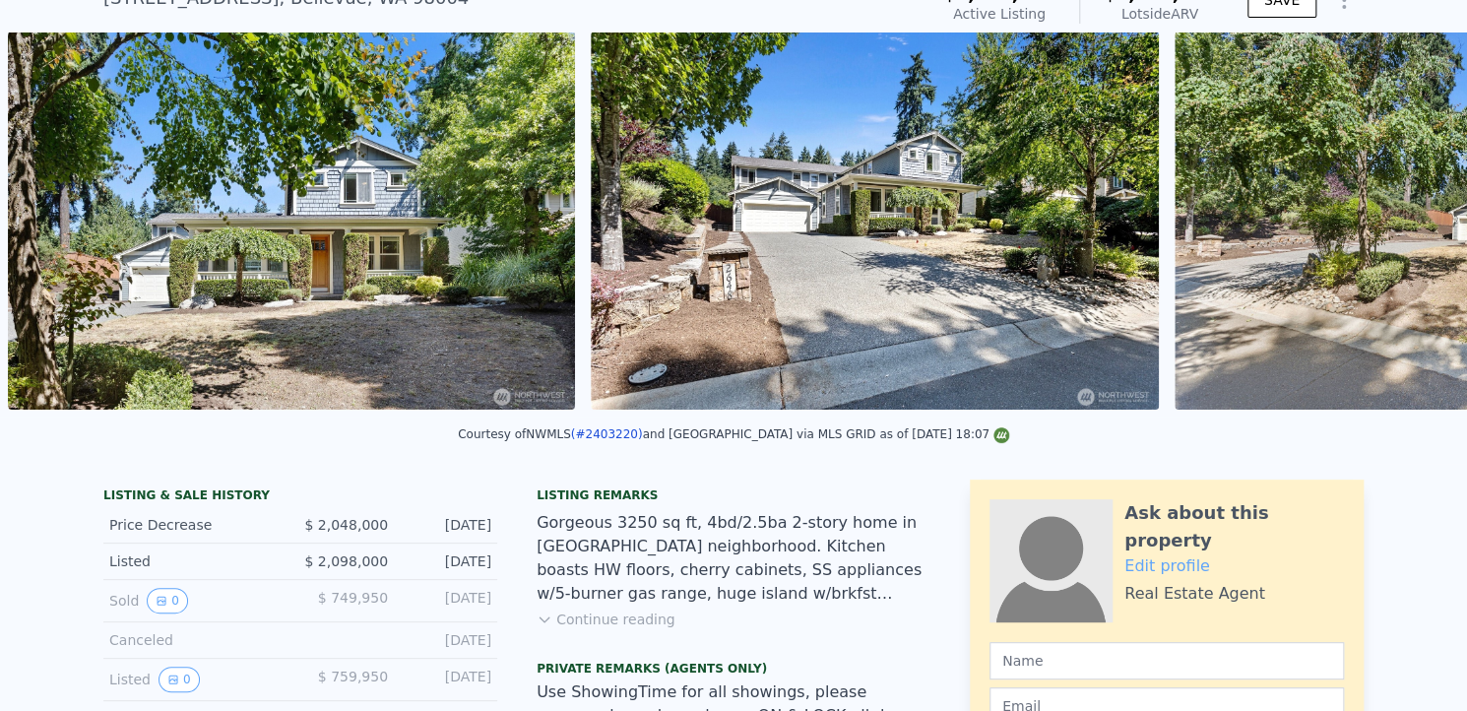
click at [1403, 229] on div "• + − • + − STREET VIEW Loading... SATELLITE VIEW" at bounding box center [733, 224] width 1467 height 385
click at [1410, 229] on icon at bounding box center [1416, 225] width 12 height 20
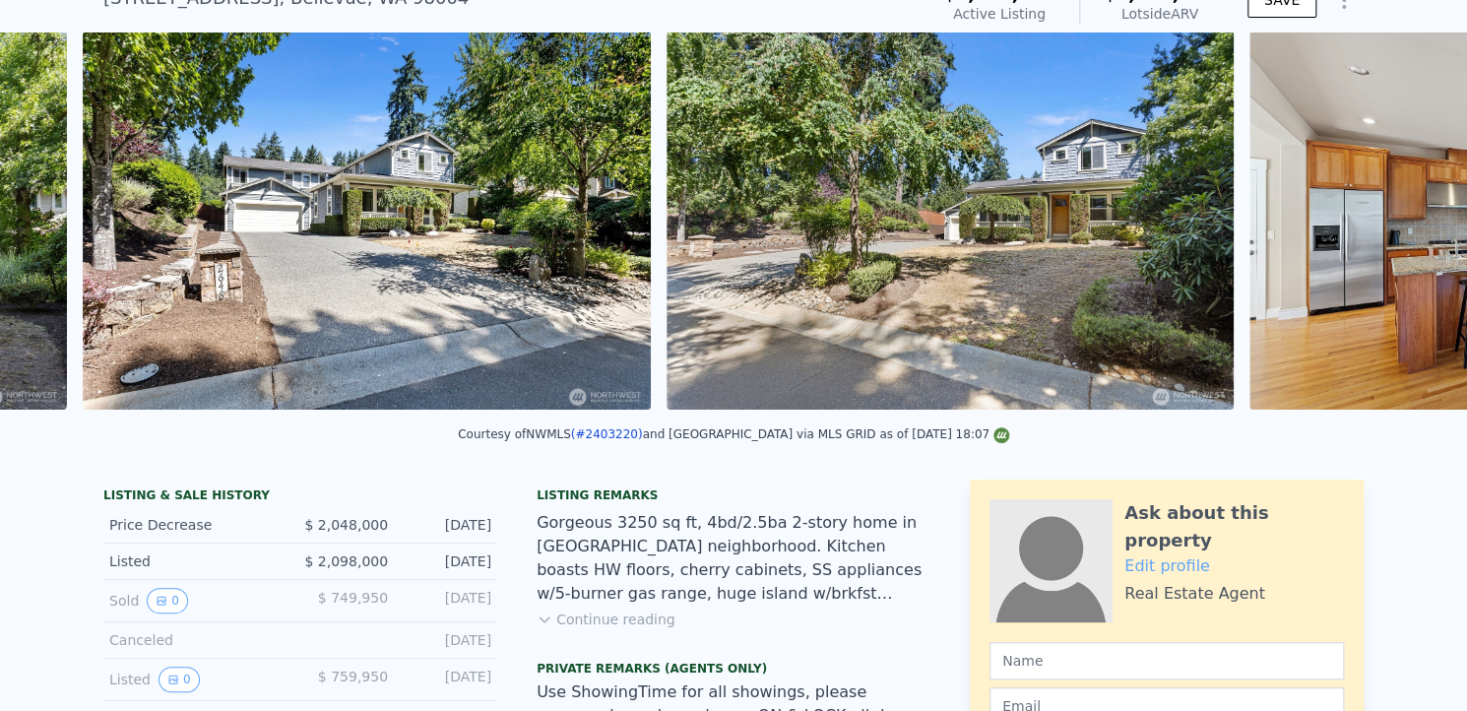
scroll to position [0, 1484]
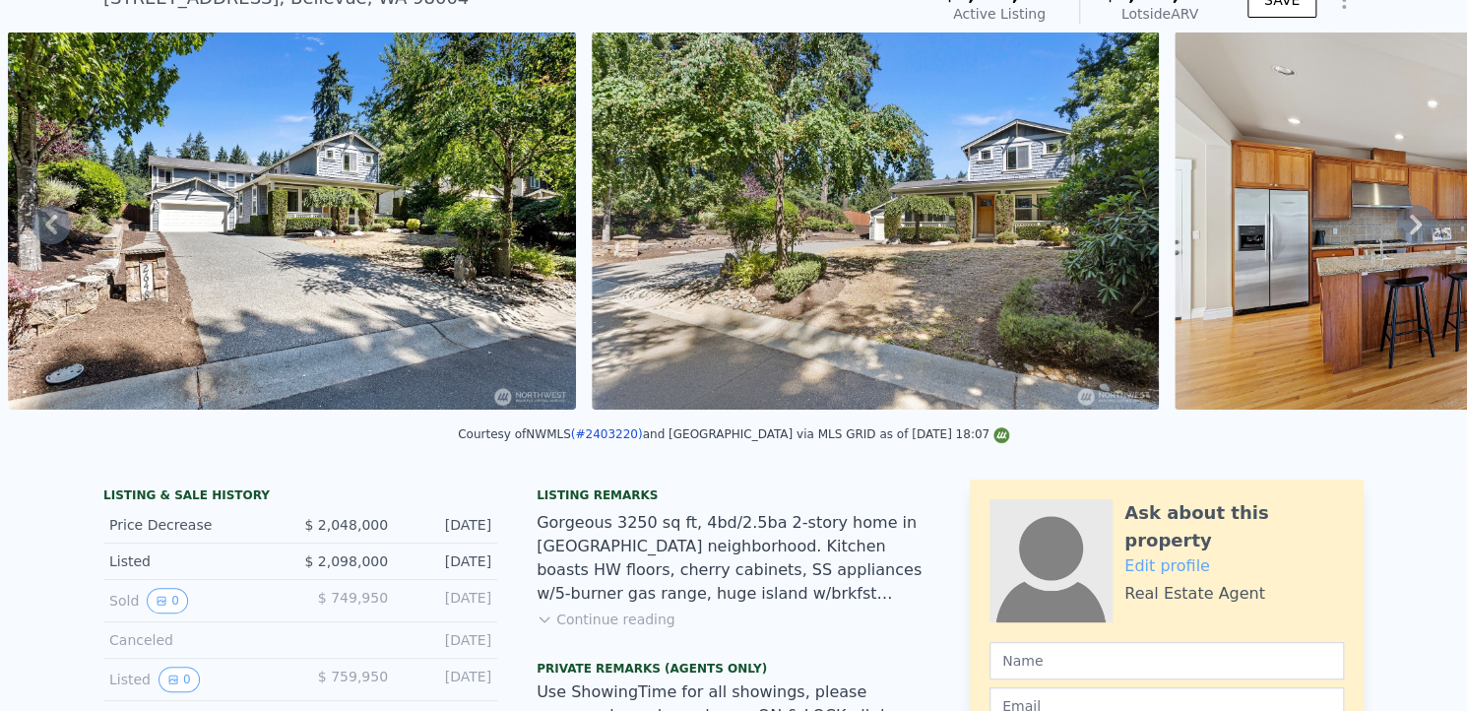
click at [1410, 229] on icon at bounding box center [1416, 225] width 12 height 20
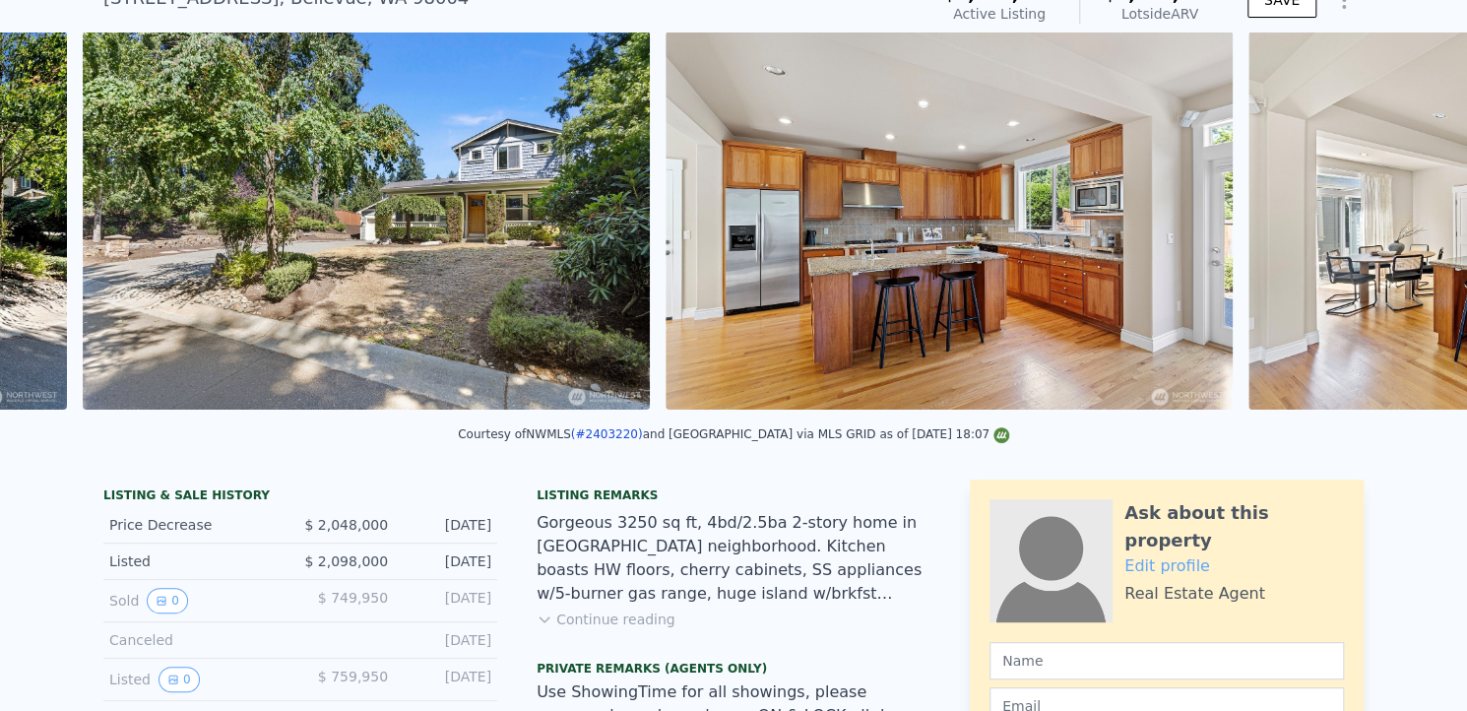
scroll to position [0, 2067]
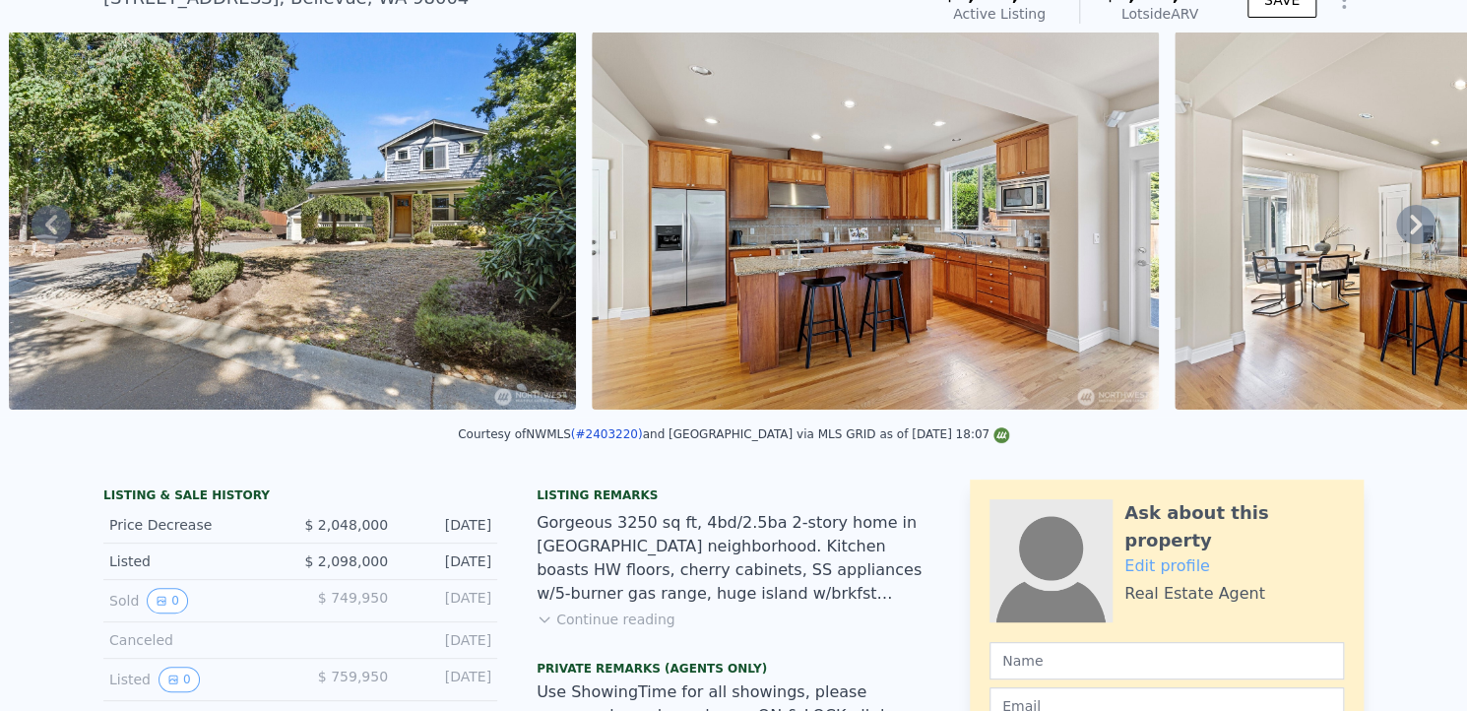
click at [1410, 229] on icon at bounding box center [1416, 225] width 12 height 20
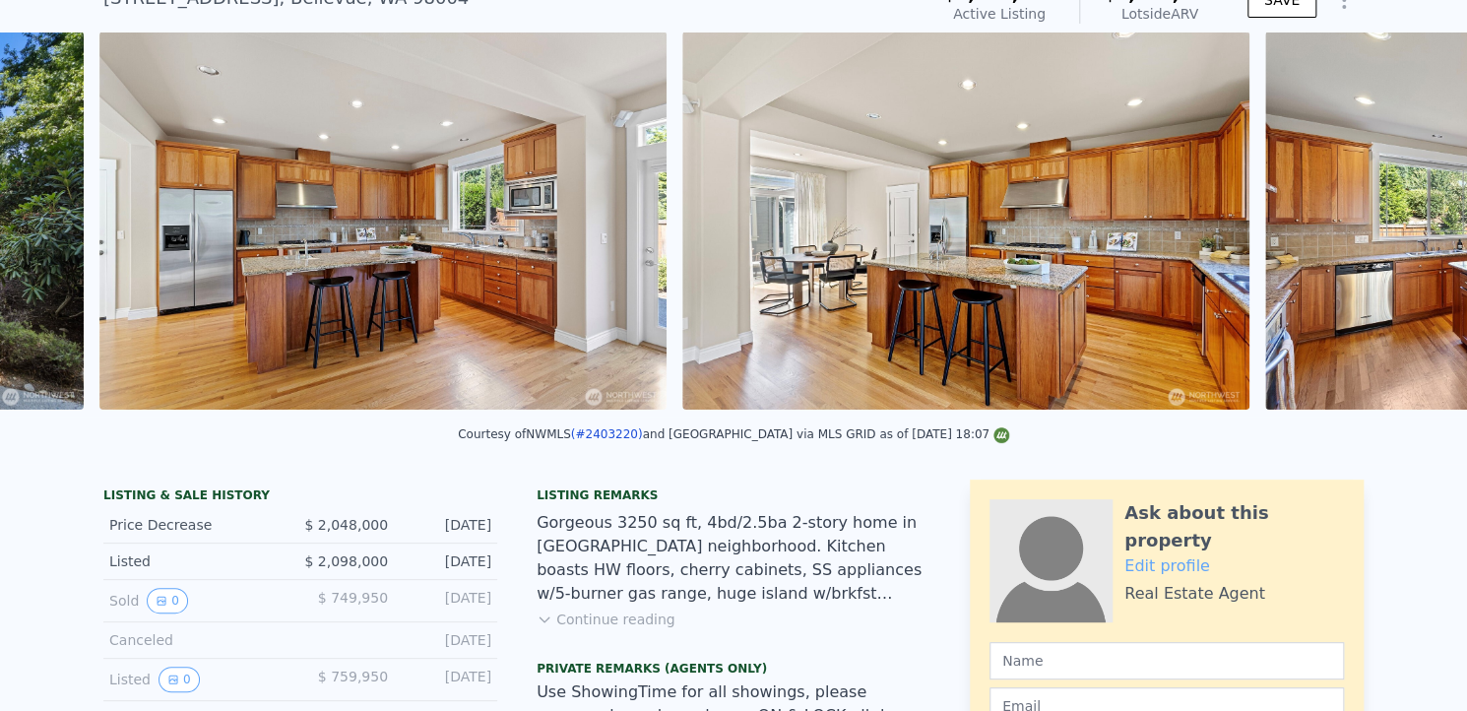
scroll to position [0, 2651]
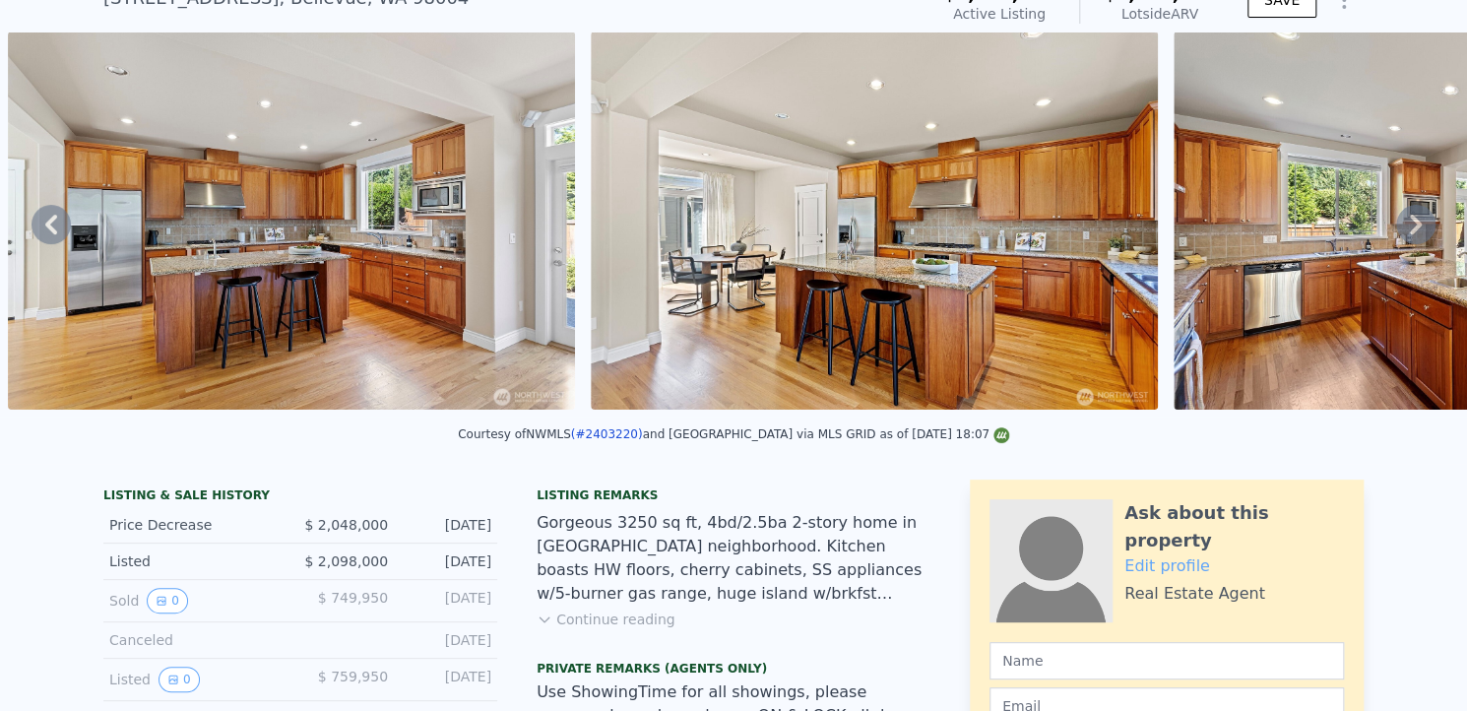
click at [1410, 229] on icon at bounding box center [1416, 225] width 12 height 20
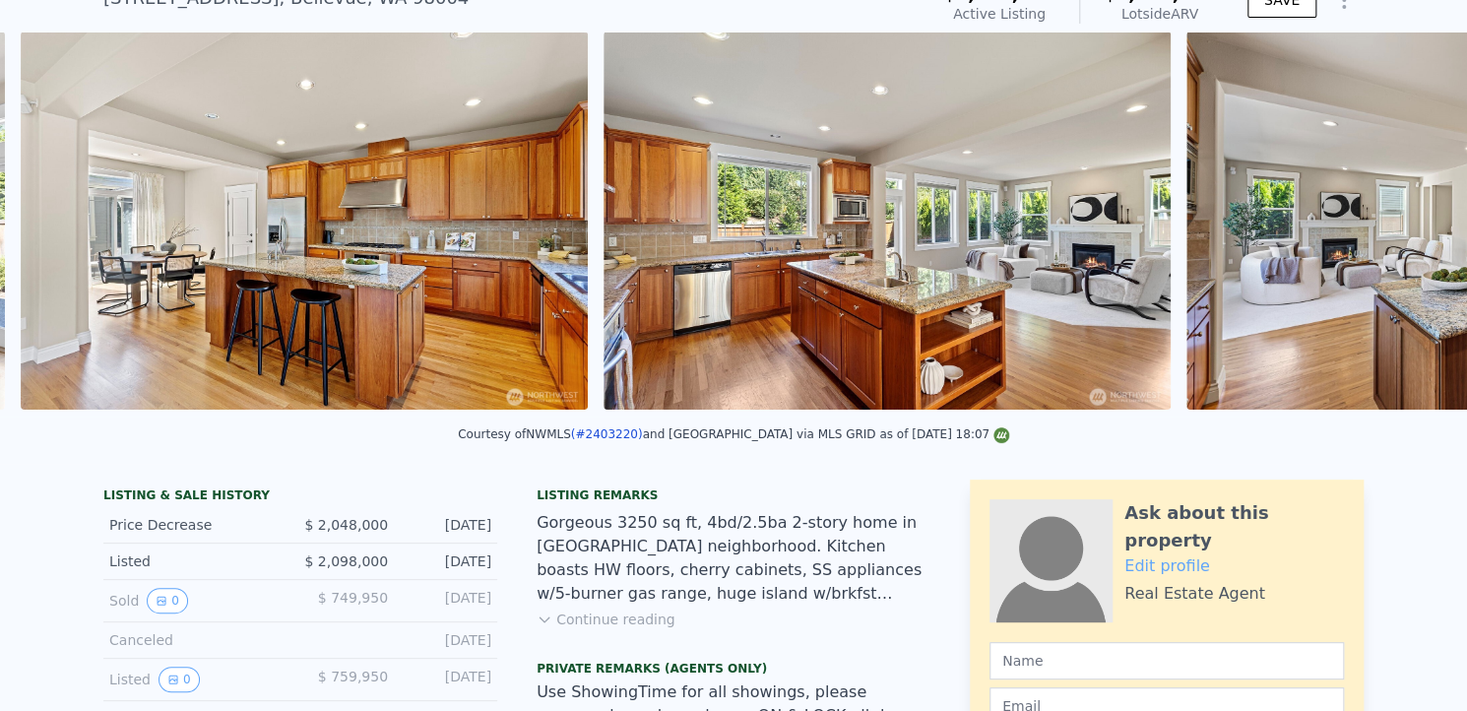
scroll to position [0, 3234]
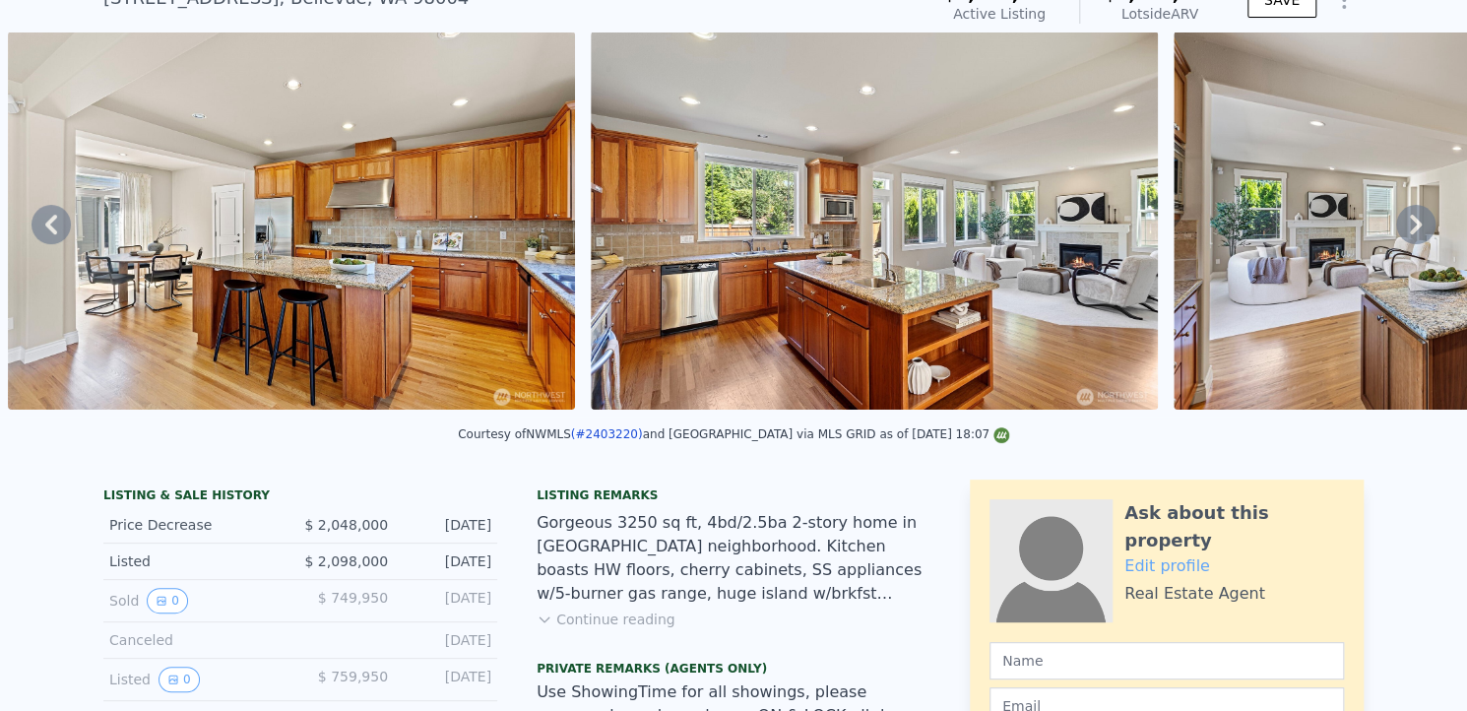
click at [1410, 229] on icon at bounding box center [1416, 225] width 12 height 20
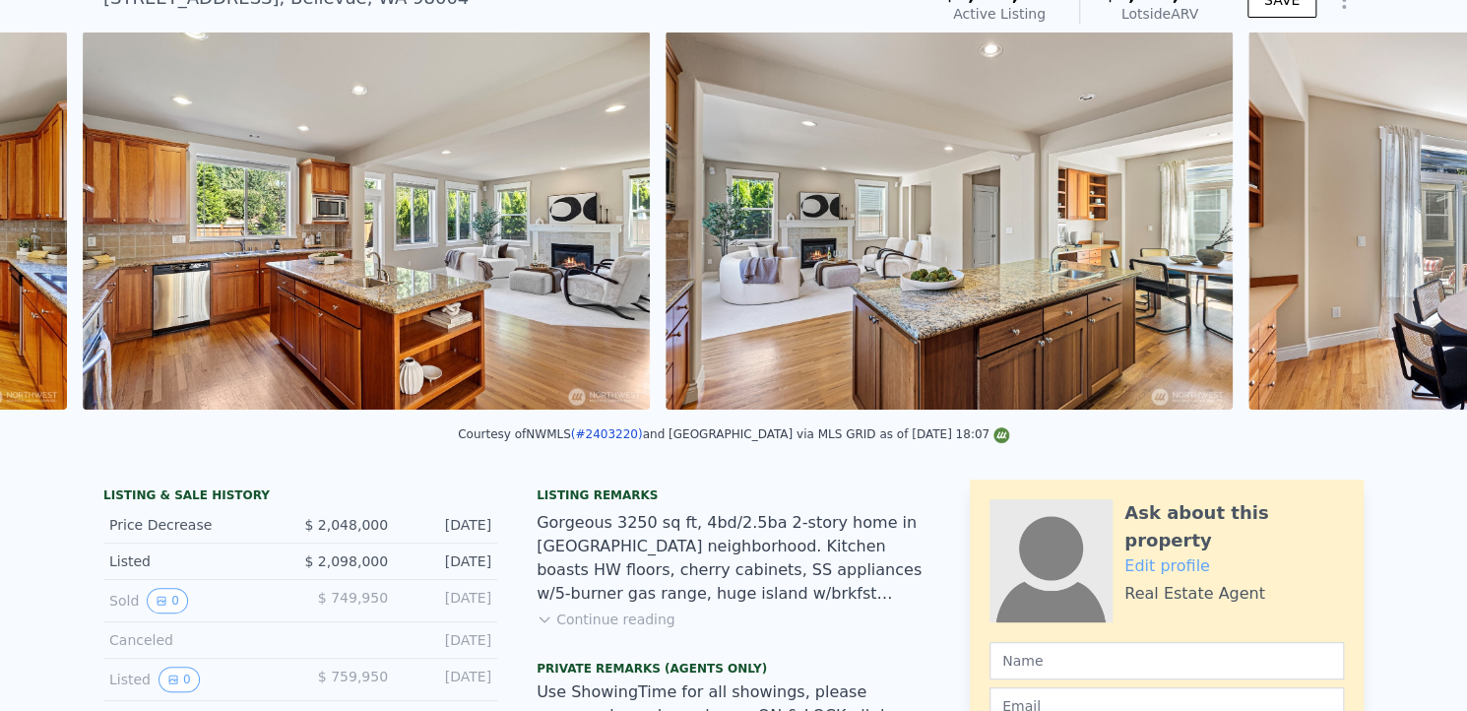
scroll to position [0, 3817]
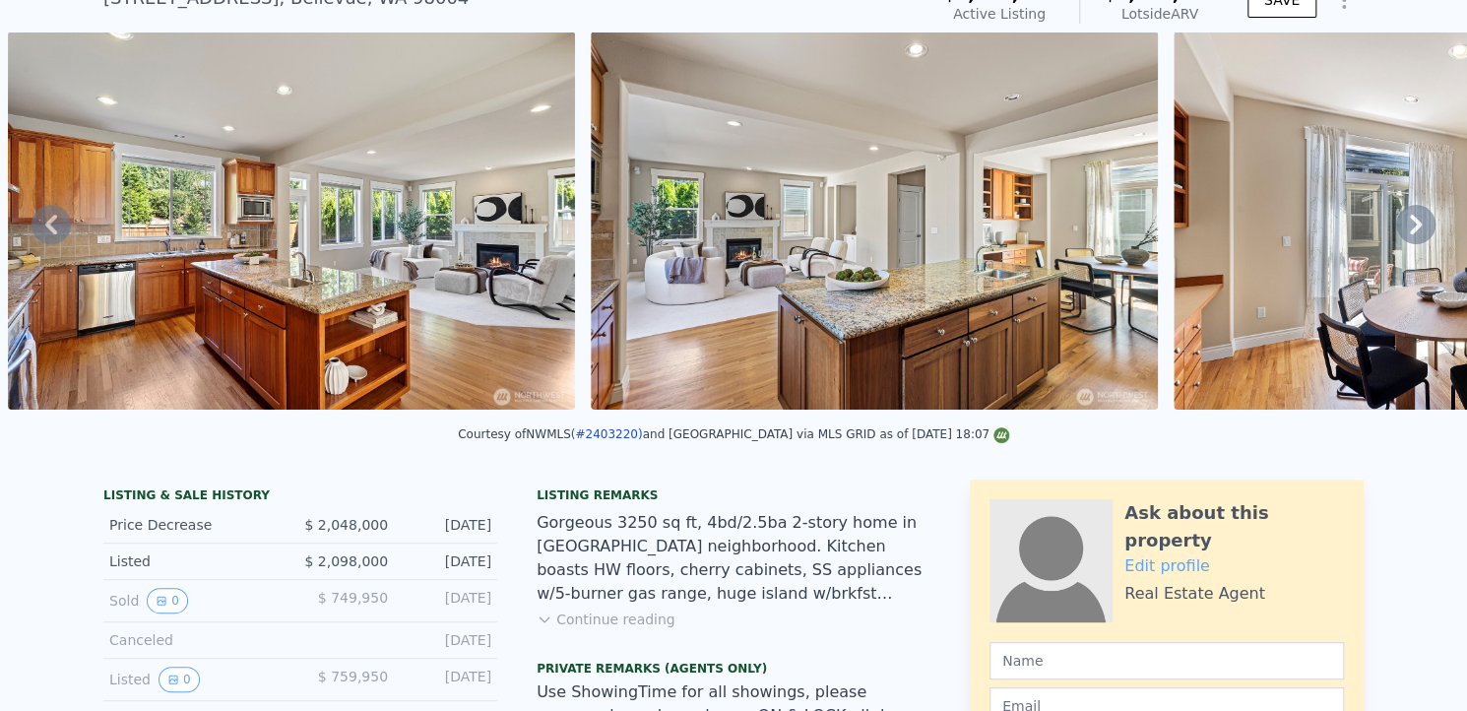
click at [1410, 229] on icon at bounding box center [1416, 225] width 12 height 20
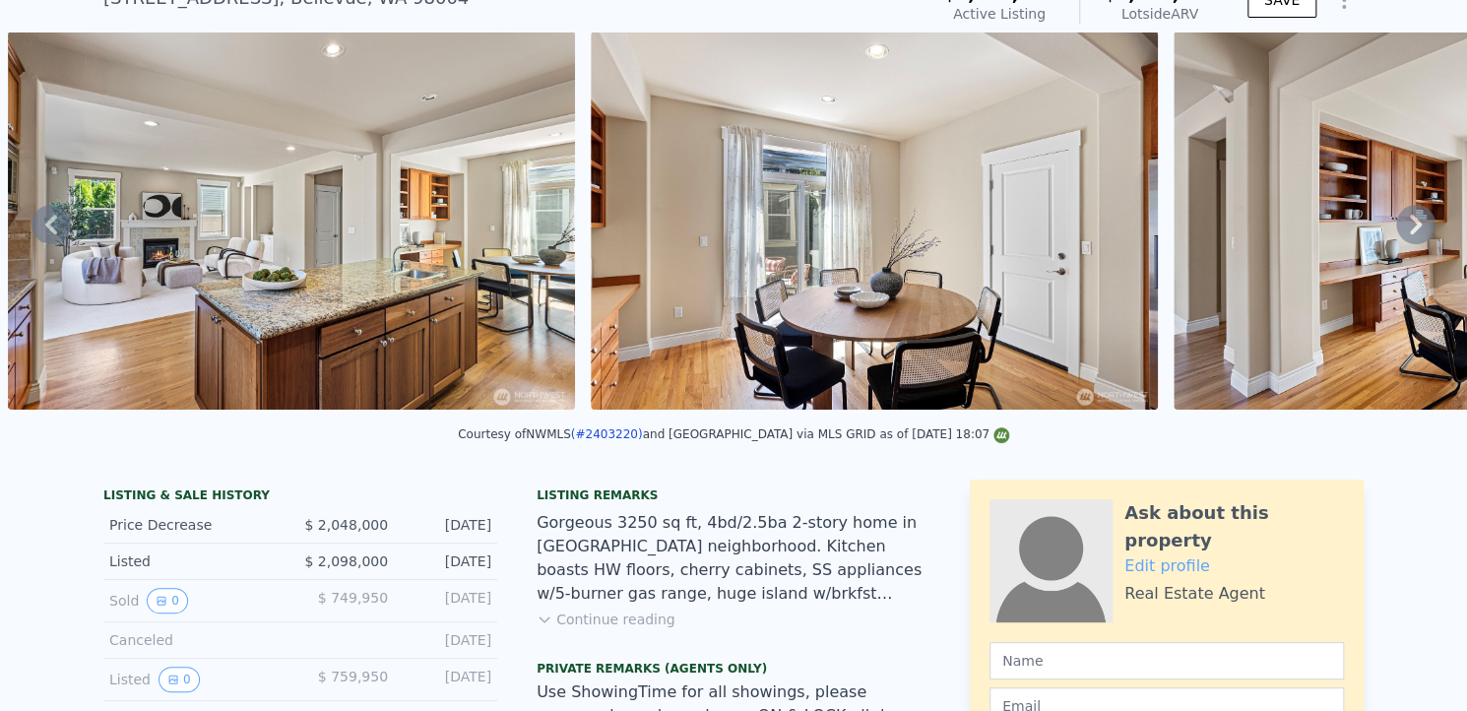
click at [1410, 229] on icon at bounding box center [1416, 225] width 12 height 20
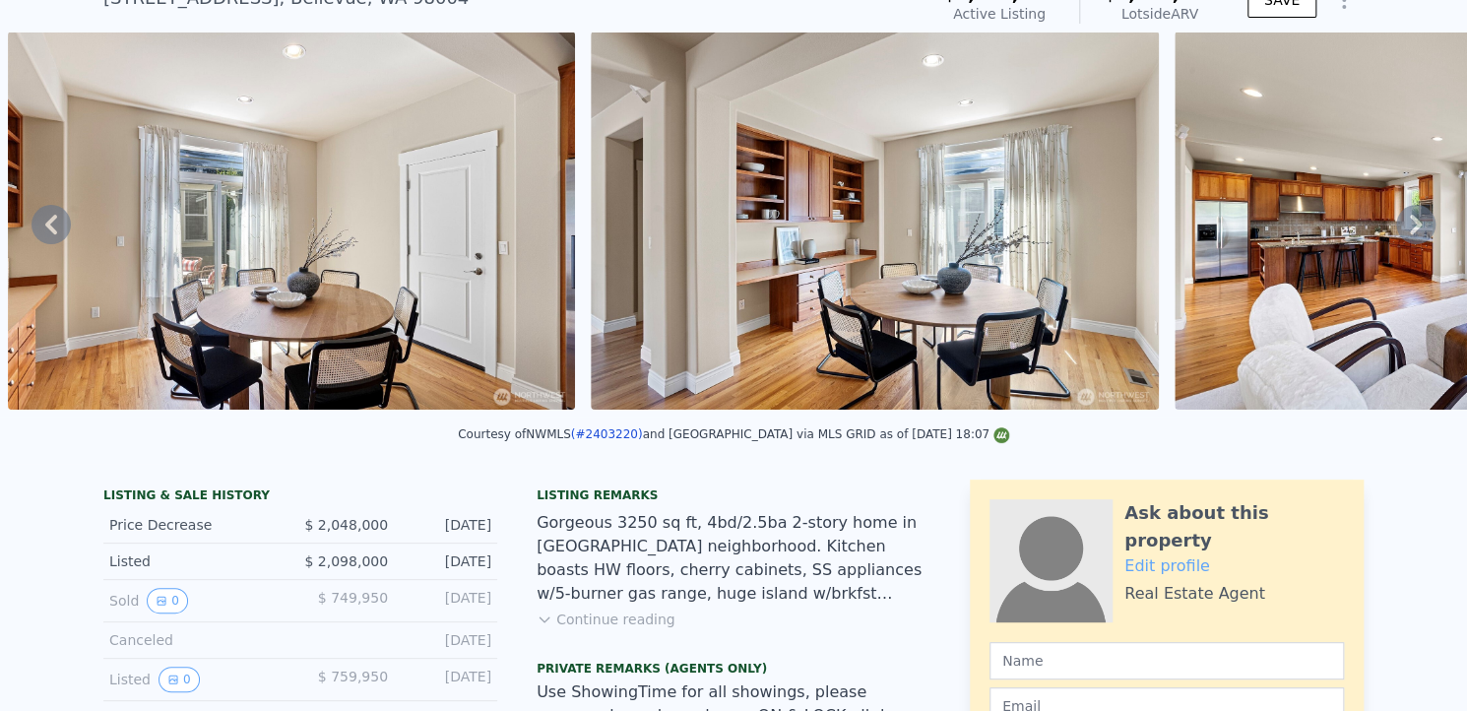
click at [1410, 229] on icon at bounding box center [1416, 225] width 12 height 20
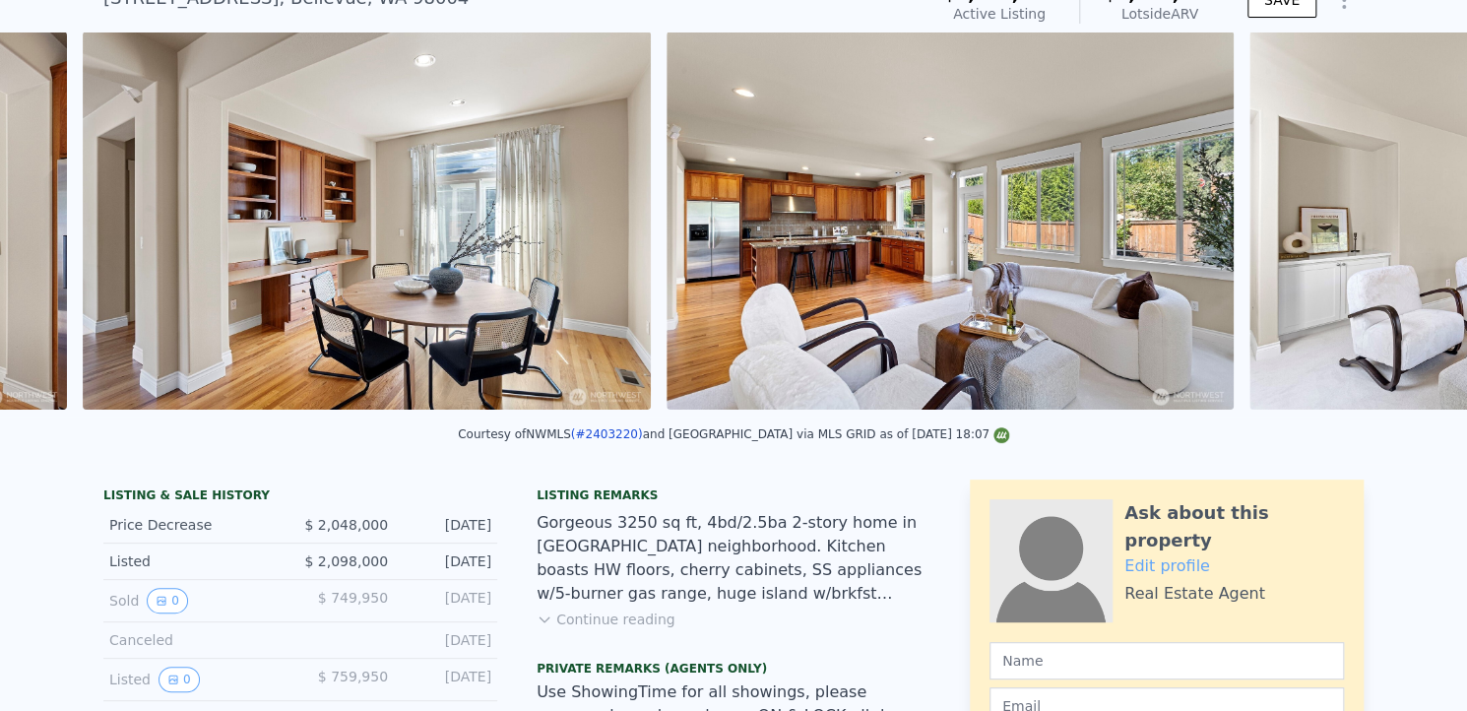
scroll to position [0, 5566]
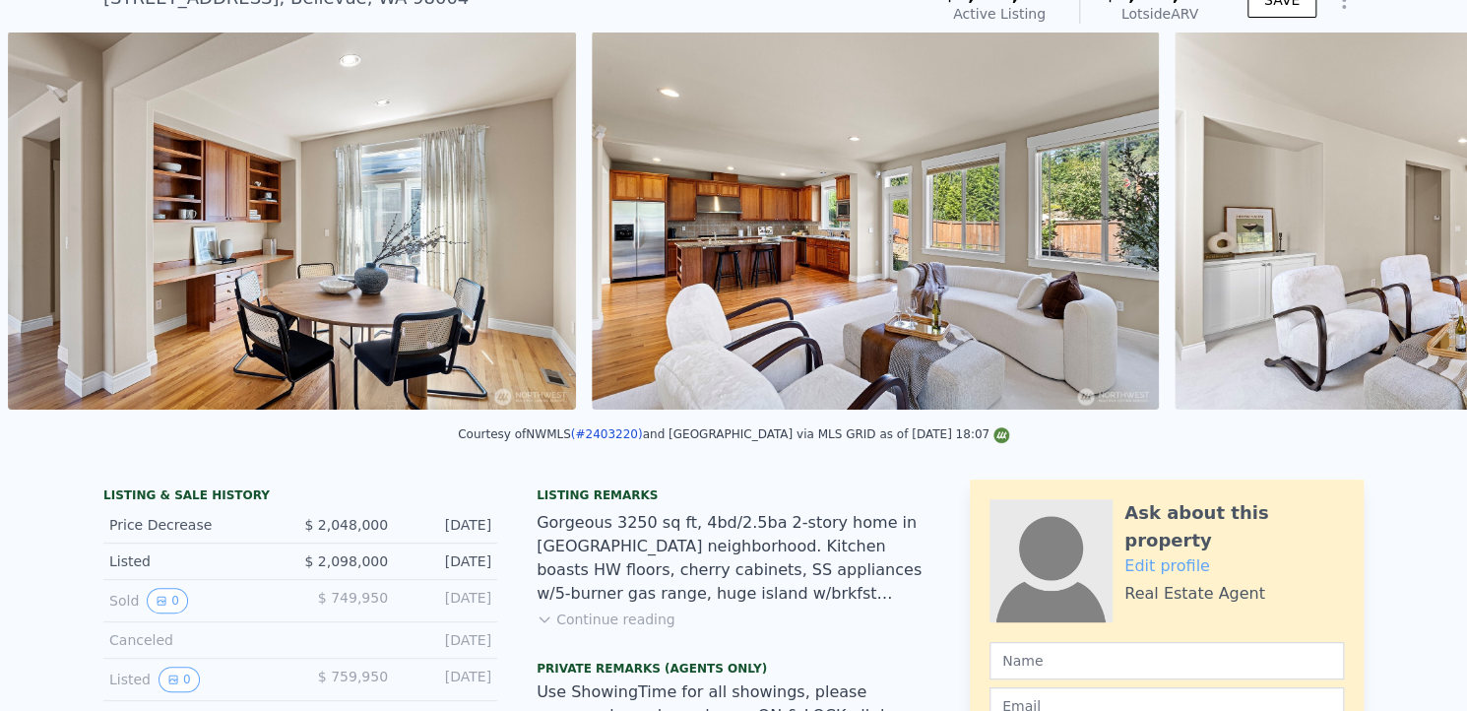
click at [1403, 229] on div "• + − • + − STREET VIEW Loading... SATELLITE VIEW" at bounding box center [733, 224] width 1467 height 385
click at [1410, 229] on icon at bounding box center [1416, 225] width 12 height 20
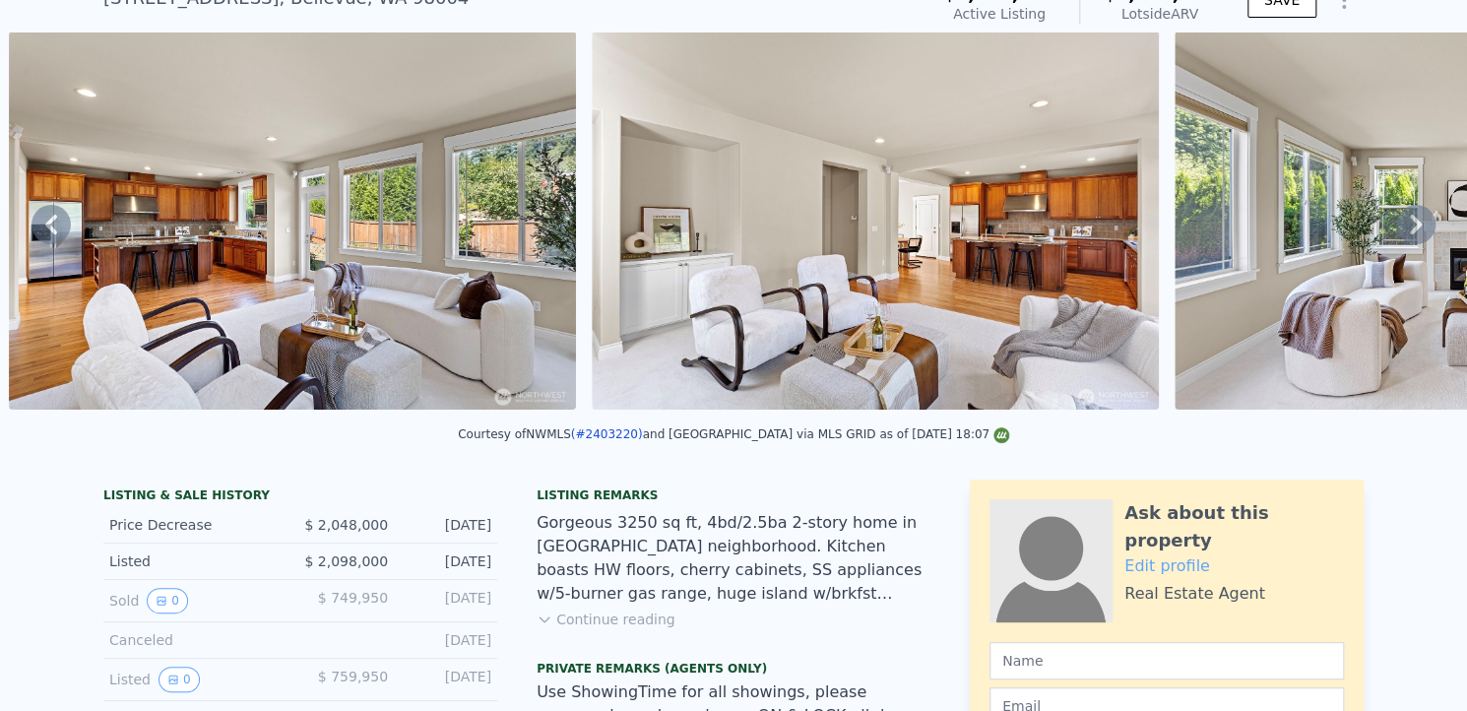
click at [1410, 229] on icon at bounding box center [1416, 225] width 12 height 20
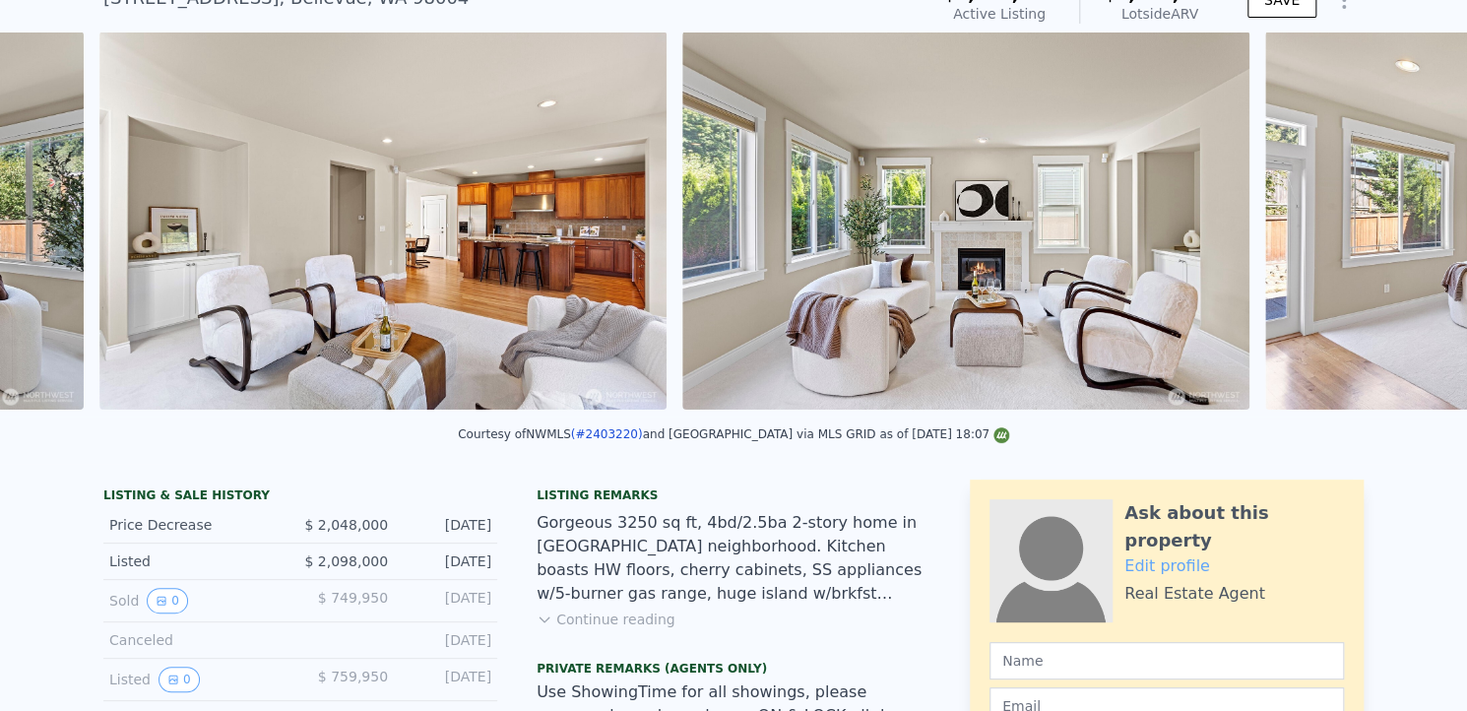
scroll to position [0, 6732]
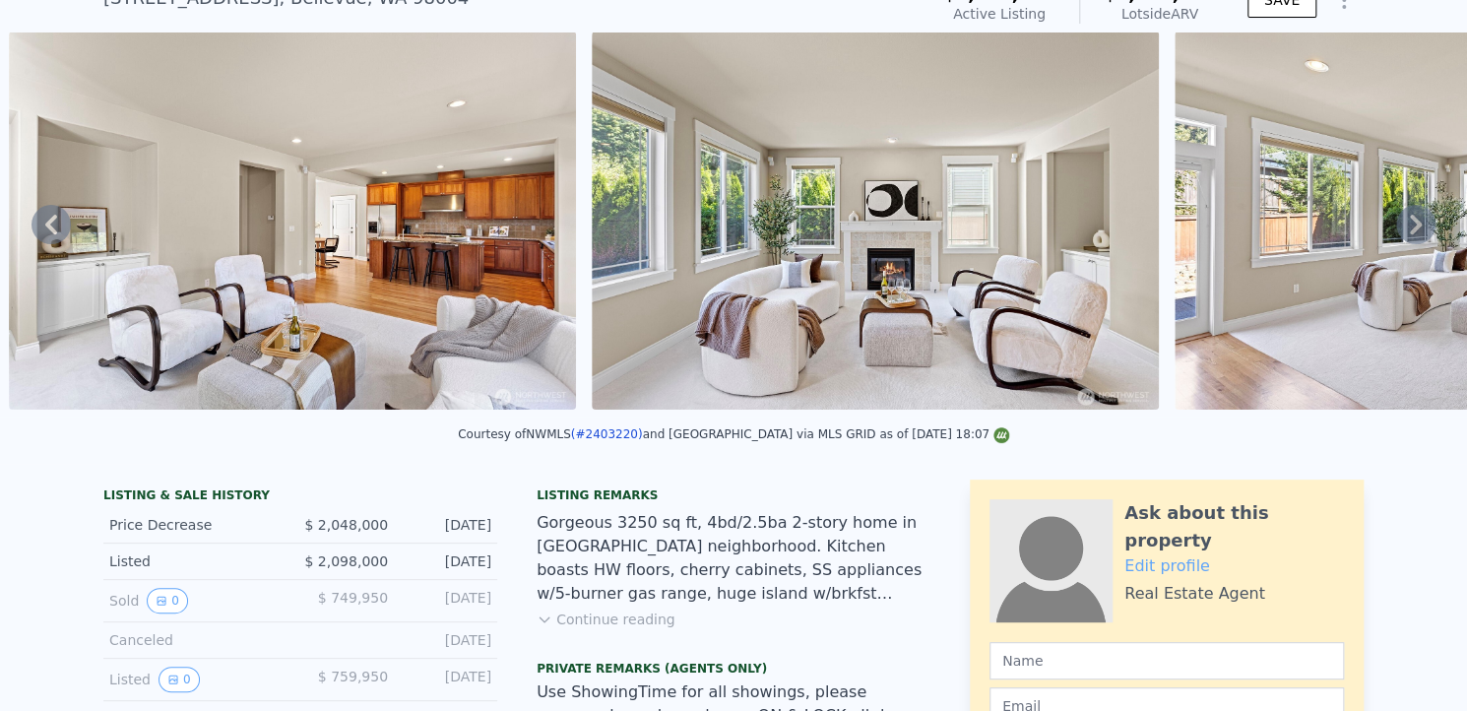
click at [1403, 229] on div "• + − • + − STREET VIEW Loading... SATELLITE VIEW" at bounding box center [733, 224] width 1467 height 385
click at [1410, 229] on icon at bounding box center [1416, 225] width 12 height 20
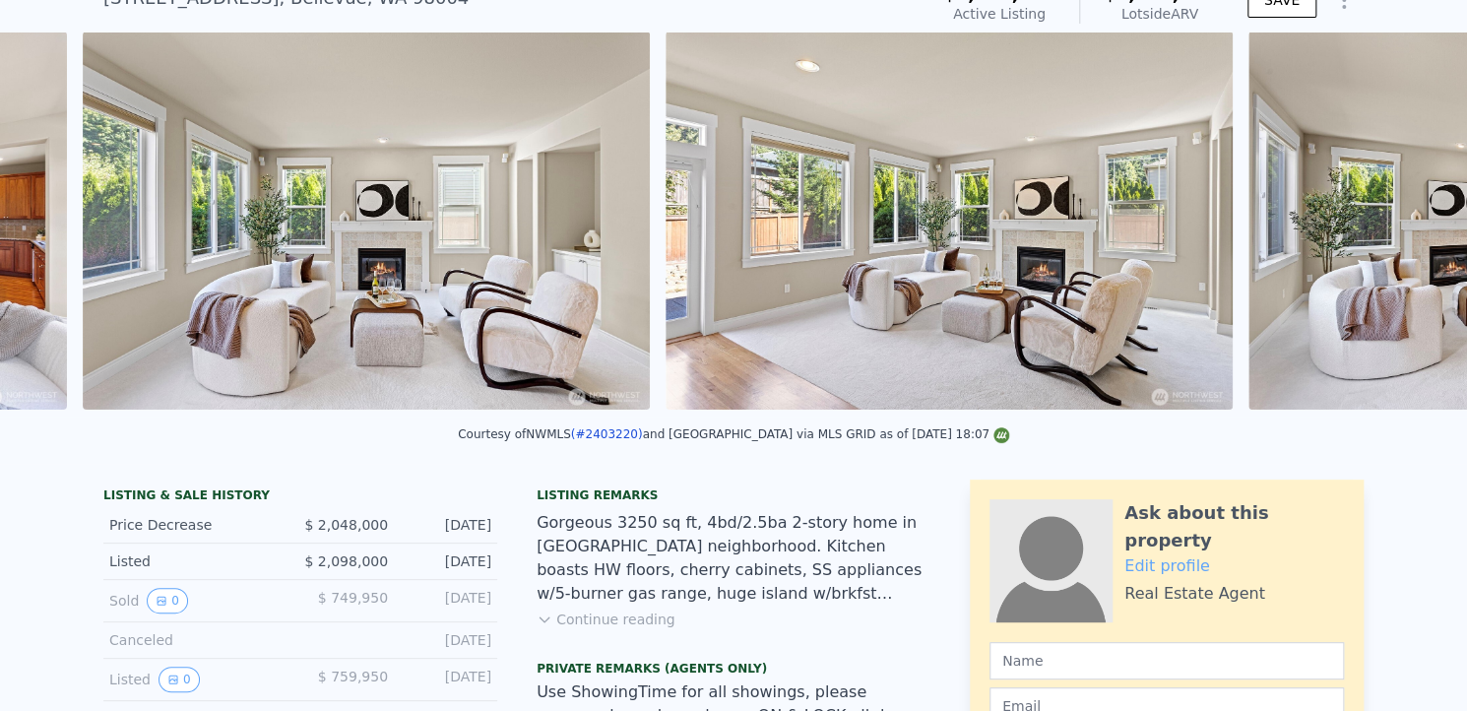
scroll to position [0, 7315]
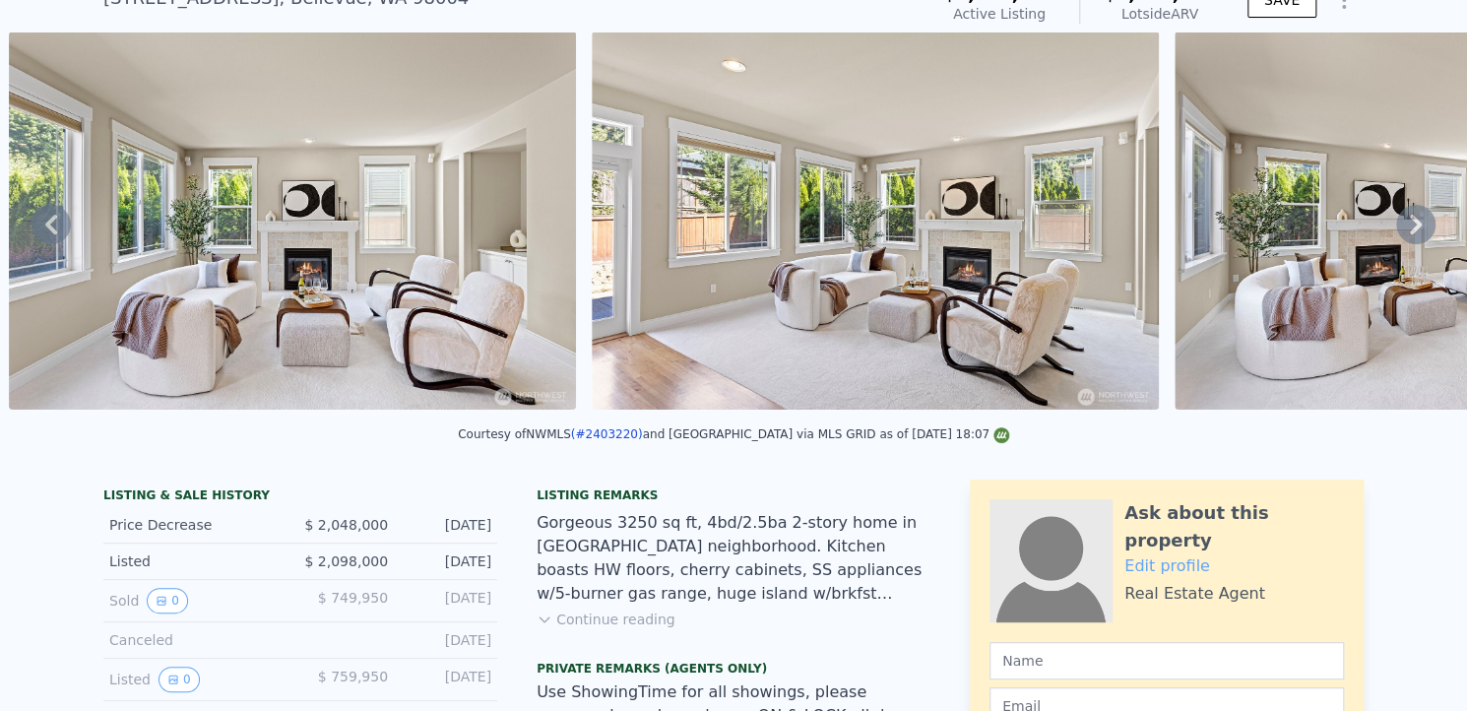
click at [1410, 229] on icon at bounding box center [1416, 225] width 12 height 20
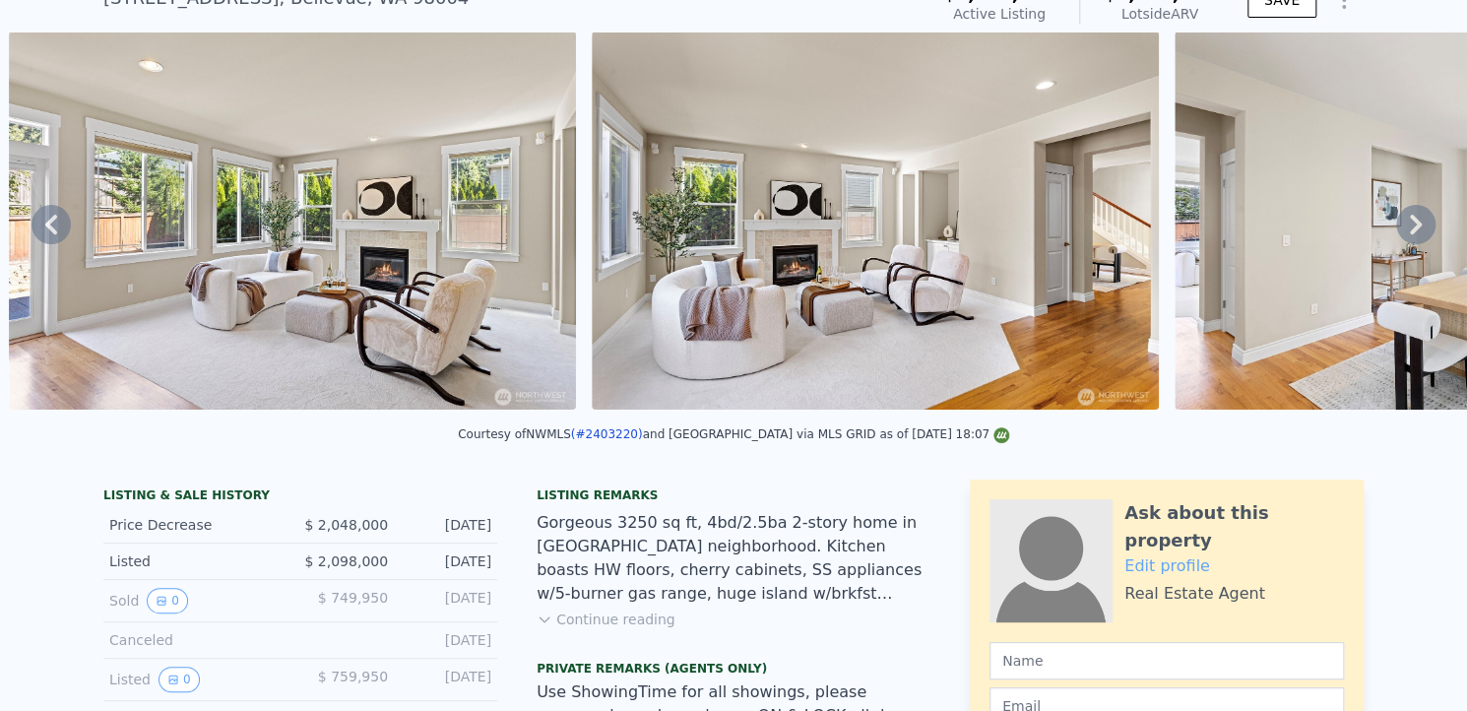
click at [1410, 229] on icon at bounding box center [1416, 225] width 12 height 20
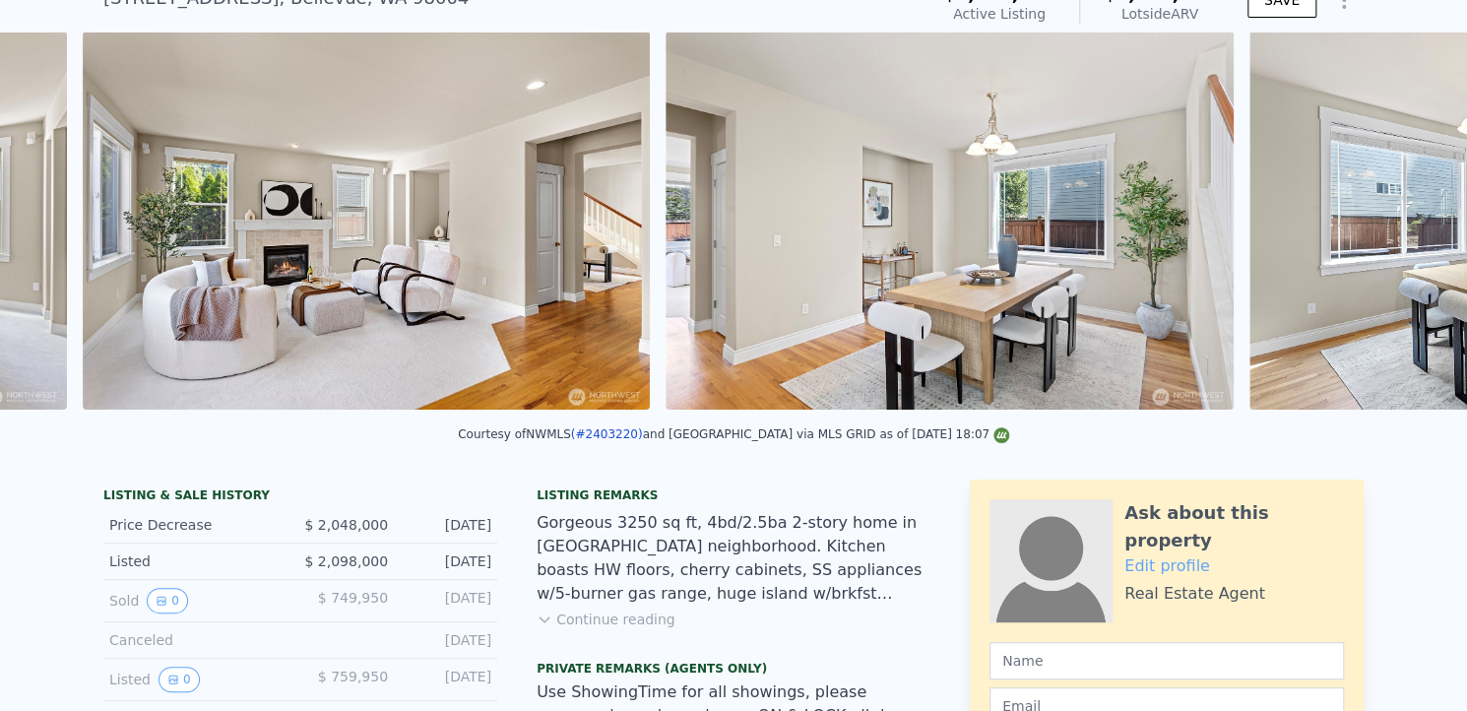
scroll to position [0, 8482]
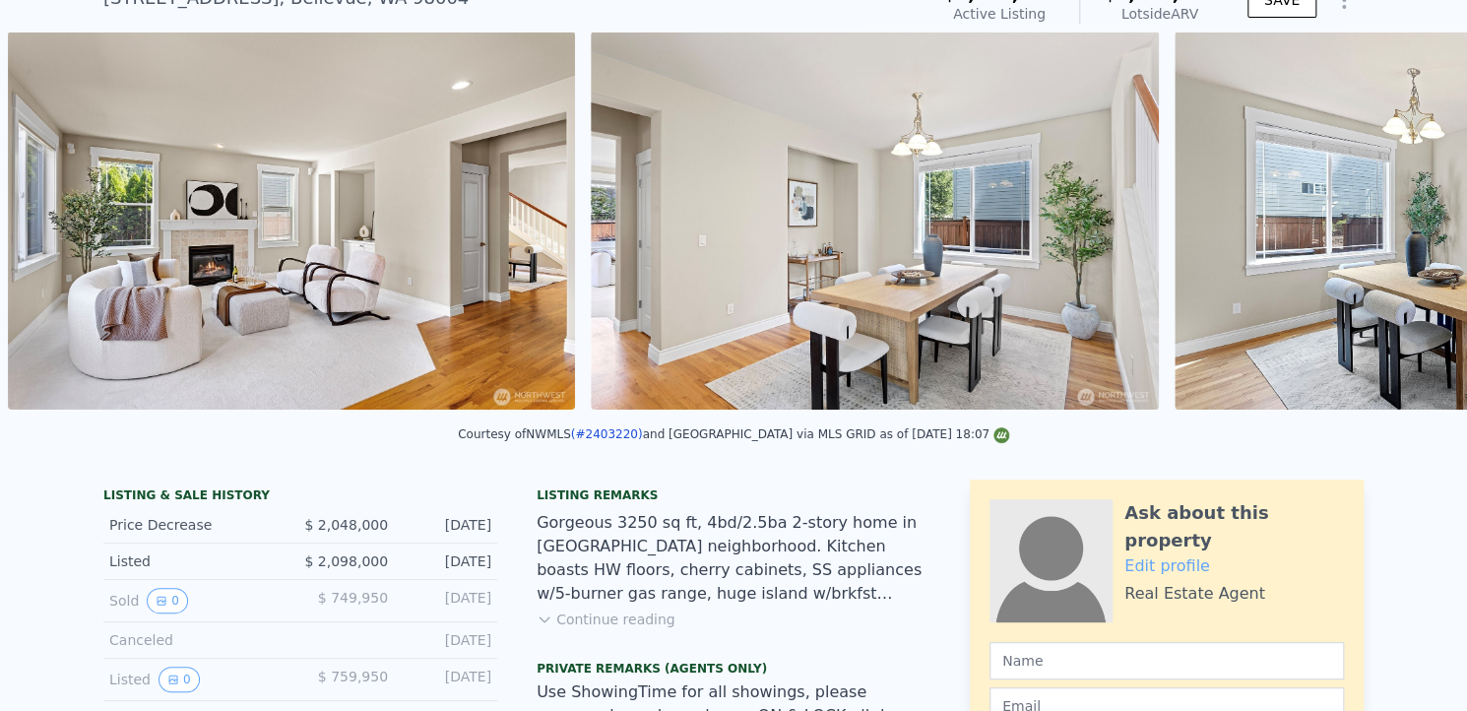
click at [1403, 229] on div "• + − • + − STREET VIEW Loading... SATELLITE VIEW" at bounding box center [733, 224] width 1467 height 385
click at [1410, 229] on icon at bounding box center [1416, 225] width 12 height 20
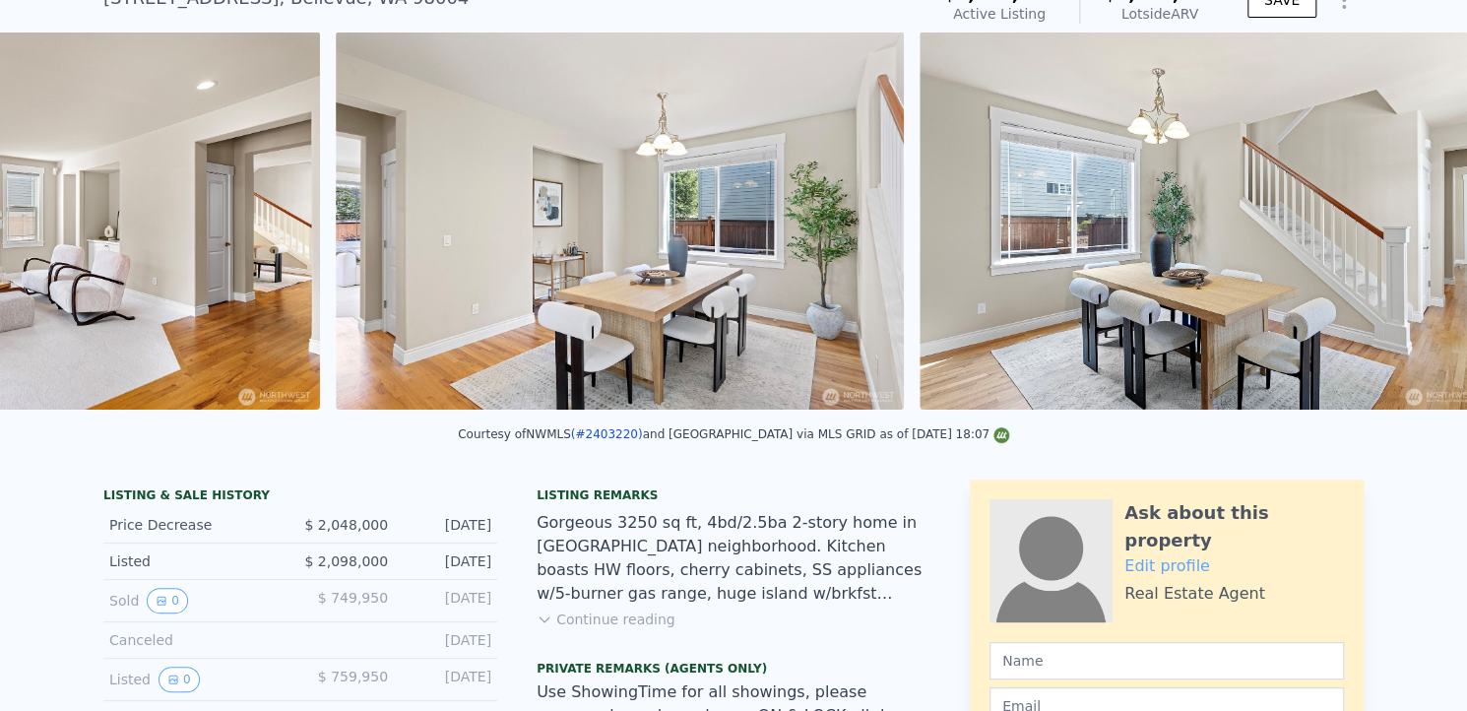
scroll to position [0, 9065]
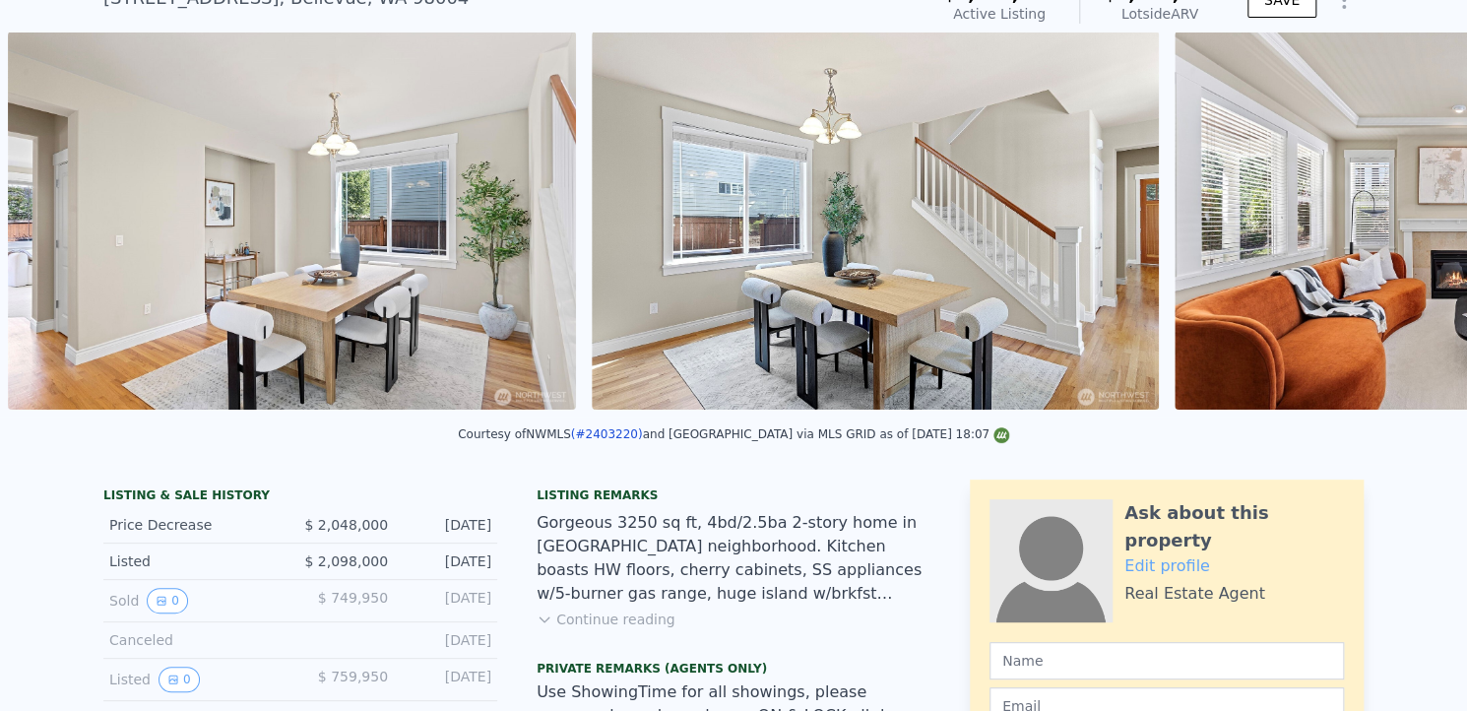
click at [1403, 229] on img at bounding box center [1458, 221] width 567 height 378
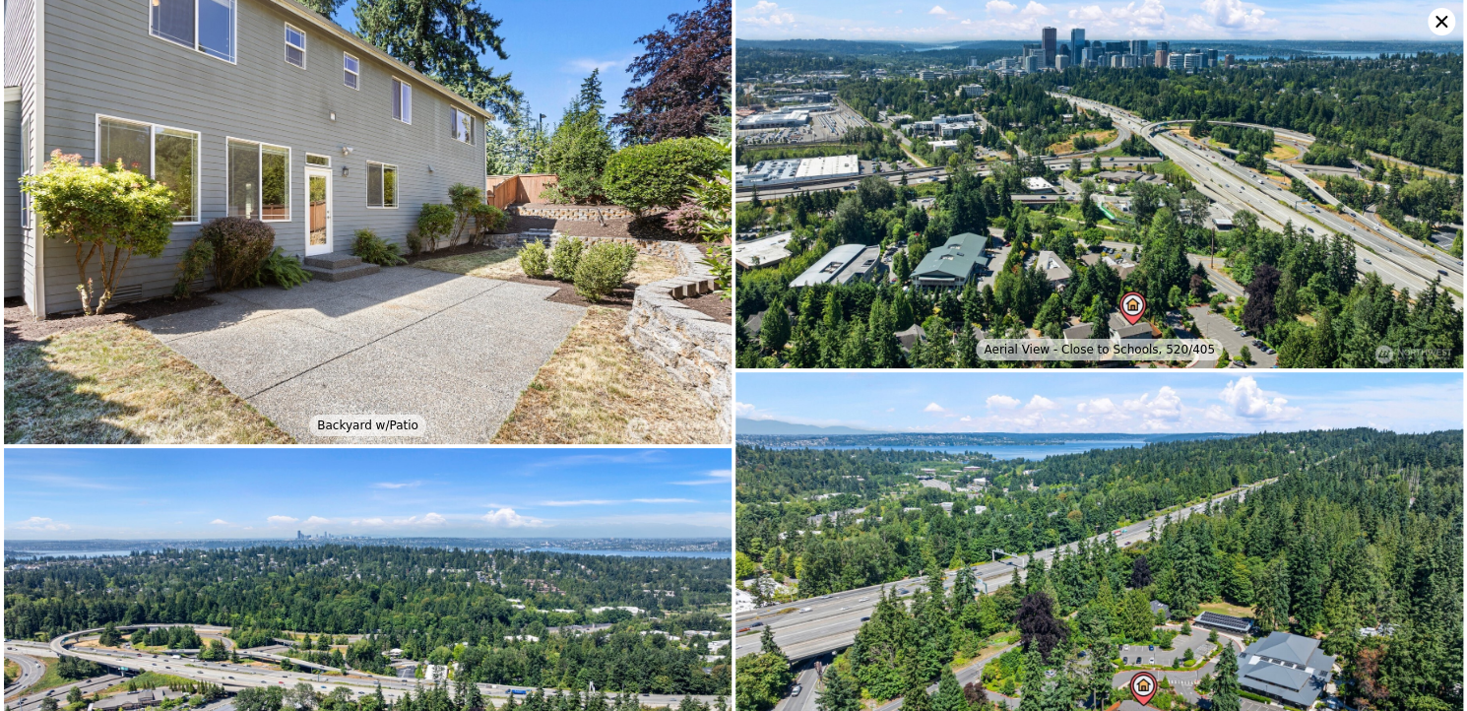
scroll to position [8402, 0]
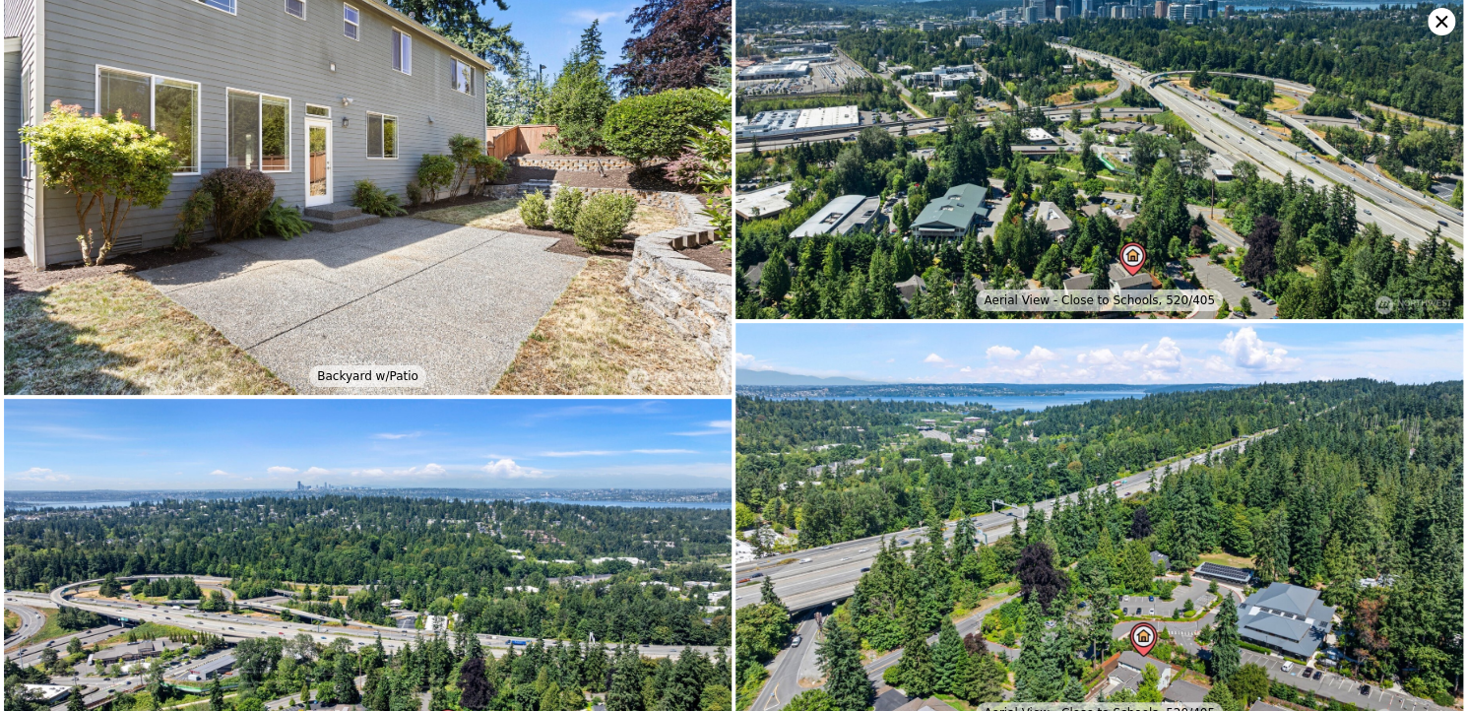
click at [1435, 21] on icon at bounding box center [1442, 22] width 28 height 28
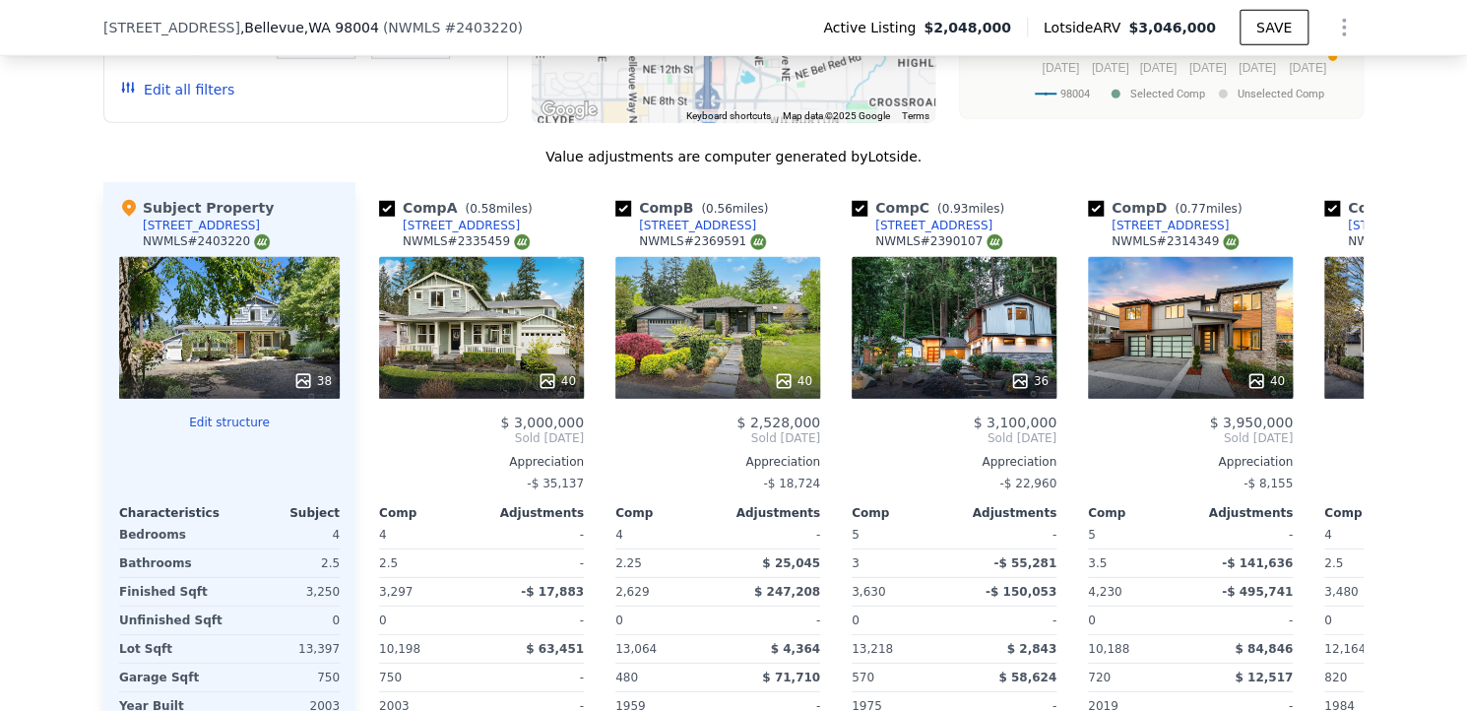
scroll to position [2634, 0]
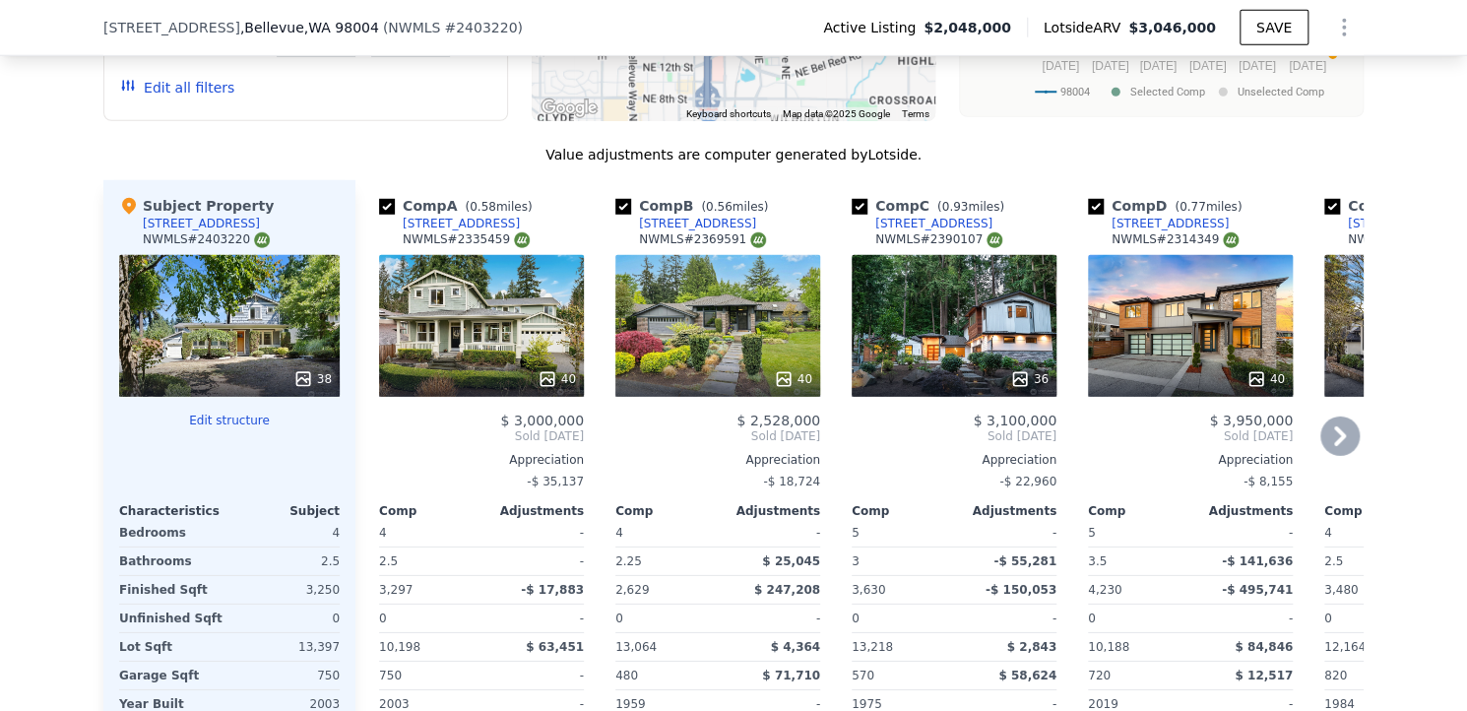
click at [492, 258] on div "40" at bounding box center [481, 326] width 205 height 142
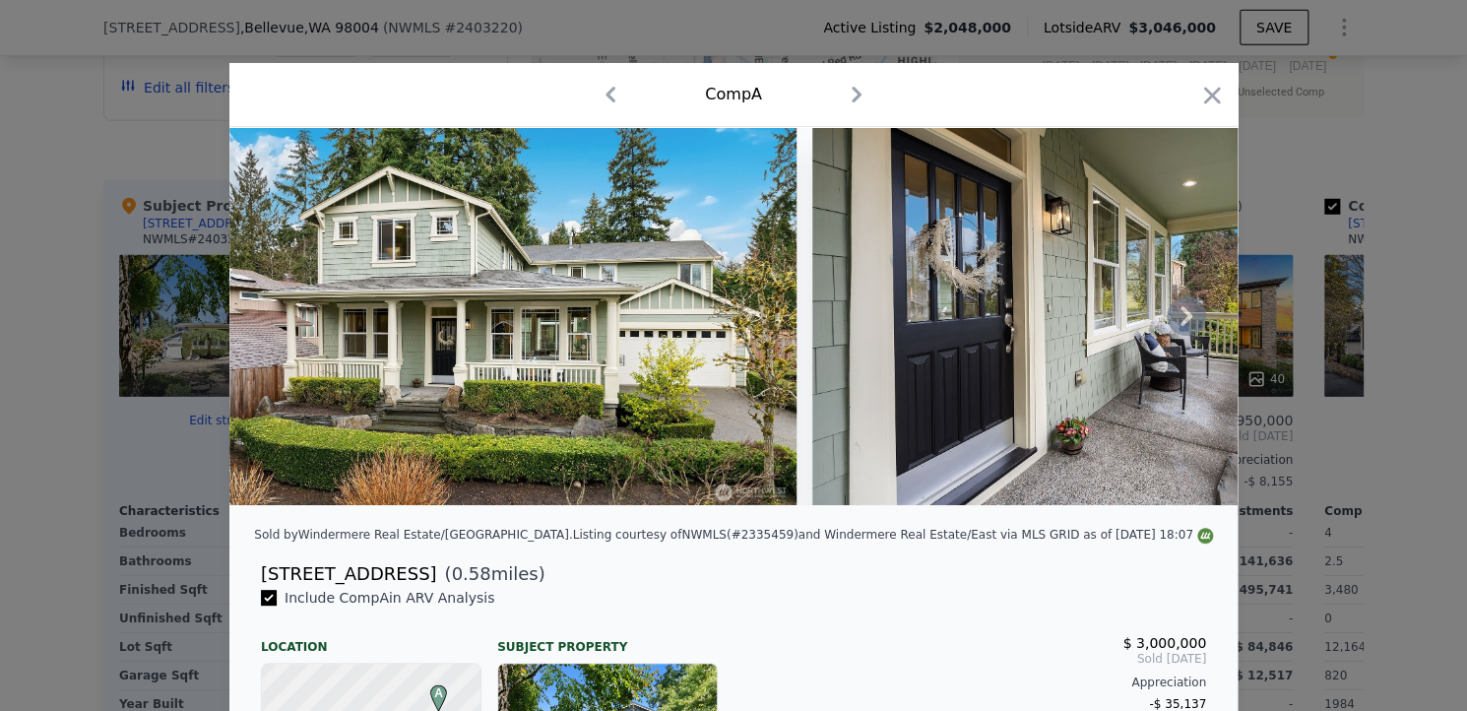
click at [1182, 324] on icon at bounding box center [1187, 316] width 12 height 20
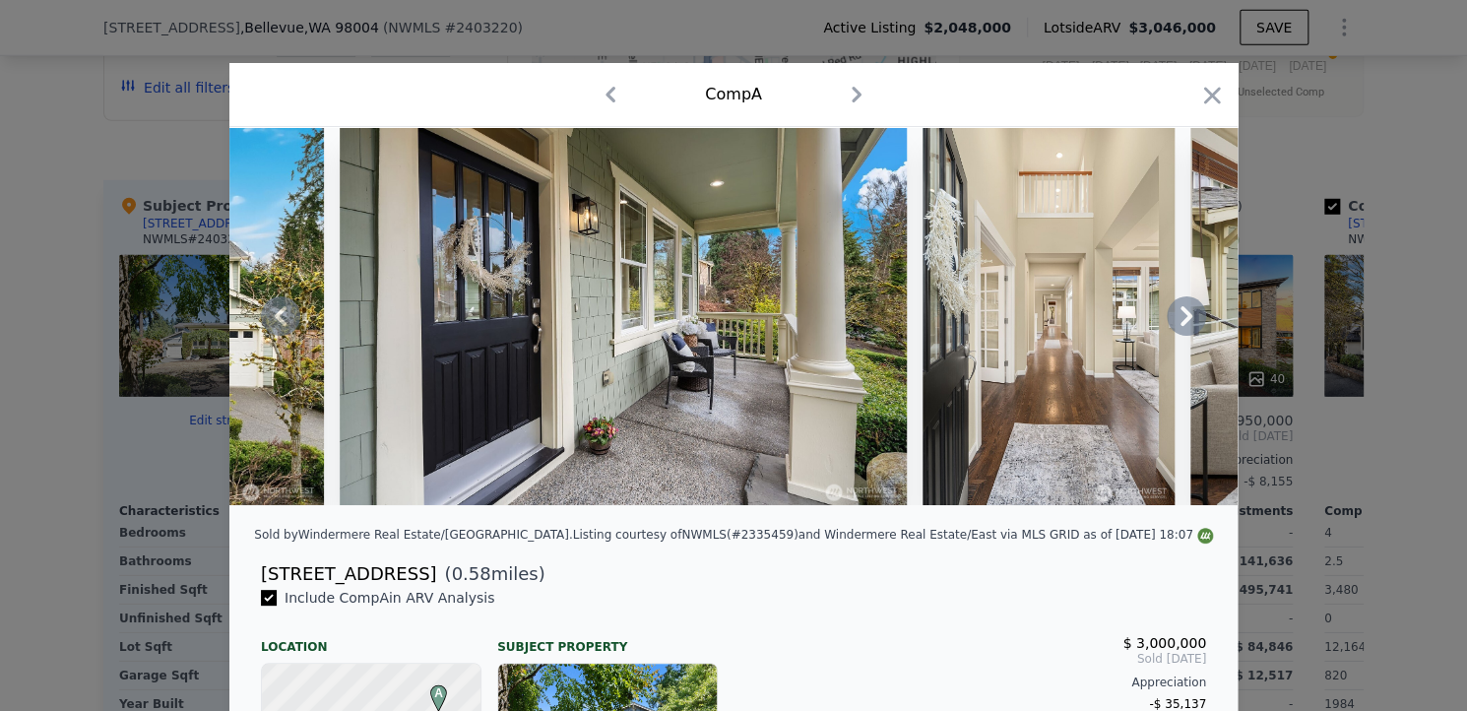
click at [1182, 324] on icon at bounding box center [1187, 316] width 12 height 20
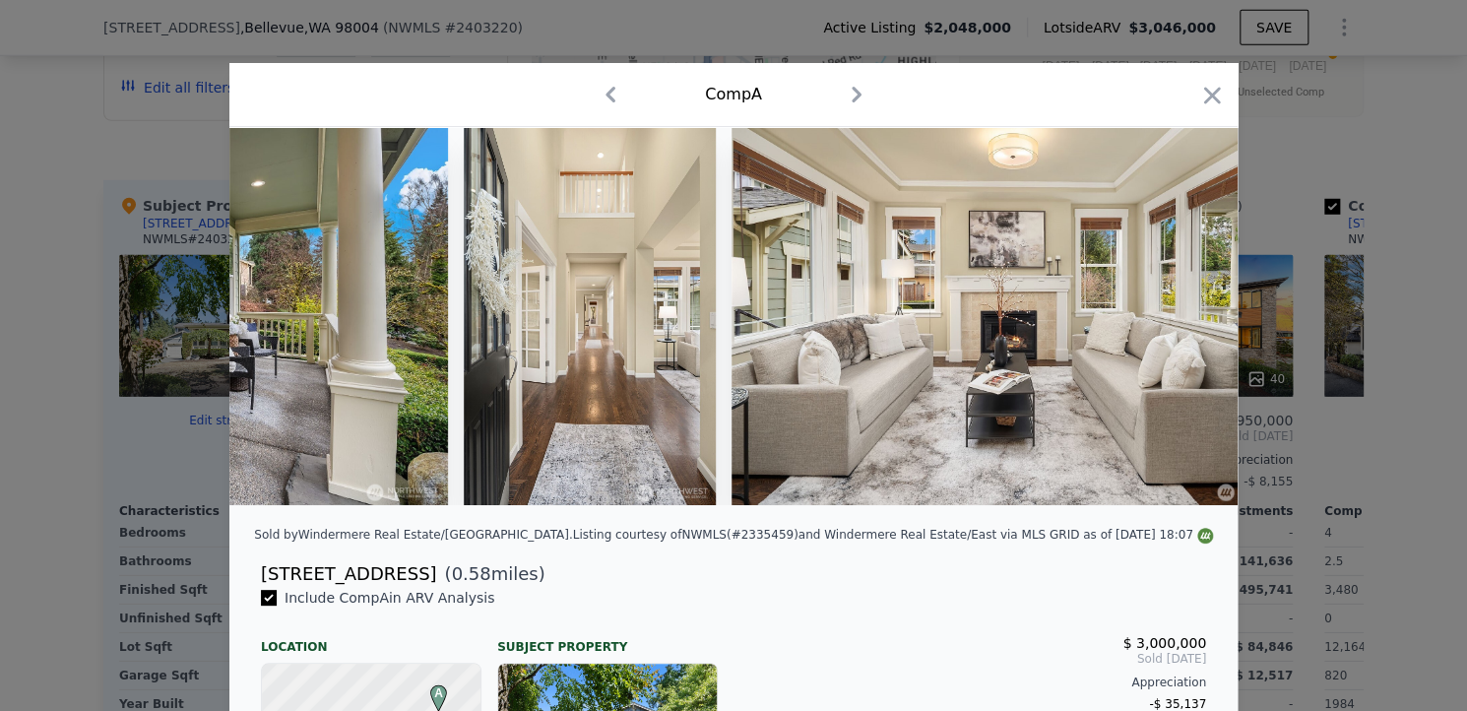
scroll to position [0, 945]
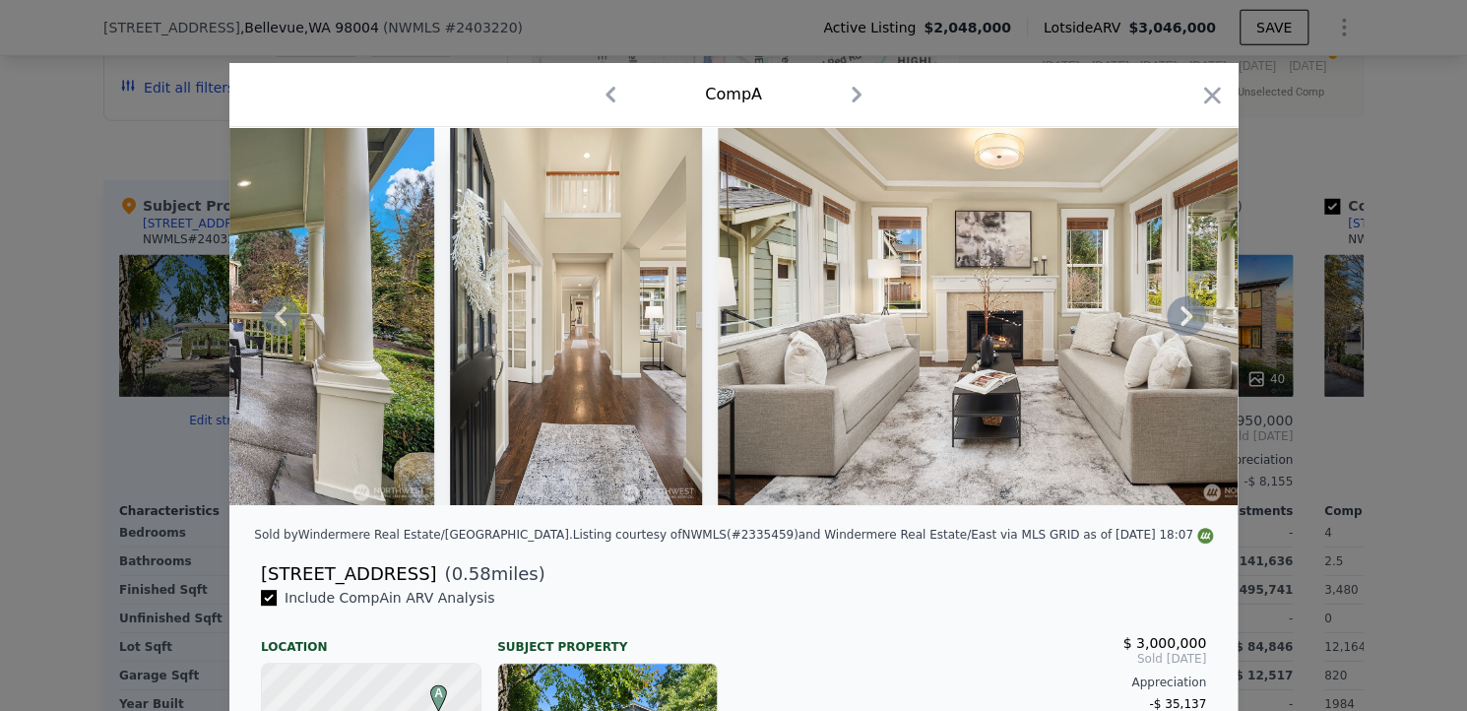
click at [1182, 324] on icon at bounding box center [1187, 316] width 12 height 20
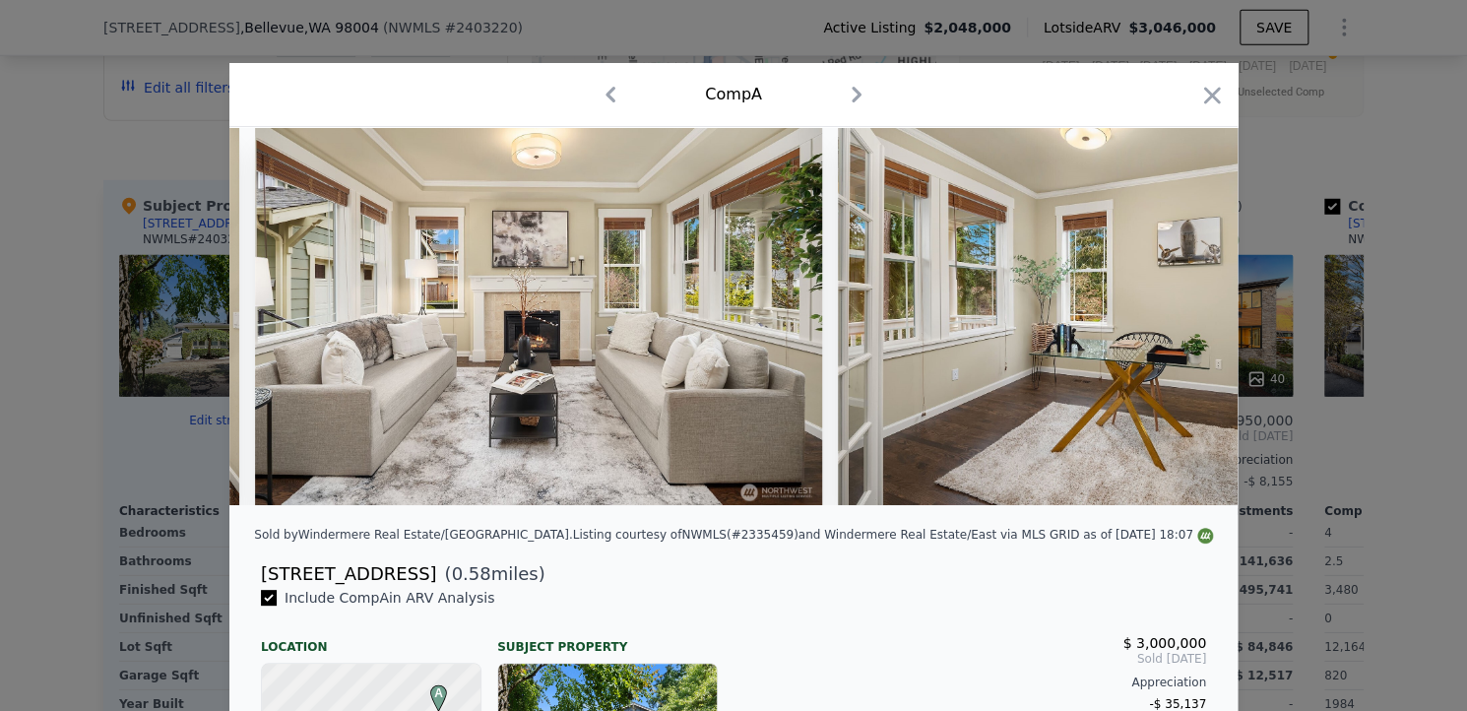
scroll to position [0, 1418]
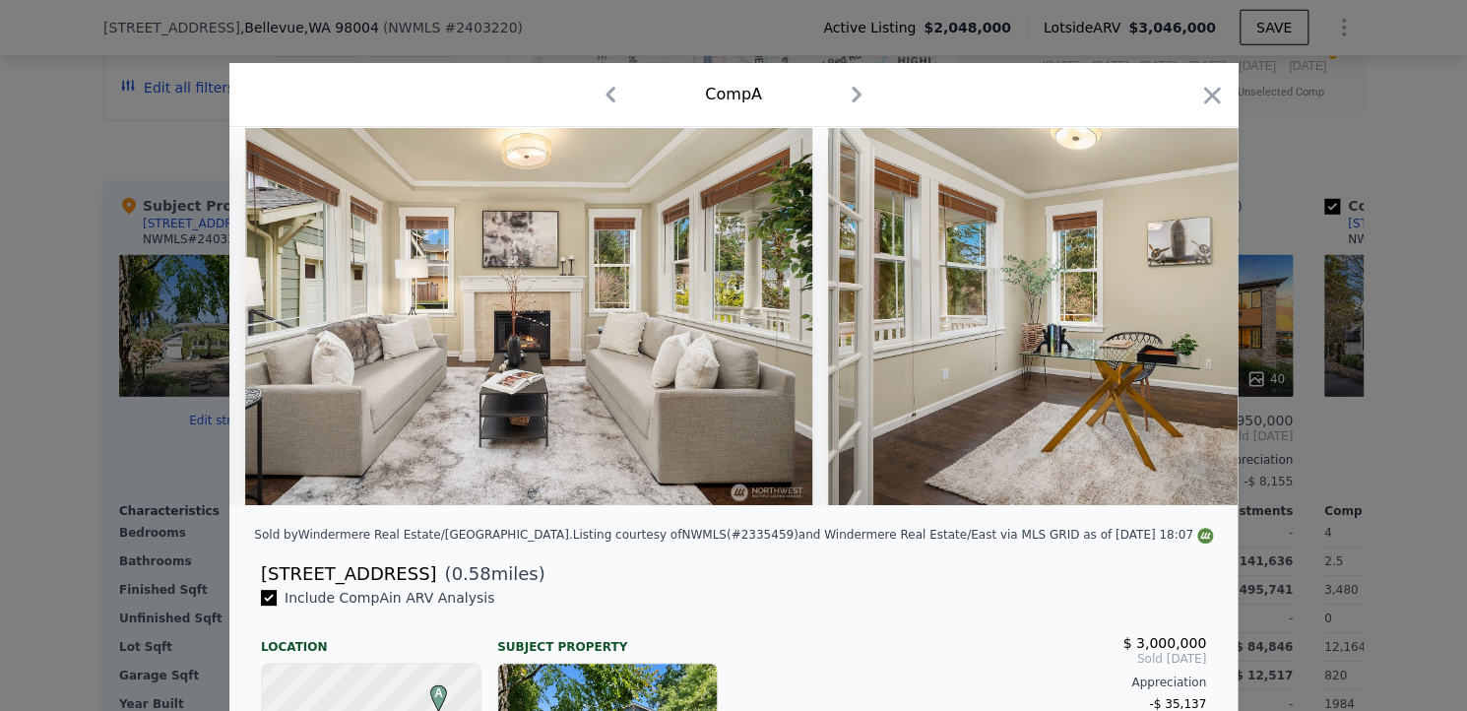
click at [1182, 324] on div at bounding box center [733, 316] width 1008 height 378
click at [1182, 324] on icon at bounding box center [1187, 316] width 12 height 20
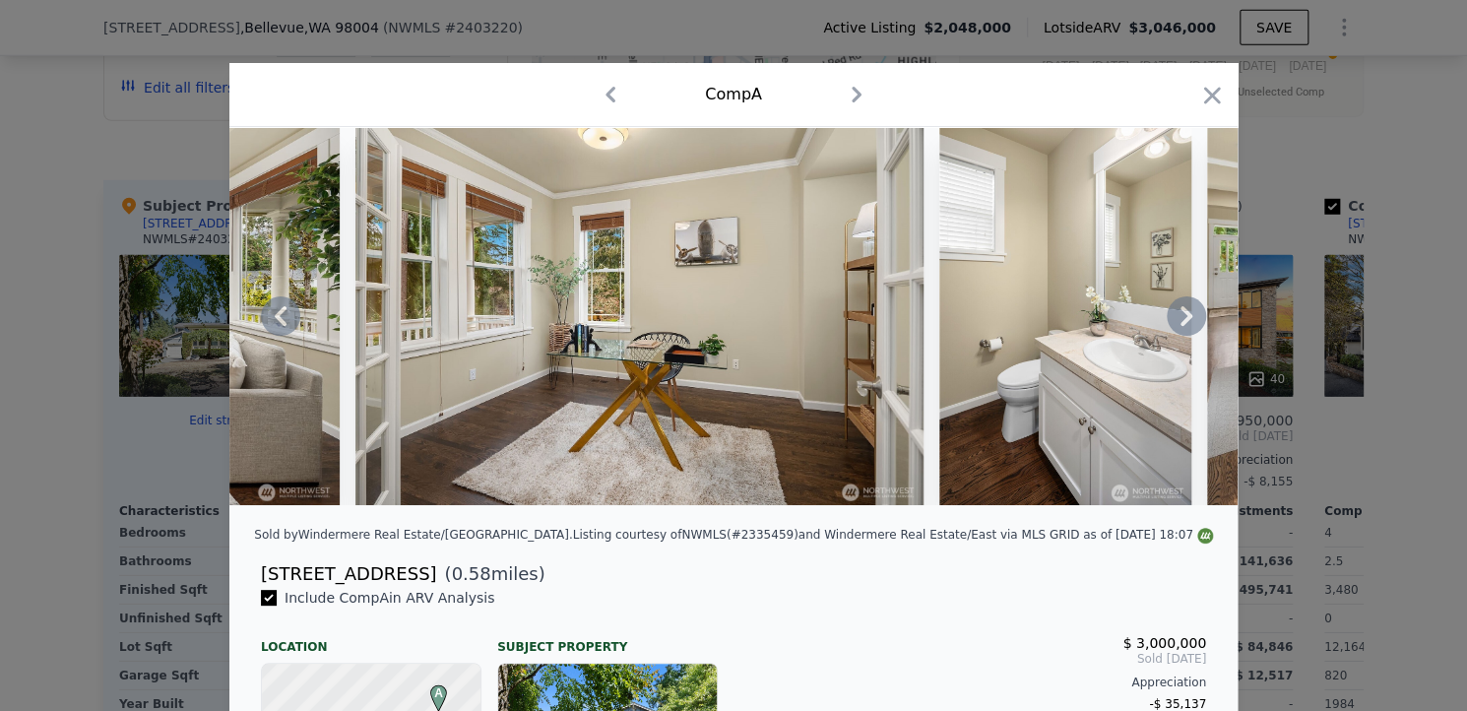
click at [1182, 324] on icon at bounding box center [1187, 316] width 12 height 20
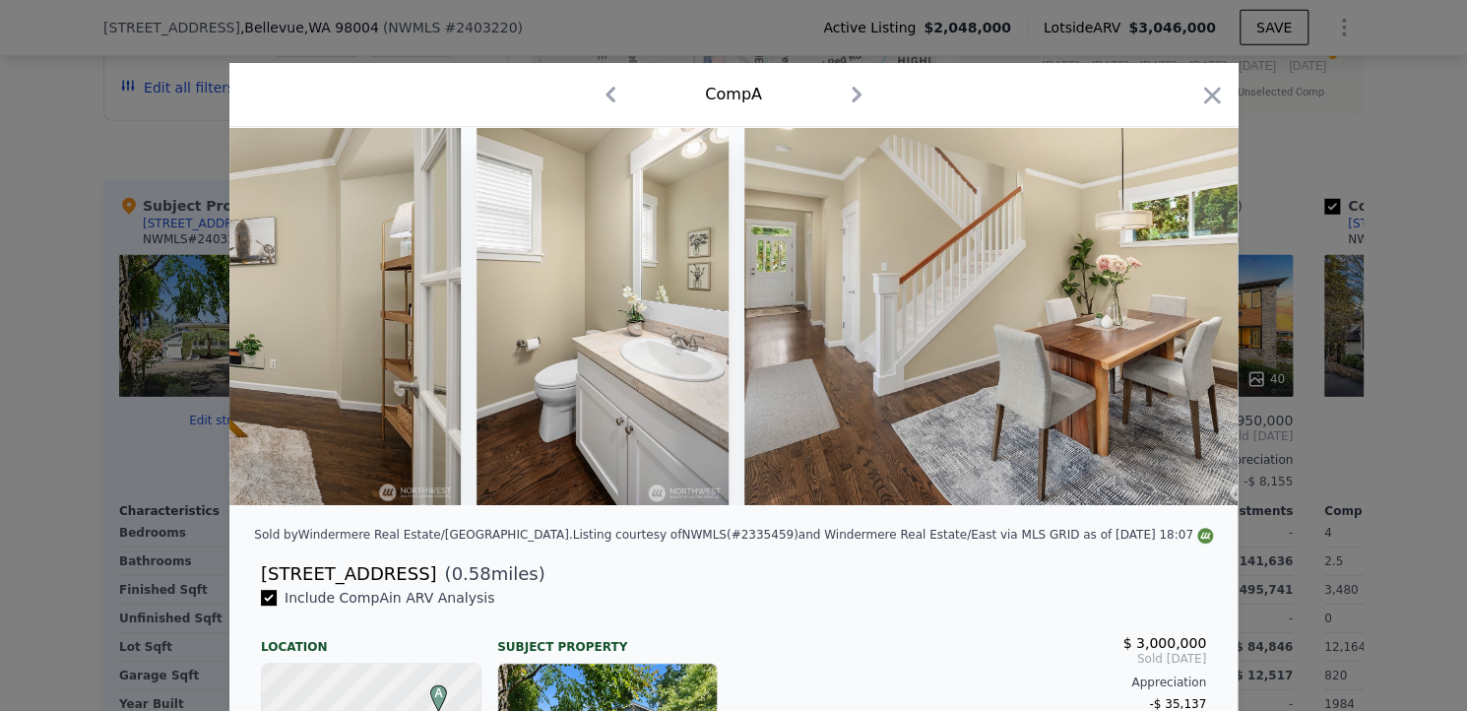
scroll to position [0, 2363]
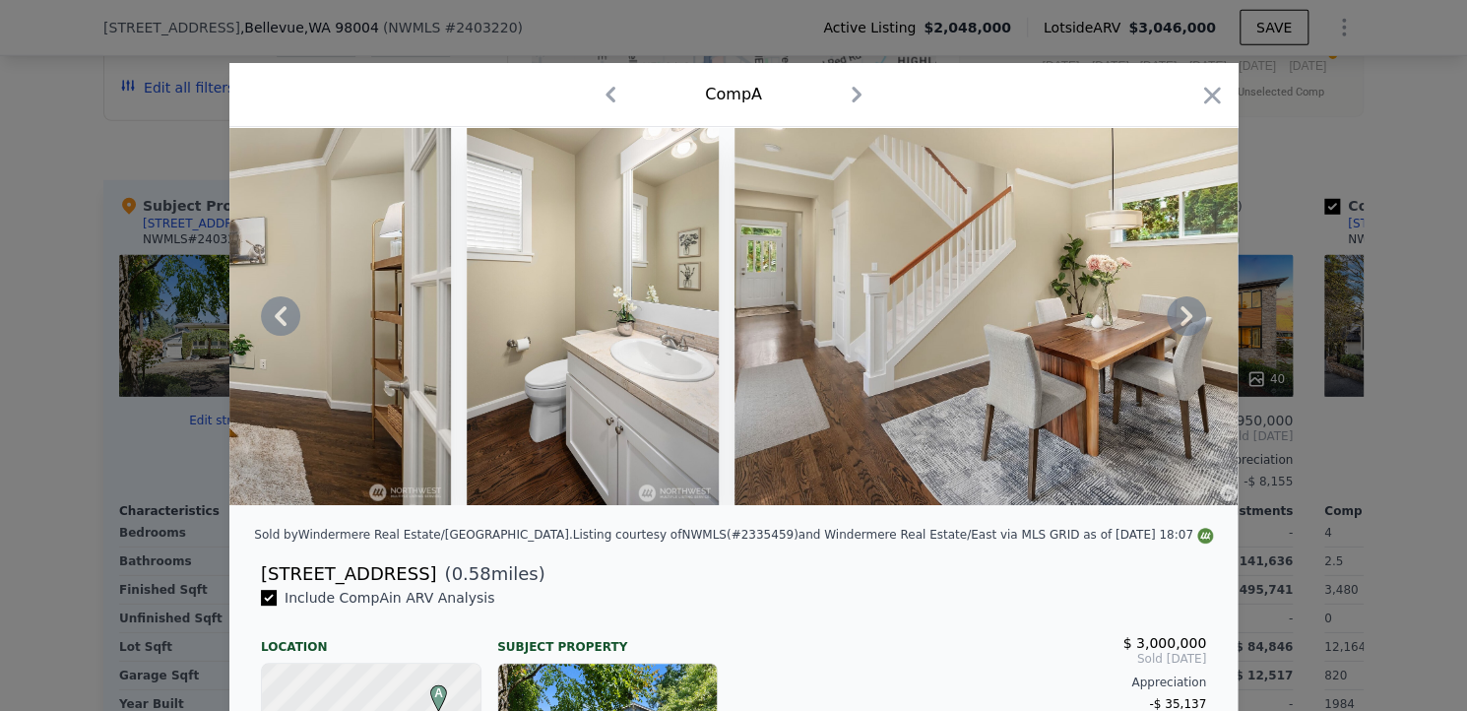
click at [1182, 324] on icon at bounding box center [1187, 316] width 12 height 20
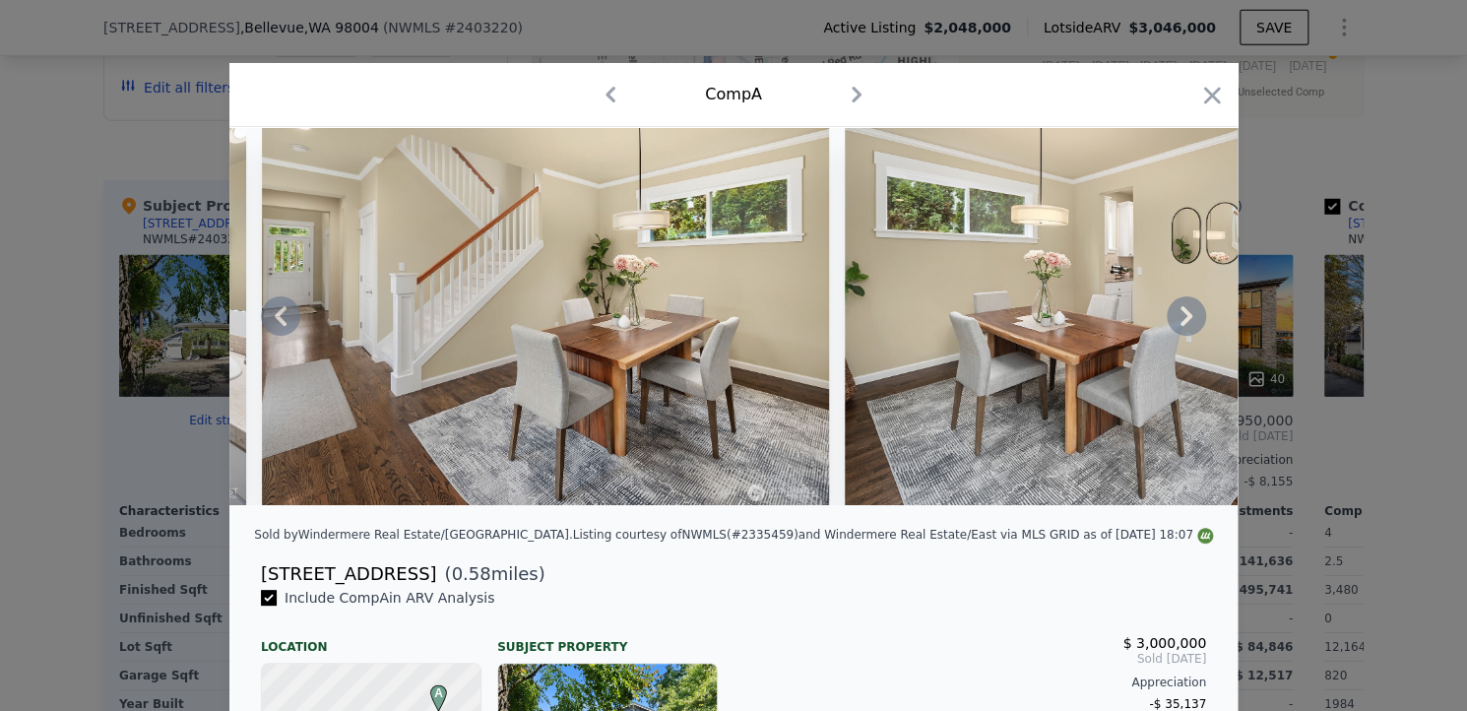
click at [1182, 324] on icon at bounding box center [1187, 316] width 12 height 20
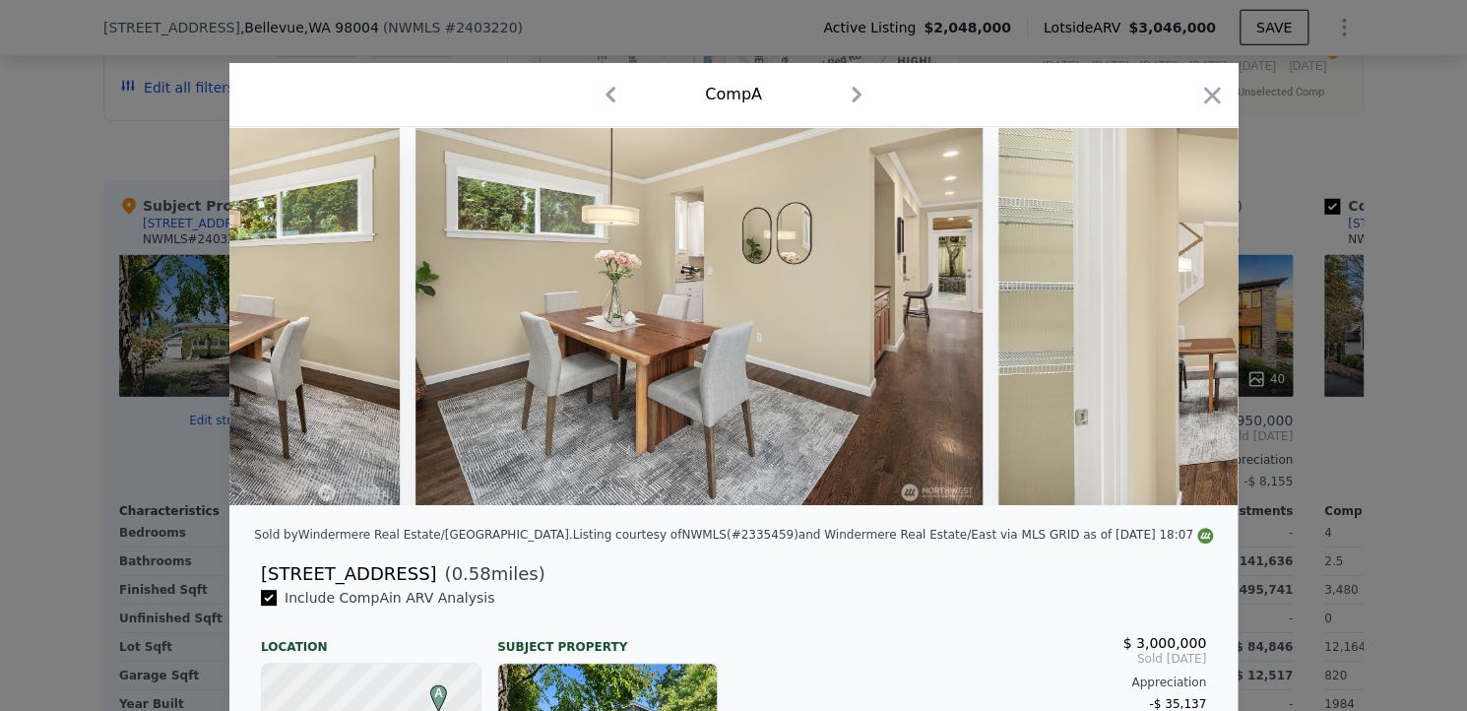
scroll to position [0, 3309]
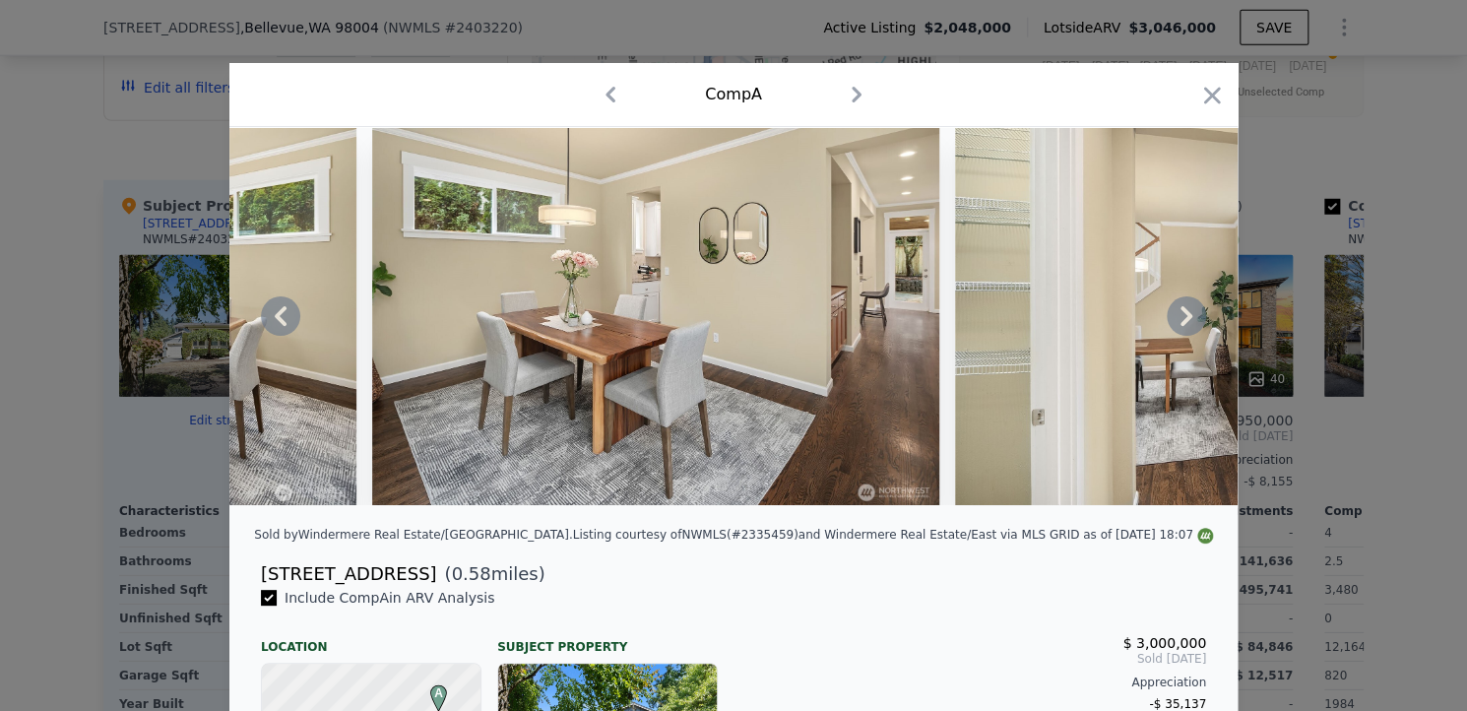
click at [1182, 324] on div at bounding box center [733, 316] width 1008 height 378
click at [1182, 324] on icon at bounding box center [1187, 316] width 12 height 20
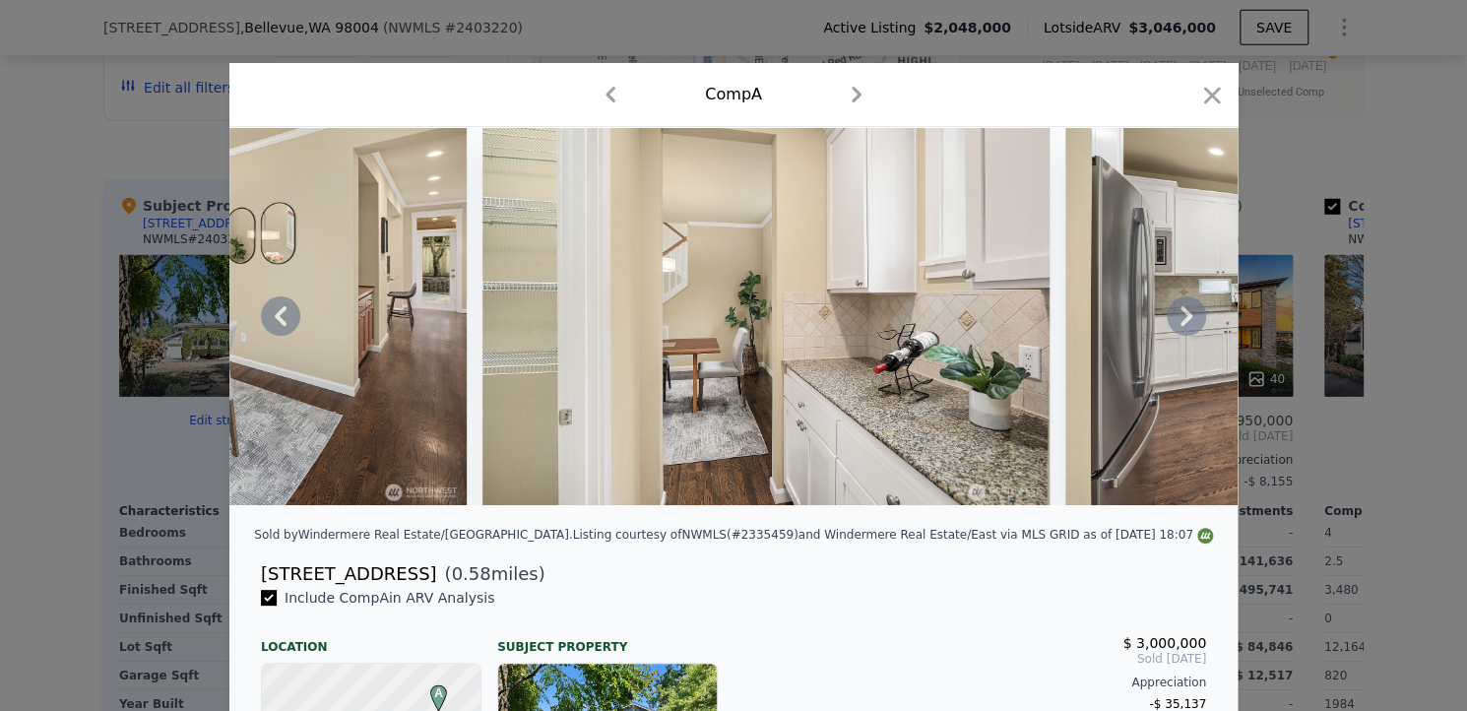
click at [1182, 324] on icon at bounding box center [1187, 316] width 12 height 20
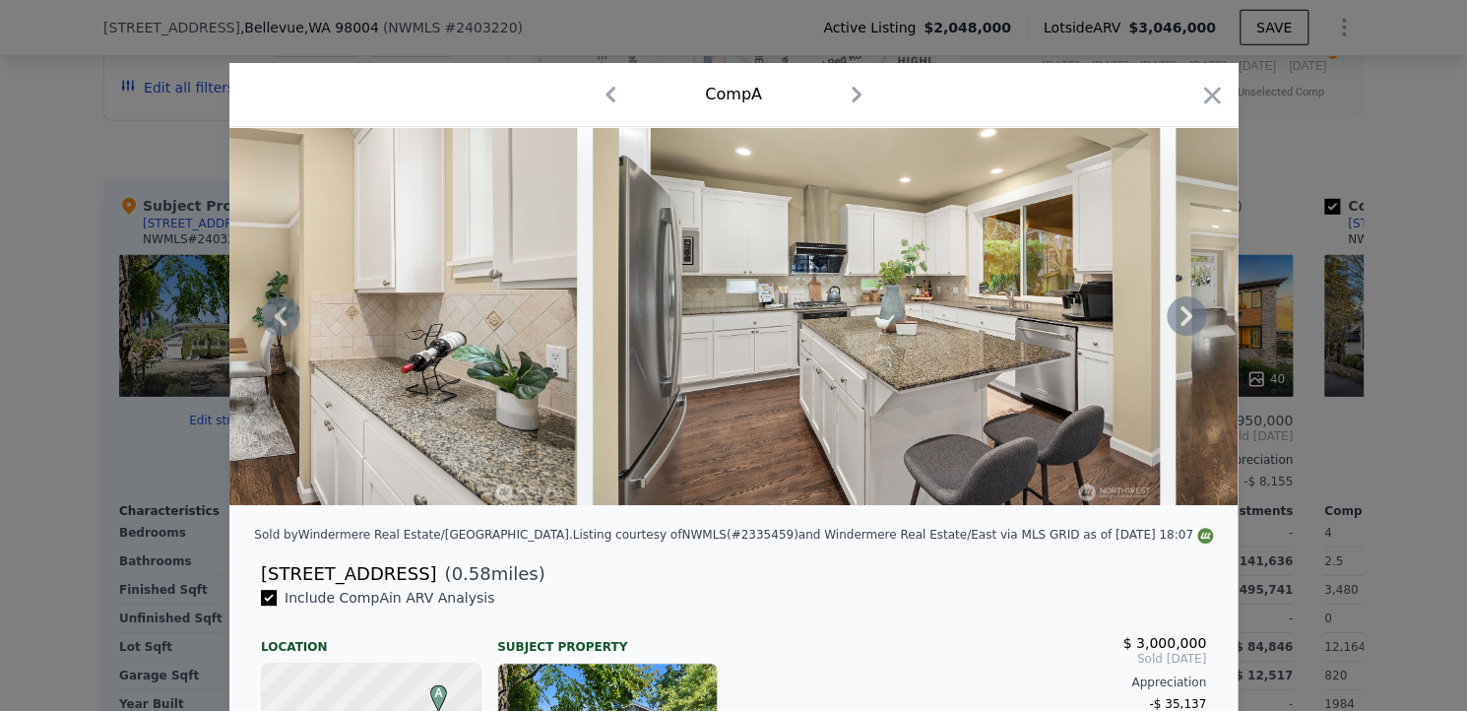
click at [1182, 324] on icon at bounding box center [1187, 316] width 12 height 20
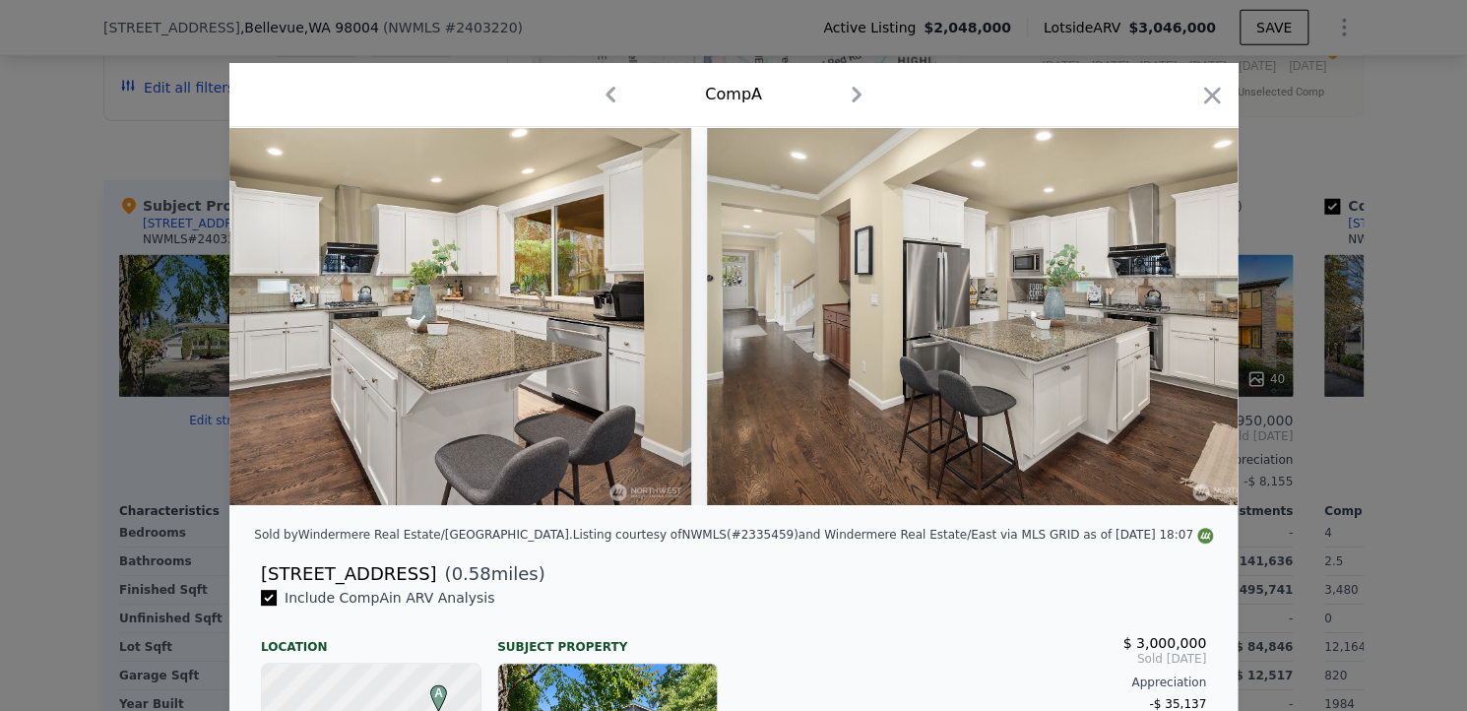
scroll to position [0, 4727]
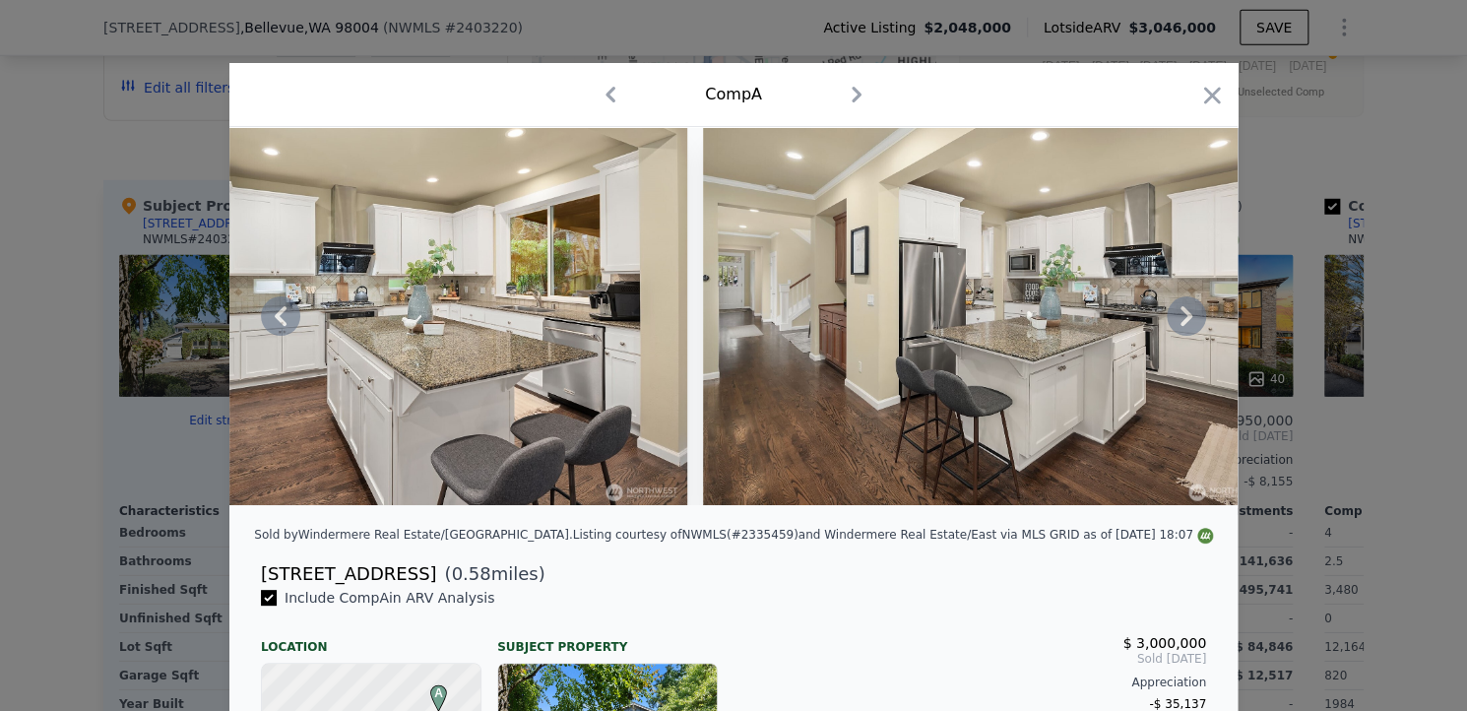
click at [1182, 324] on icon at bounding box center [1187, 316] width 12 height 20
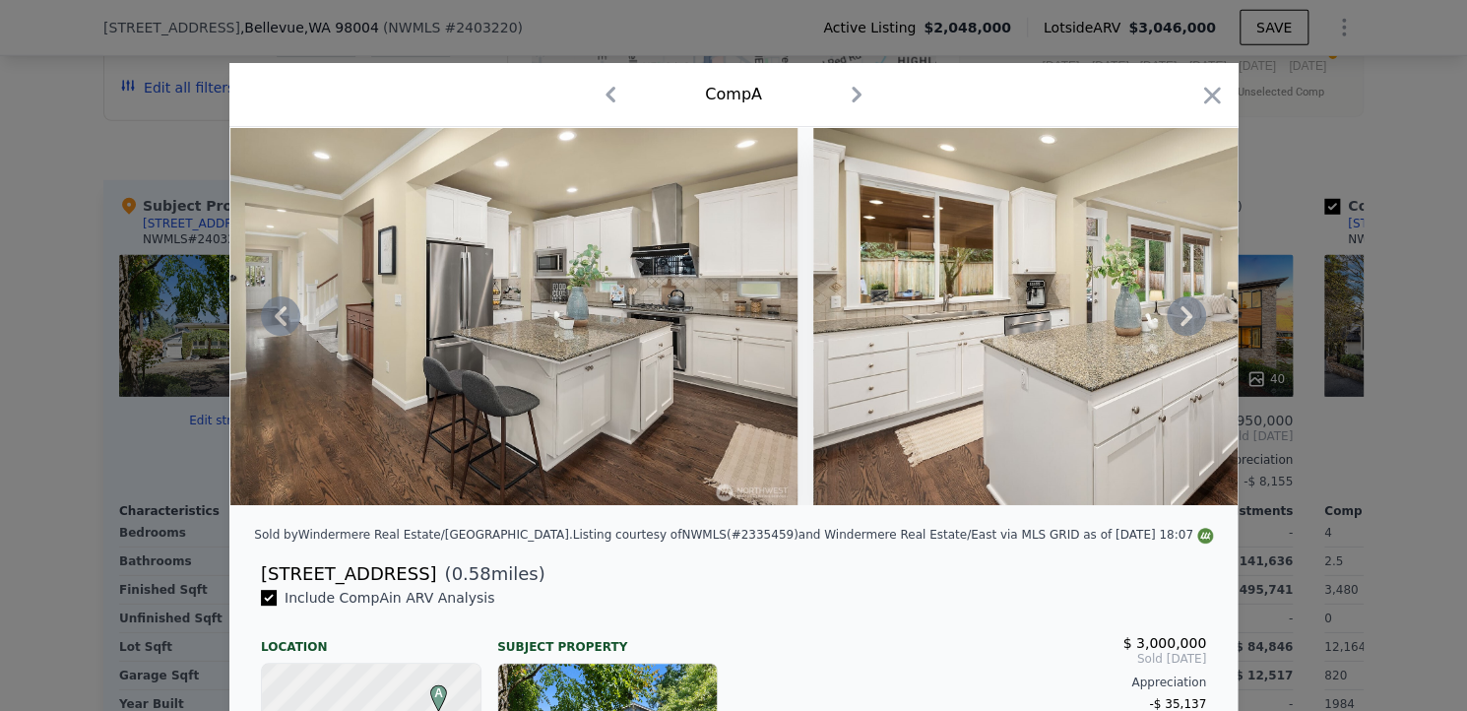
click at [1182, 324] on icon at bounding box center [1187, 316] width 12 height 20
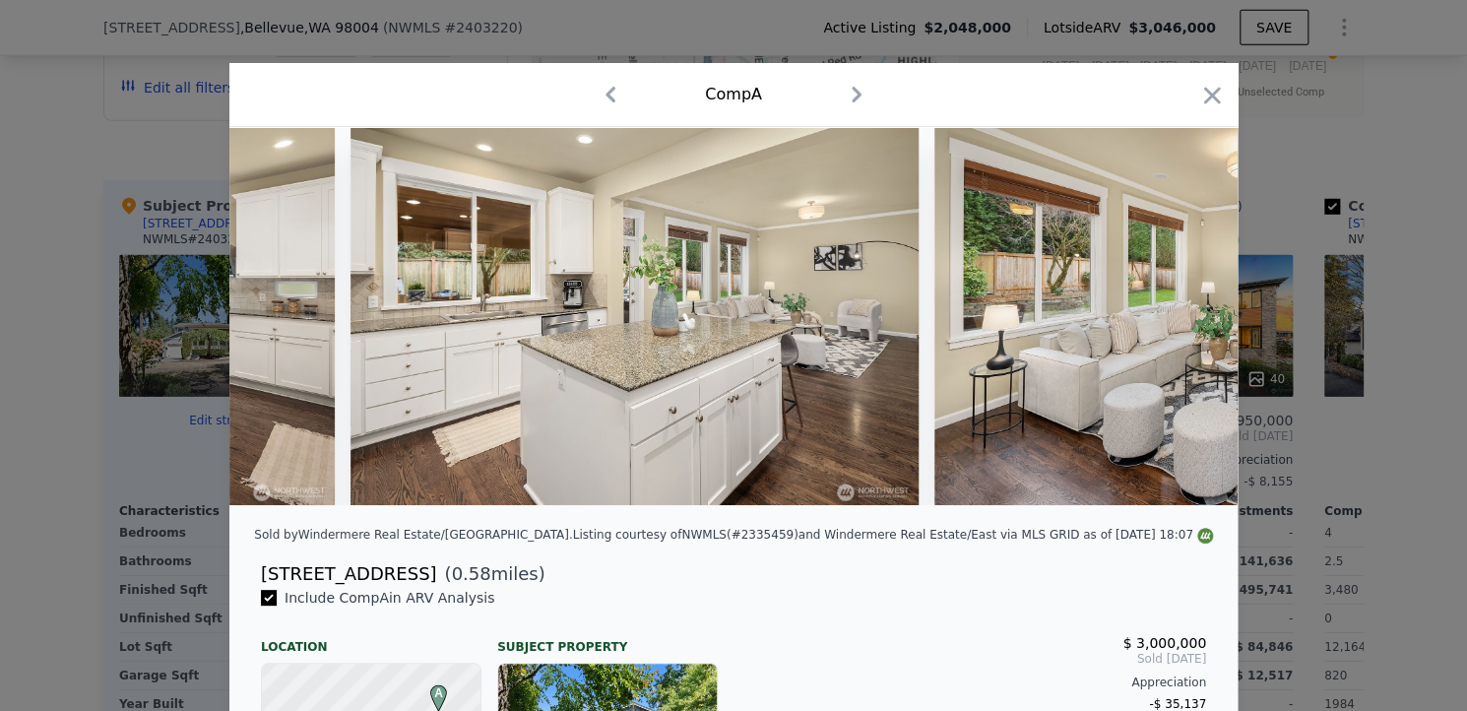
scroll to position [0, 5672]
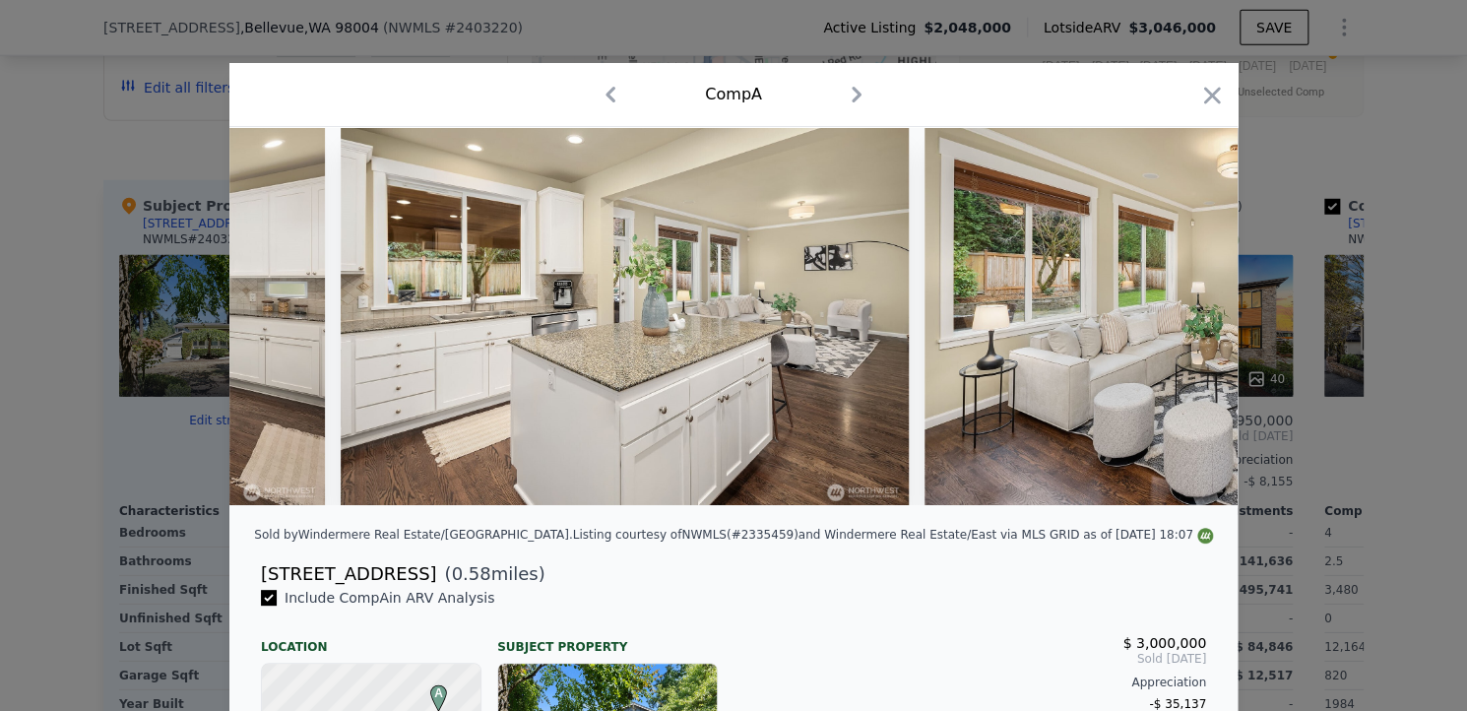
click at [1182, 324] on div at bounding box center [733, 316] width 1008 height 378
click at [1182, 324] on icon at bounding box center [1187, 316] width 12 height 20
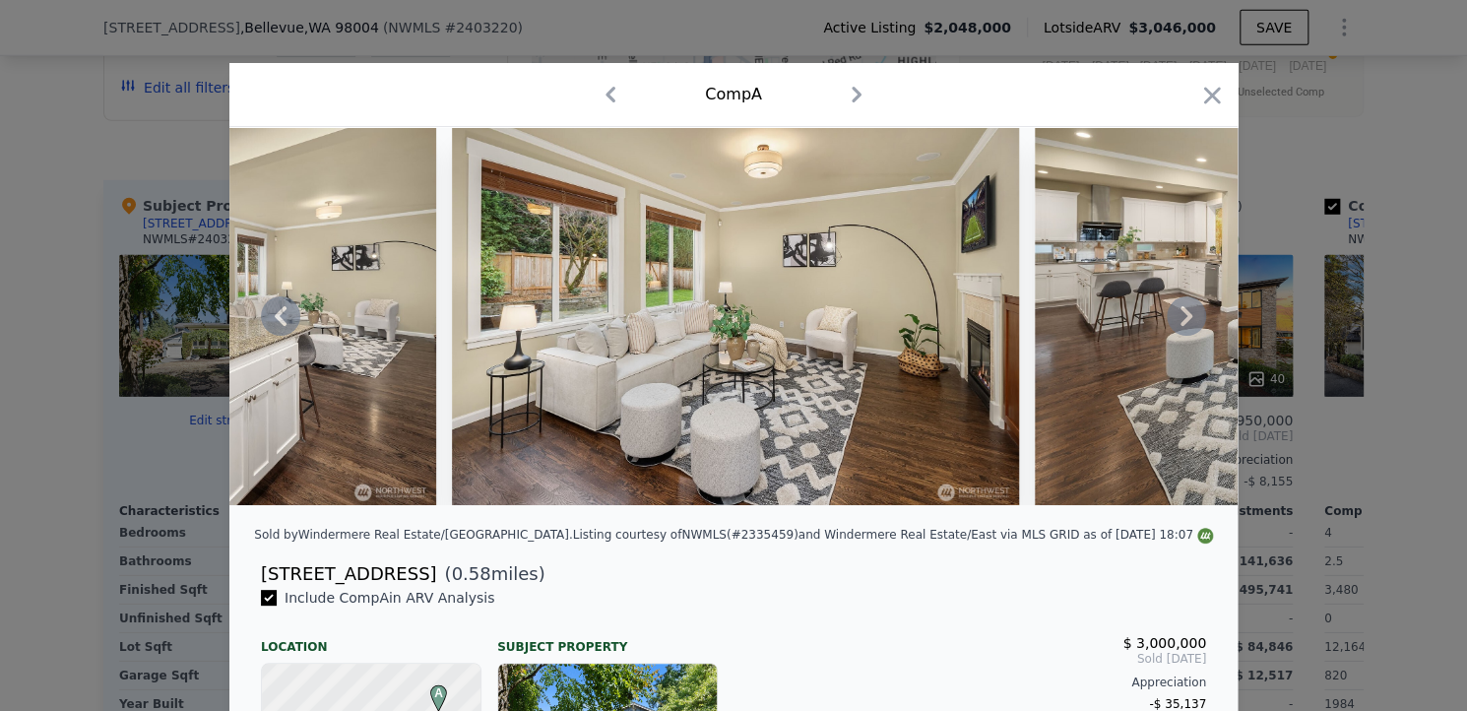
click at [1182, 324] on icon at bounding box center [1187, 316] width 12 height 20
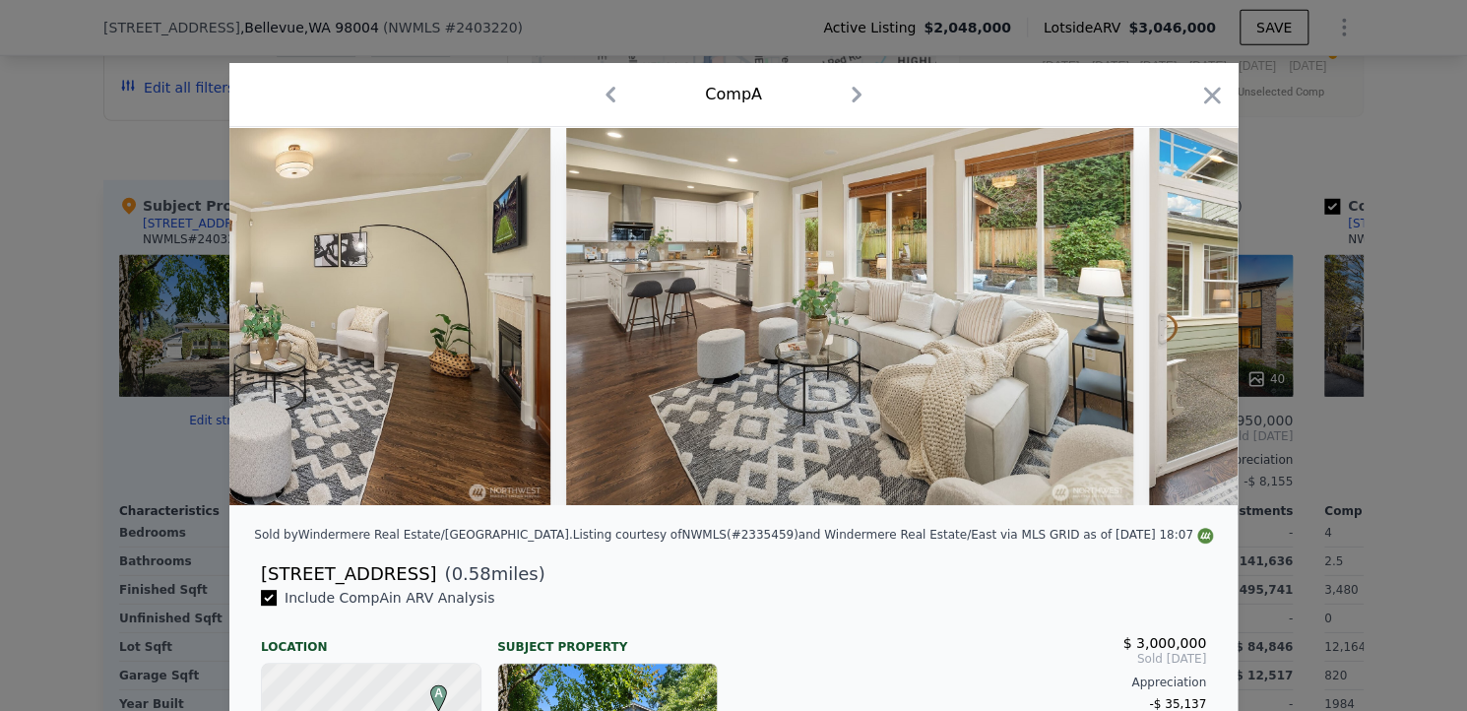
scroll to position [0, 6618]
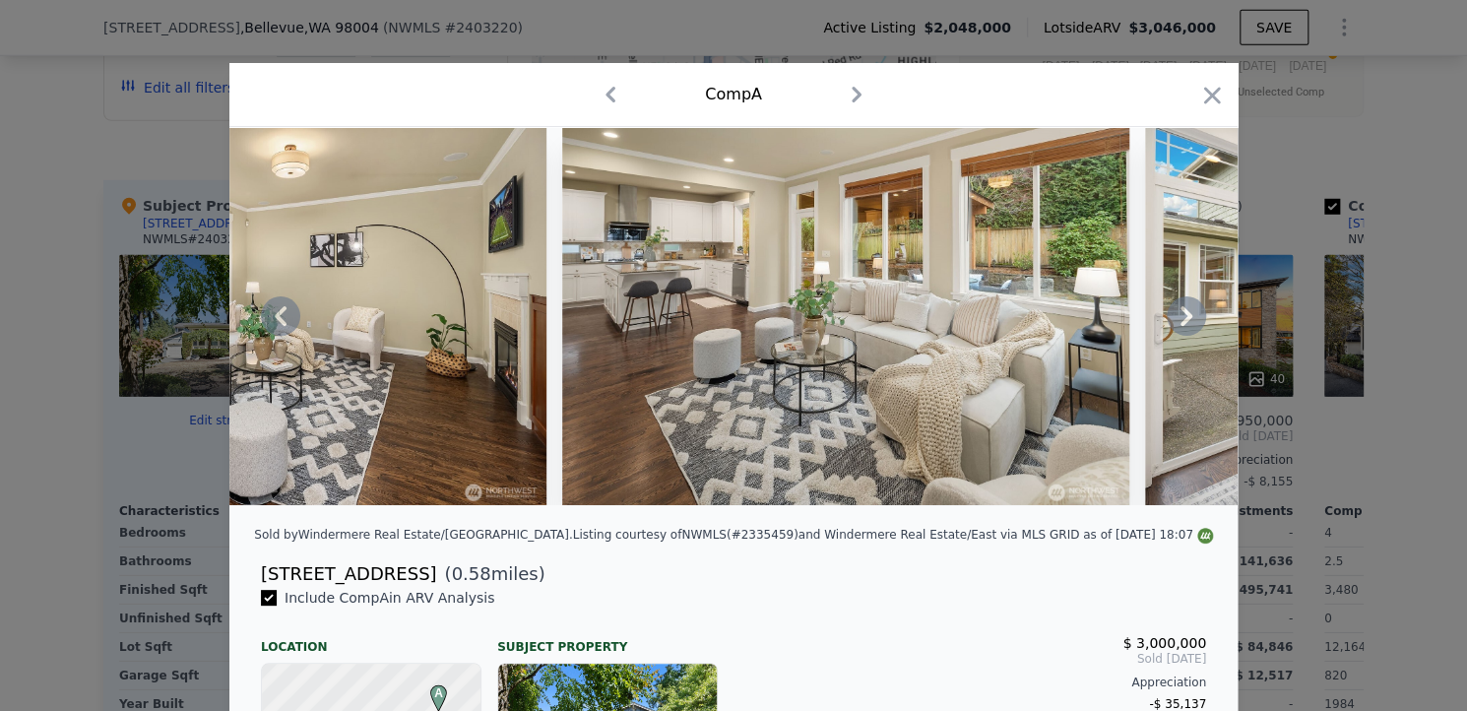
click at [1182, 324] on div at bounding box center [733, 316] width 1008 height 378
click at [1182, 324] on icon at bounding box center [1187, 316] width 12 height 20
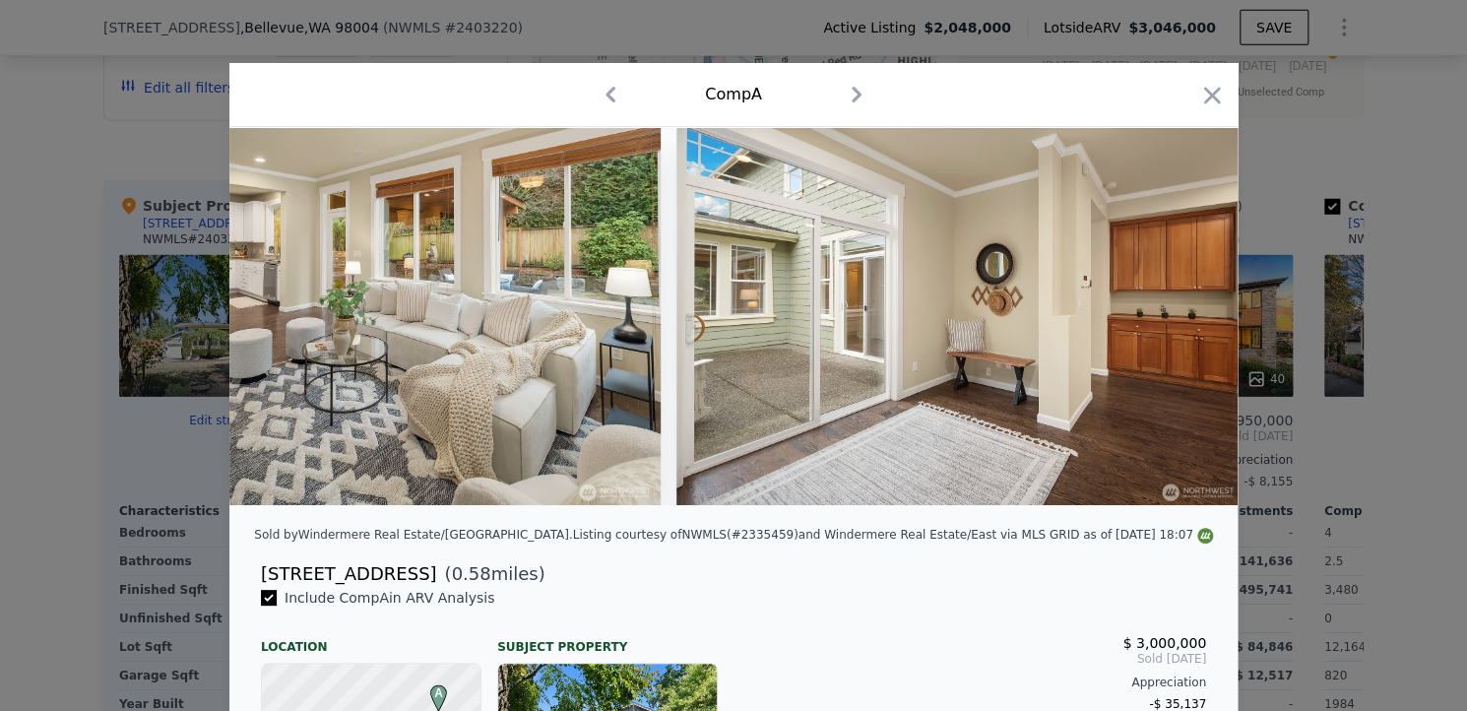
scroll to position [0, 7090]
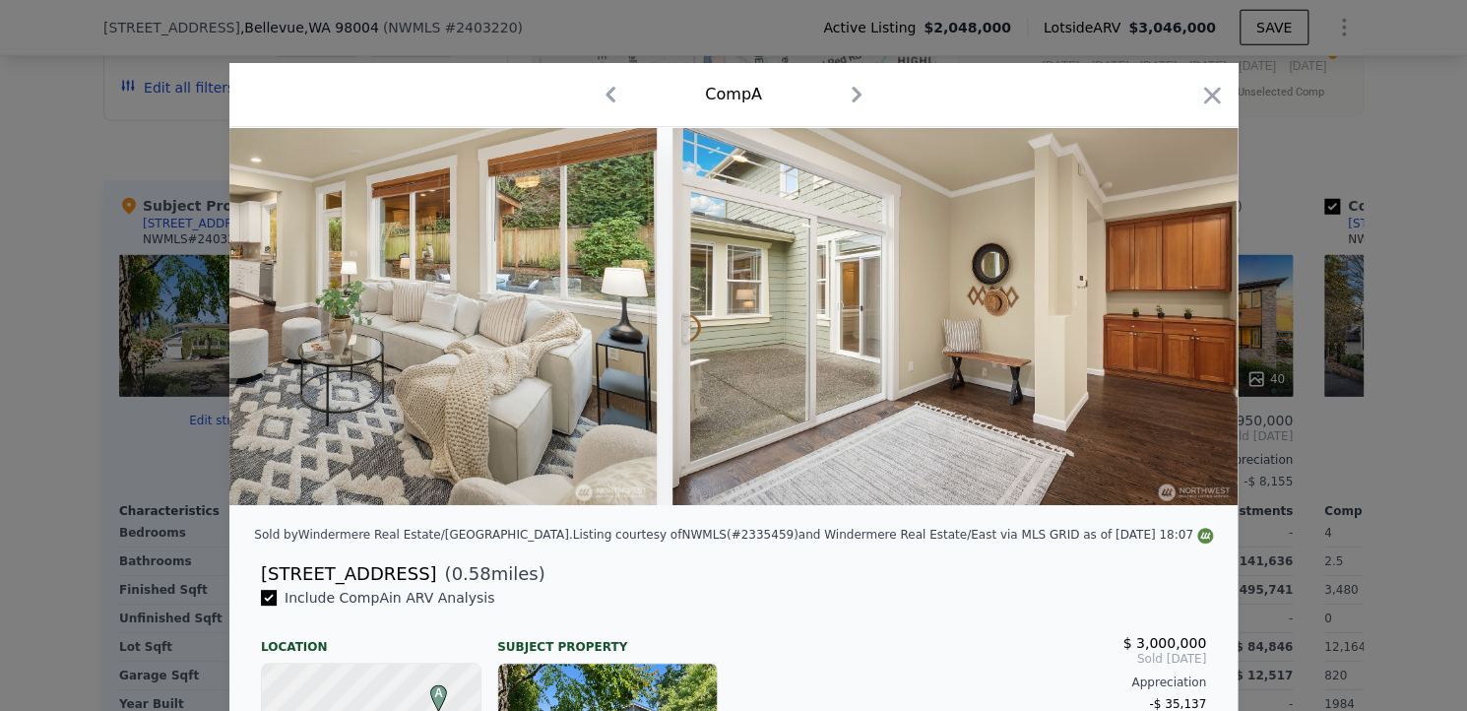
click at [1182, 324] on div at bounding box center [733, 316] width 1008 height 378
click at [1182, 324] on icon at bounding box center [1187, 316] width 12 height 20
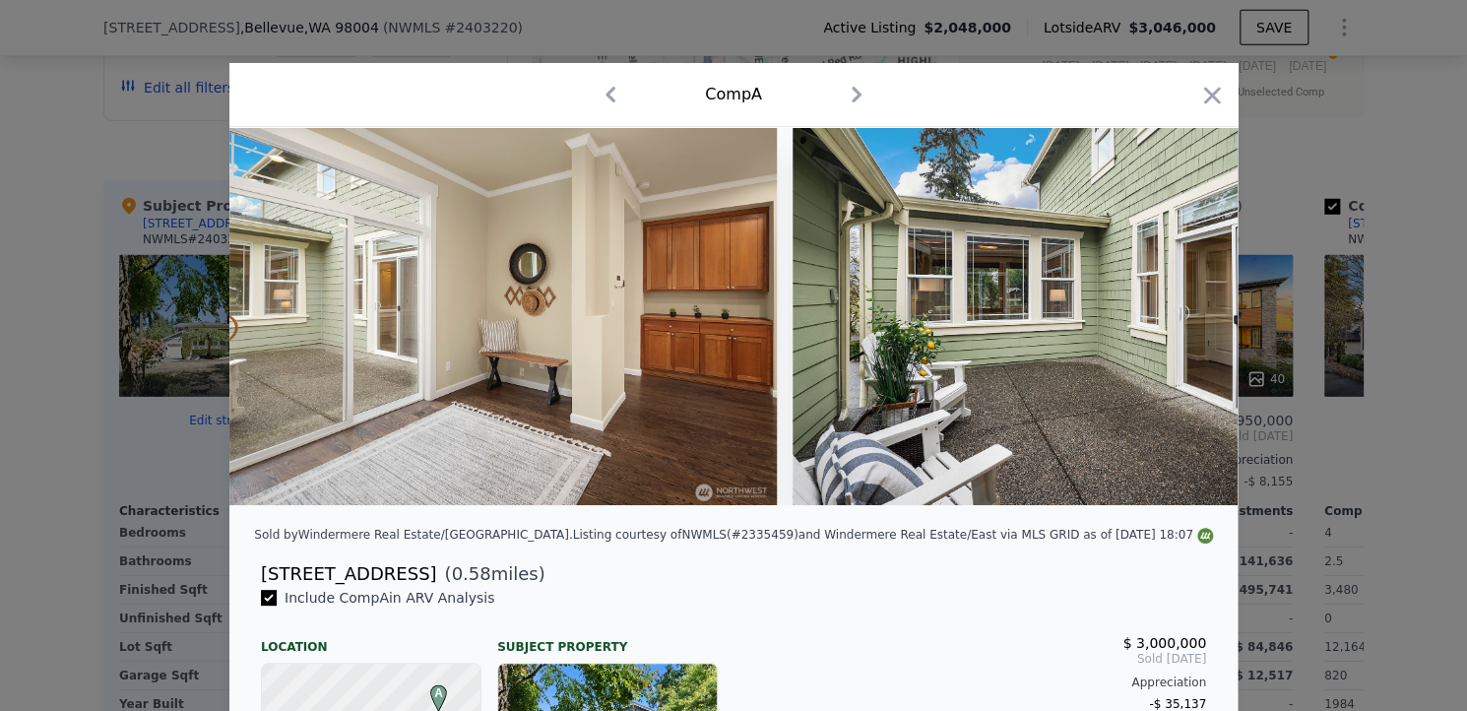
scroll to position [0, 7563]
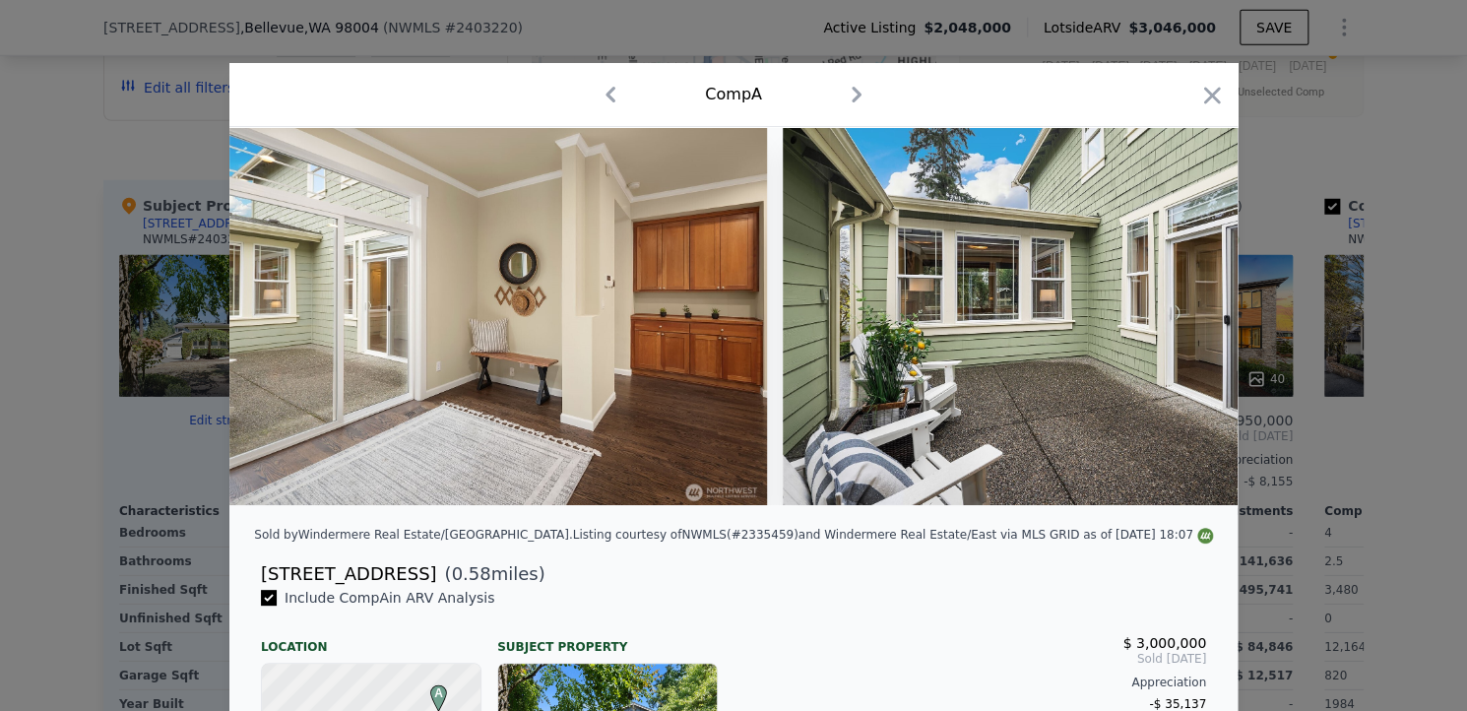
click at [1182, 324] on div at bounding box center [733, 316] width 1008 height 378
click at [1182, 324] on icon at bounding box center [1187, 316] width 12 height 20
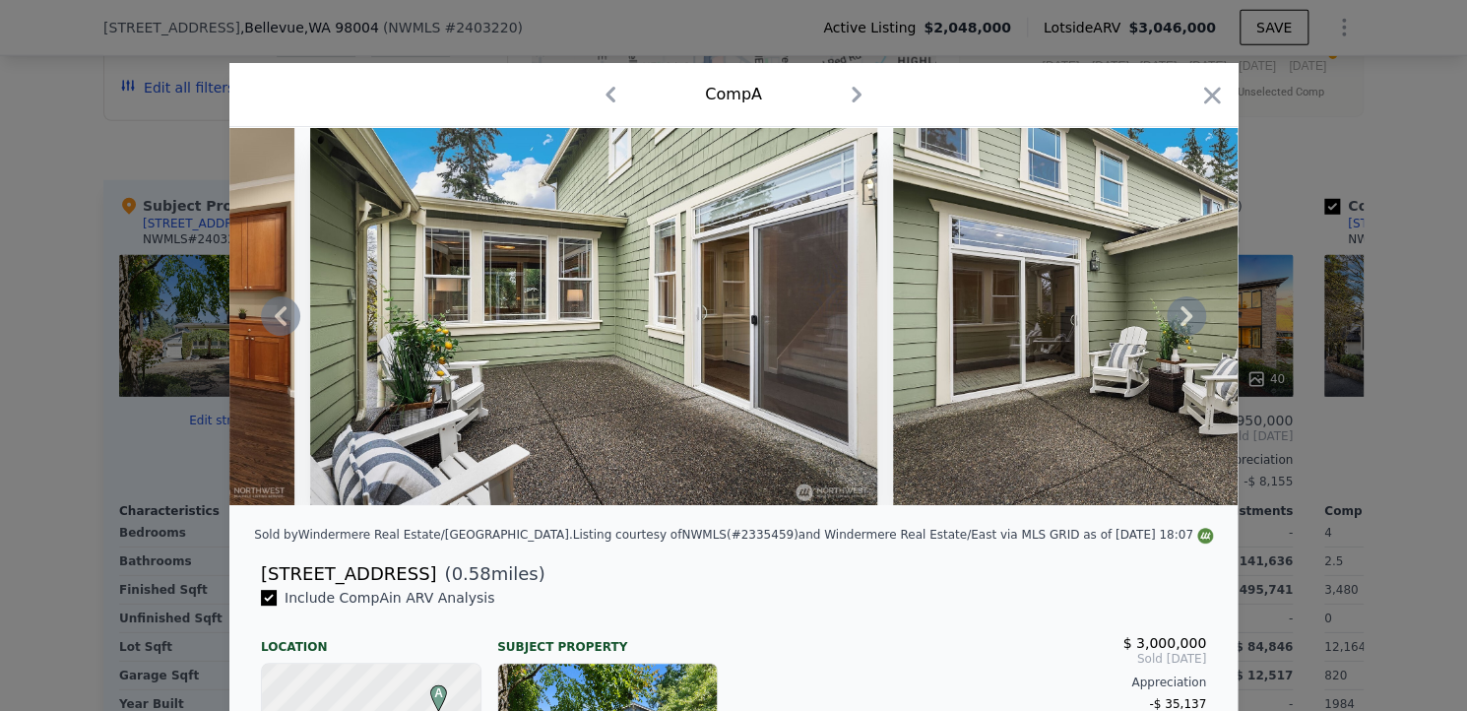
click at [1182, 324] on icon at bounding box center [1187, 316] width 12 height 20
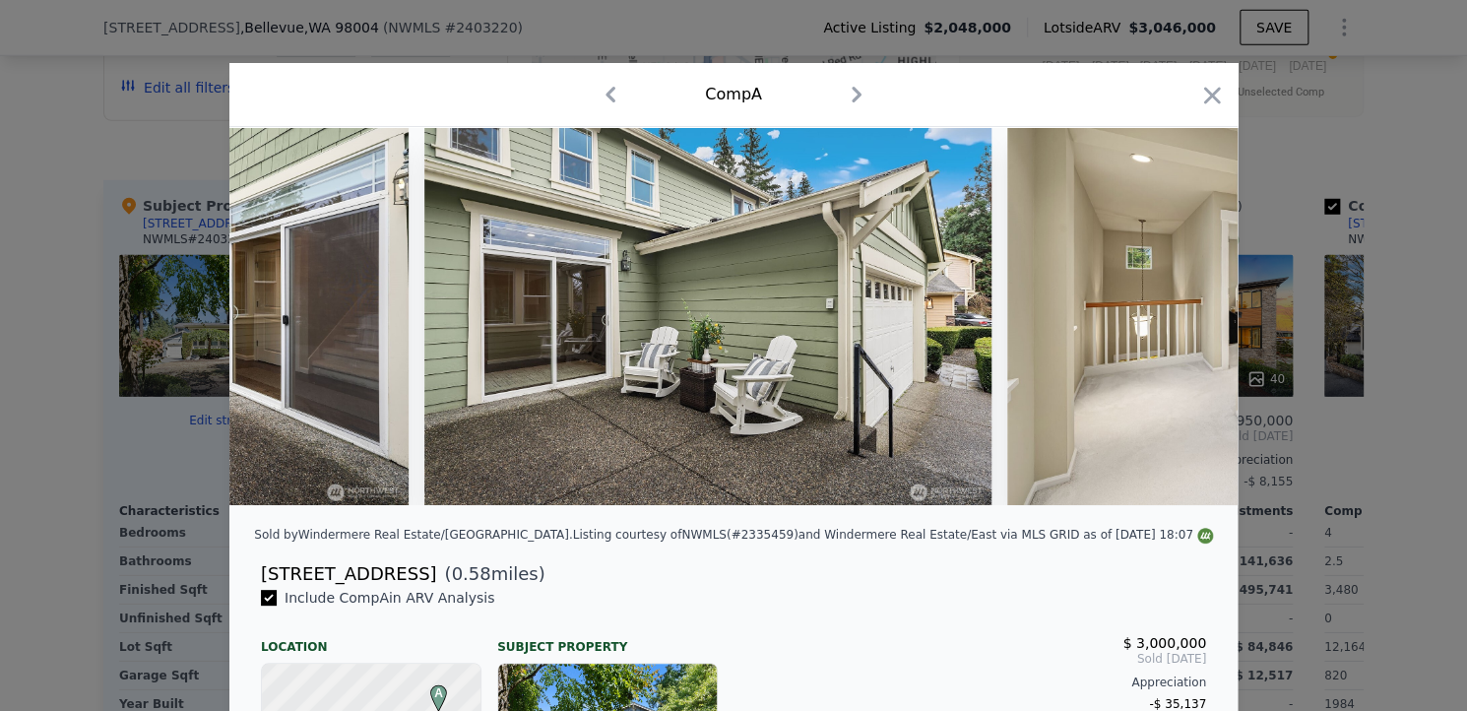
scroll to position [0, 8509]
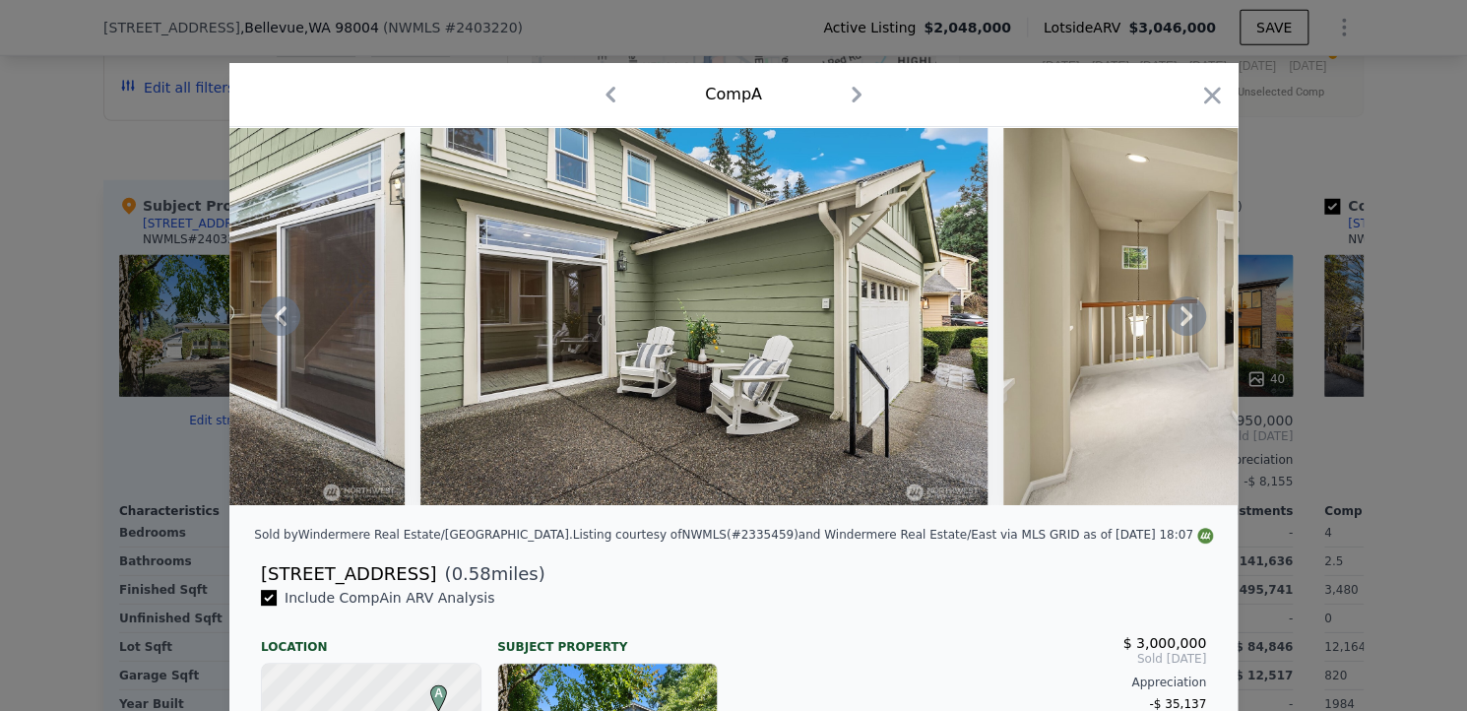
click at [1182, 324] on icon at bounding box center [1187, 316] width 12 height 20
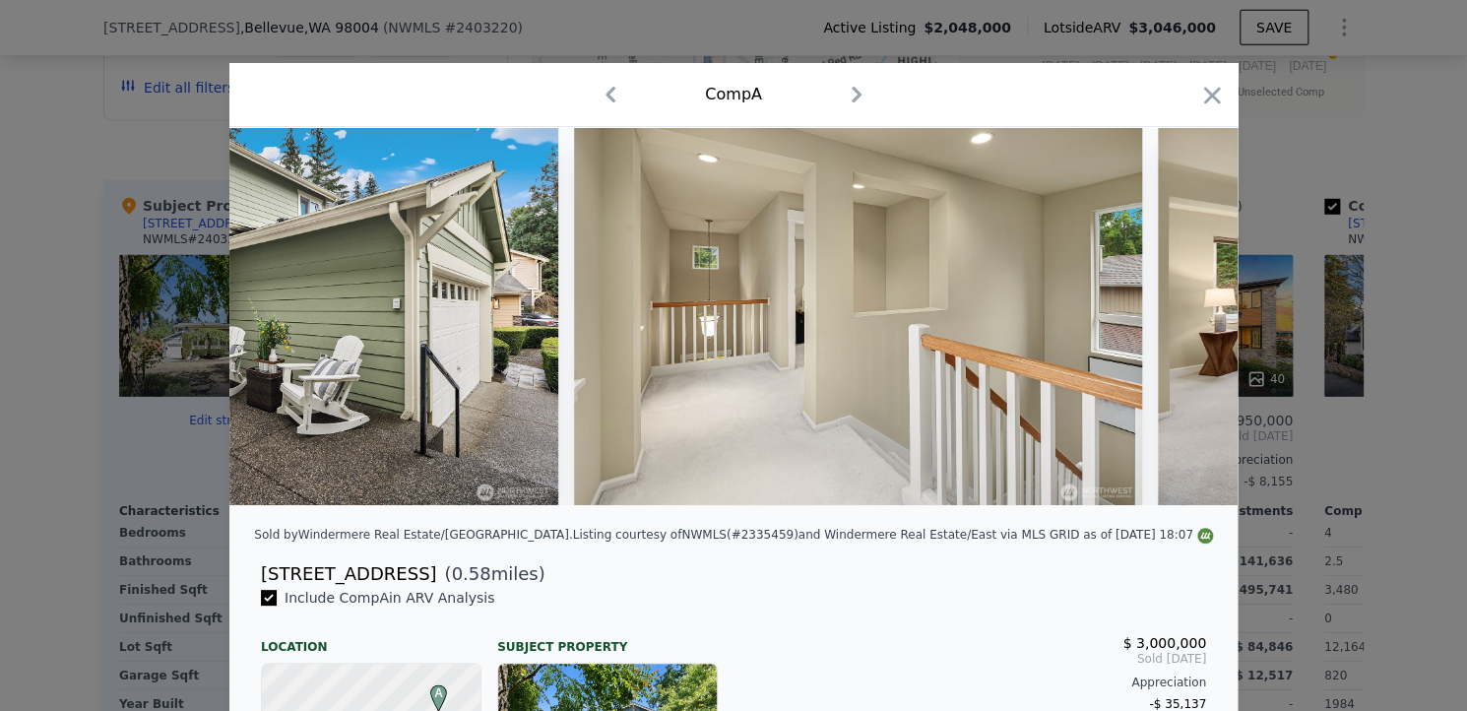
scroll to position [0, 8981]
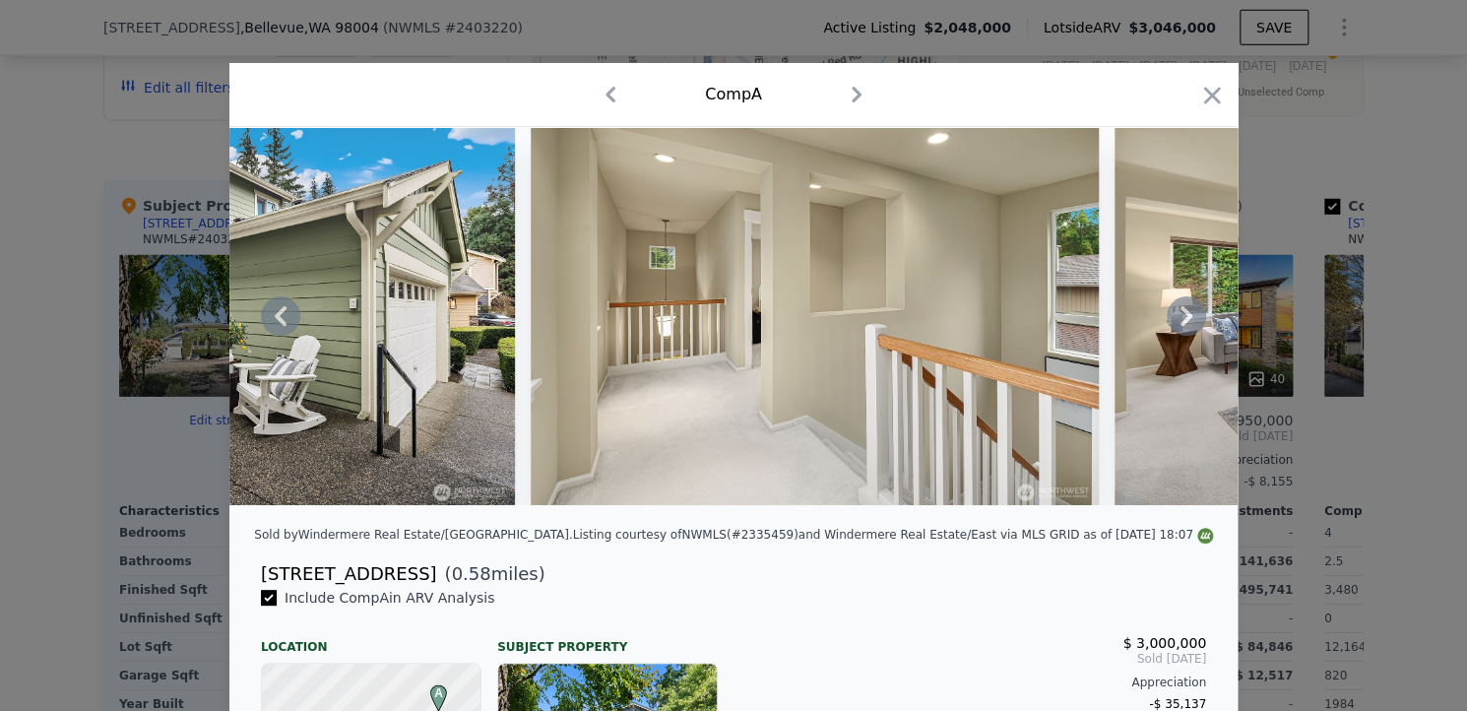
click at [1182, 324] on icon at bounding box center [1187, 316] width 12 height 20
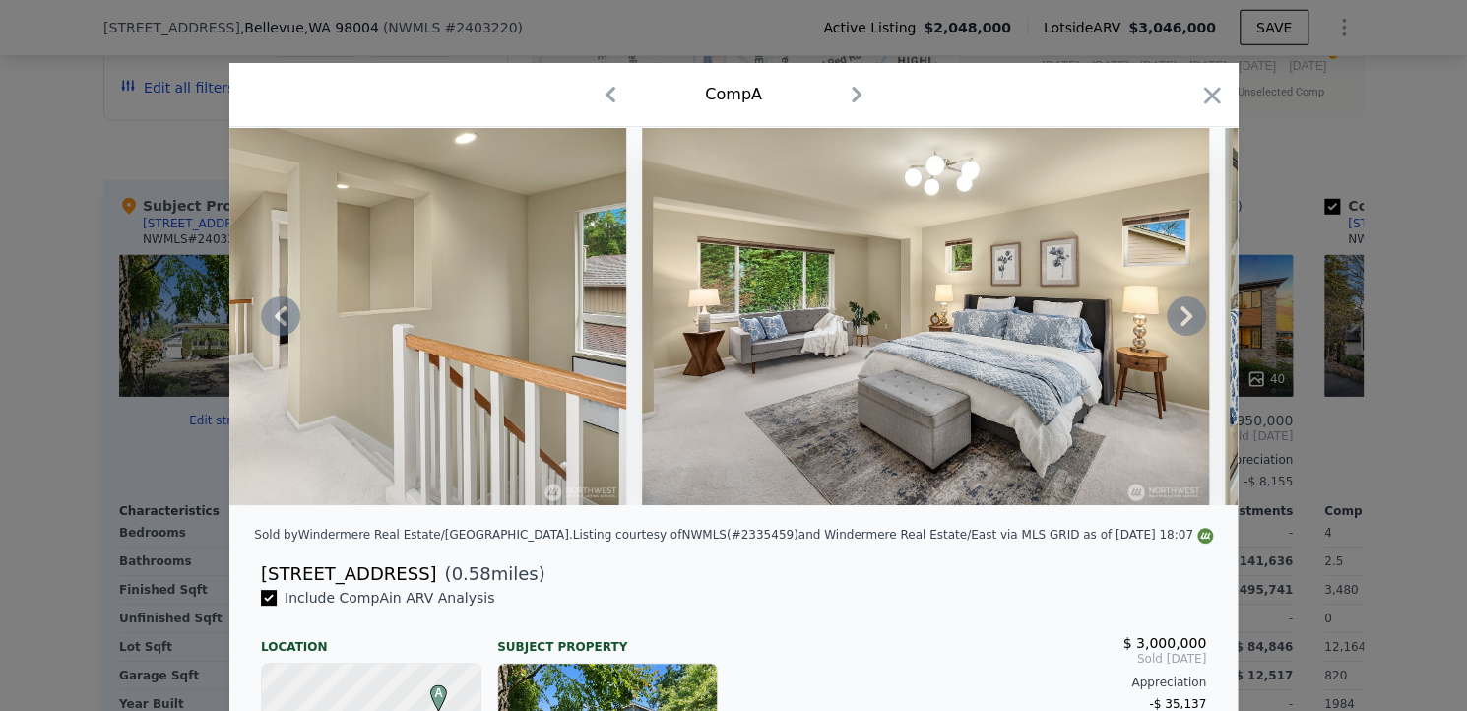
click at [1182, 324] on icon at bounding box center [1187, 316] width 12 height 20
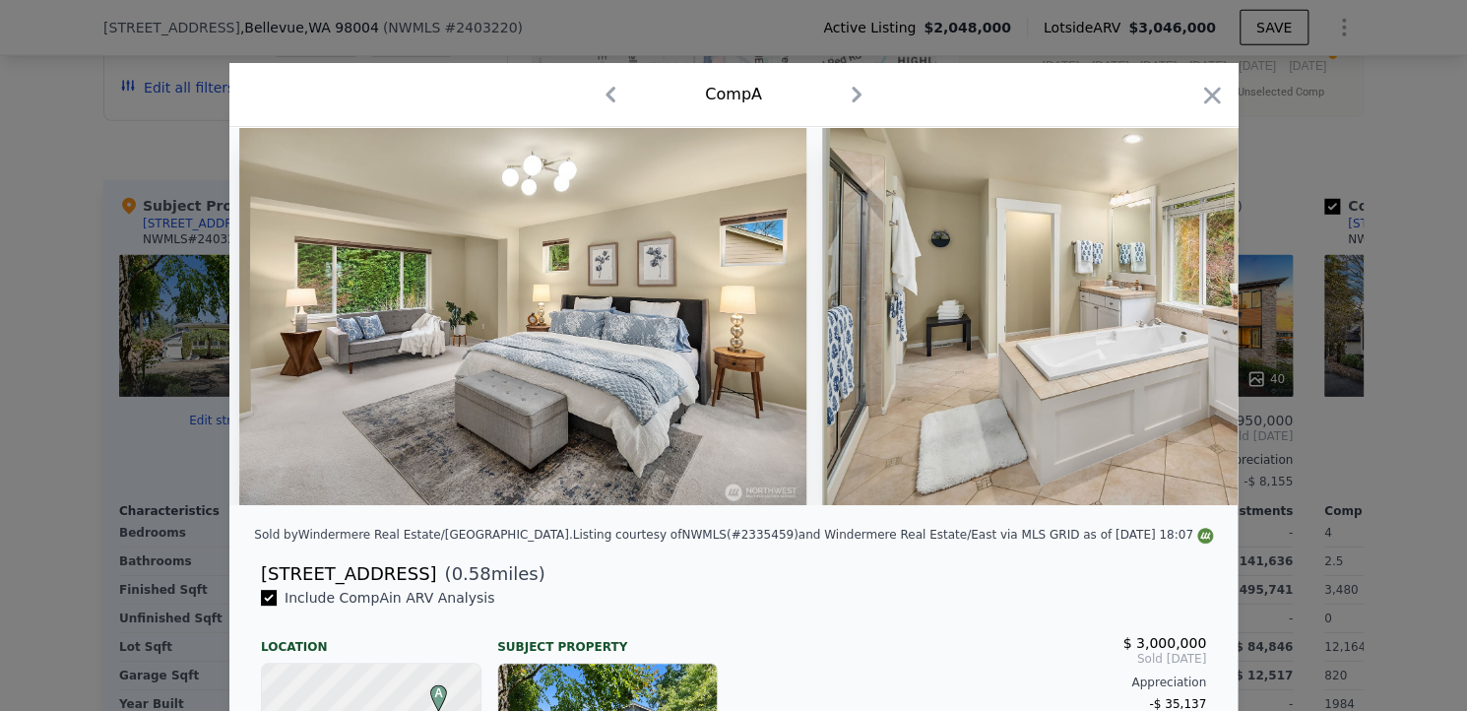
scroll to position [0, 9927]
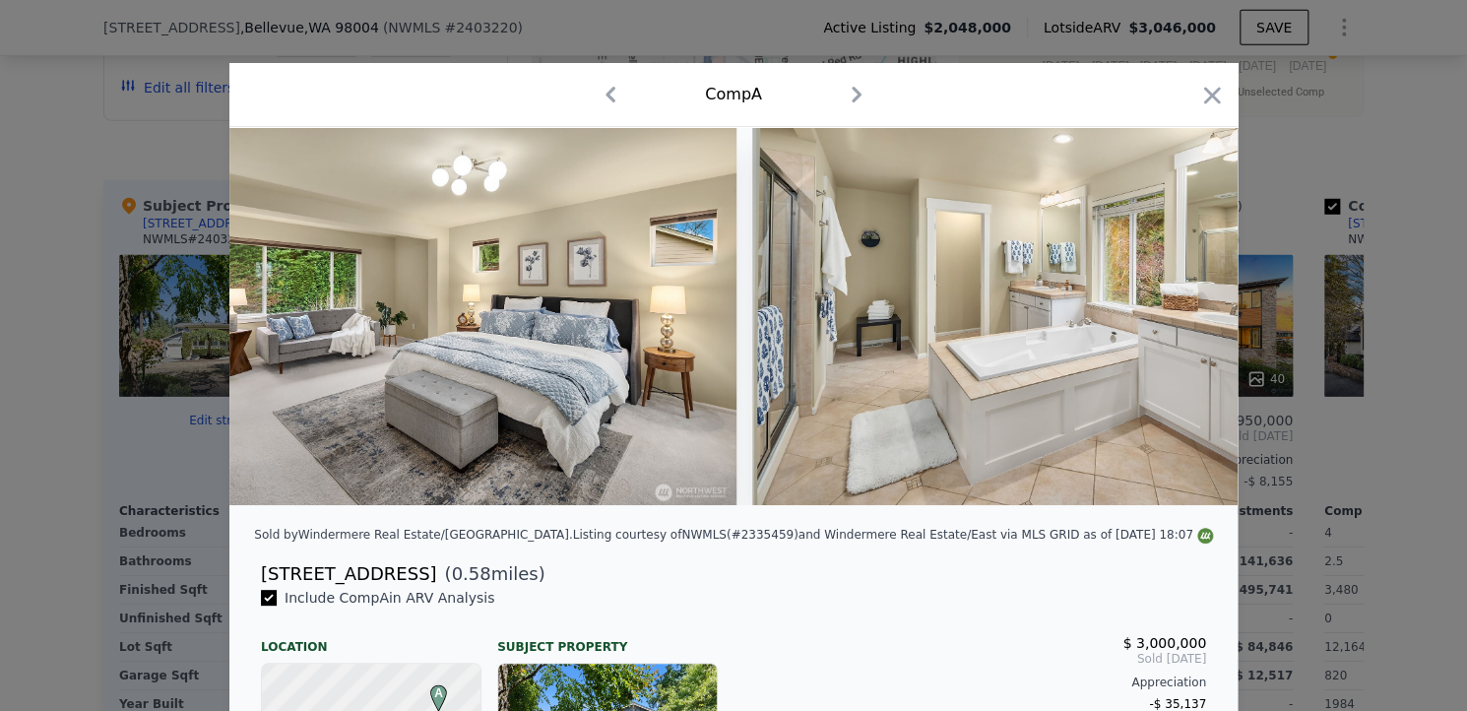
click at [1182, 324] on img at bounding box center [1035, 316] width 567 height 378
click at [1182, 324] on icon at bounding box center [1187, 316] width 12 height 20
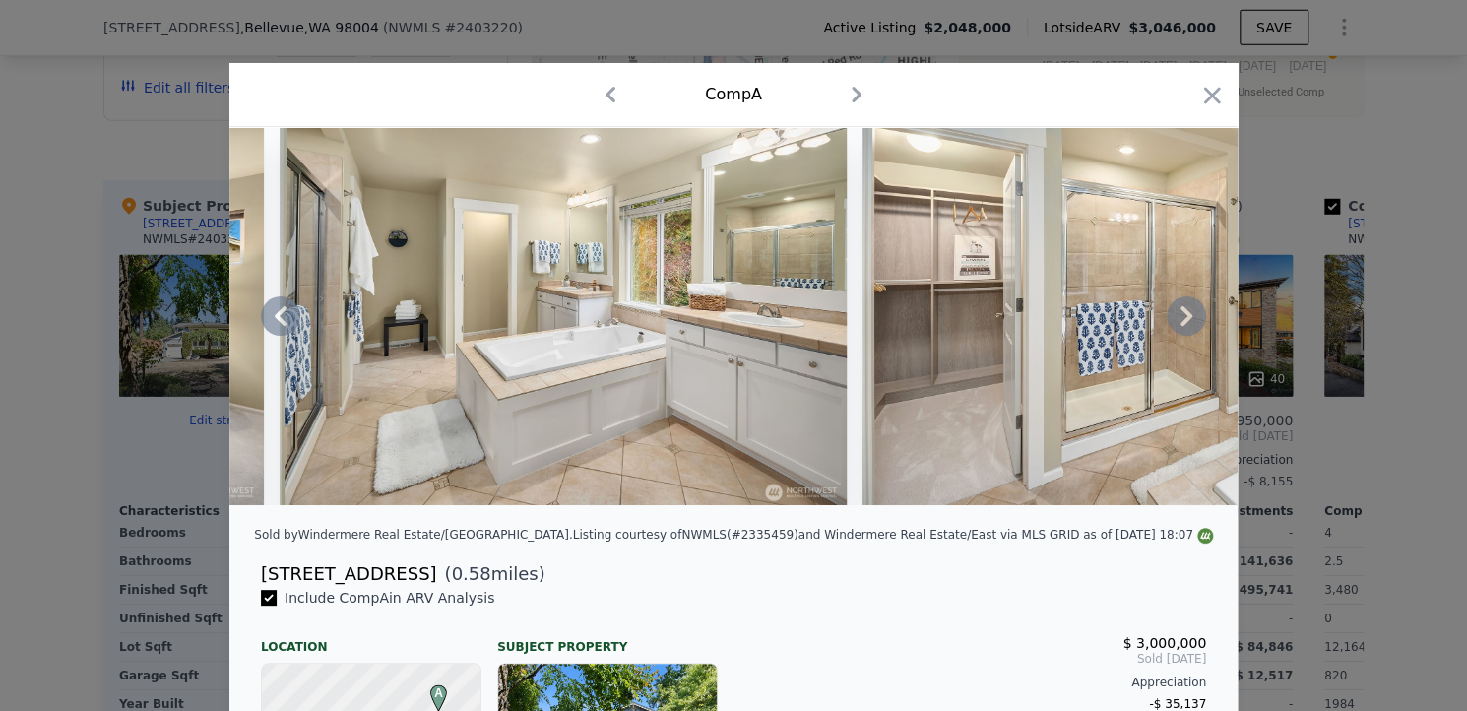
click at [1182, 324] on icon at bounding box center [1187, 316] width 12 height 20
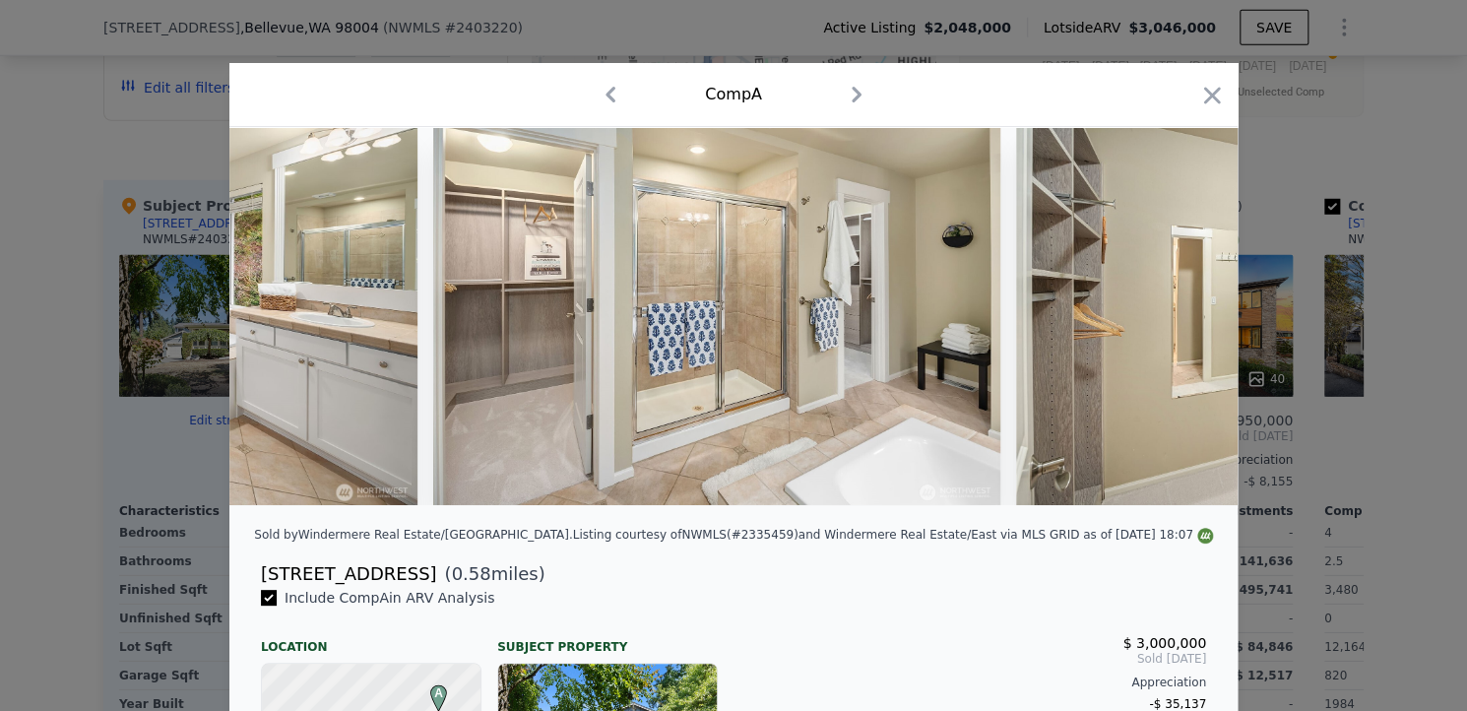
scroll to position [0, 10872]
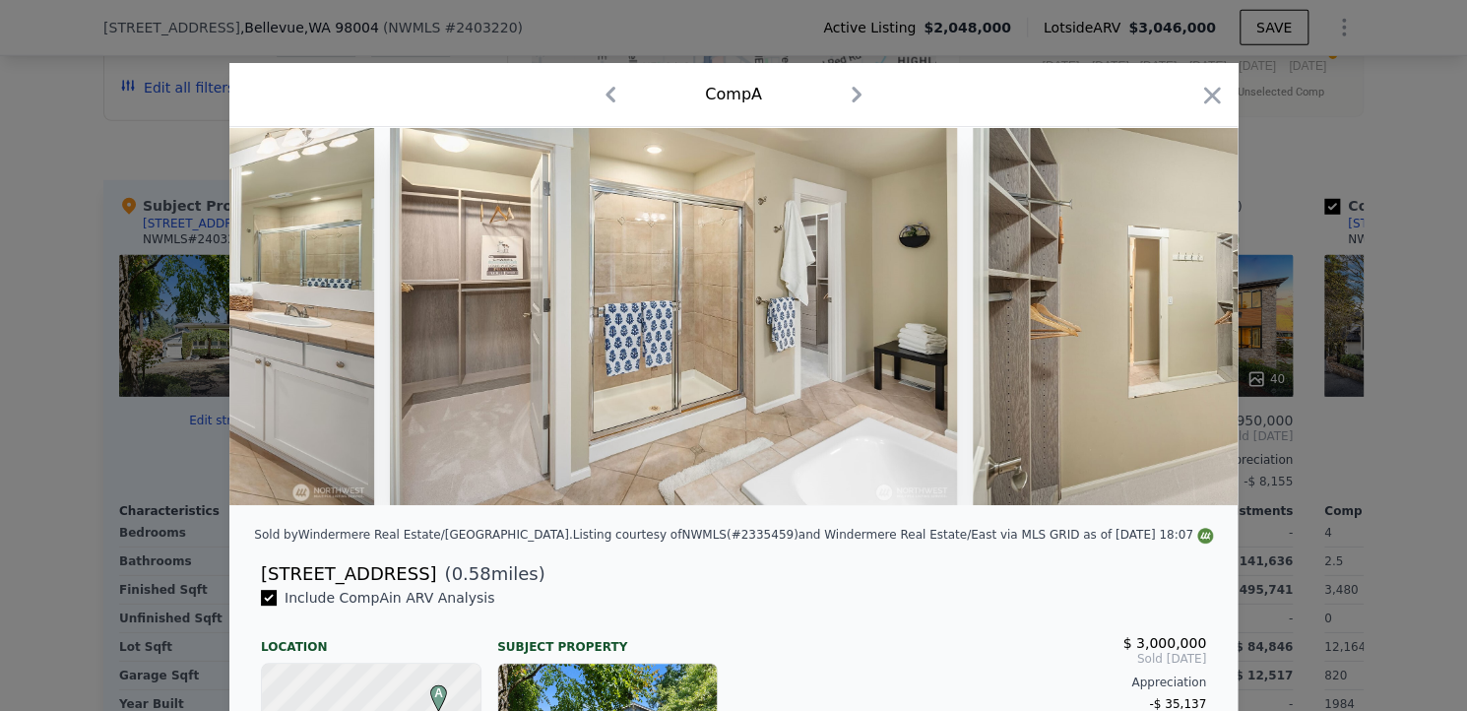
click at [1182, 324] on img at bounding box center [1256, 316] width 567 height 378
click at [1182, 324] on icon at bounding box center [1187, 316] width 12 height 20
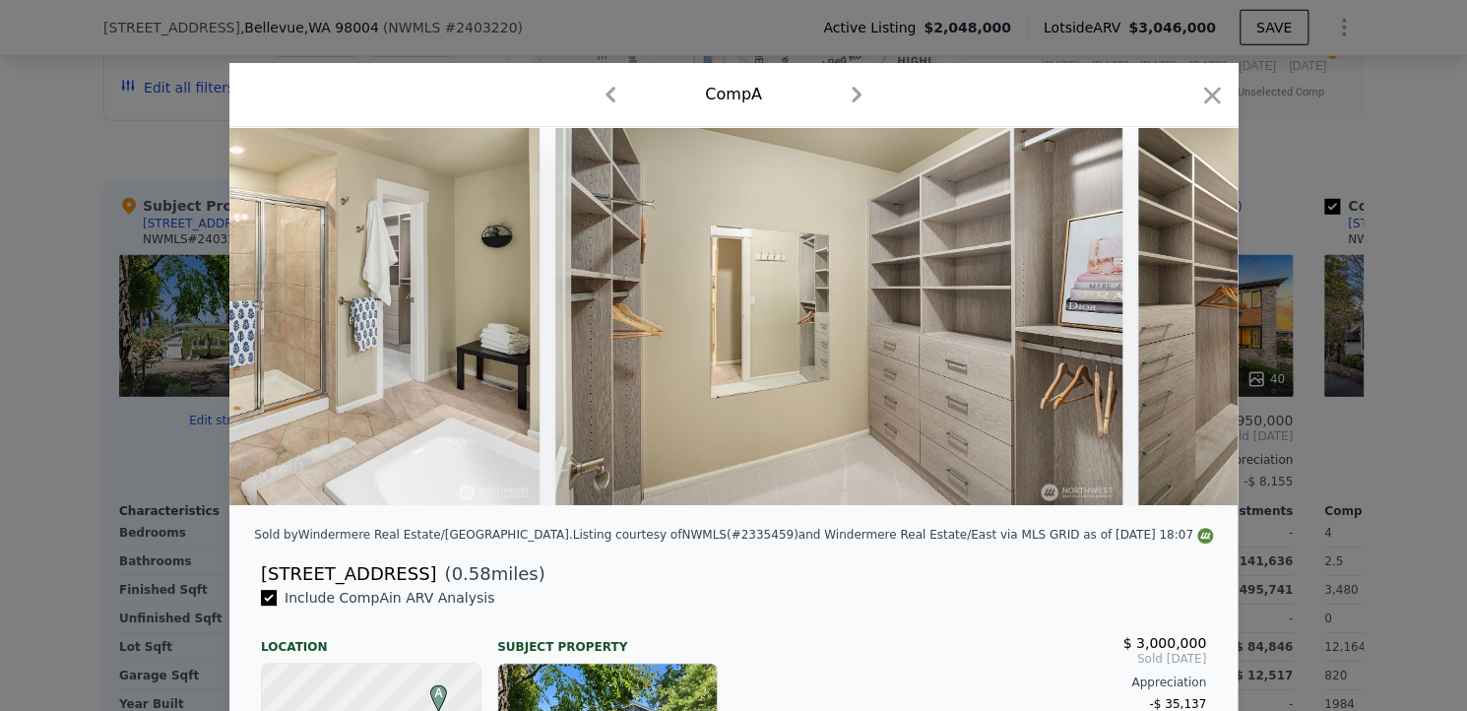
scroll to position [0, 11345]
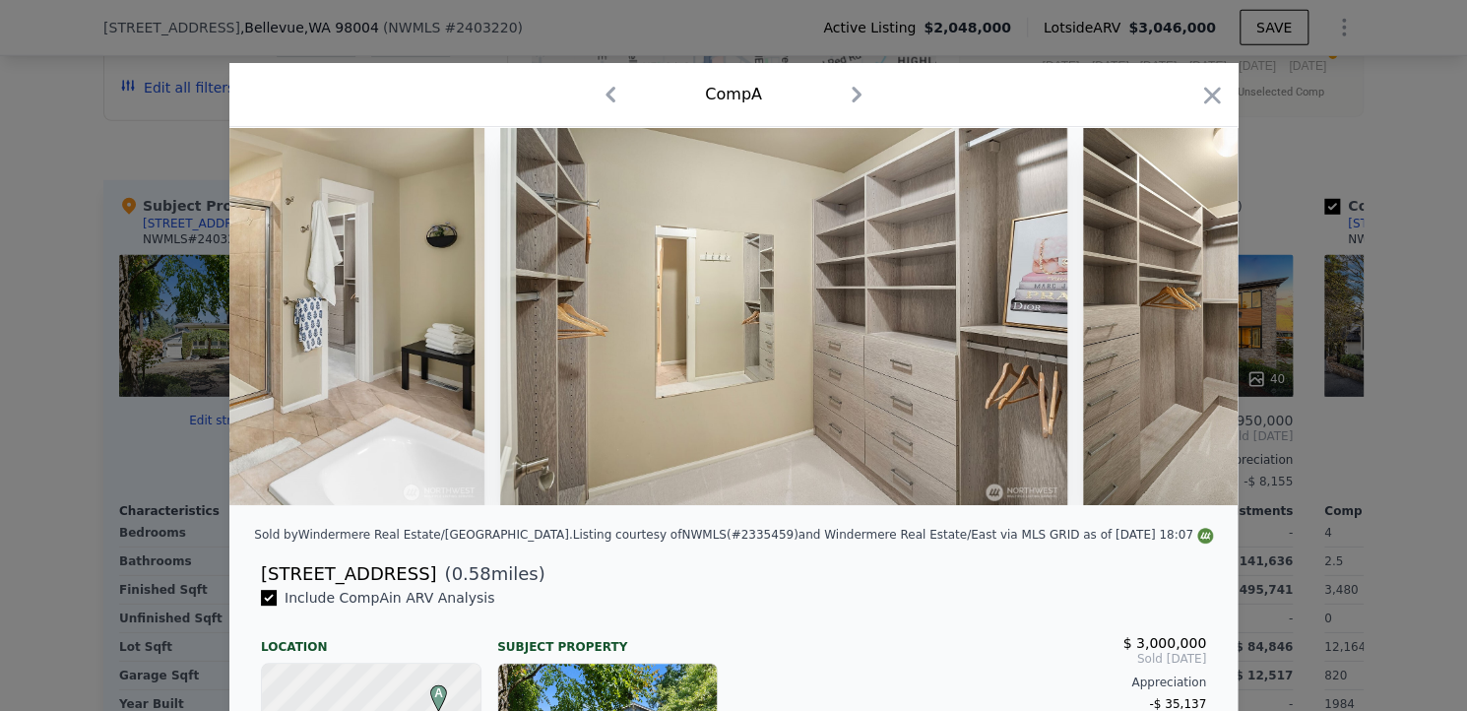
click at [1182, 324] on div at bounding box center [733, 316] width 1008 height 378
click at [1182, 324] on icon at bounding box center [1187, 316] width 12 height 20
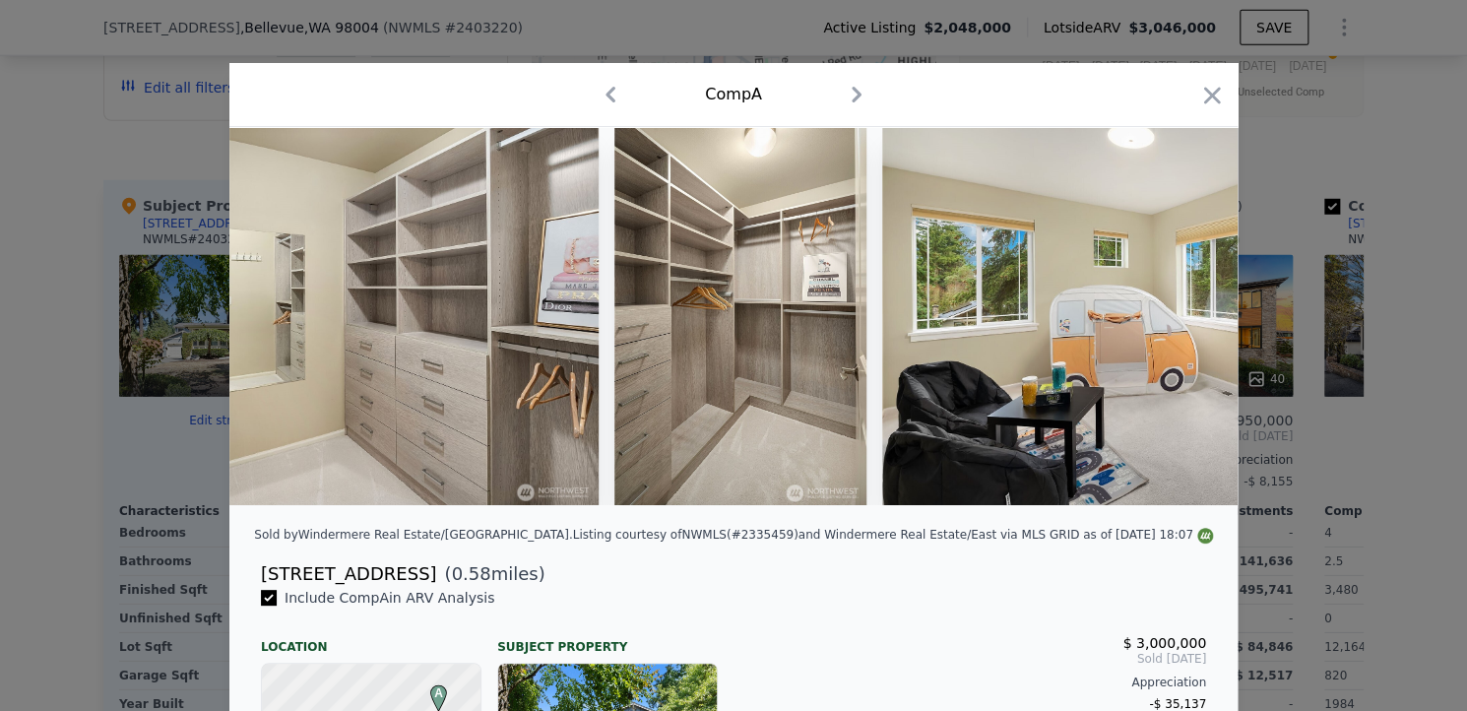
scroll to position [0, 11817]
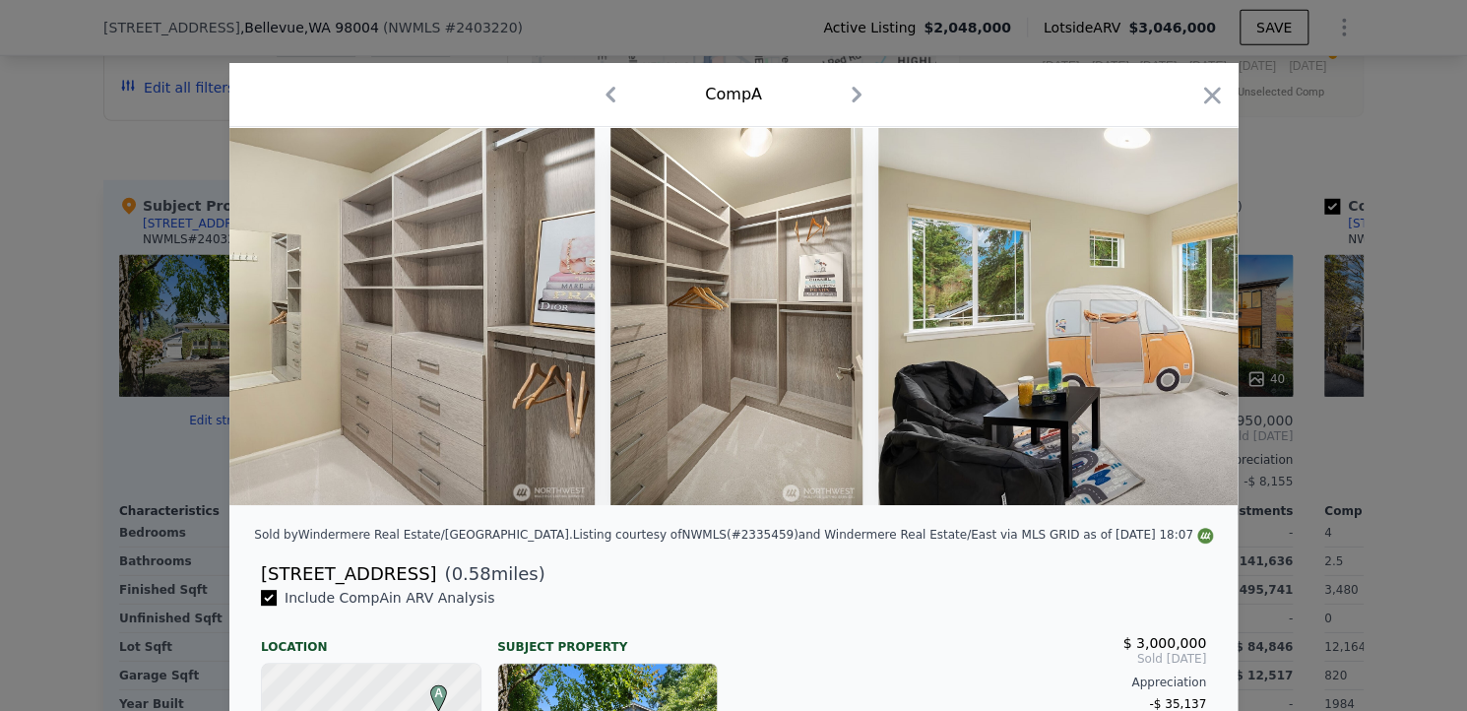
click at [1182, 324] on div at bounding box center [733, 316] width 1008 height 378
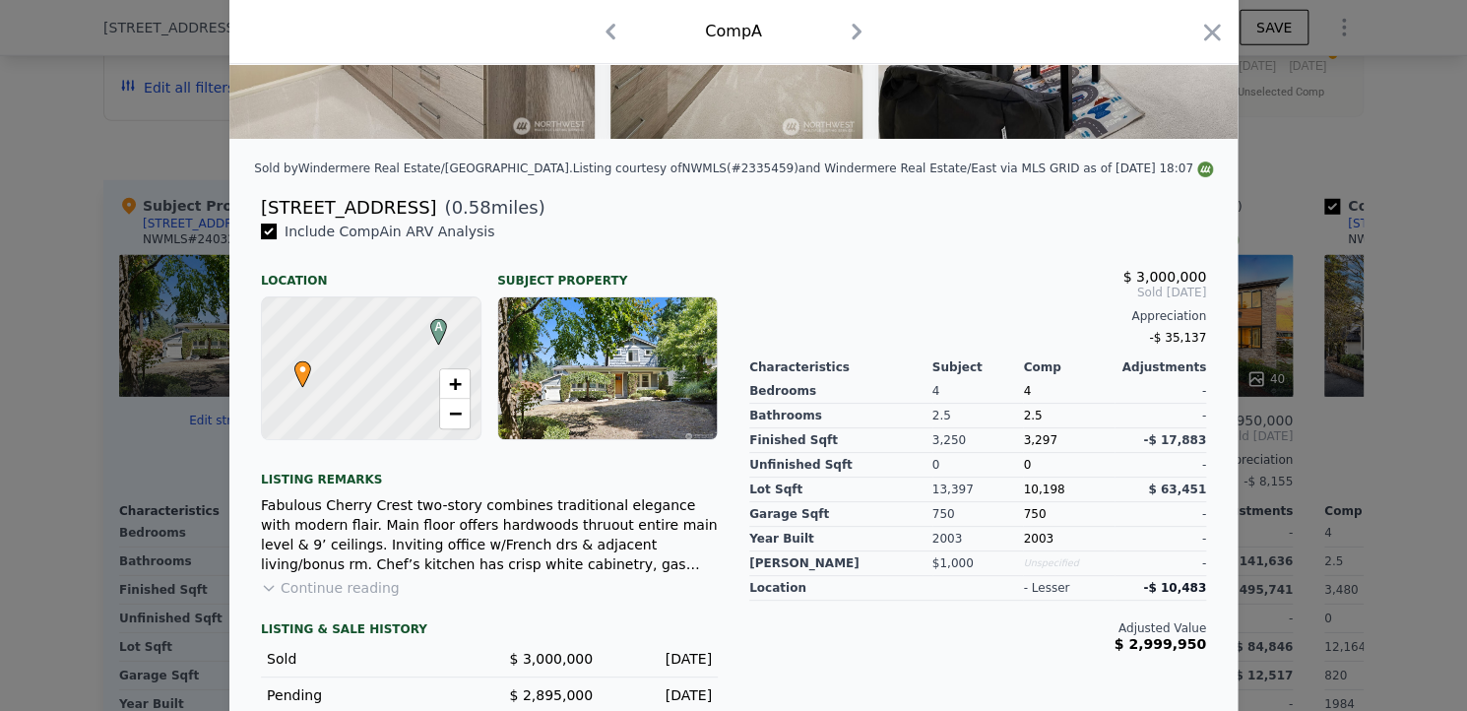
scroll to position [465, 0]
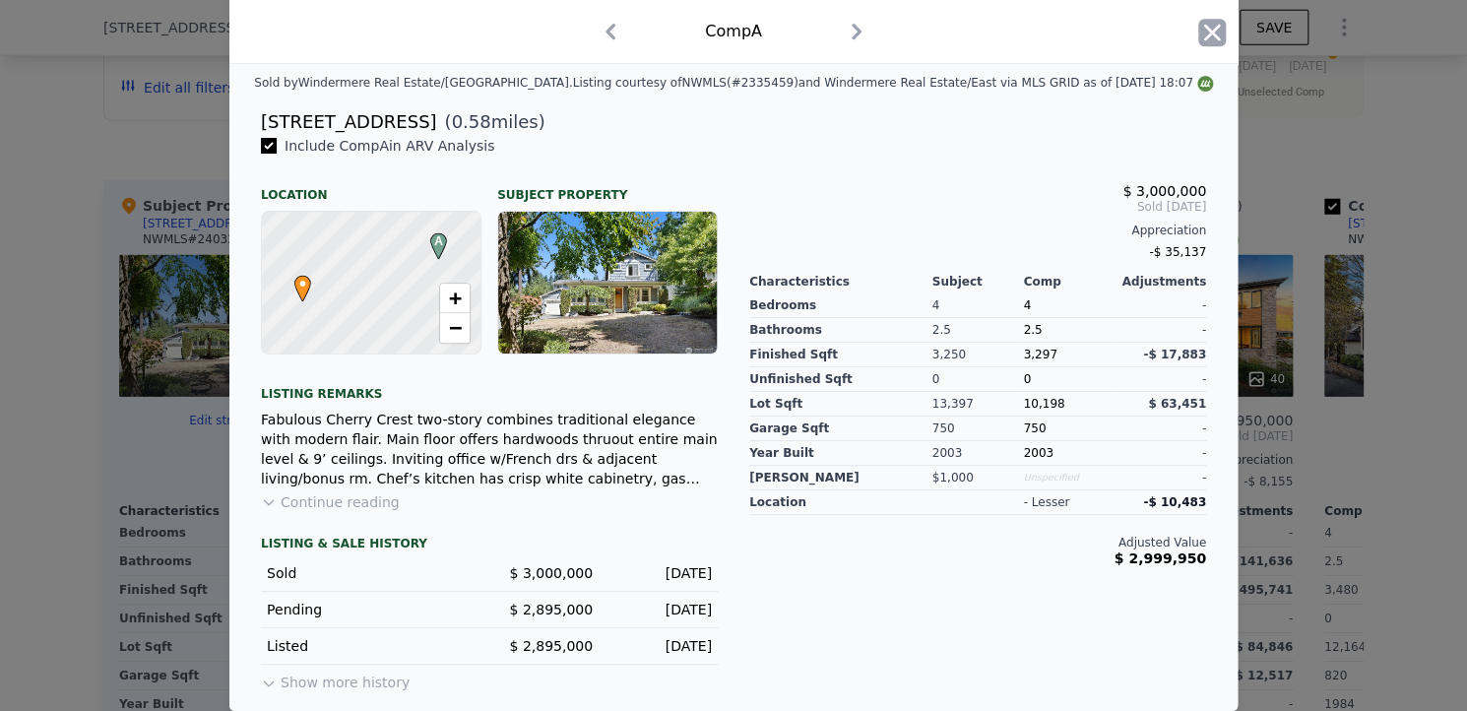
click at [1201, 27] on icon "button" at bounding box center [1212, 33] width 28 height 28
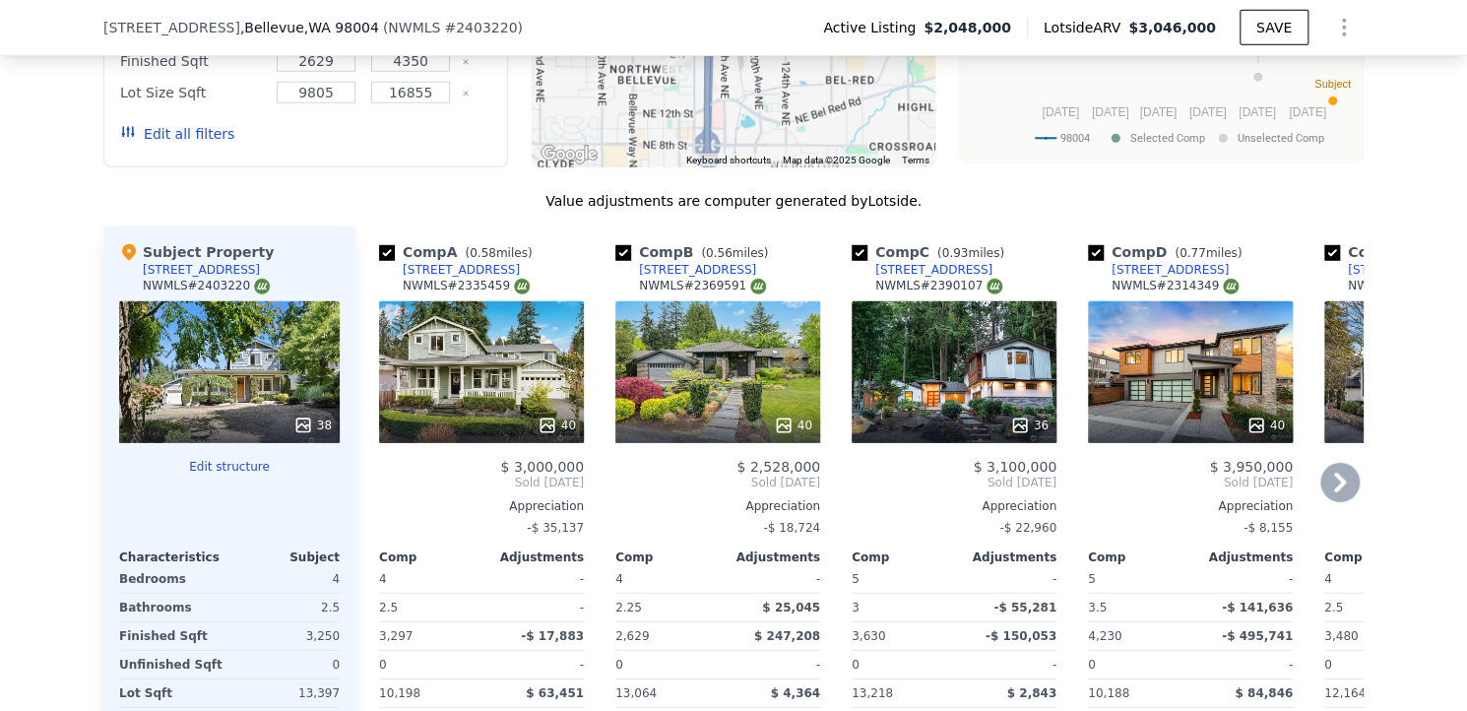
click at [673, 304] on div "40" at bounding box center [717, 372] width 205 height 142
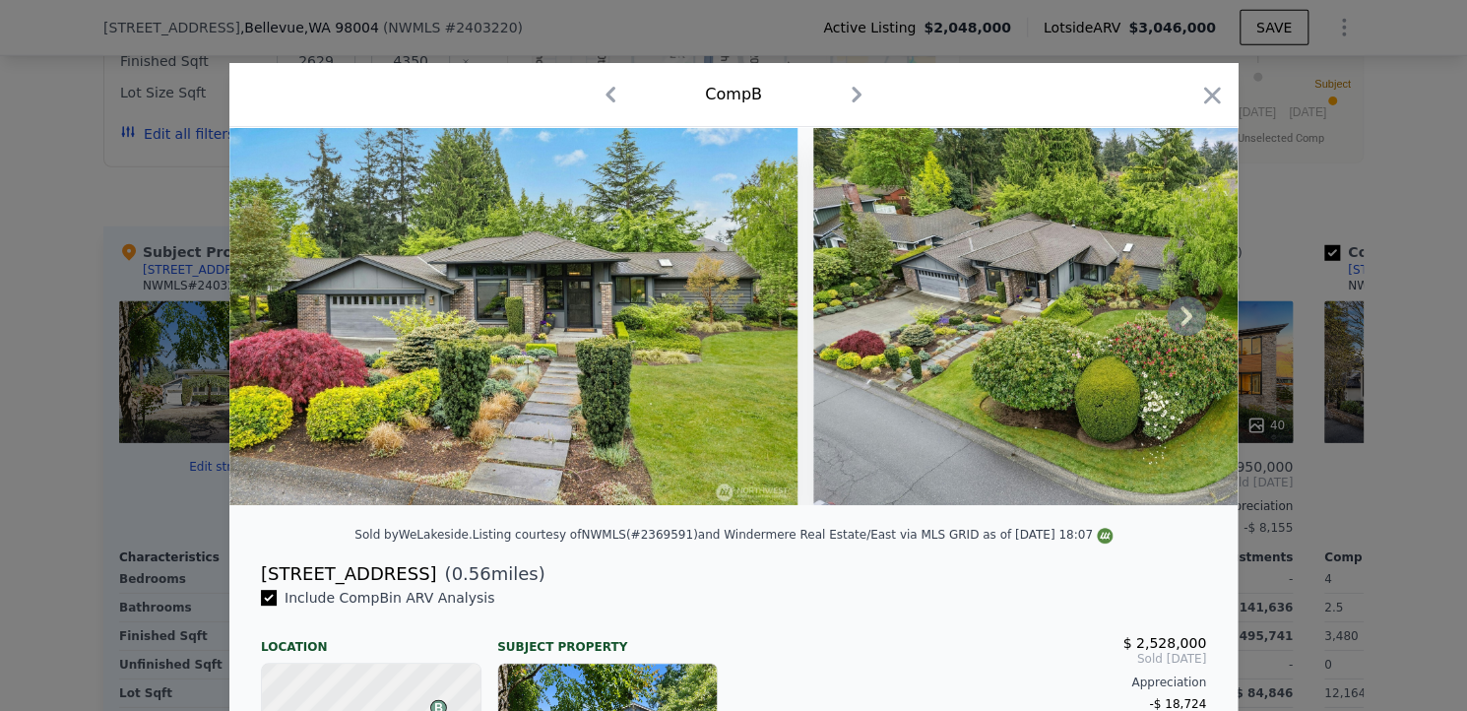
click at [1170, 320] on icon at bounding box center [1186, 315] width 39 height 39
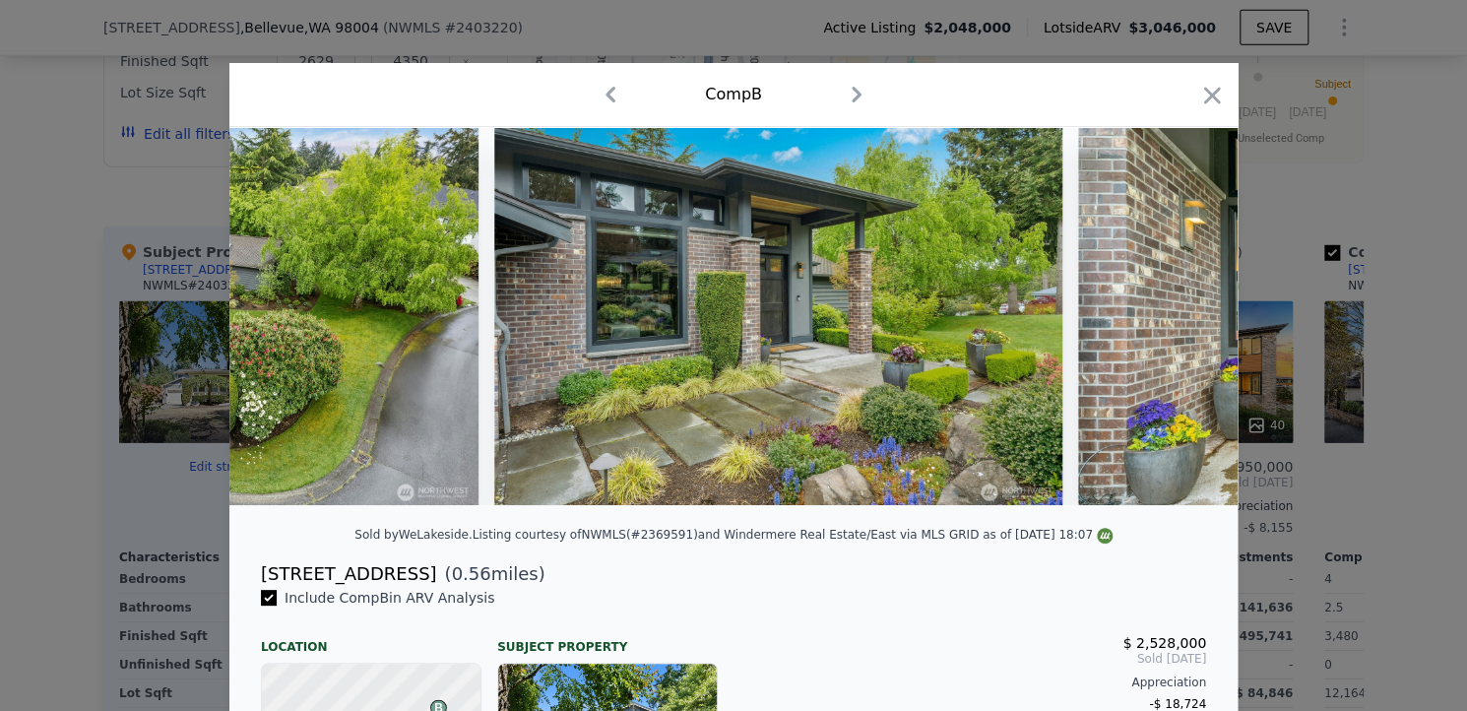
scroll to position [0, 945]
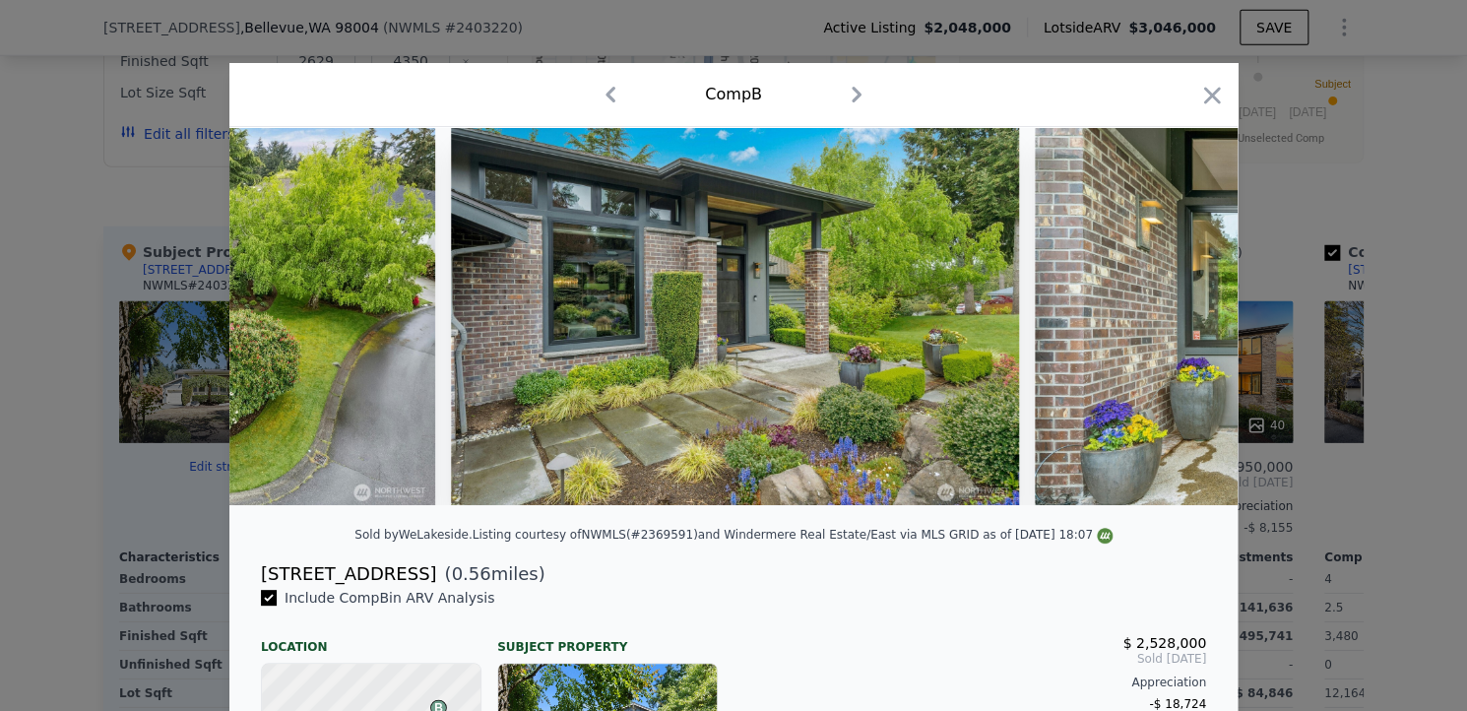
click at [1170, 320] on div at bounding box center [733, 316] width 1008 height 378
click at [1170, 320] on icon at bounding box center [1186, 315] width 39 height 39
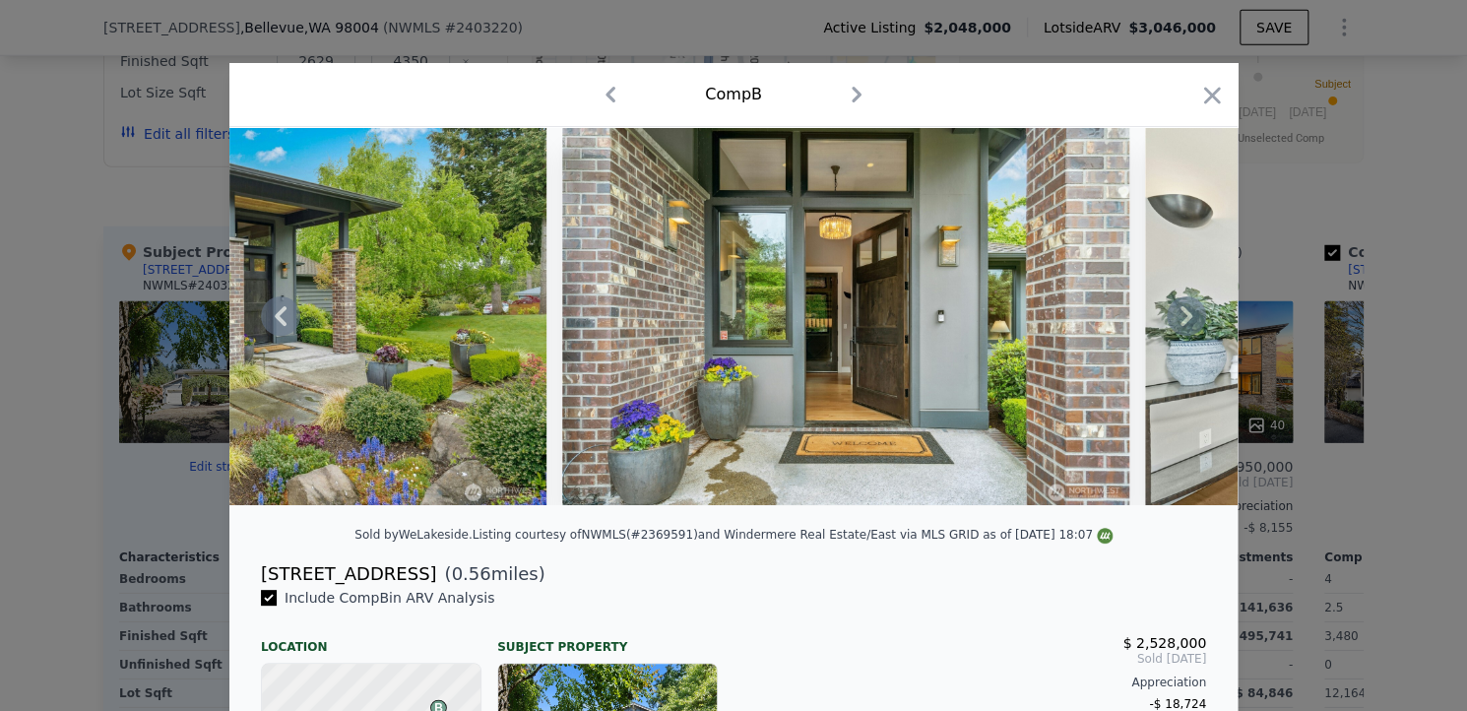
click at [1170, 320] on icon at bounding box center [1186, 315] width 39 height 39
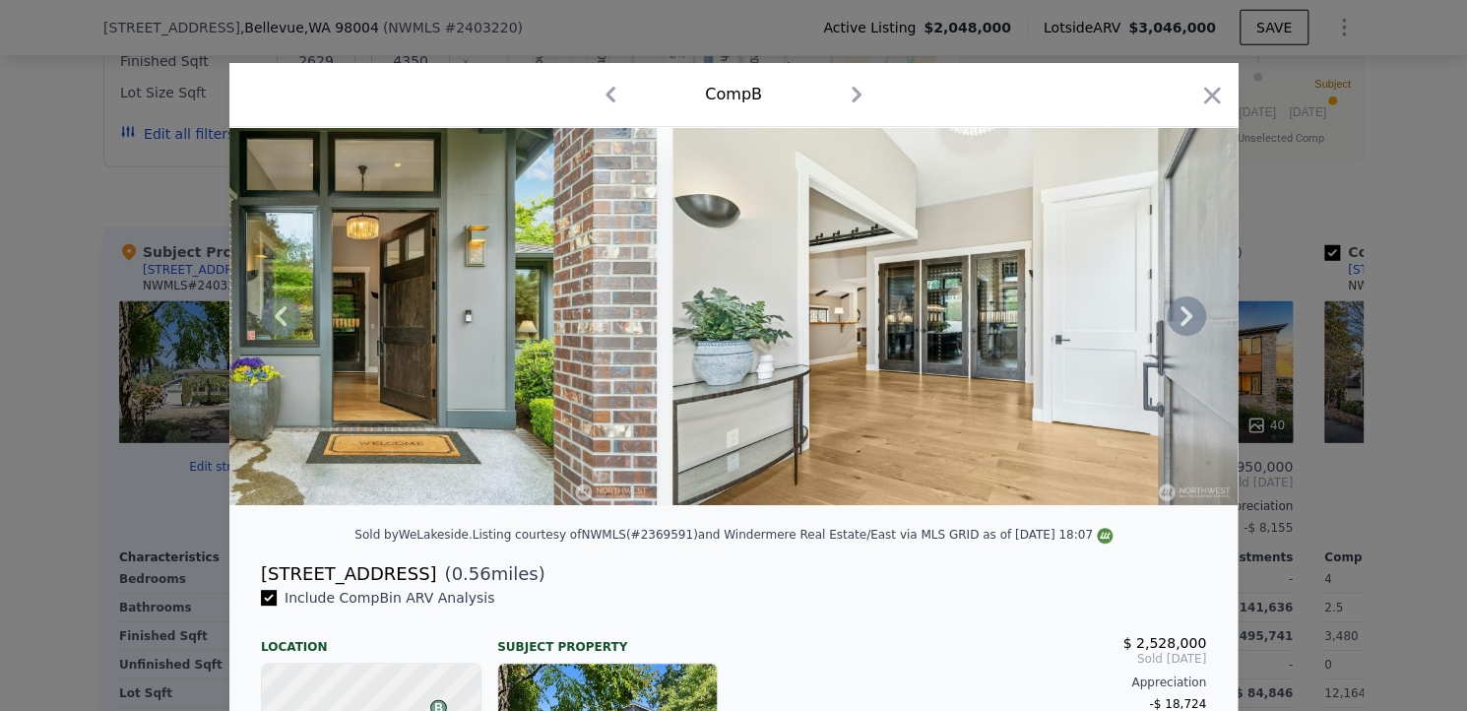
click at [1170, 320] on icon at bounding box center [1186, 315] width 39 height 39
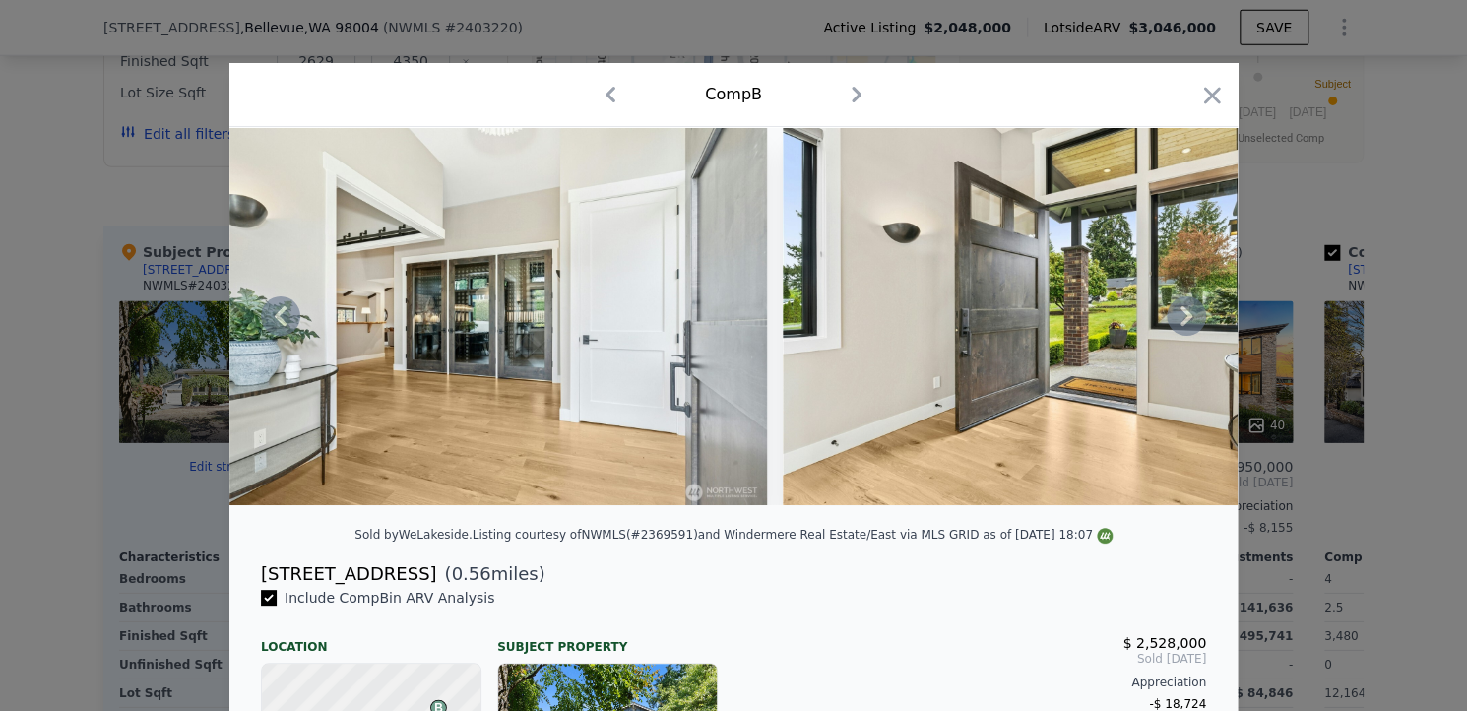
click at [1170, 320] on icon at bounding box center [1186, 315] width 39 height 39
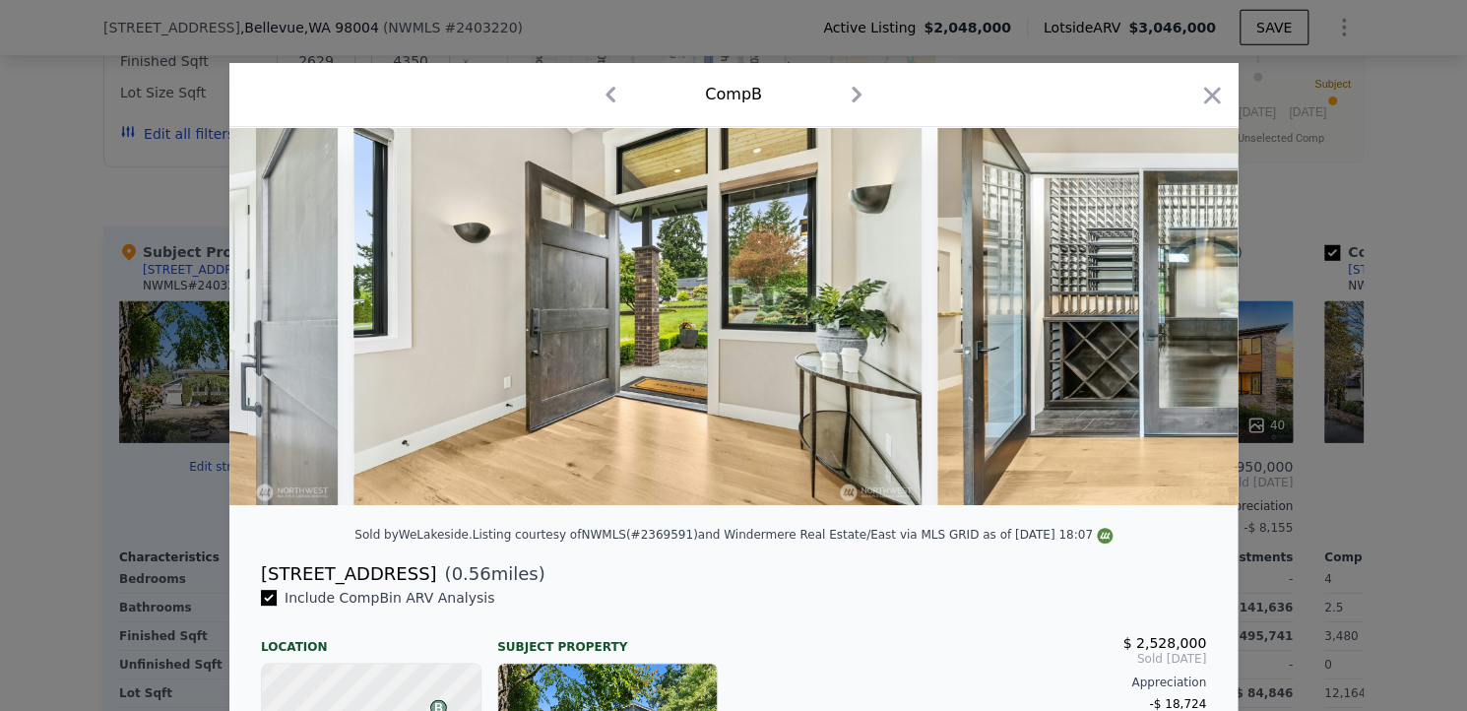
scroll to position [0, 2836]
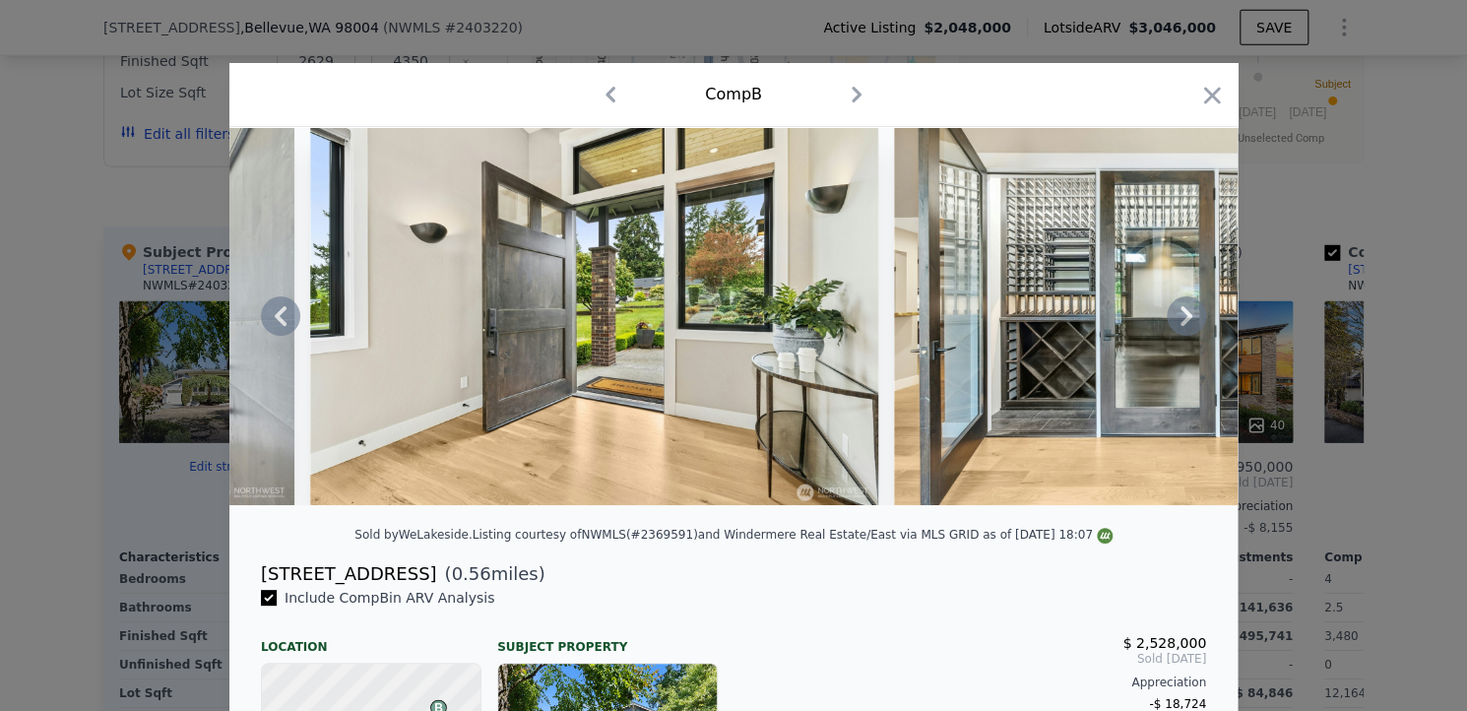
click at [1170, 320] on div at bounding box center [733, 316] width 1008 height 378
click at [1170, 320] on icon at bounding box center [1186, 315] width 39 height 39
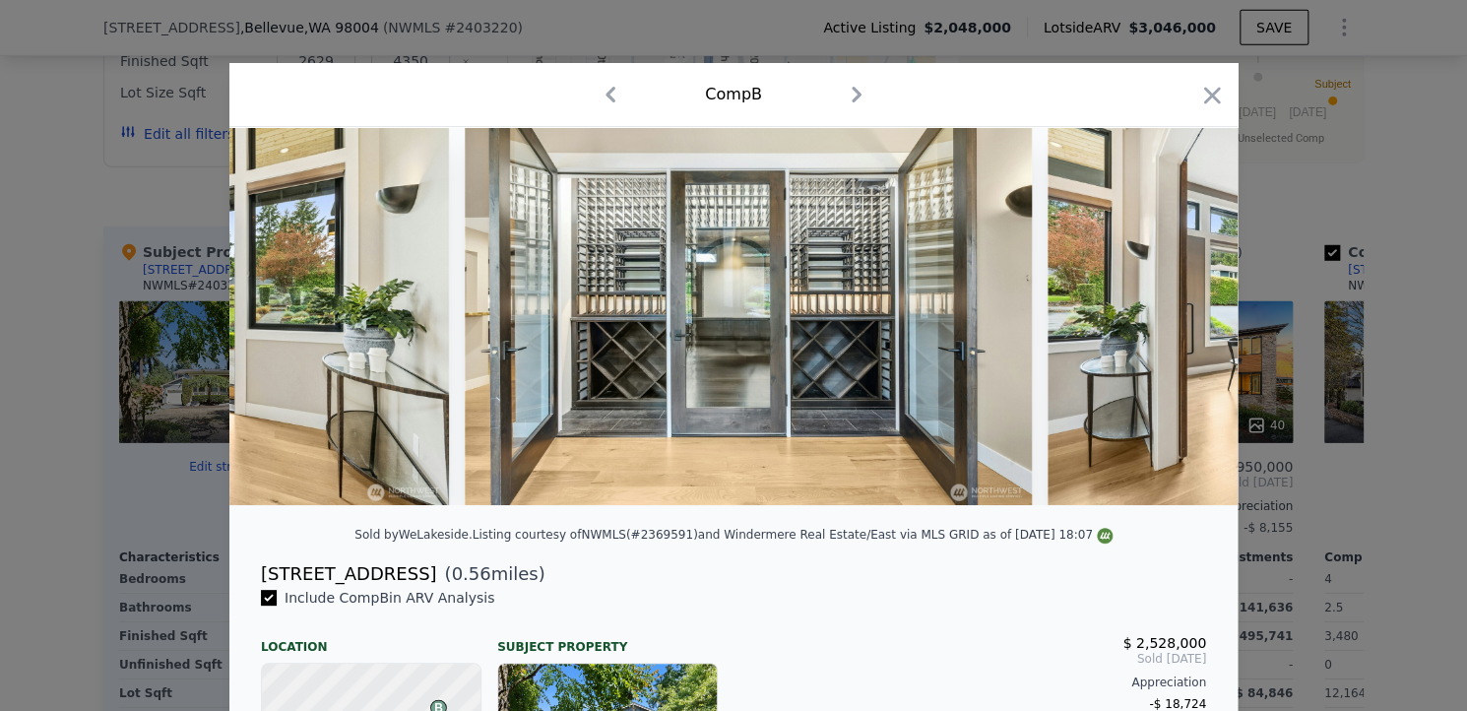
scroll to position [0, 3309]
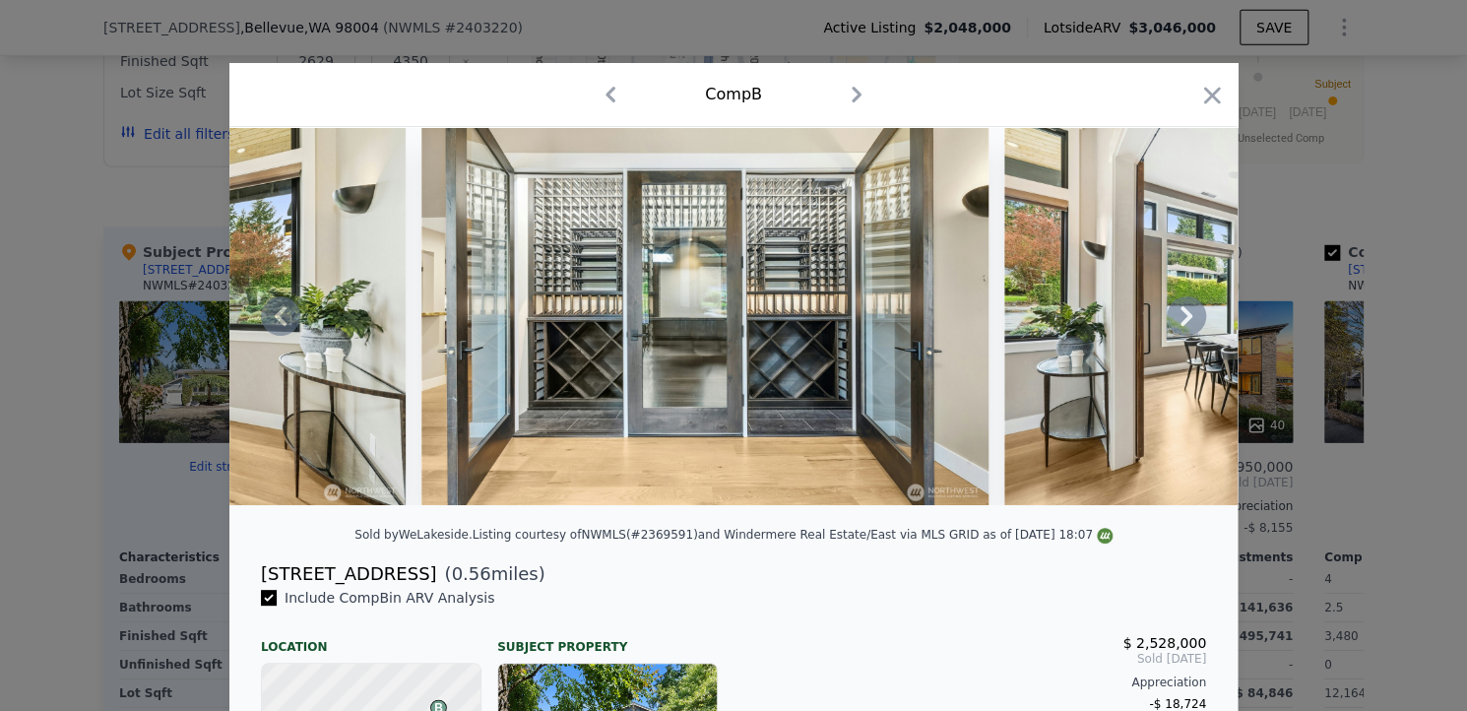
click at [1170, 320] on div at bounding box center [733, 316] width 1008 height 378
click at [1170, 320] on icon at bounding box center [1186, 315] width 39 height 39
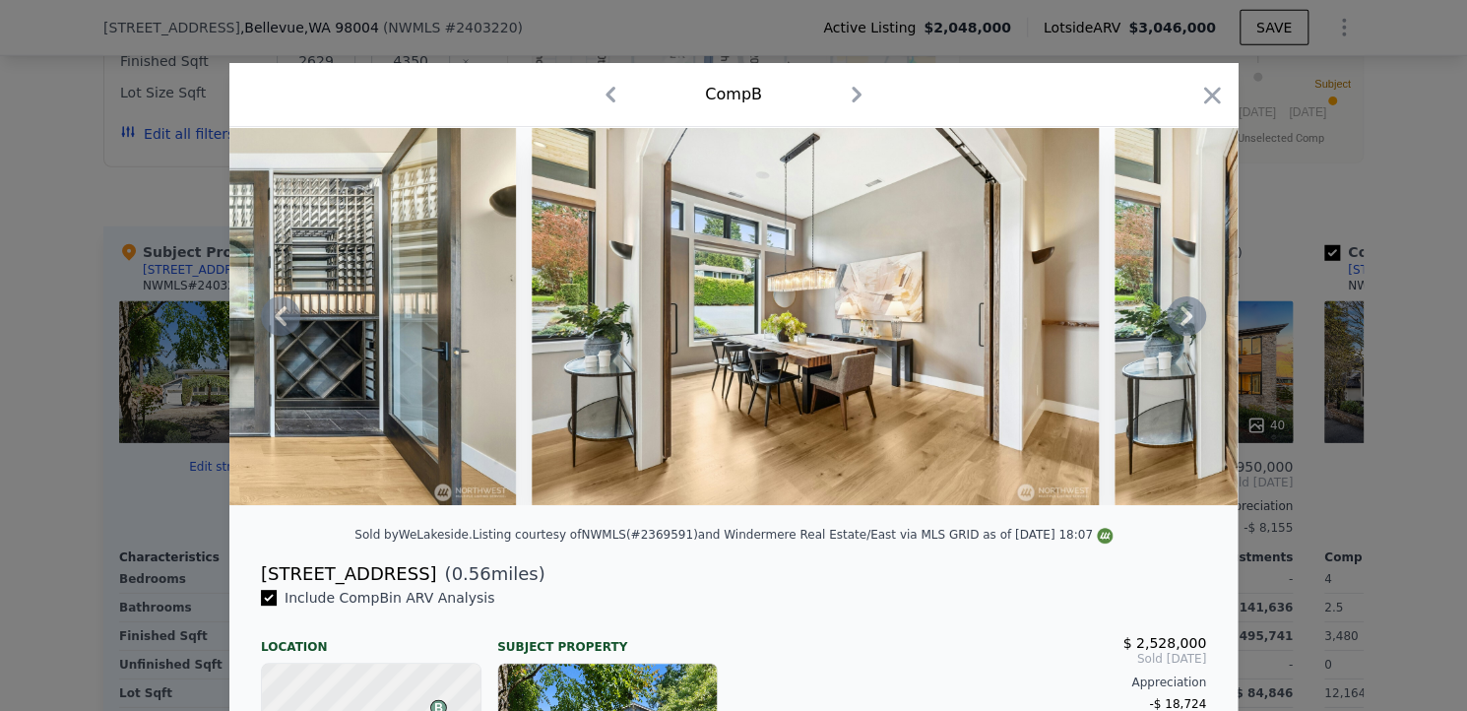
click at [1170, 320] on icon at bounding box center [1186, 315] width 39 height 39
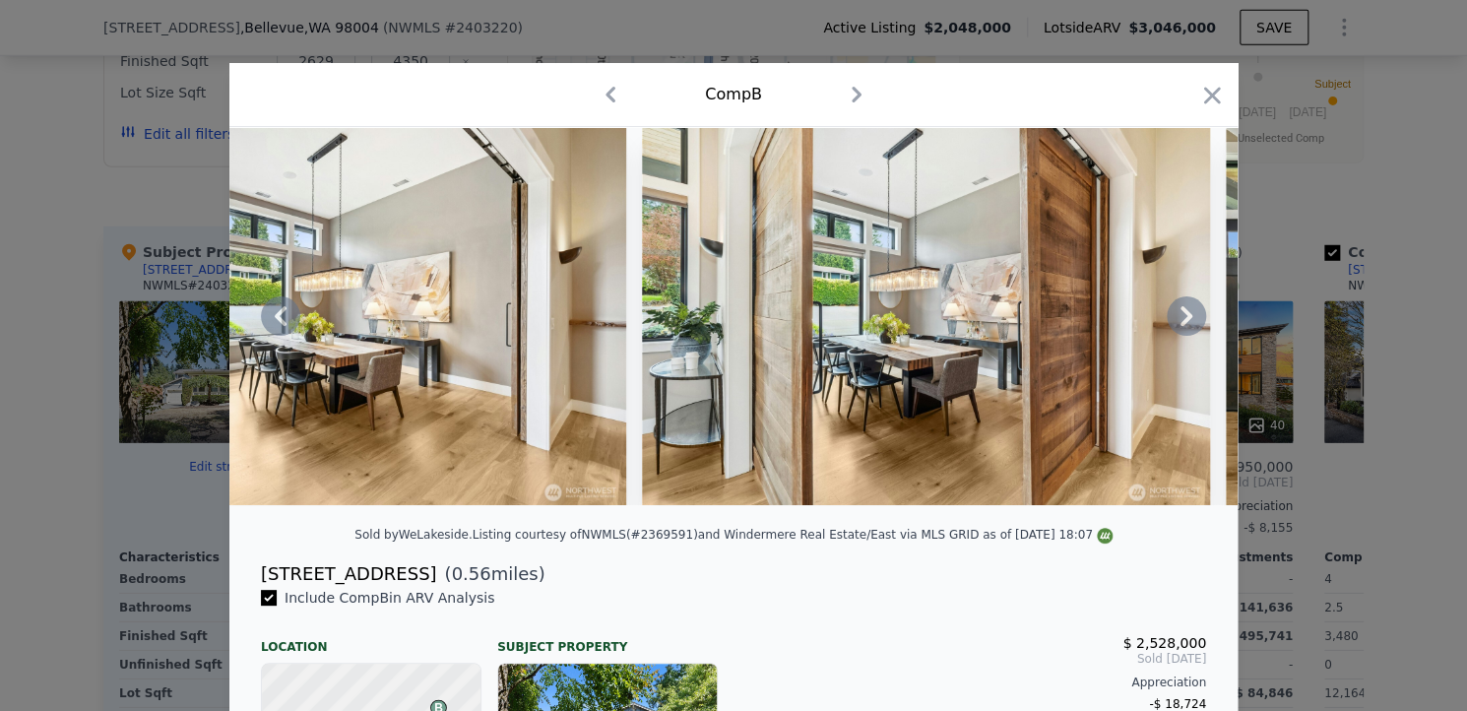
click at [1170, 316] on icon at bounding box center [1186, 315] width 39 height 39
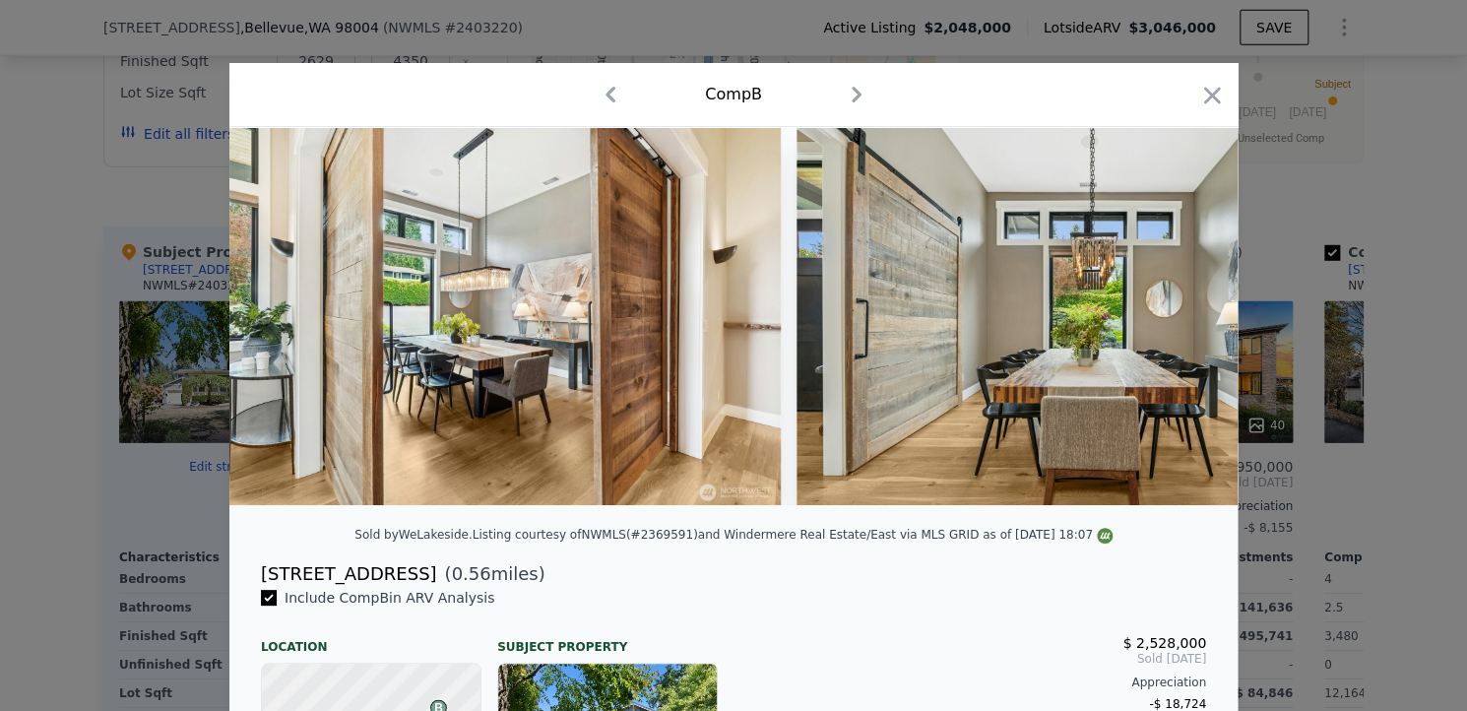
scroll to position [0, 4727]
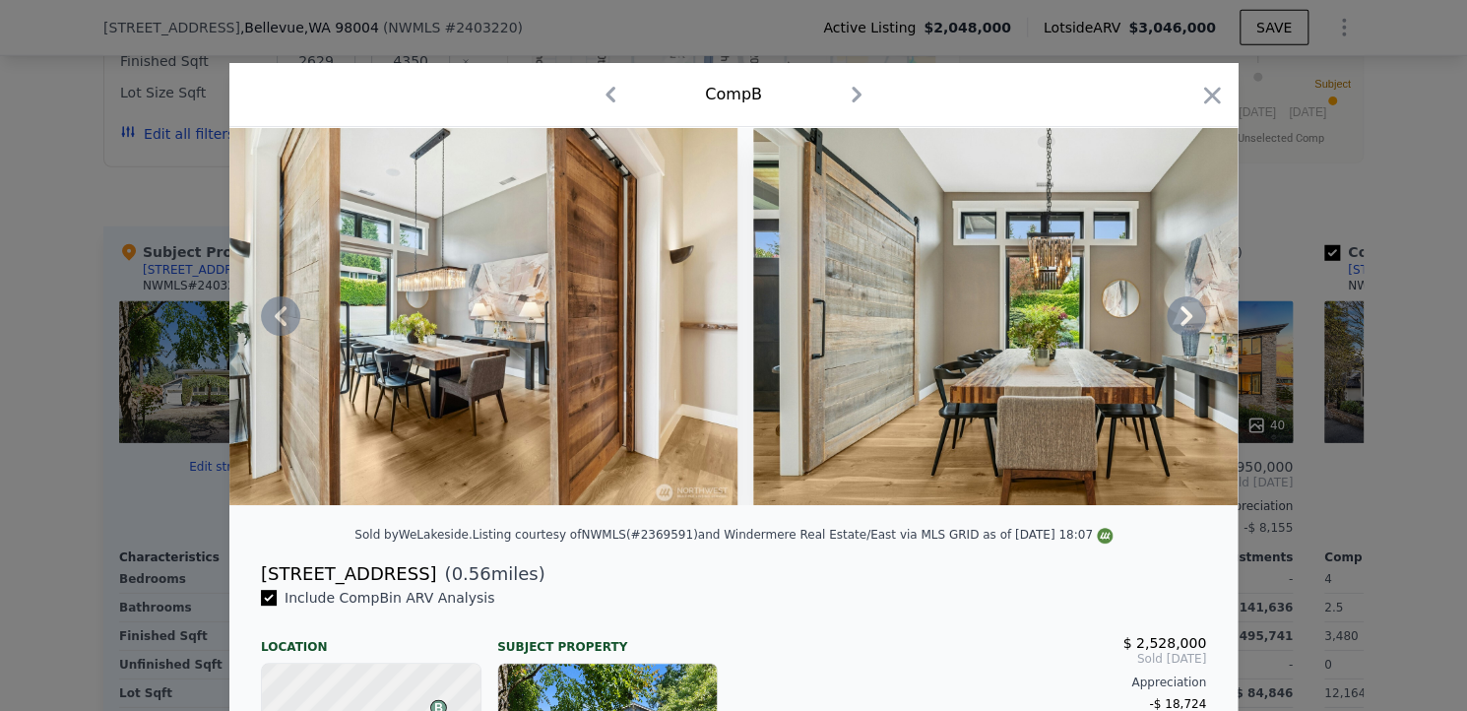
click at [1170, 316] on icon at bounding box center [1186, 315] width 39 height 39
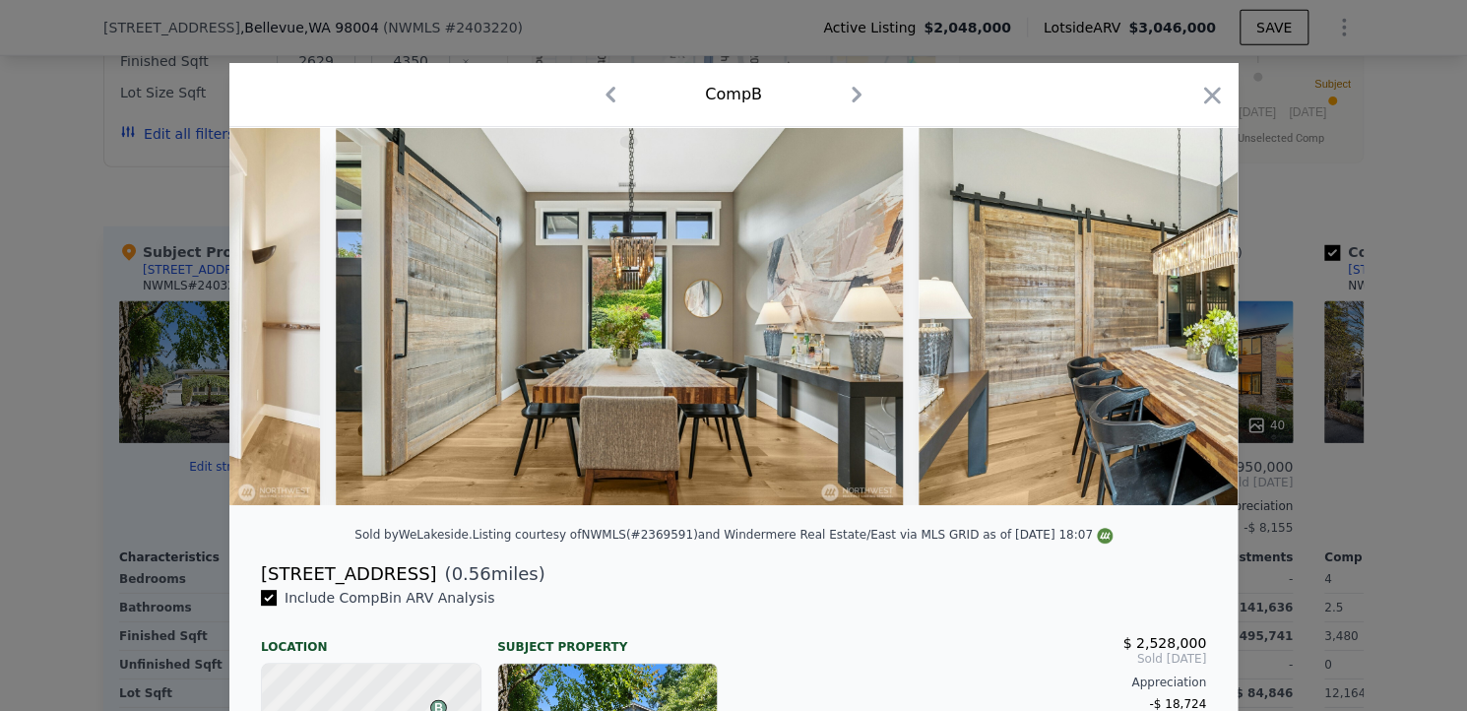
scroll to position [0, 5200]
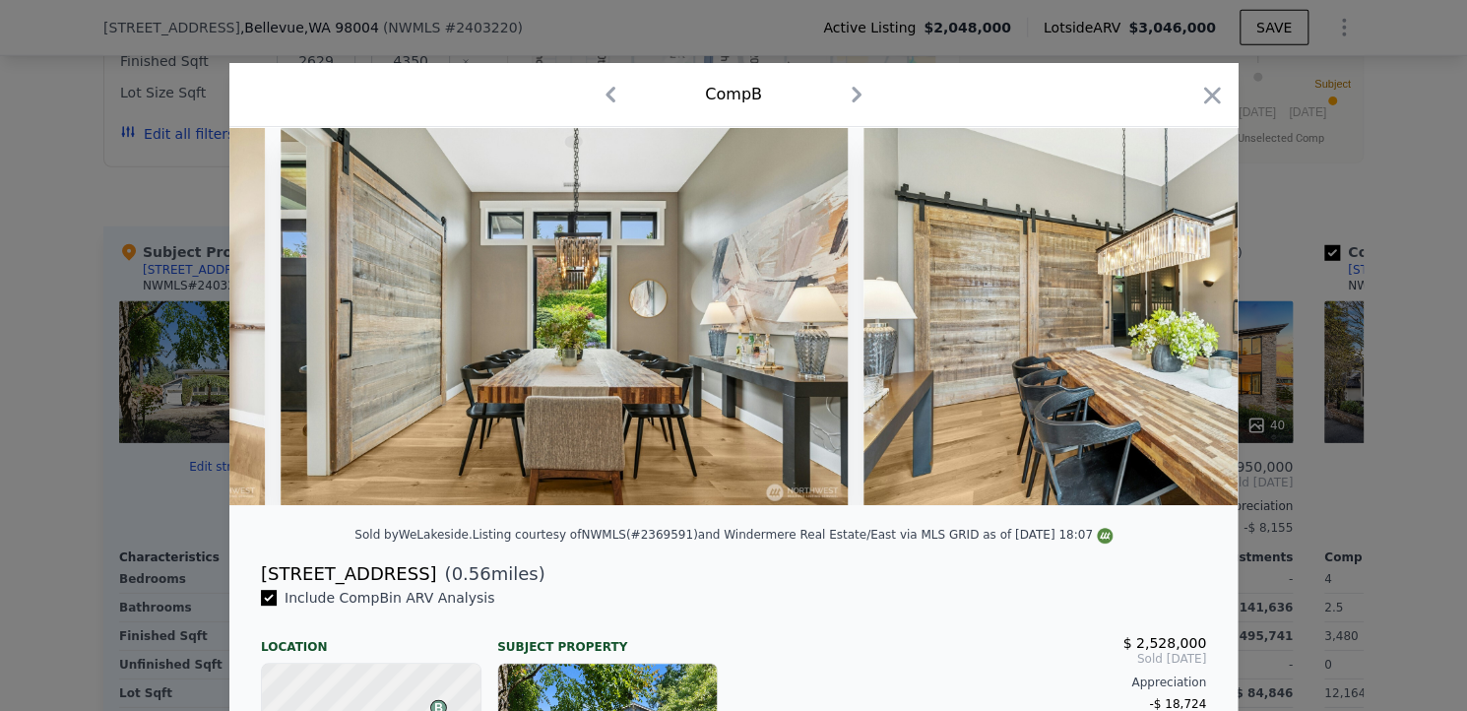
click at [1170, 316] on div at bounding box center [733, 316] width 1008 height 378
click at [1170, 316] on icon at bounding box center [1186, 315] width 39 height 39
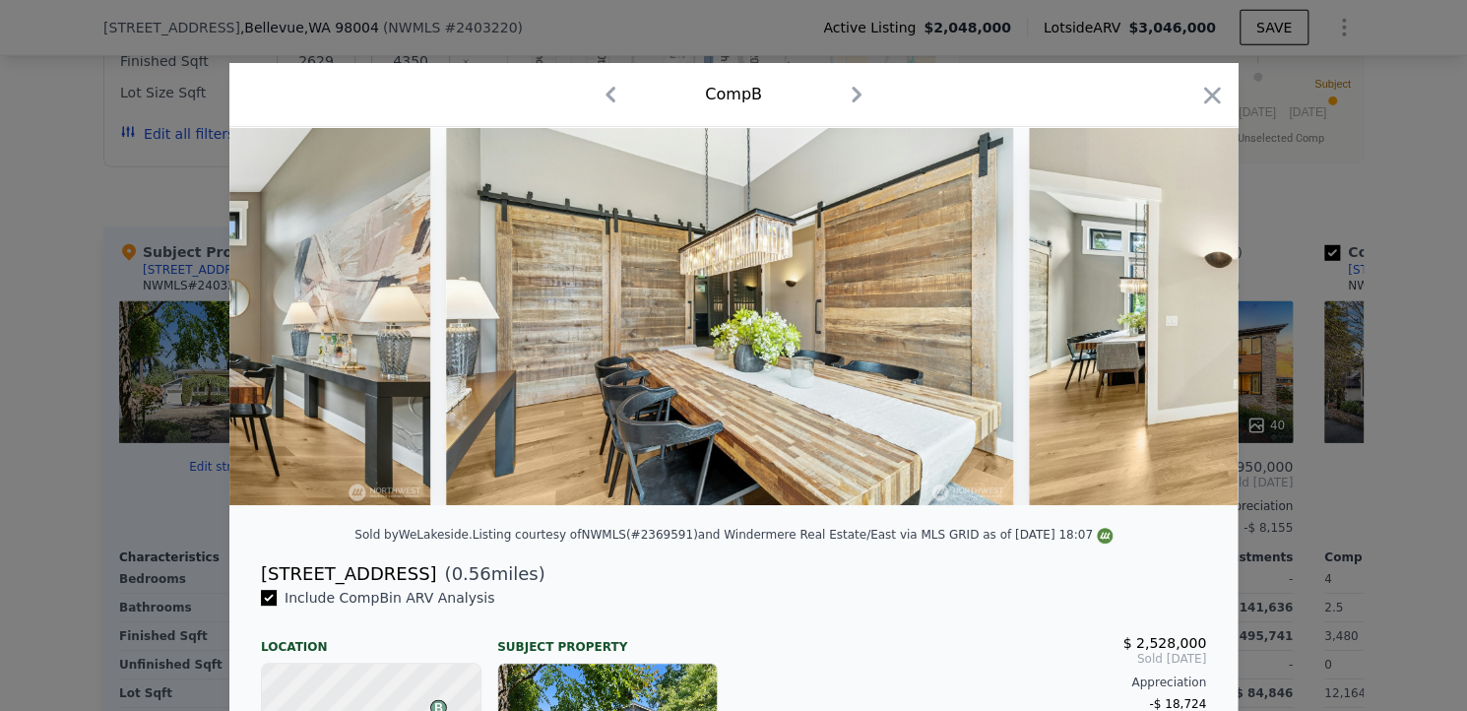
scroll to position [0, 5672]
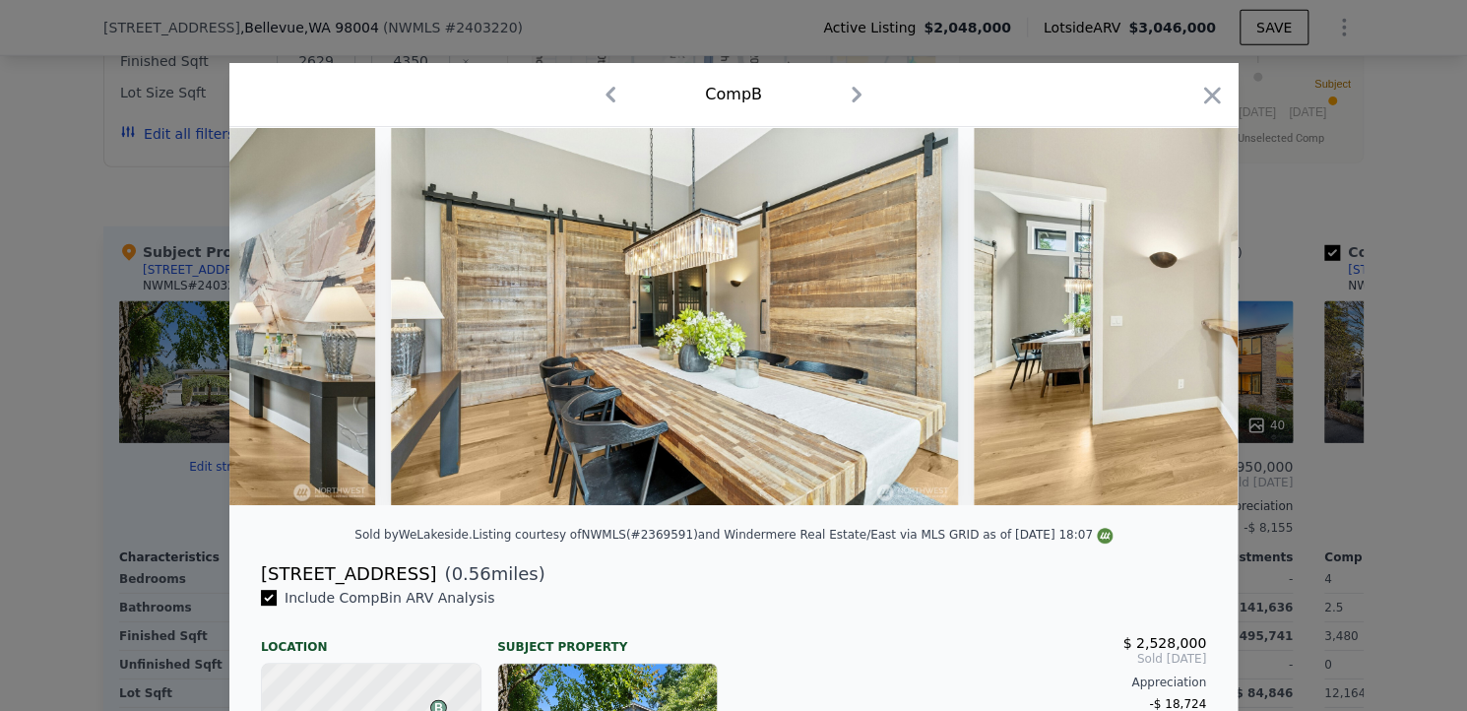
click at [1170, 316] on img at bounding box center [1257, 316] width 567 height 378
click at [1170, 316] on icon at bounding box center [1186, 315] width 39 height 39
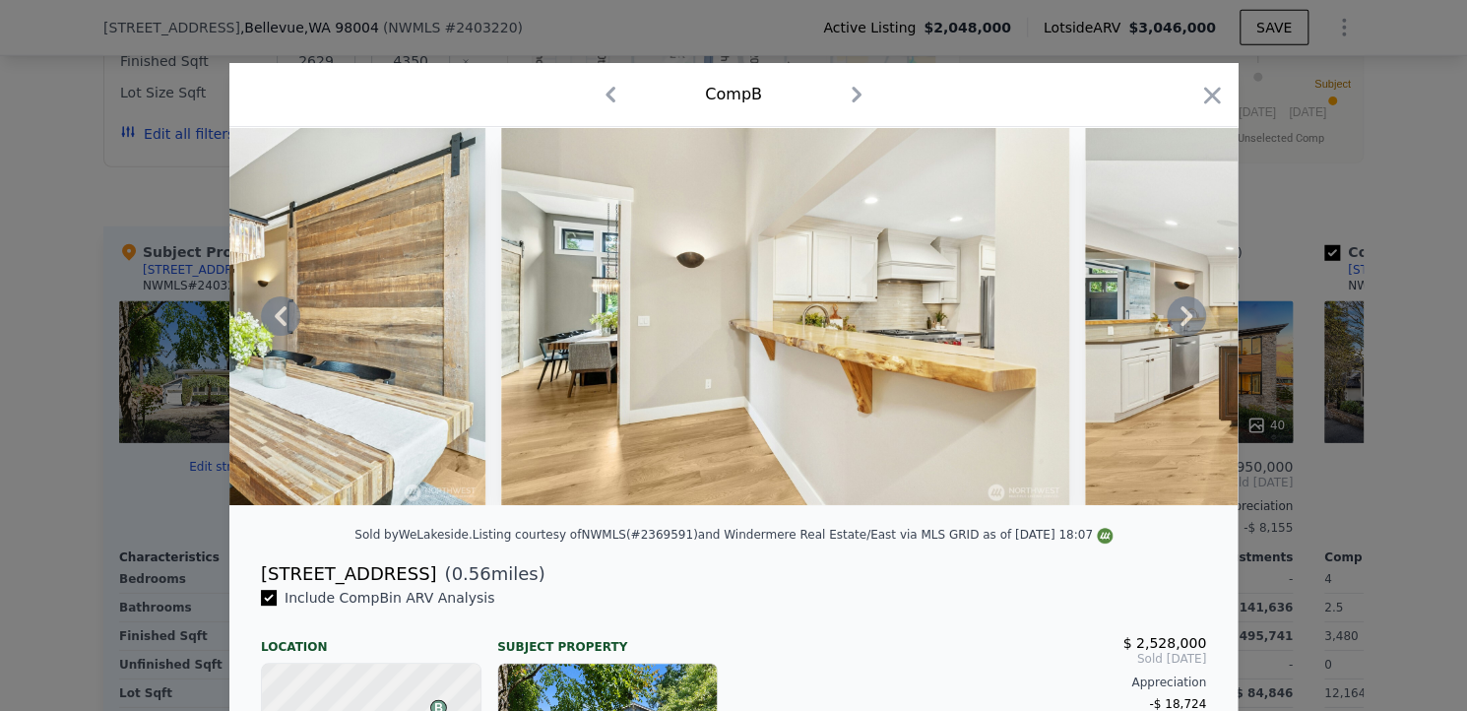
click at [1170, 316] on icon at bounding box center [1186, 315] width 39 height 39
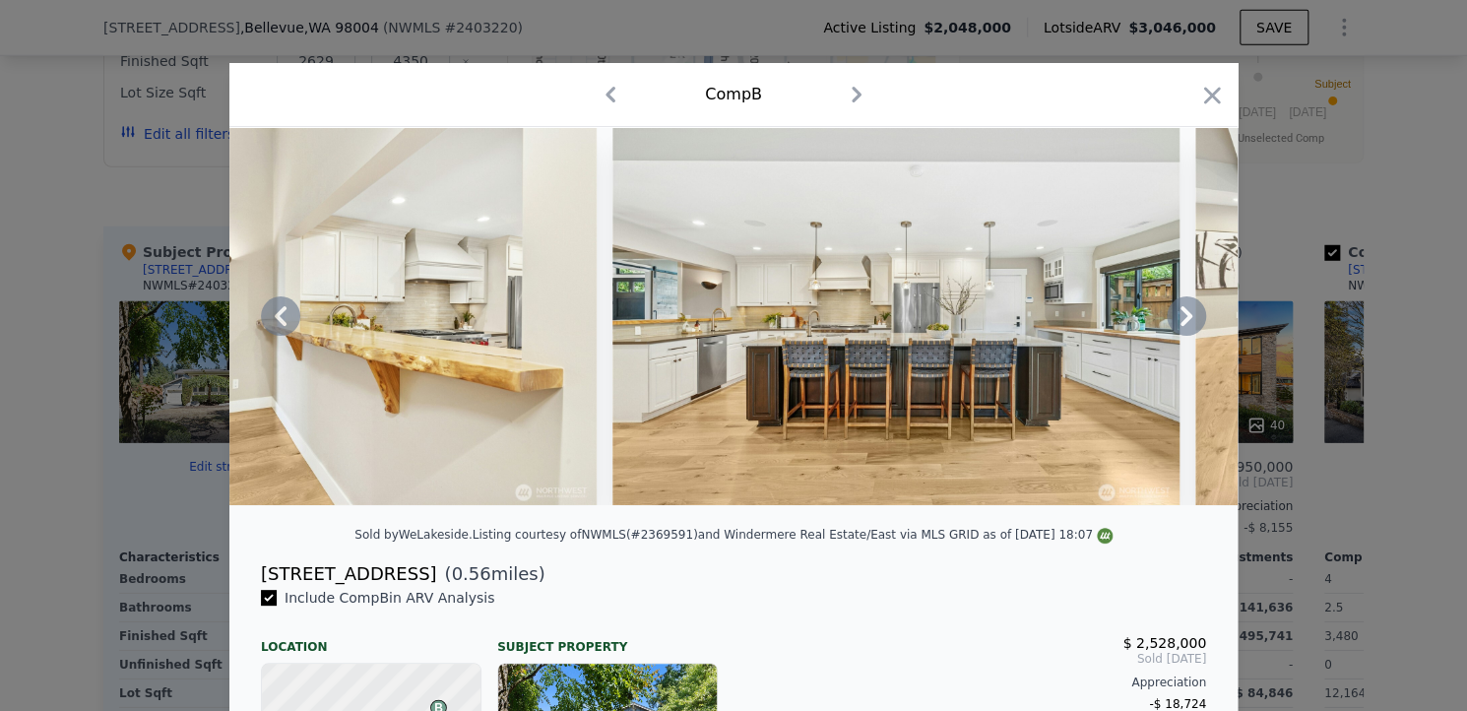
click at [1170, 316] on icon at bounding box center [1186, 315] width 39 height 39
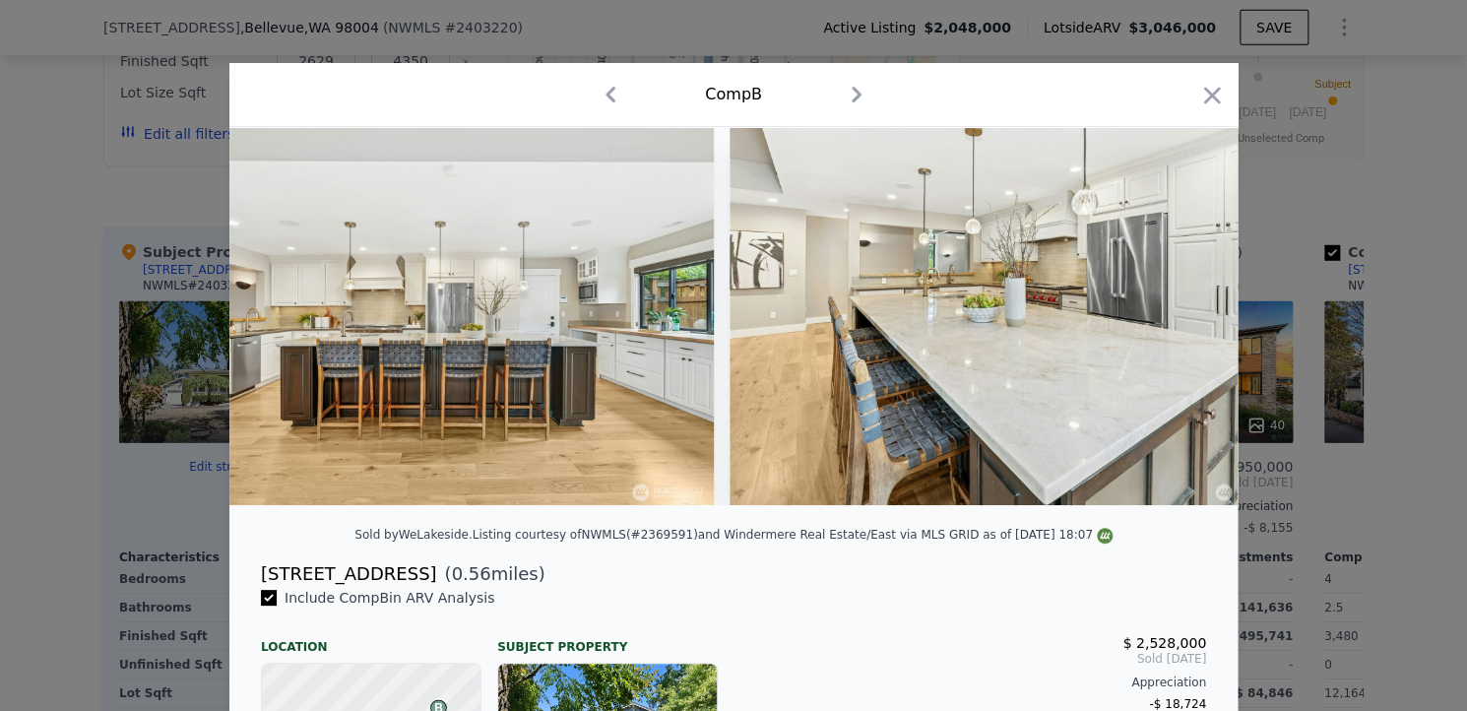
scroll to position [0, 7090]
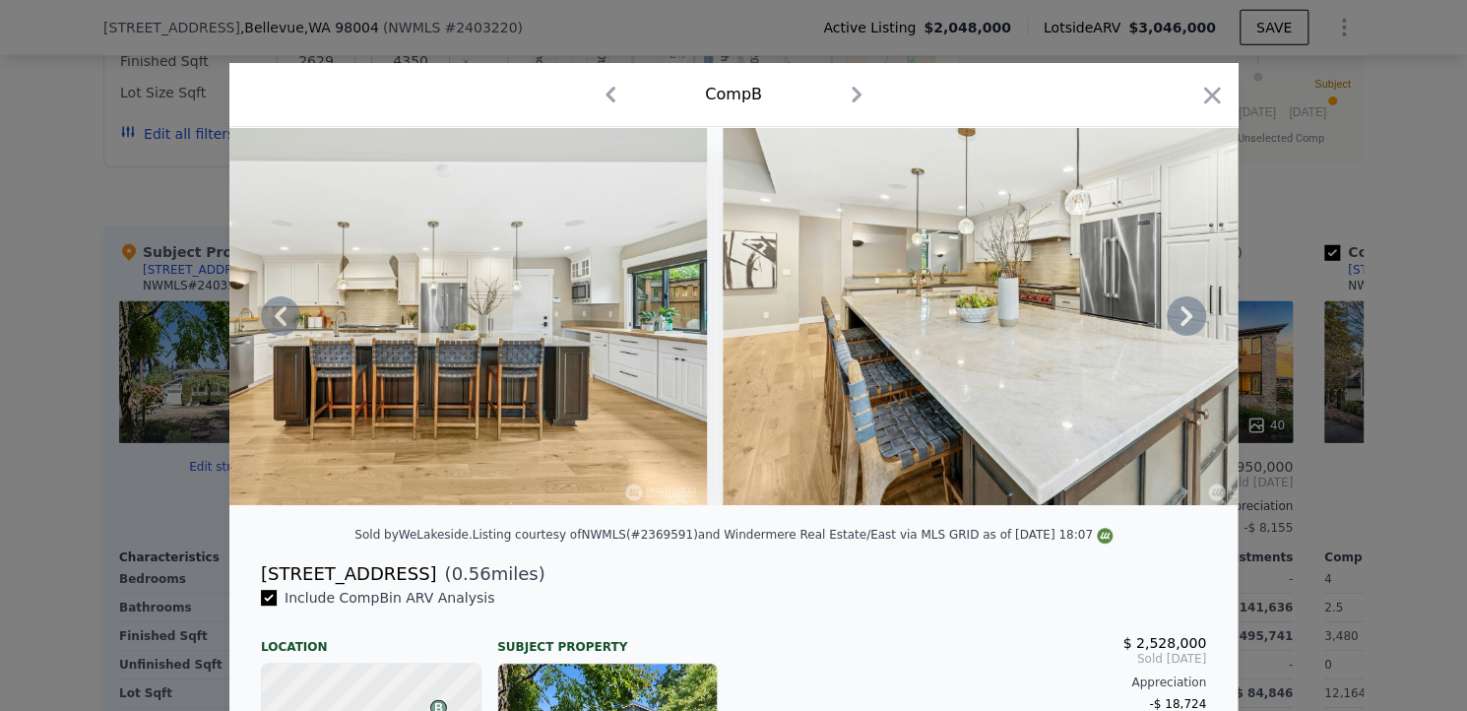
click at [1170, 316] on icon at bounding box center [1186, 315] width 39 height 39
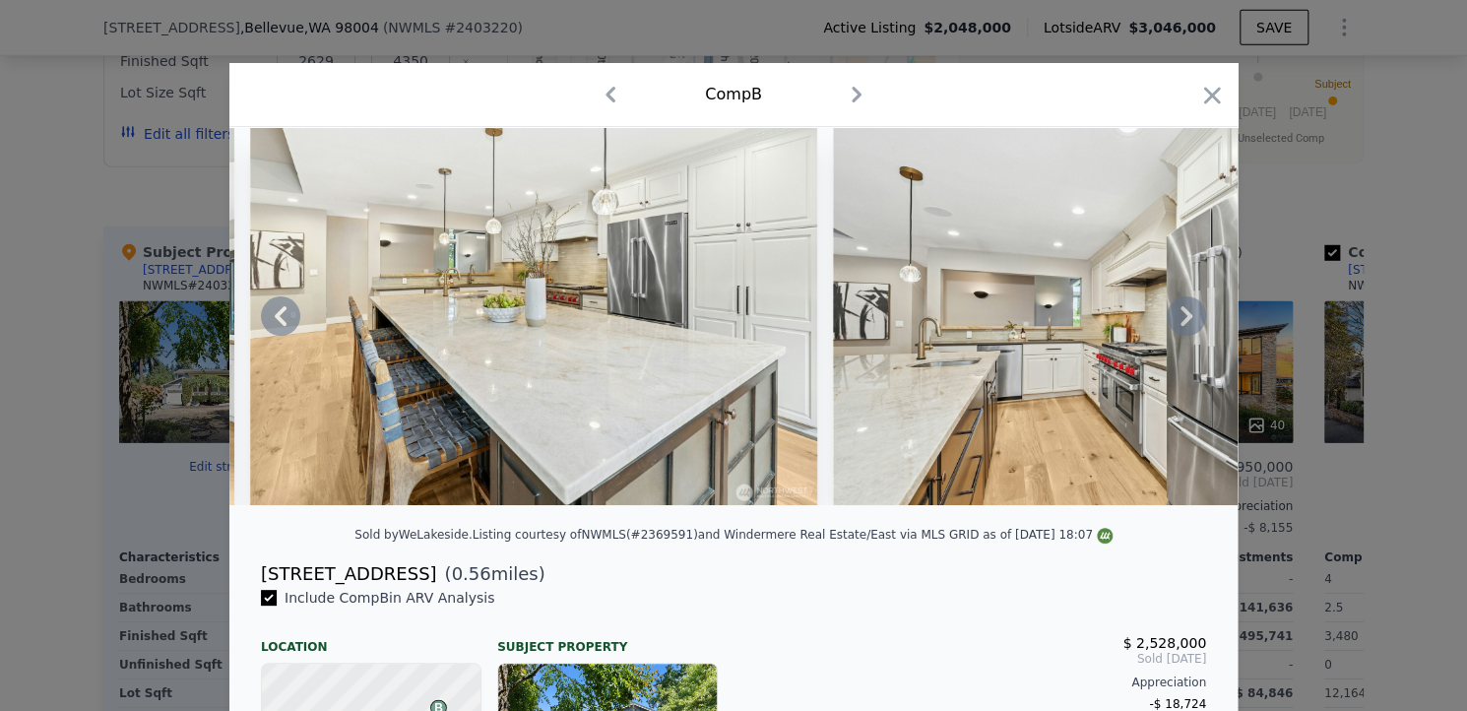
click at [1170, 316] on icon at bounding box center [1186, 315] width 39 height 39
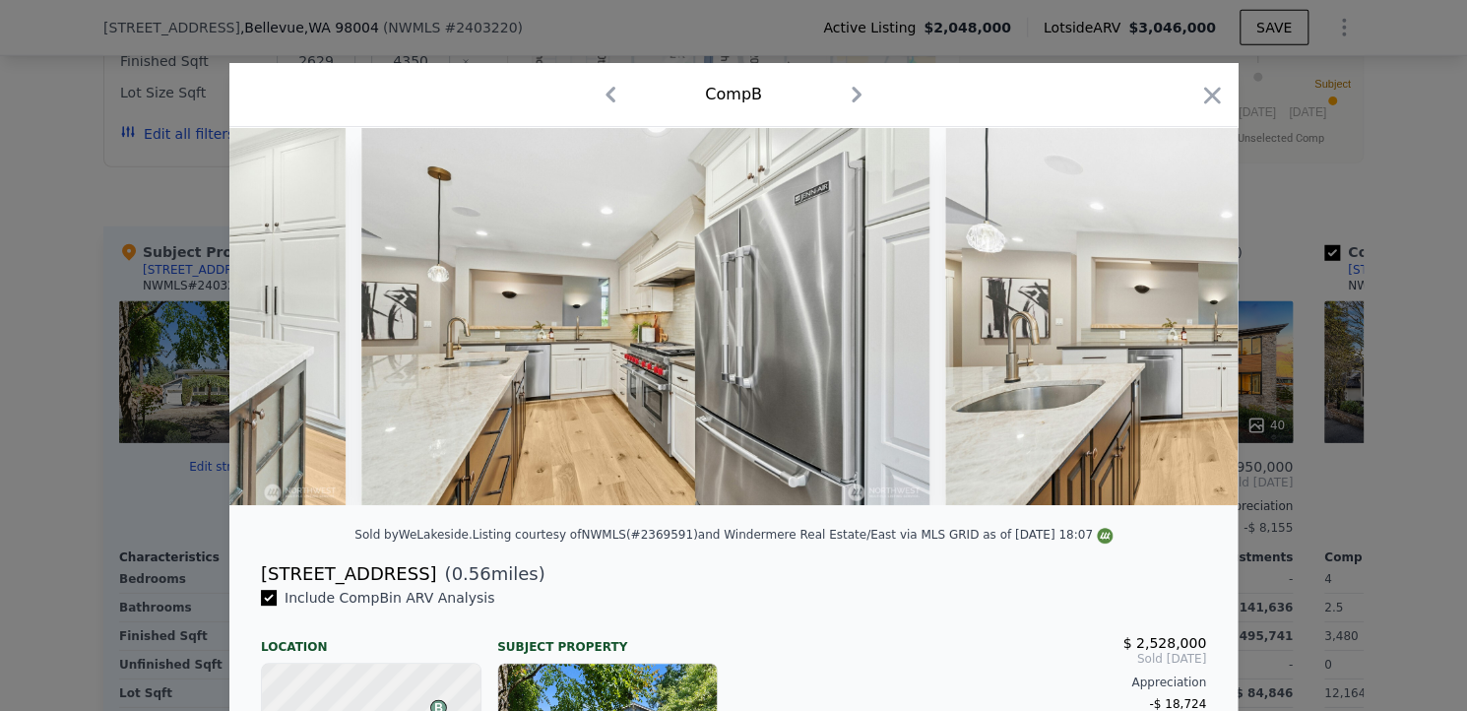
scroll to position [0, 8036]
click at [1170, 316] on icon at bounding box center [1186, 315] width 39 height 39
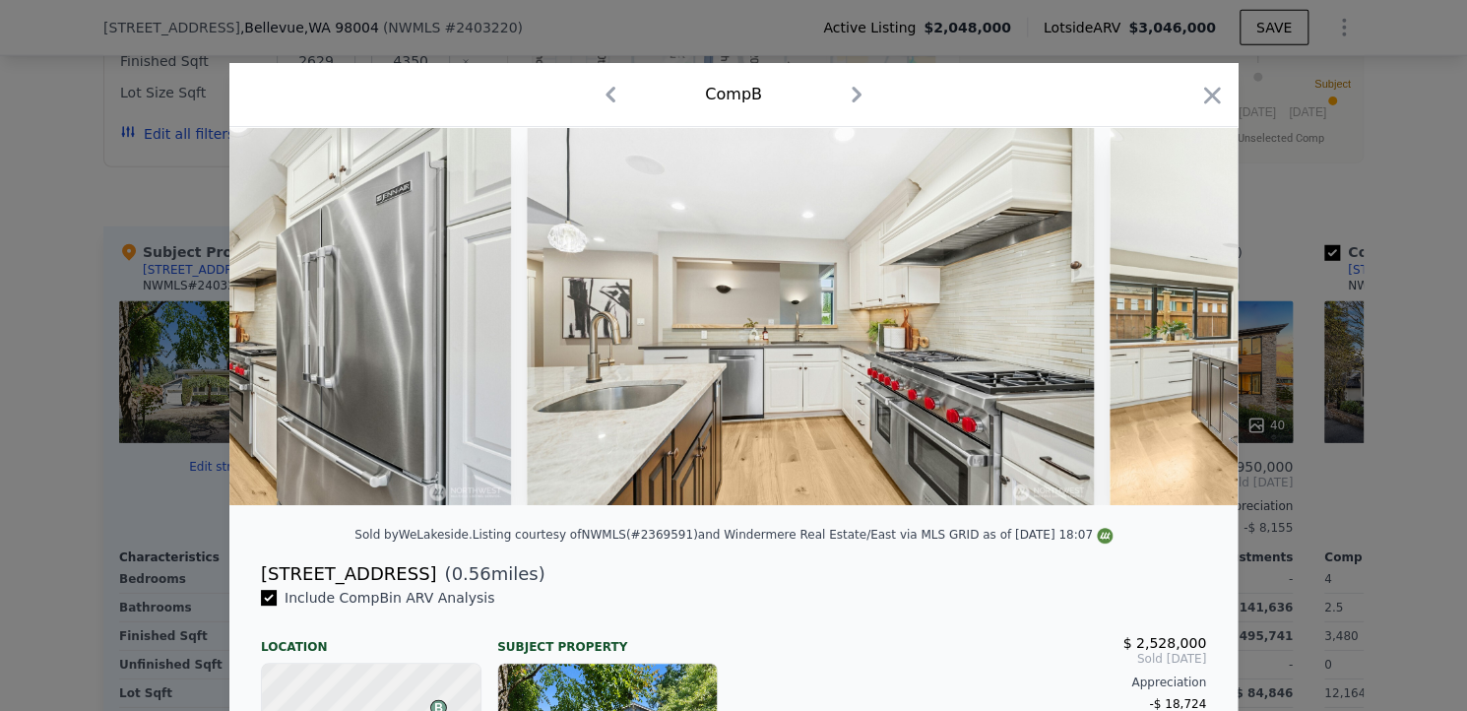
scroll to position [0, 8509]
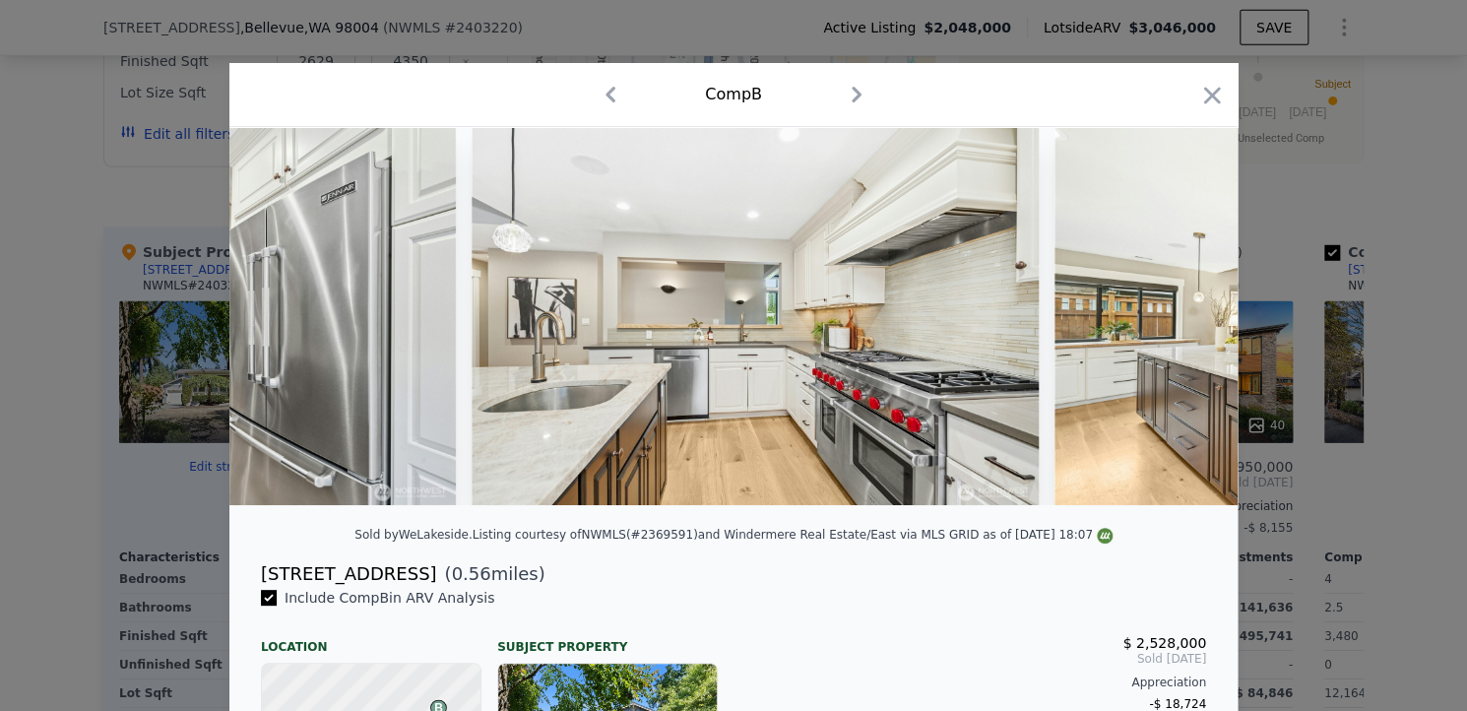
click at [1170, 316] on div at bounding box center [733, 316] width 1008 height 378
click at [1170, 316] on icon at bounding box center [1186, 315] width 39 height 39
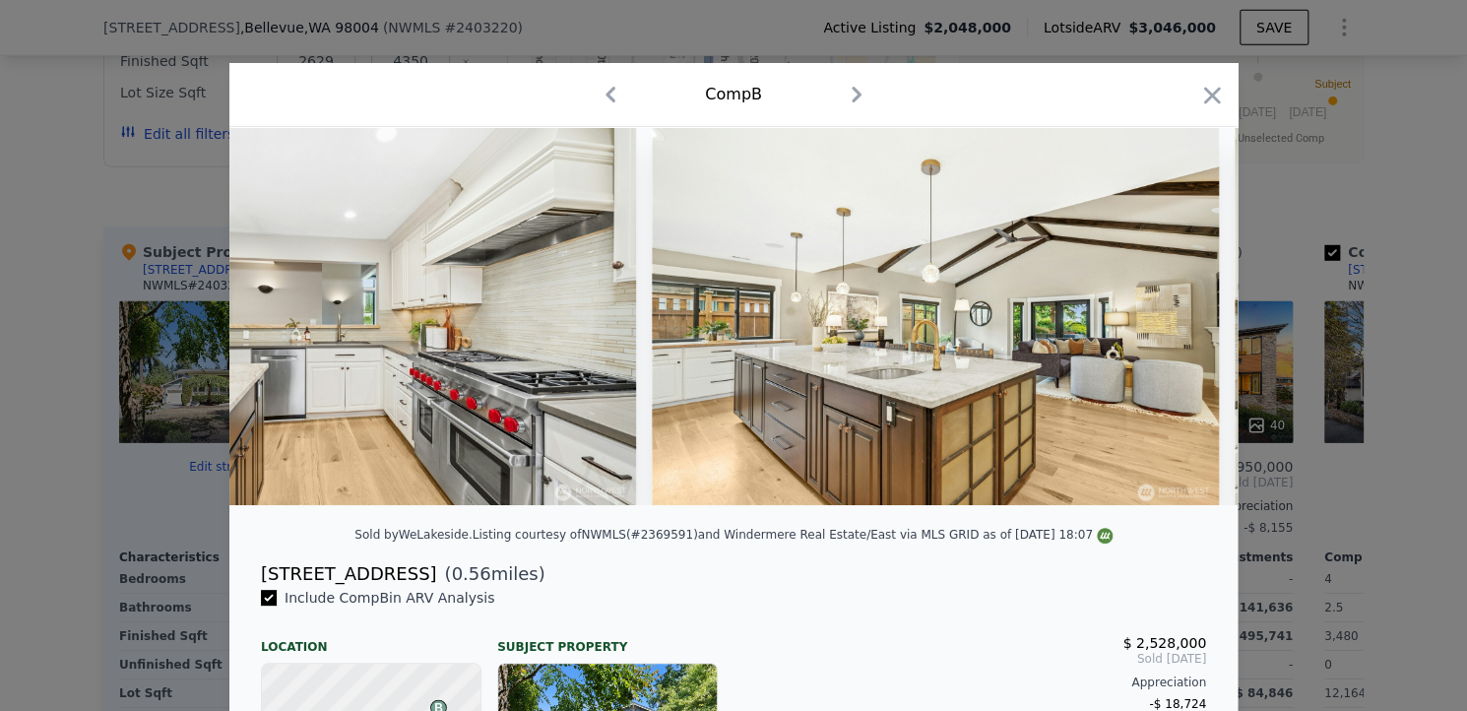
scroll to position [0, 8981]
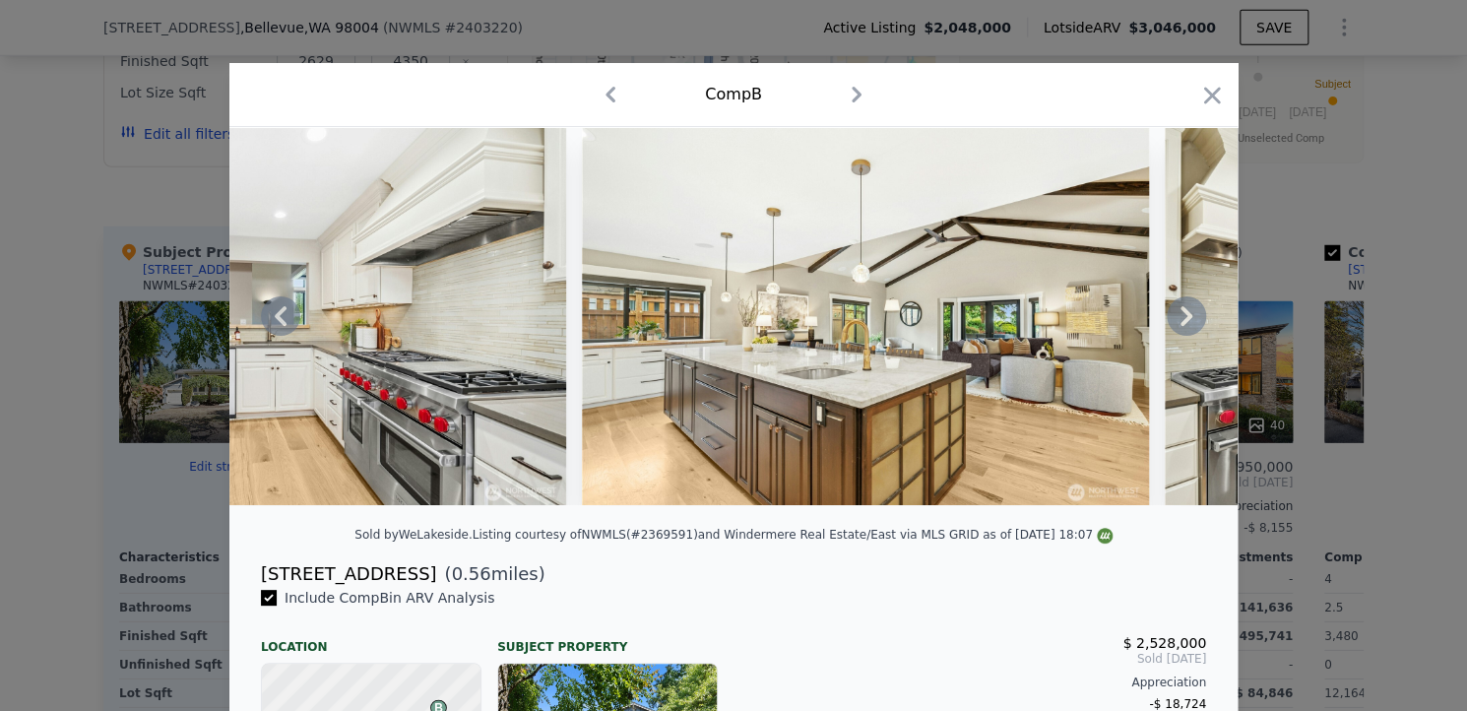
click at [1170, 316] on div at bounding box center [733, 316] width 1008 height 378
click at [1170, 316] on icon at bounding box center [1186, 315] width 39 height 39
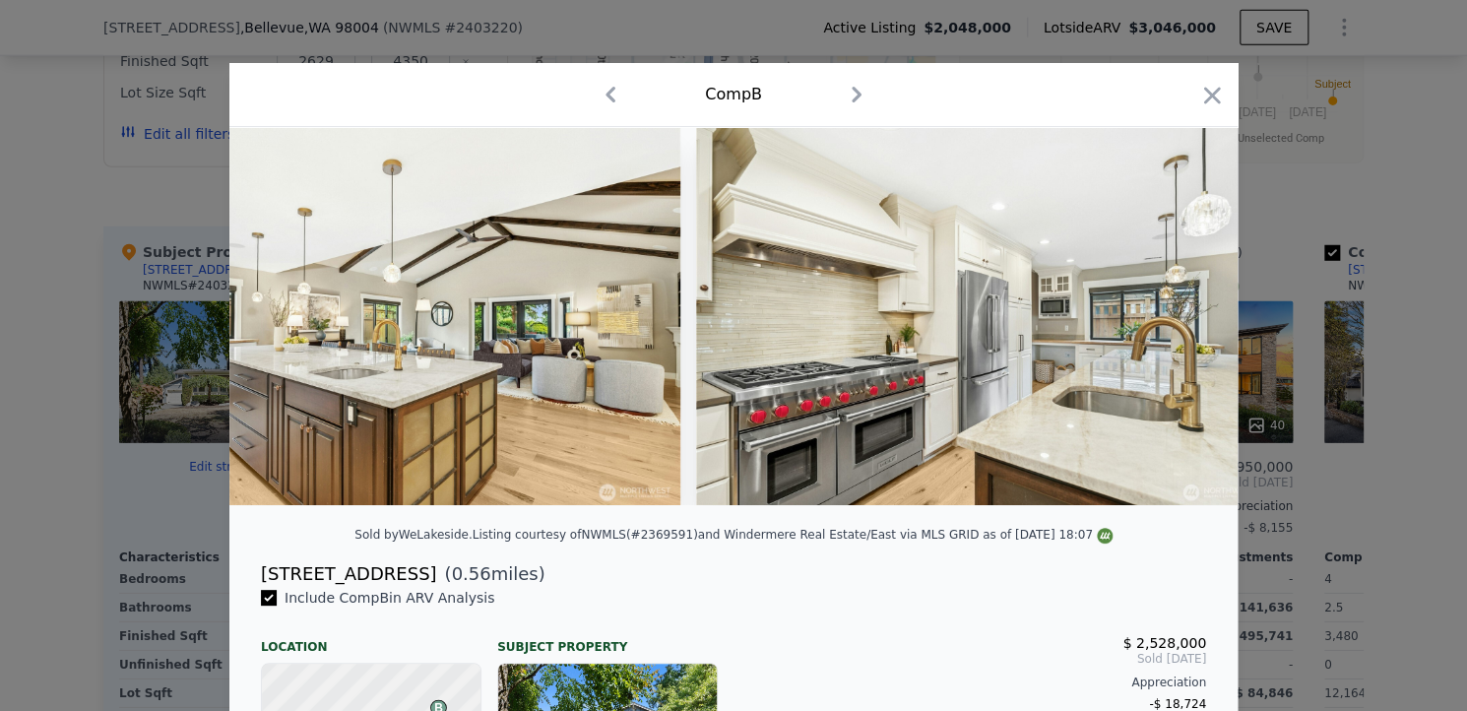
scroll to position [0, 9454]
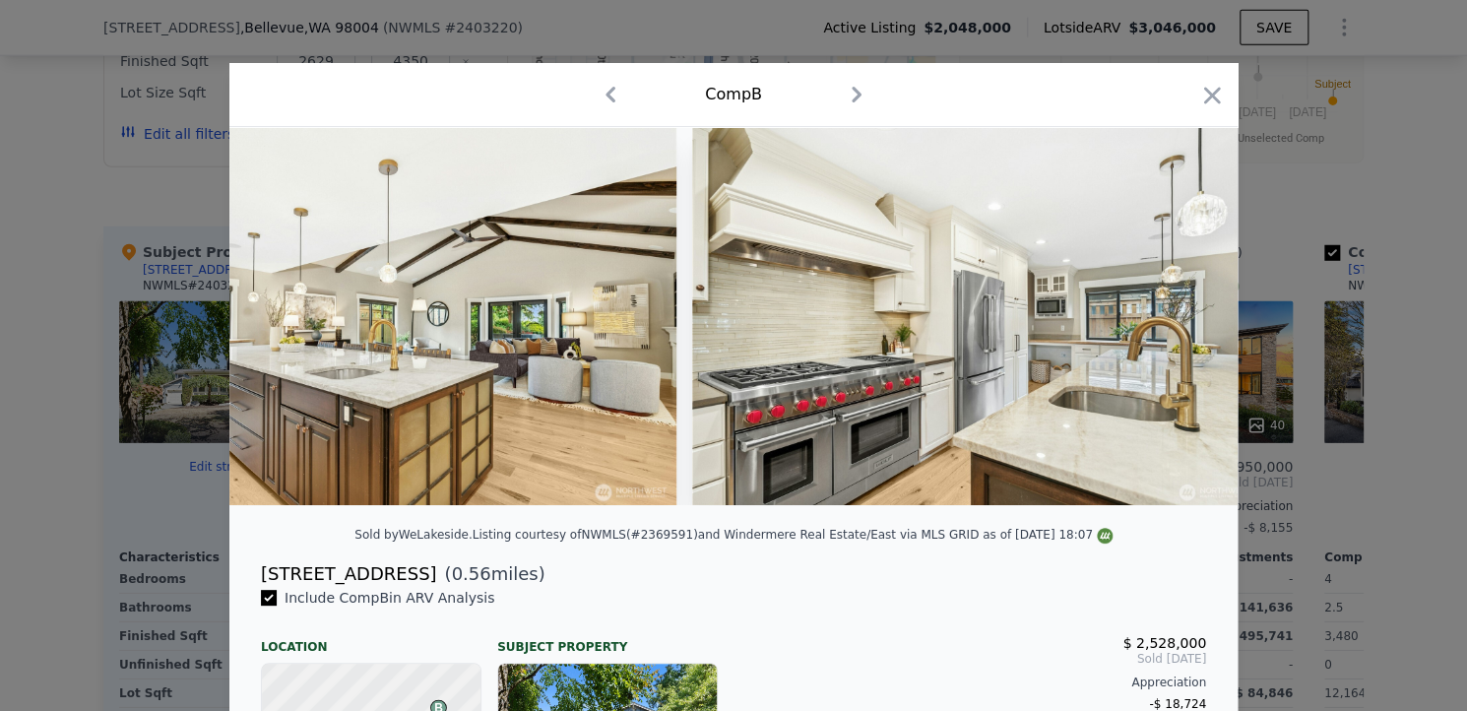
click at [1170, 316] on div at bounding box center [733, 316] width 1008 height 378
click at [1170, 316] on icon at bounding box center [1186, 315] width 39 height 39
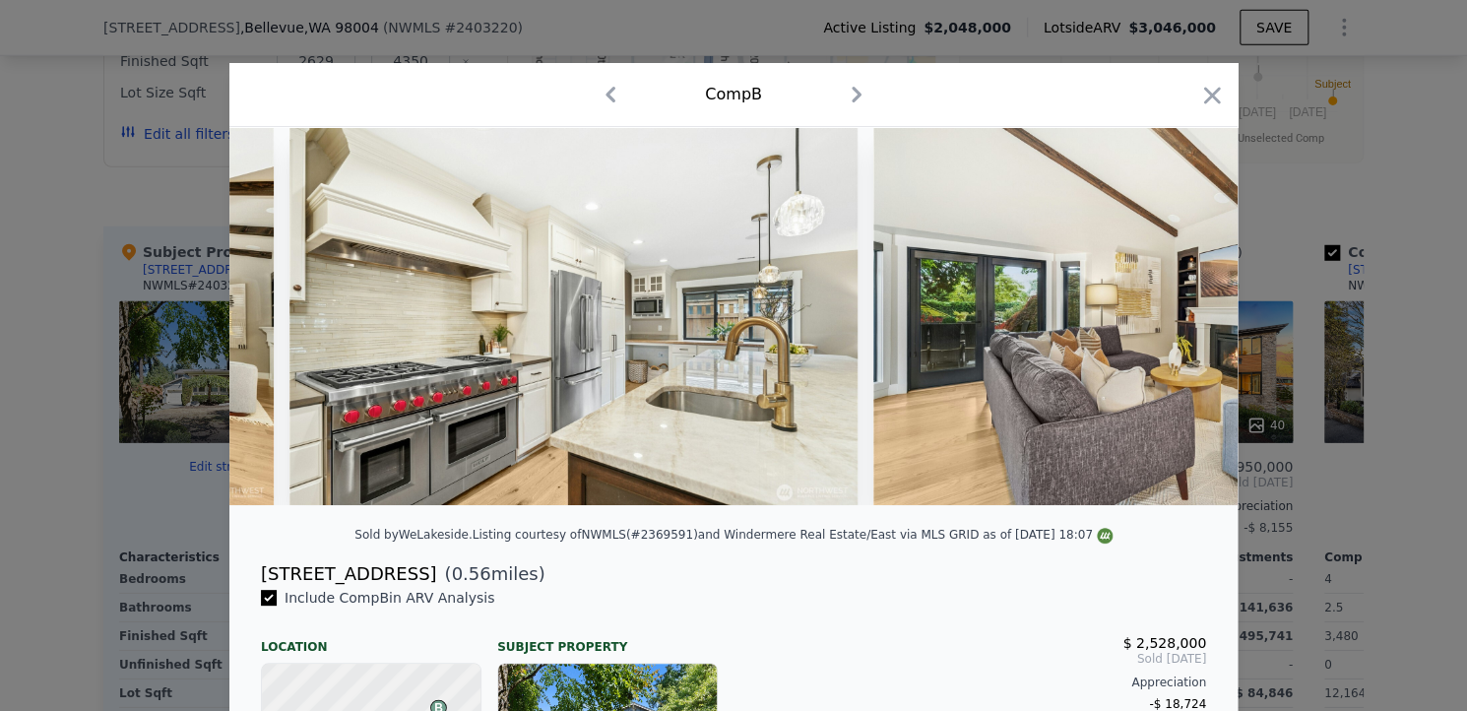
click at [1170, 316] on div at bounding box center [733, 316] width 1008 height 378
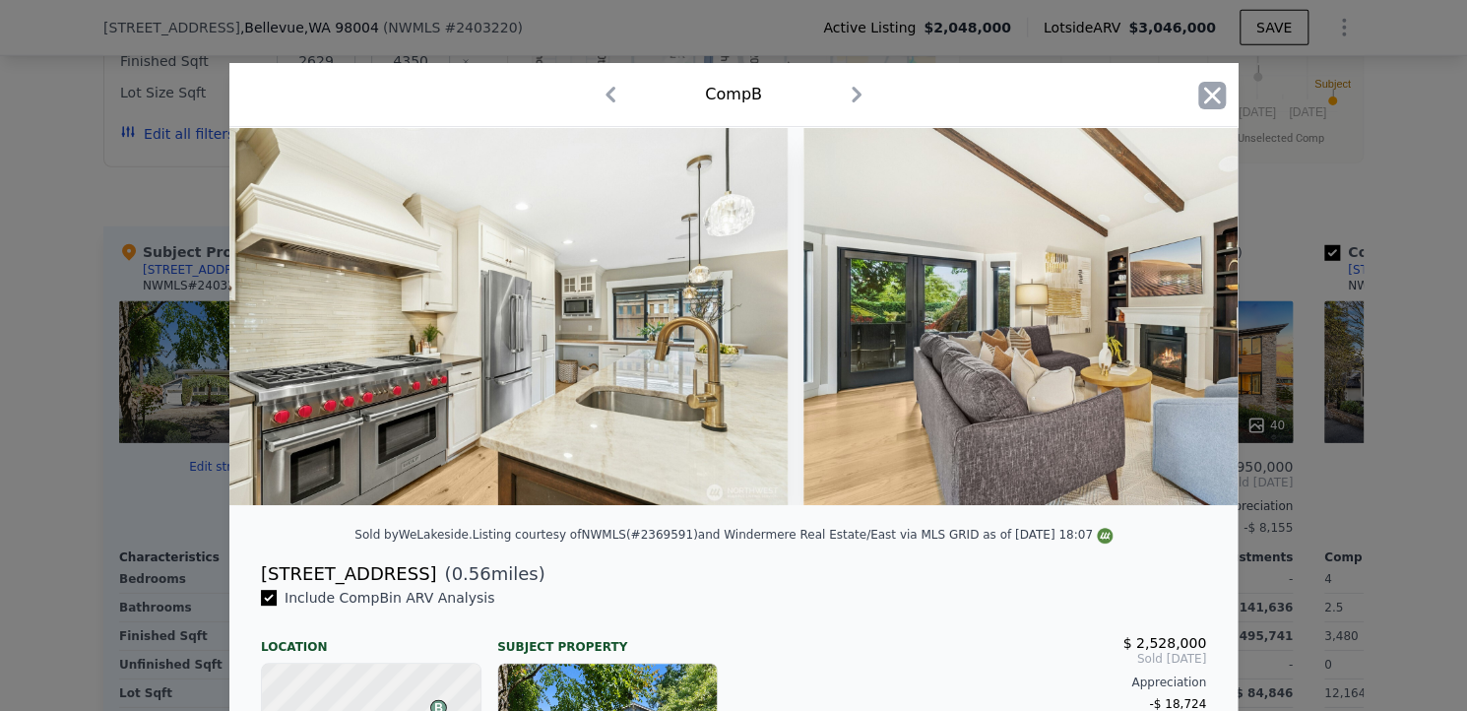
click at [1204, 100] on icon "button" at bounding box center [1212, 95] width 17 height 17
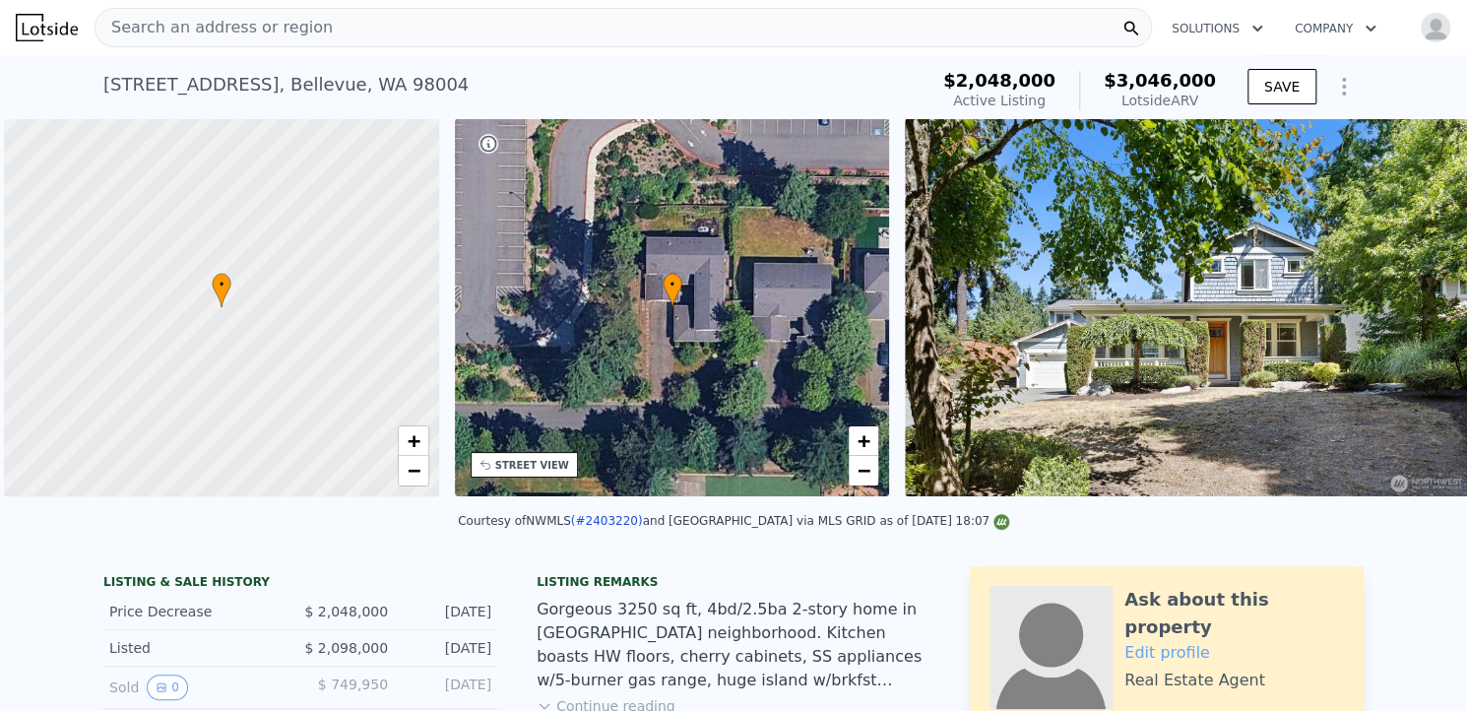
scroll to position [0, 8]
